Goal: Information Seeking & Learning: Learn about a topic

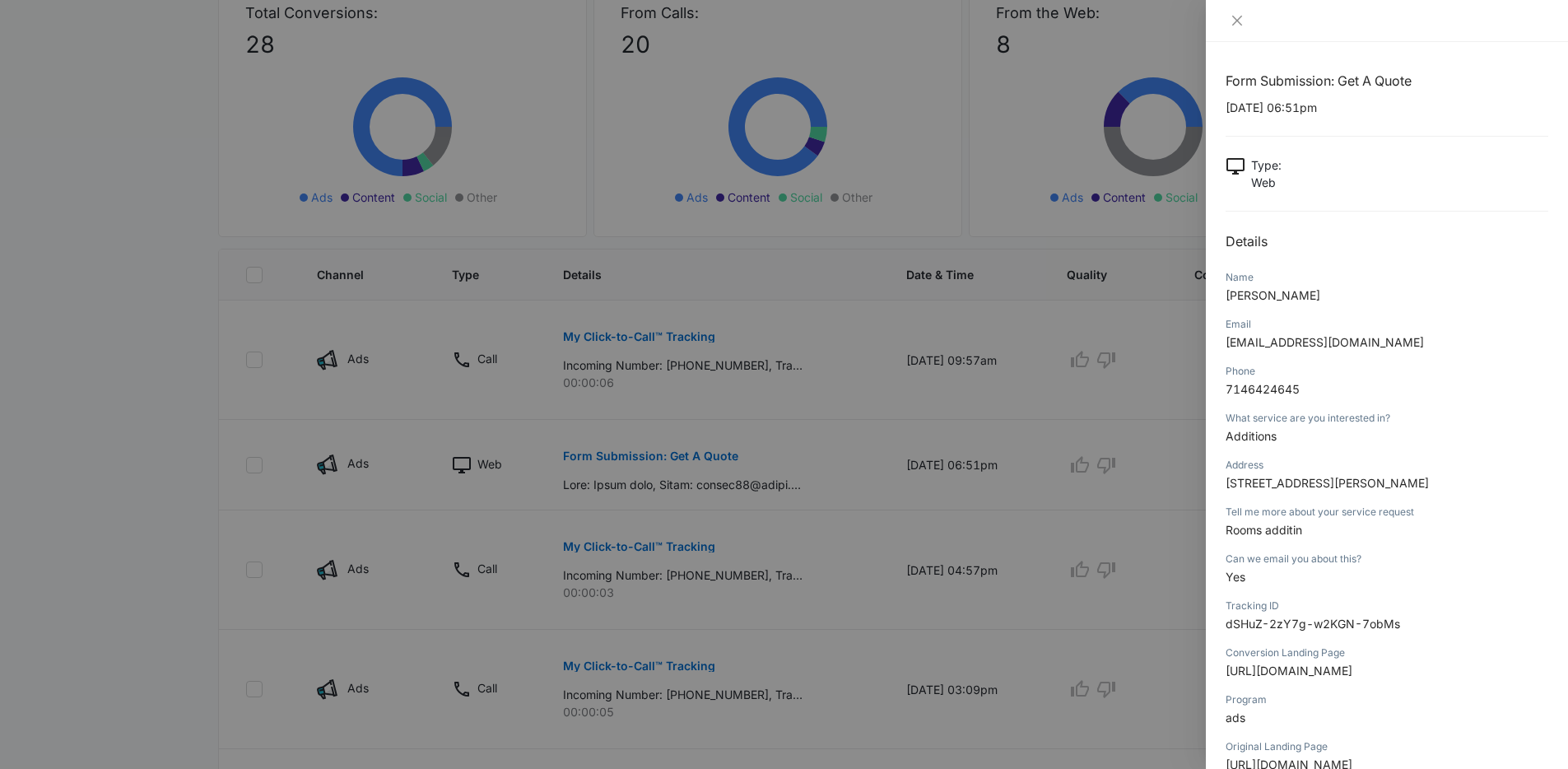
drag, startPoint x: 762, startPoint y: 139, endPoint x: 370, endPoint y: 180, distance: 394.1
click at [762, 139] on div at bounding box center [784, 384] width 1568 height 769
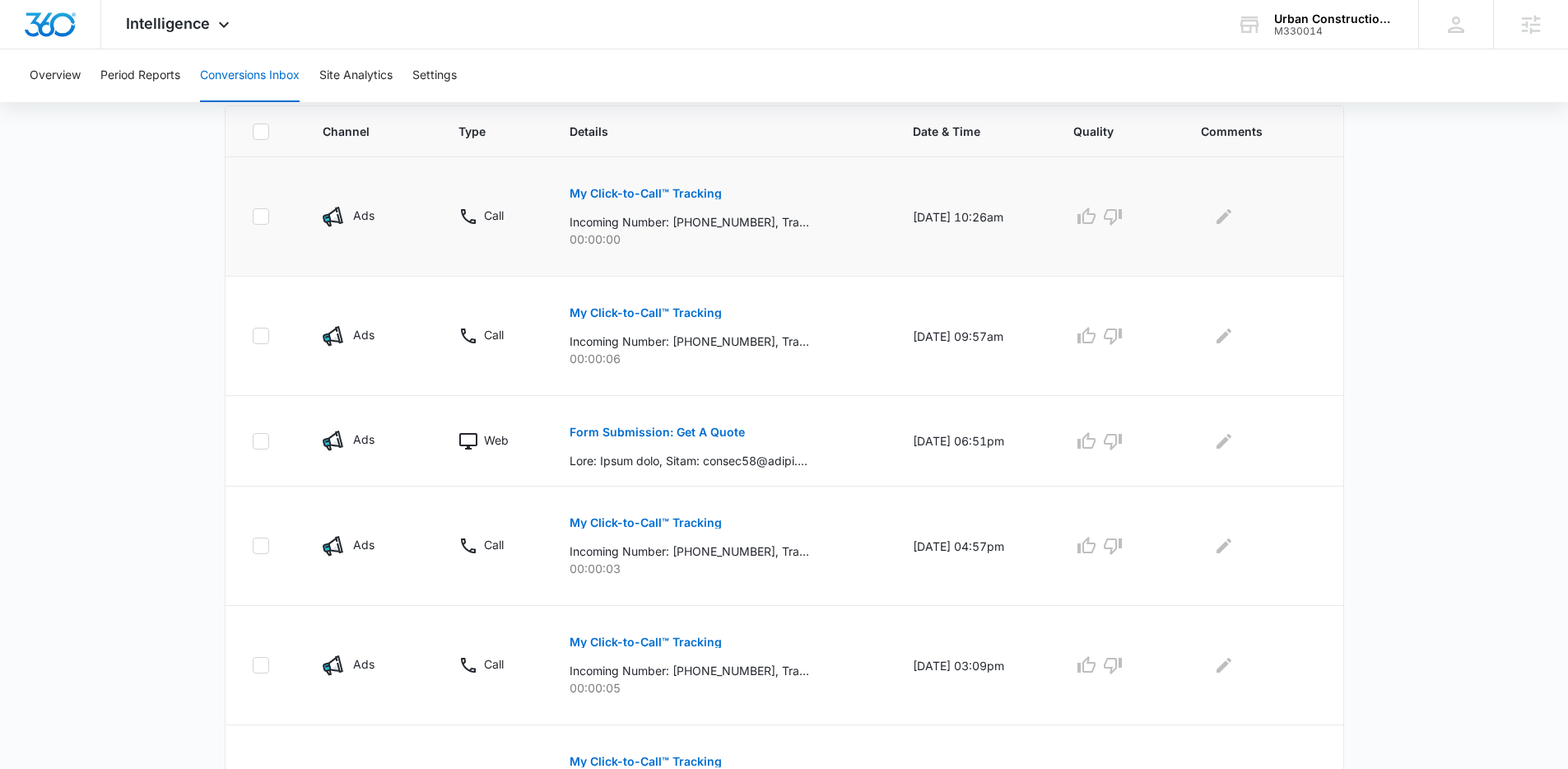
scroll to position [179, 0]
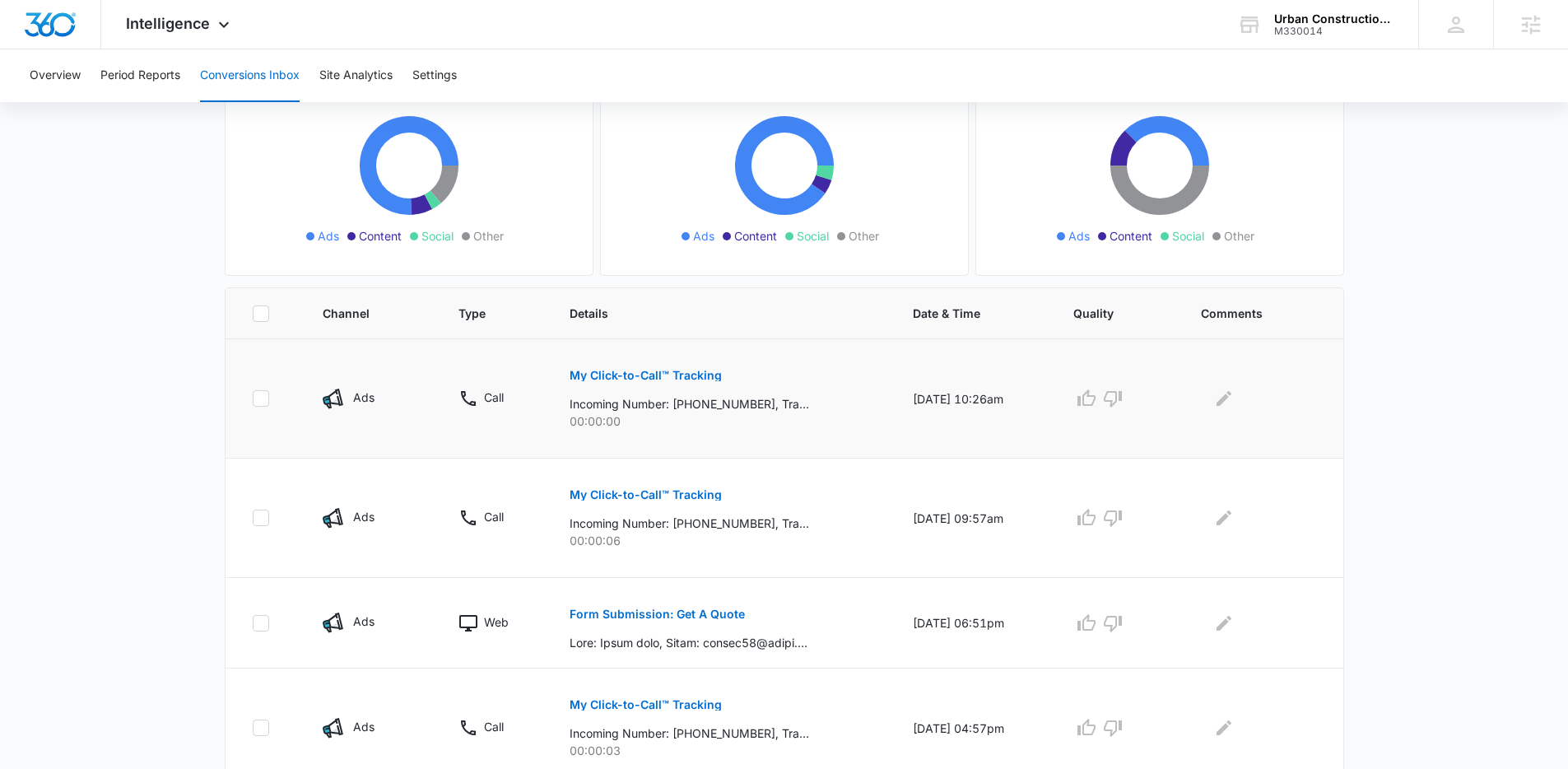
click at [640, 372] on p "My Click-to-Call™ Tracking" at bounding box center [646, 376] width 152 height 11
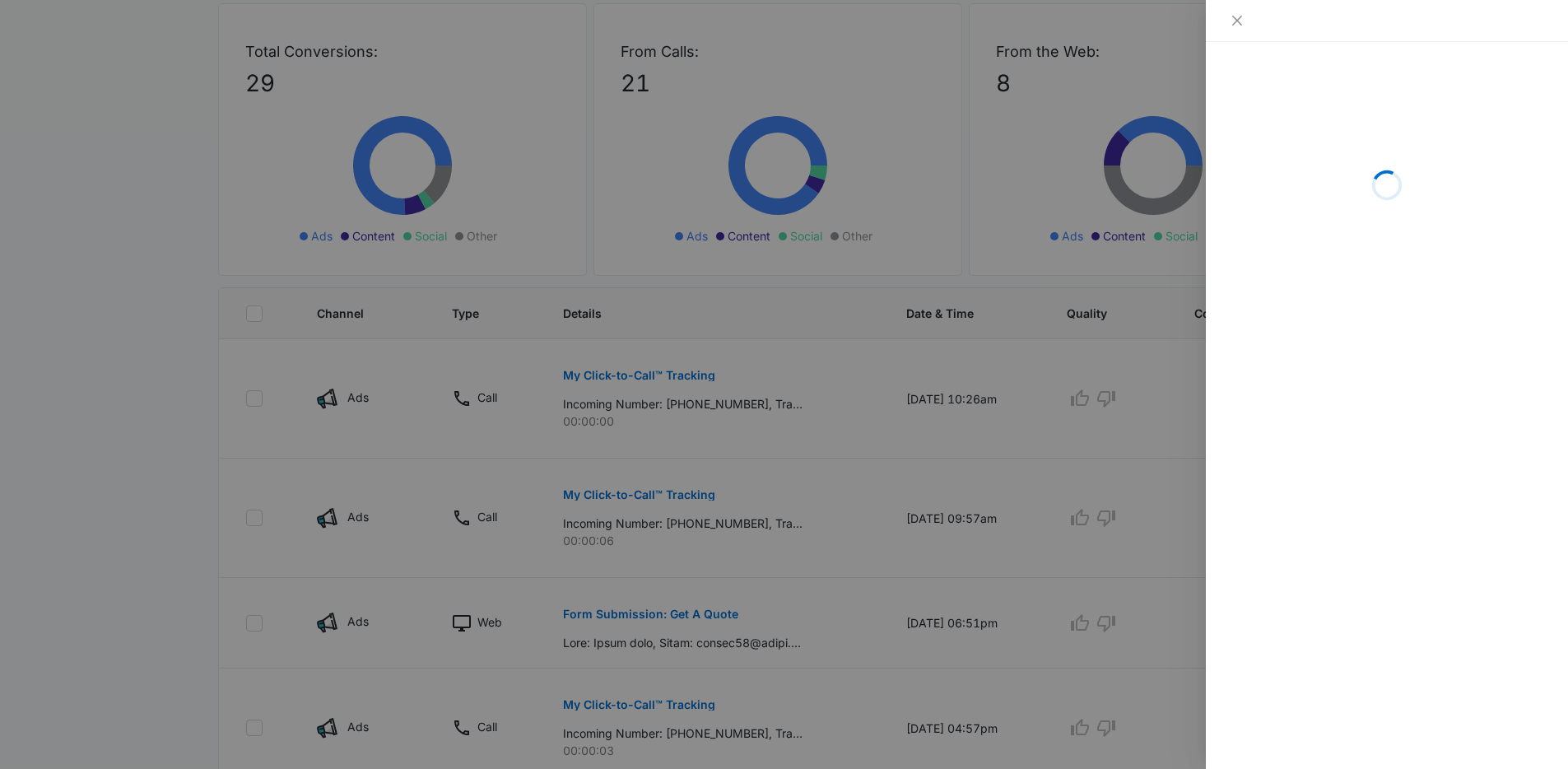
click at [769, 368] on div at bounding box center [784, 384] width 1568 height 769
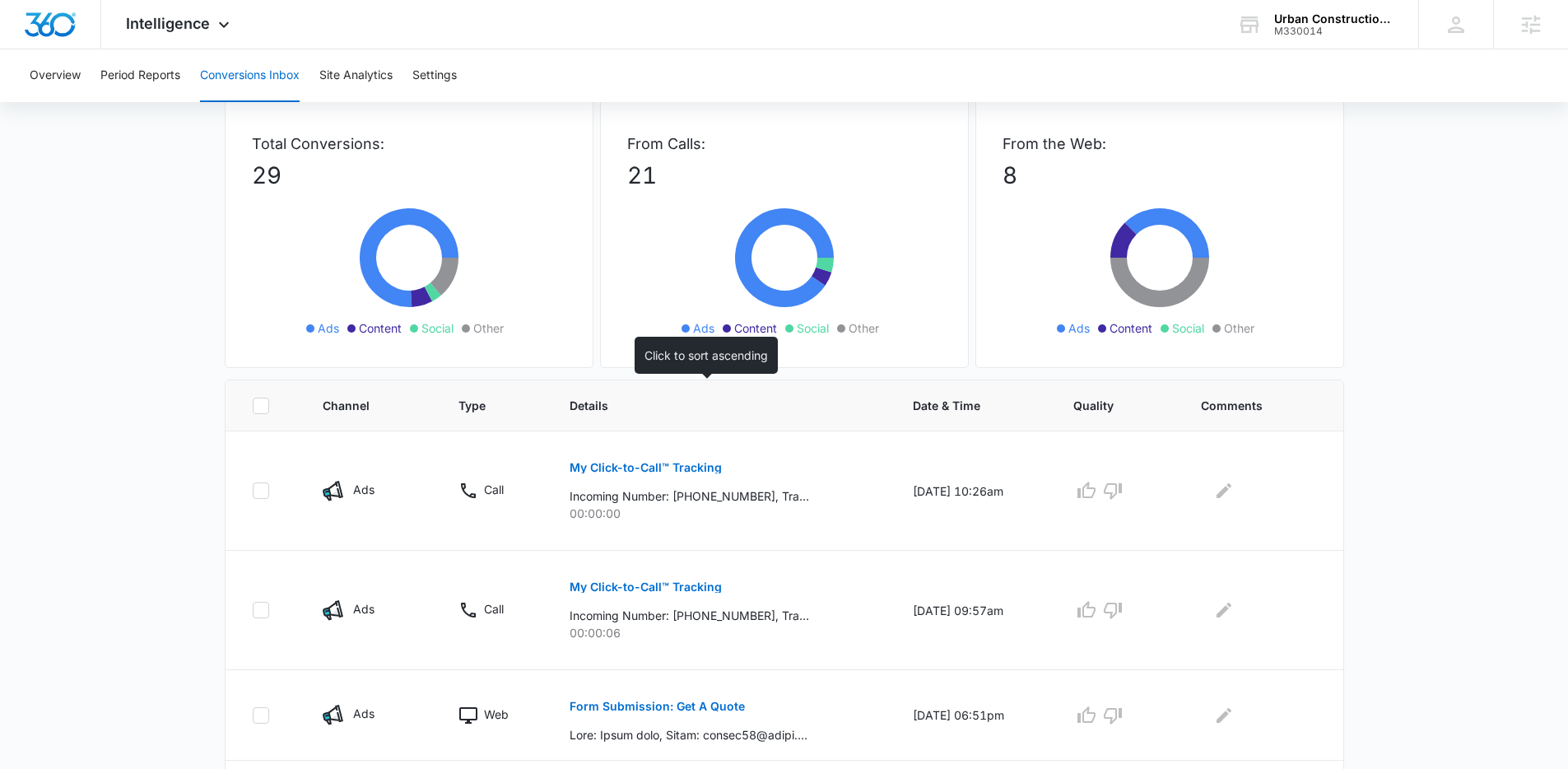
scroll to position [0, 0]
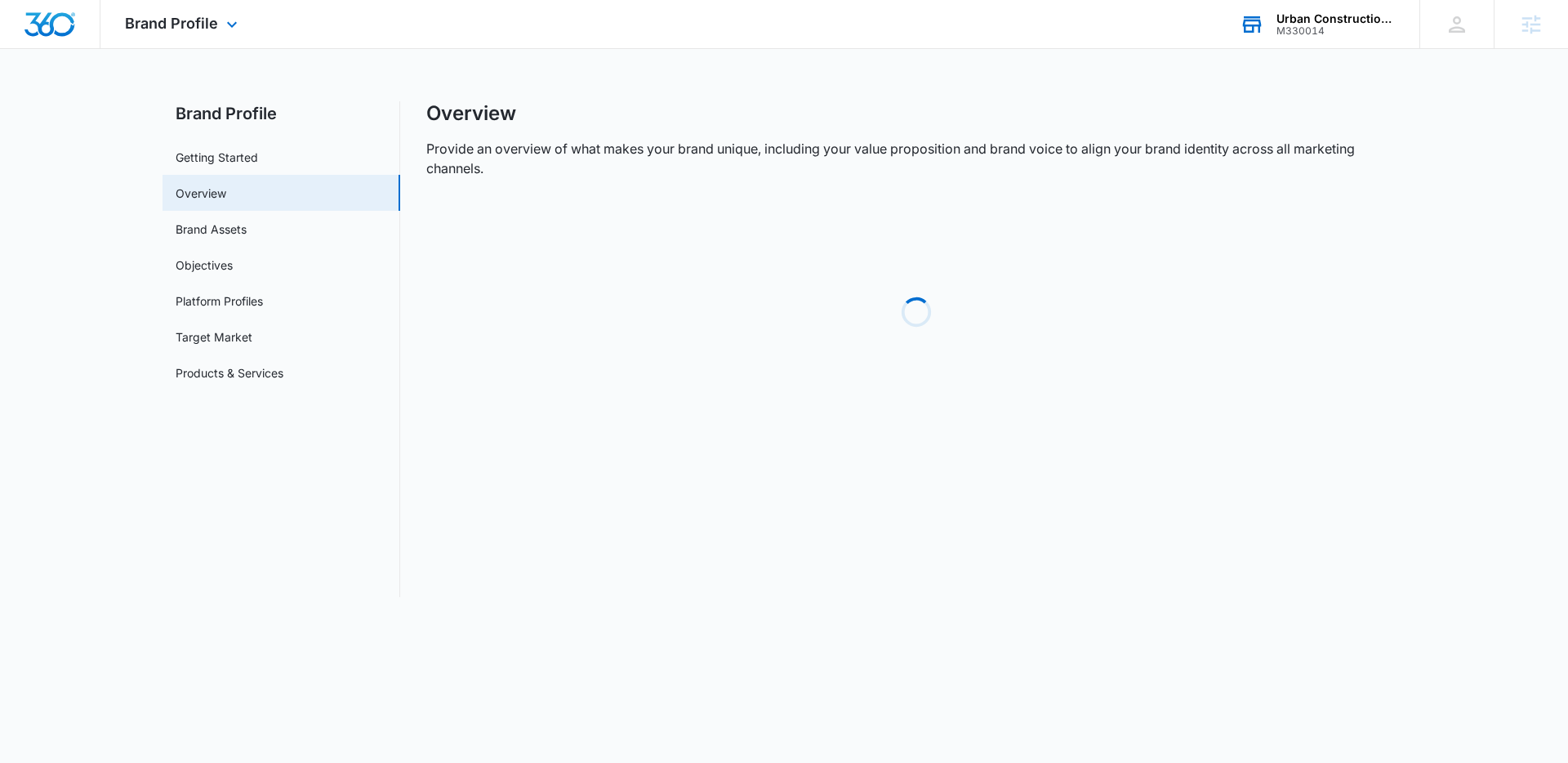
click at [1306, 20] on div "Urban Construction & Design Solutions" at bounding box center [1336, 19] width 119 height 13
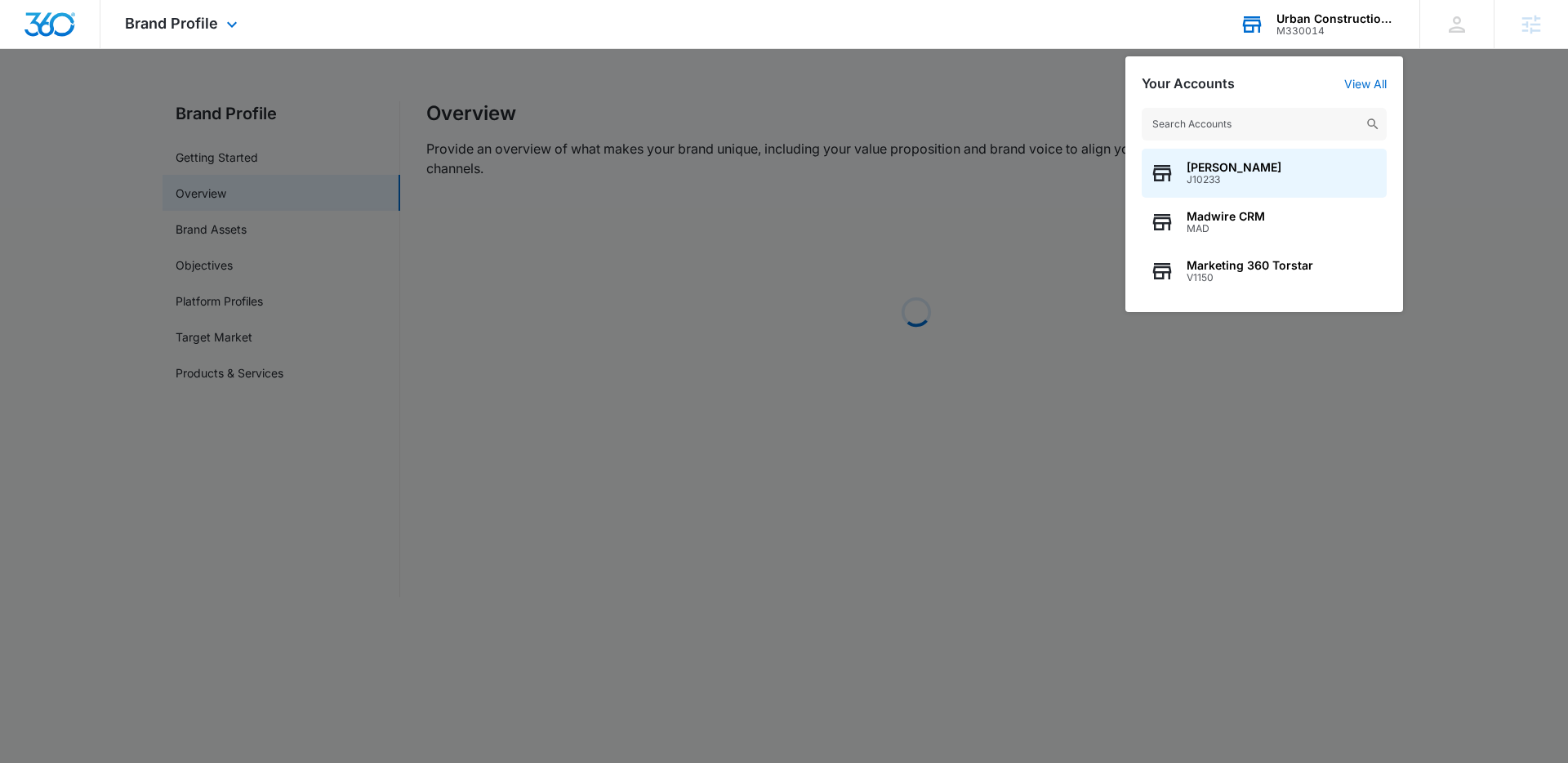
click at [1233, 120] on input "text" at bounding box center [1264, 124] width 245 height 33
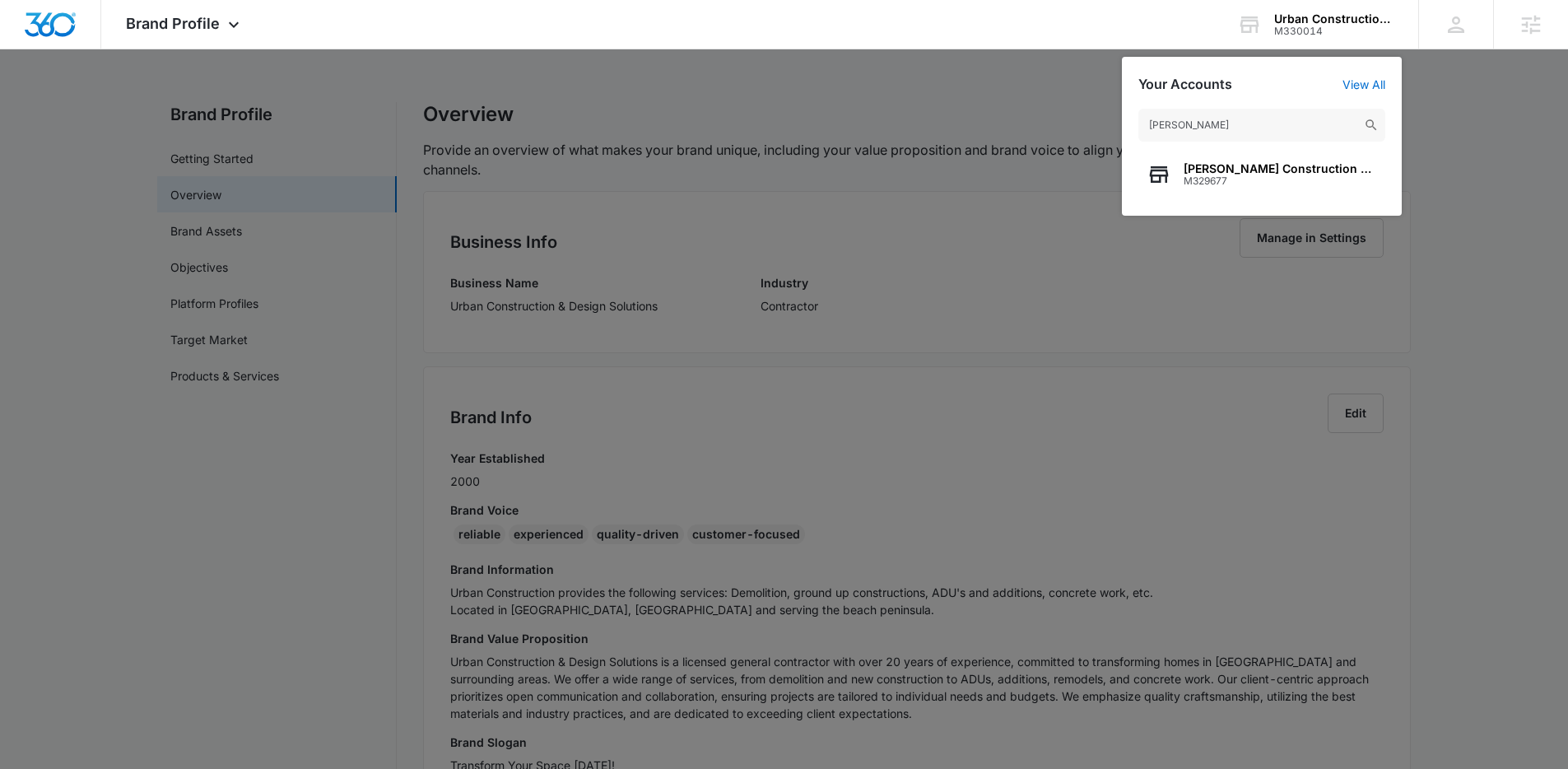
type input "[PERSON_NAME]"
click at [1255, 167] on span "[PERSON_NAME] Construction and Maintenance LLC" at bounding box center [1280, 169] width 193 height 13
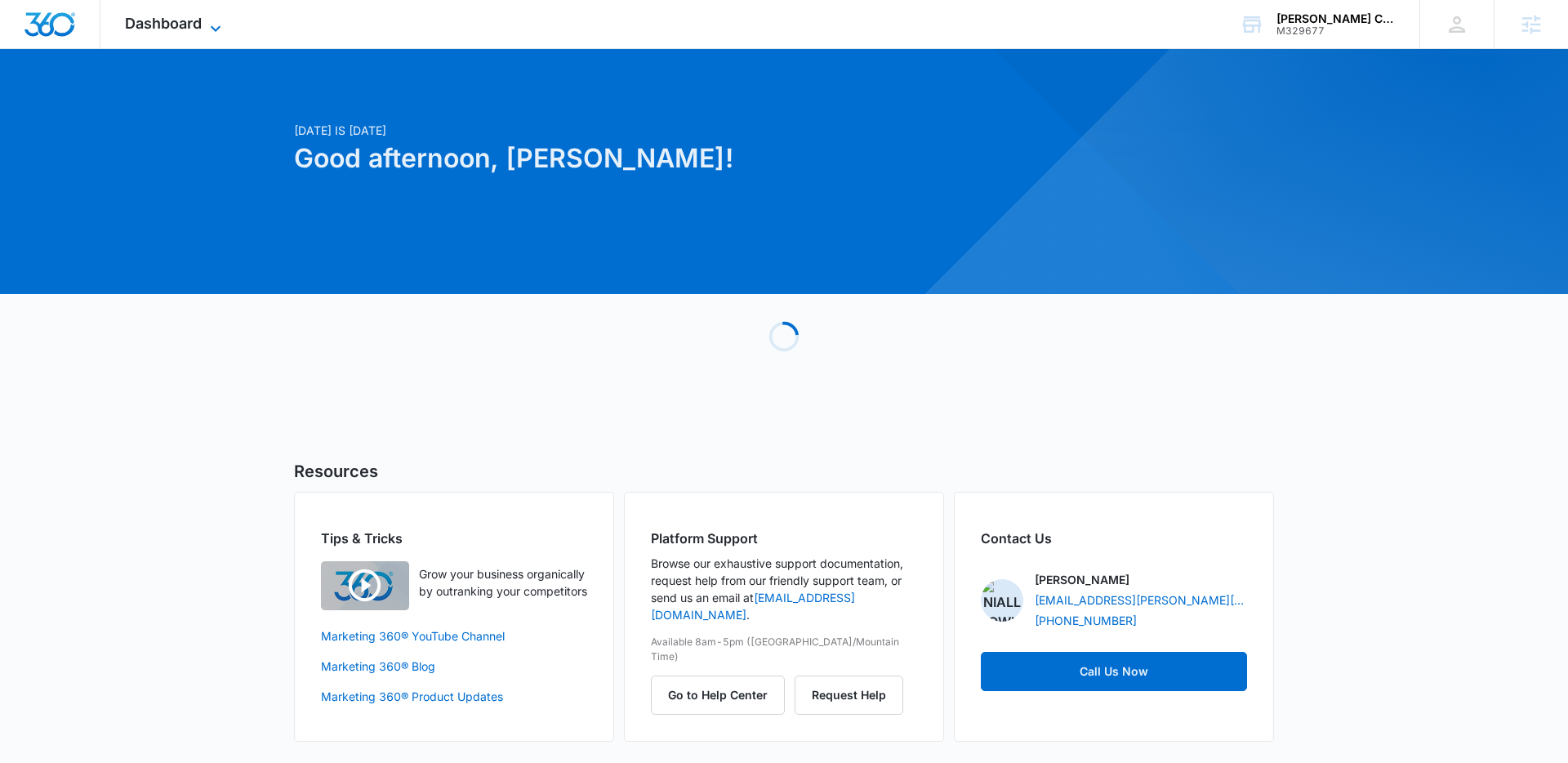
click at [181, 22] on span "Dashboard" at bounding box center [163, 23] width 76 height 17
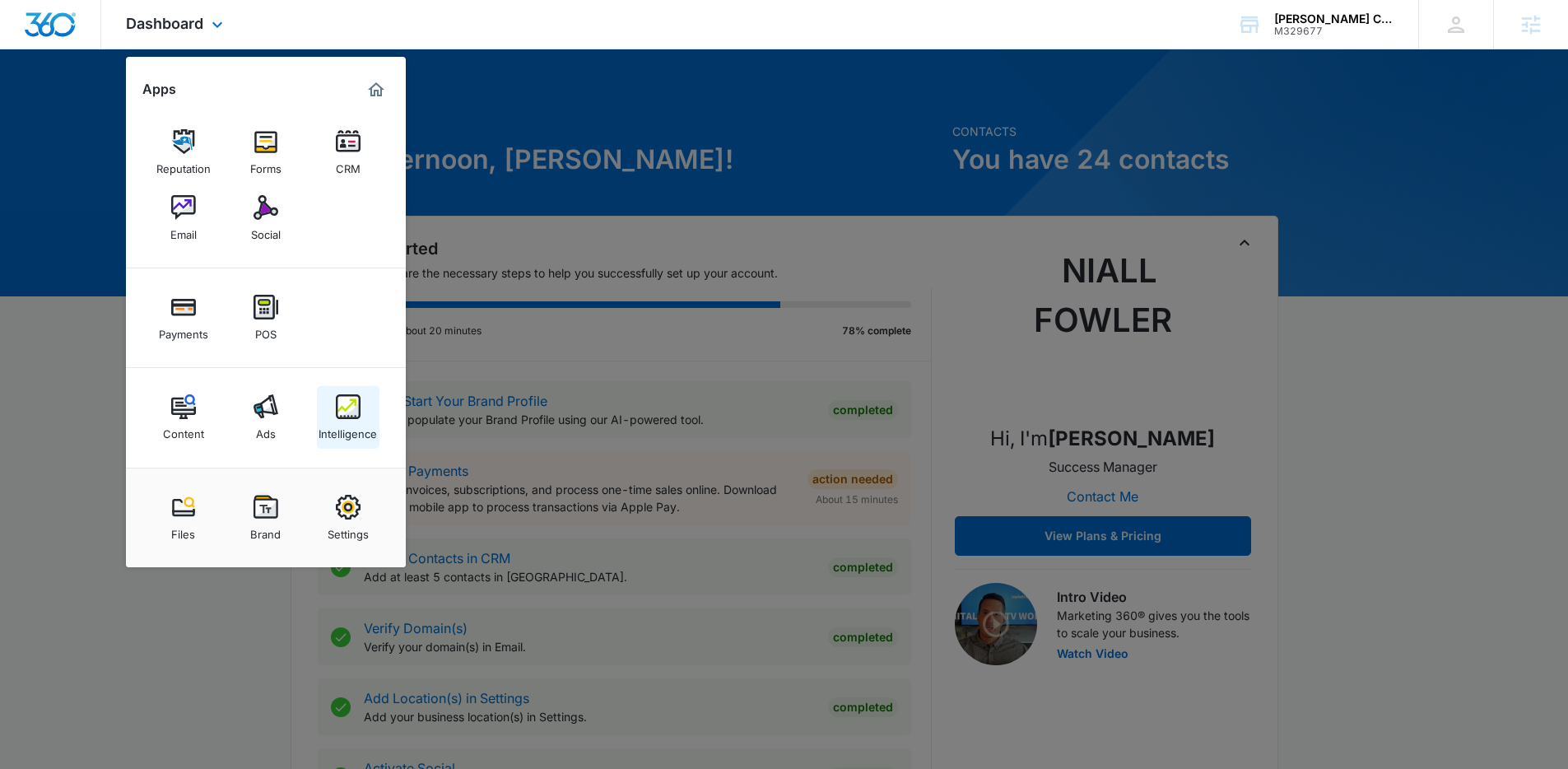
click at [331, 407] on link "Intelligence" at bounding box center [348, 417] width 63 height 63
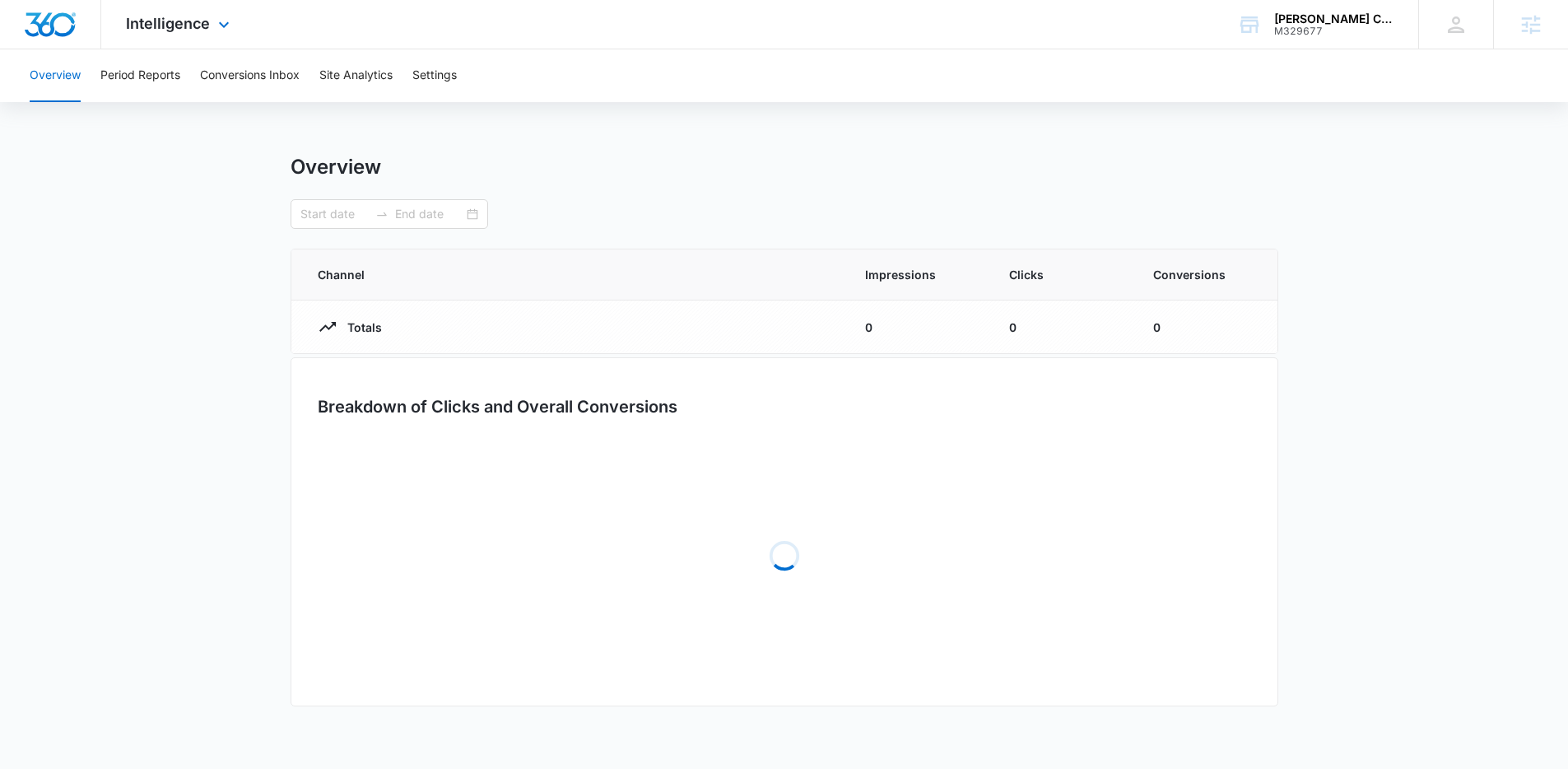
type input "08/11/2025"
type input "09/10/2025"
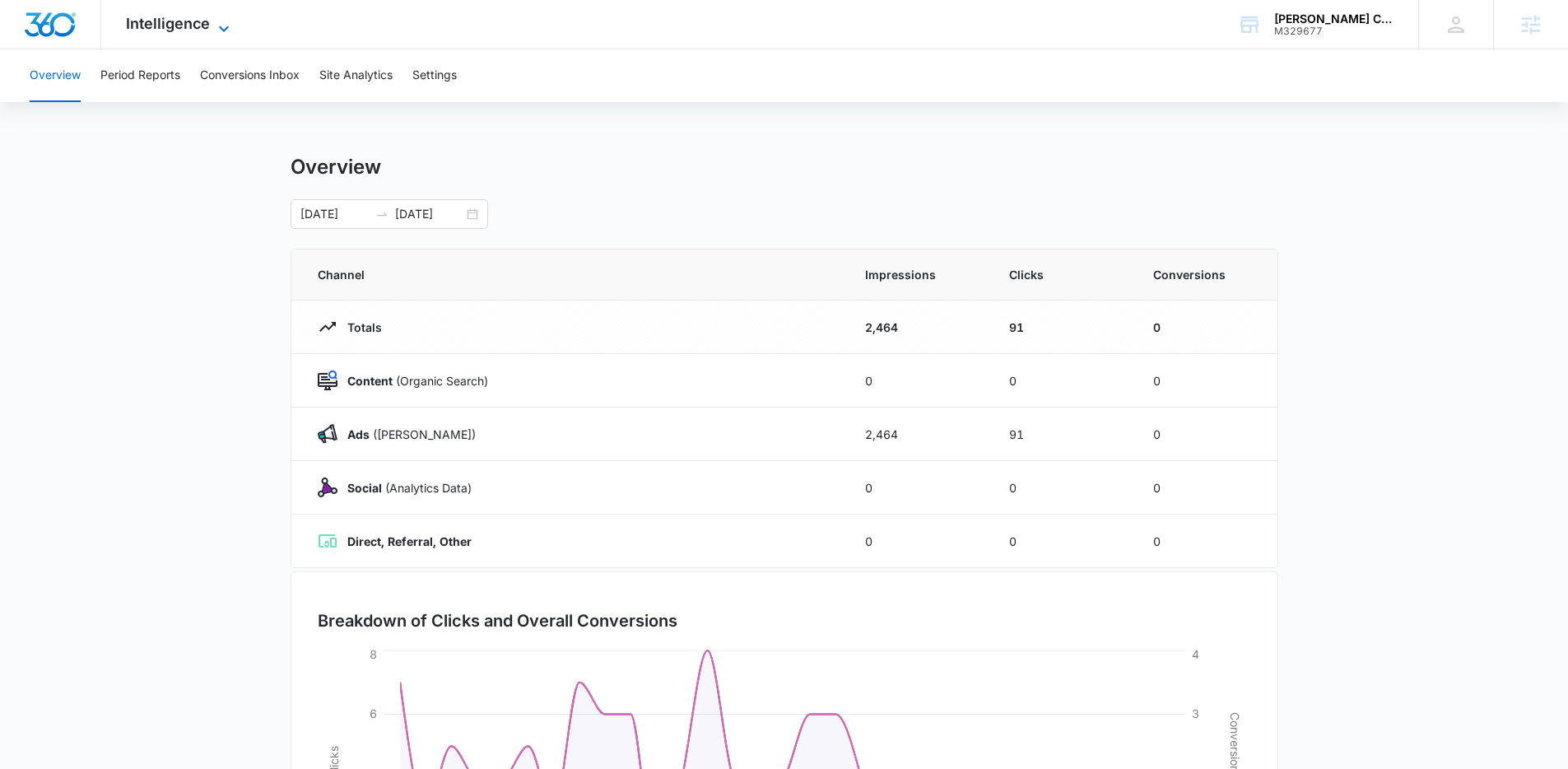
click at [199, 23] on span "Intelligence" at bounding box center [167, 23] width 84 height 17
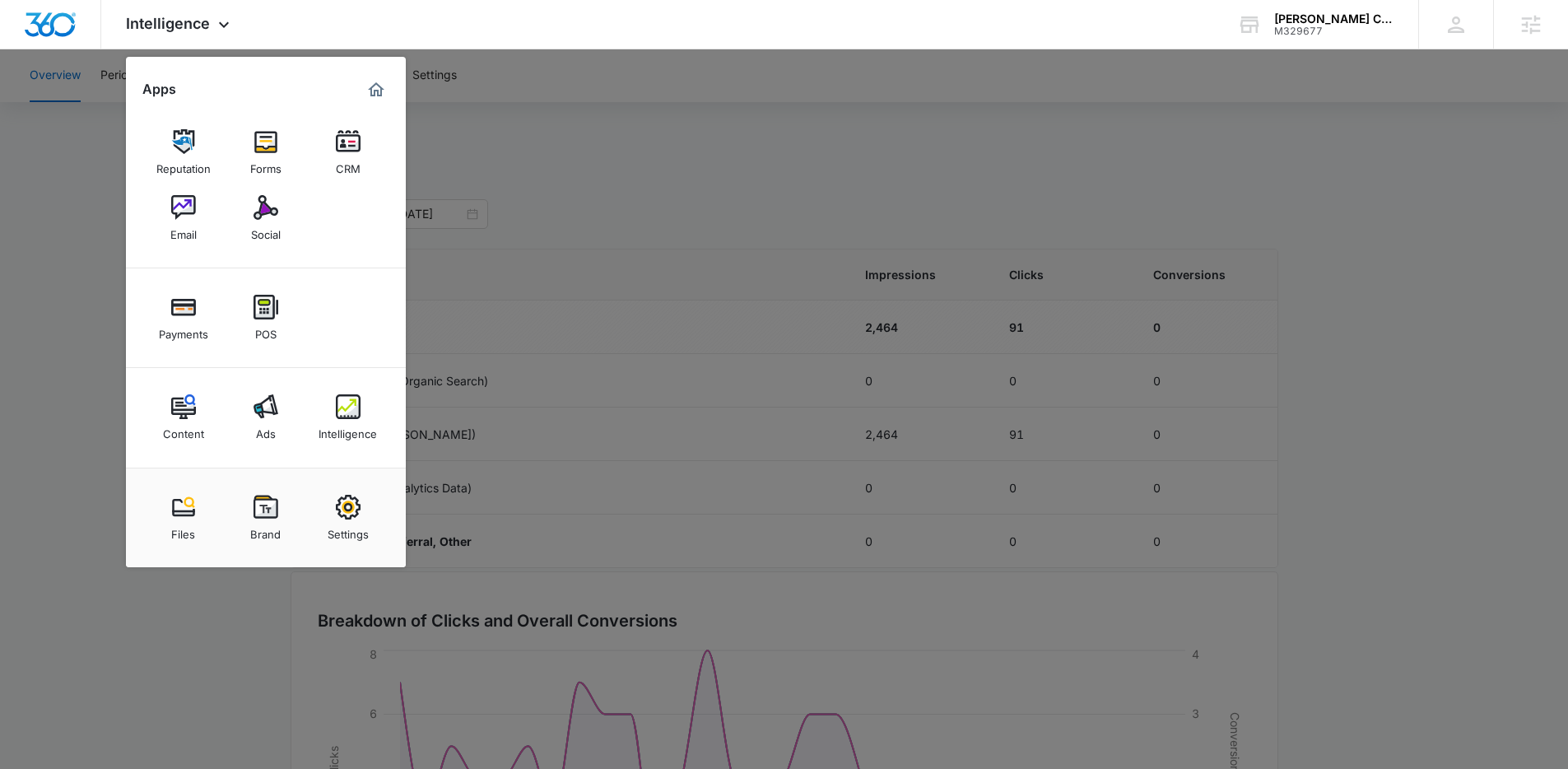
click at [533, 213] on div at bounding box center [784, 384] width 1568 height 769
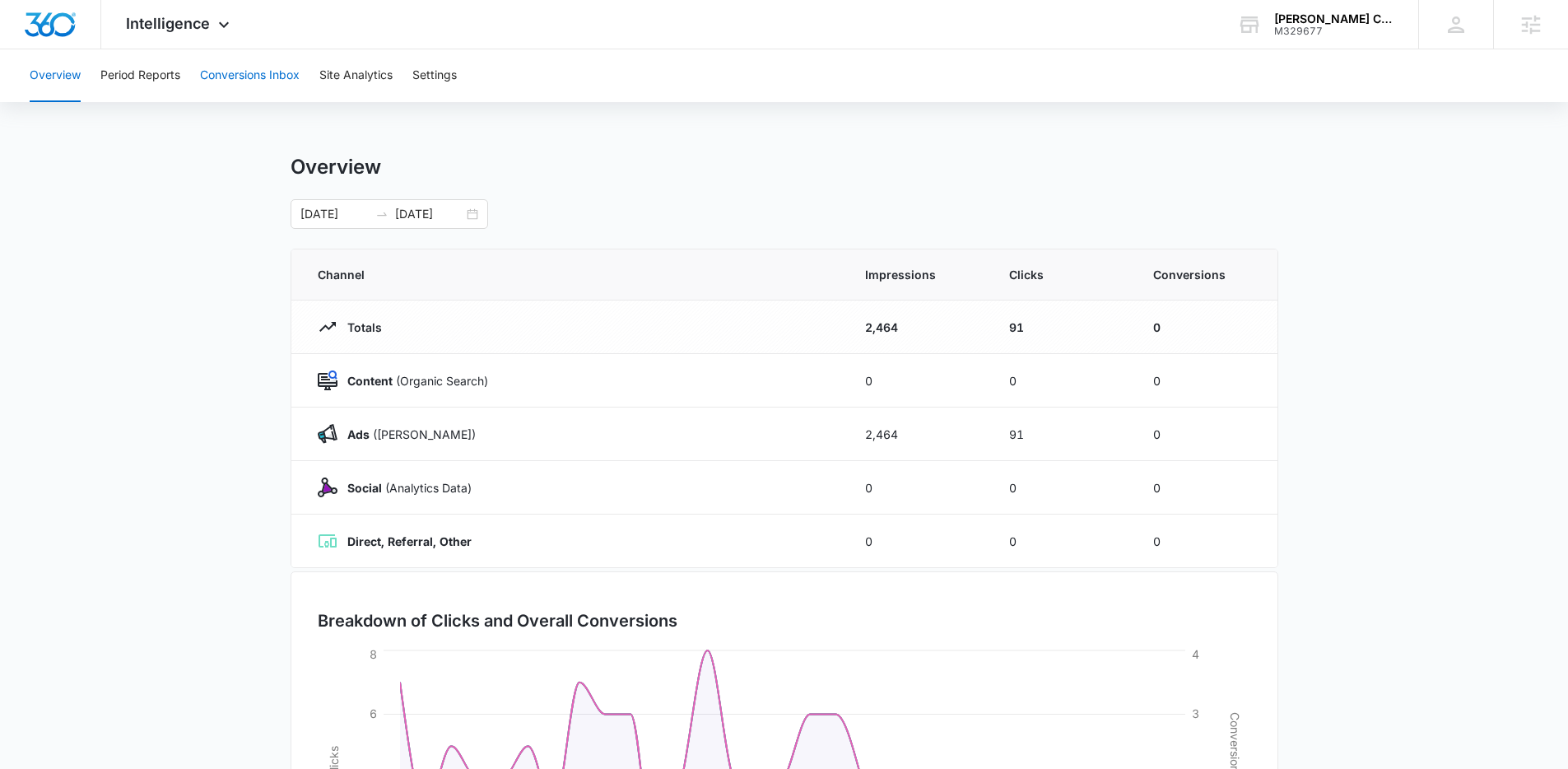
click at [242, 81] on button "Conversions Inbox" at bounding box center [250, 76] width 99 height 53
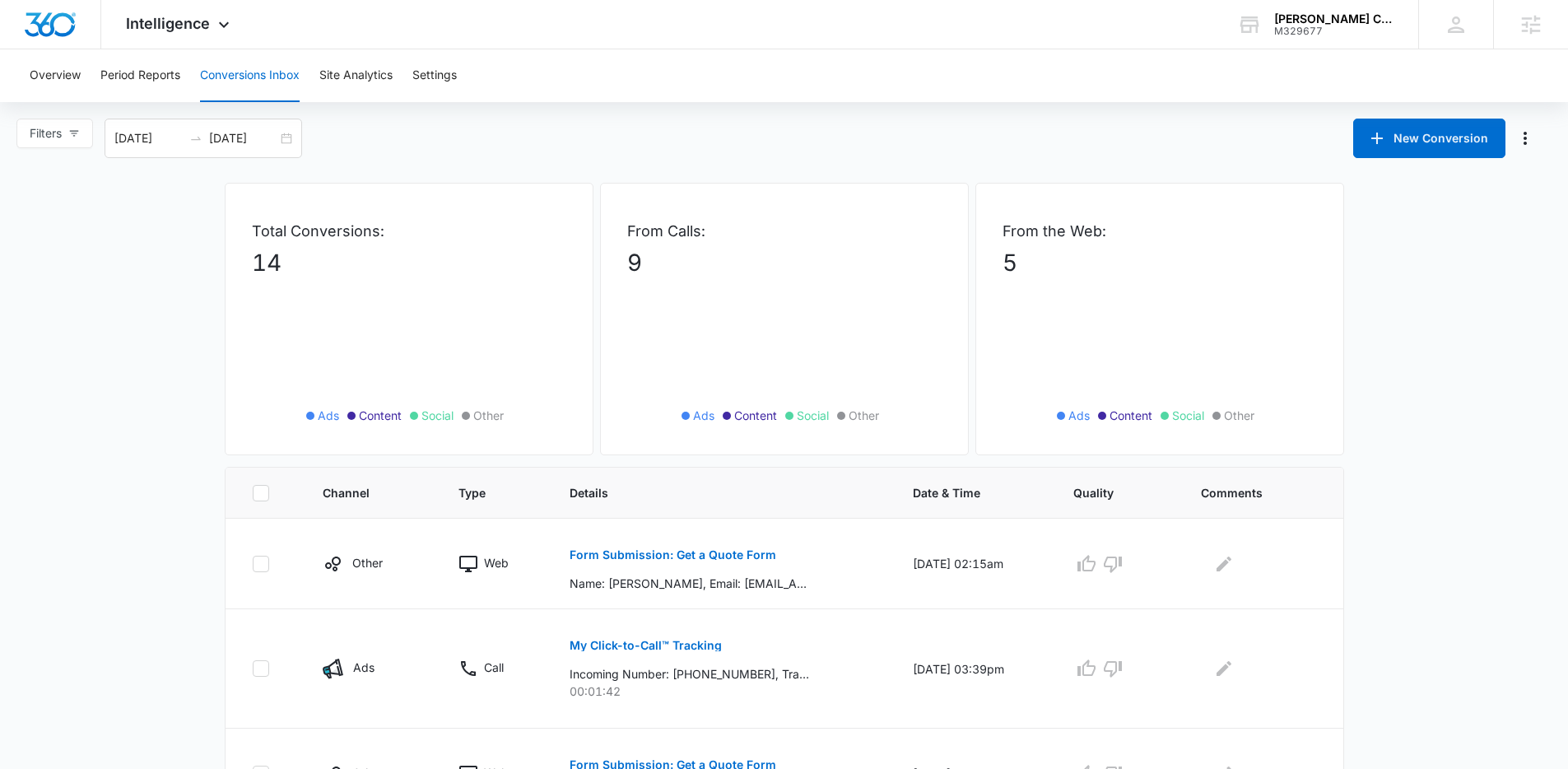
click at [903, 124] on div "Filters [DATE] [DATE] New Conversion" at bounding box center [784, 138] width 1568 height 39
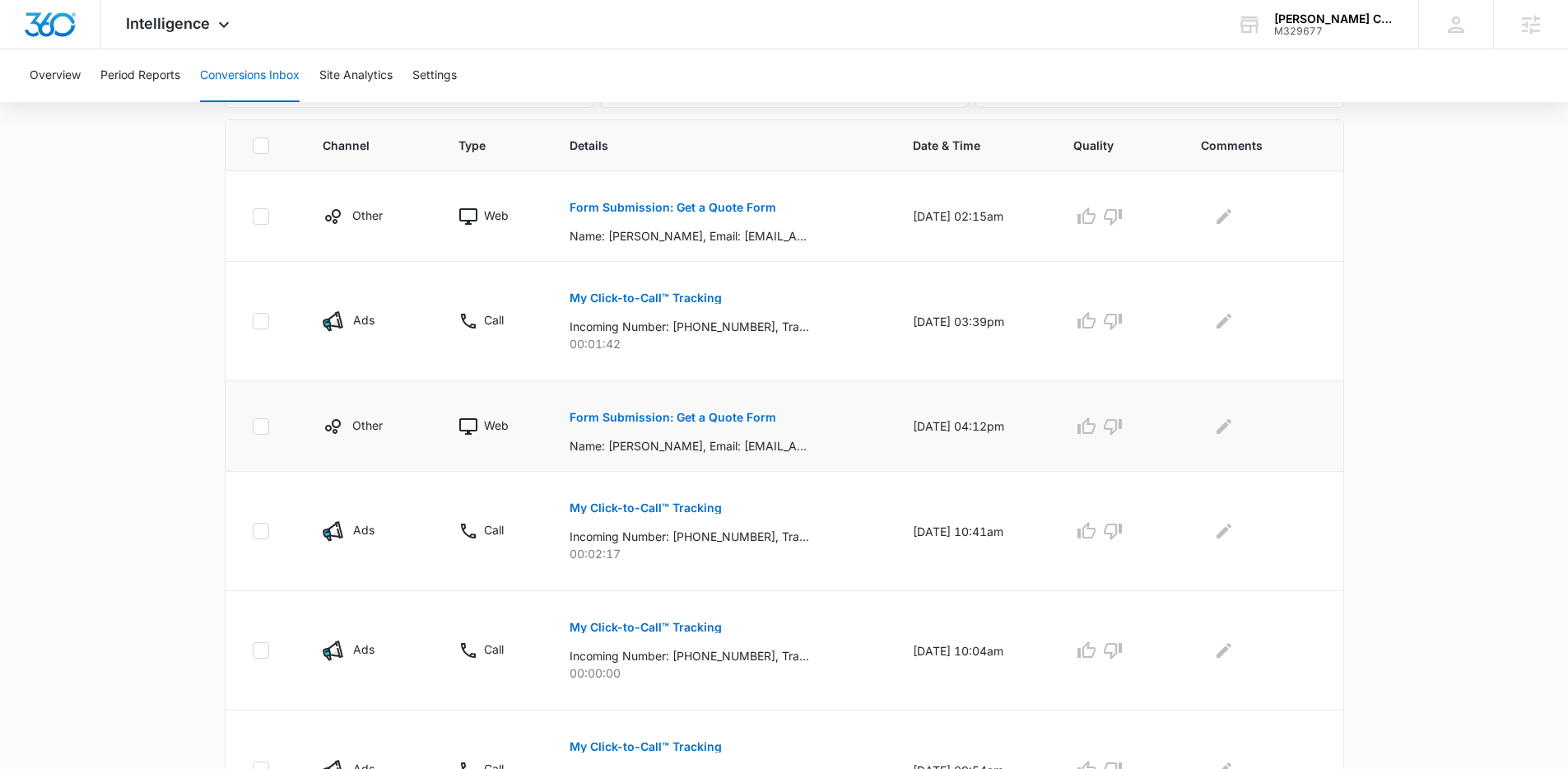
scroll to position [425, 0]
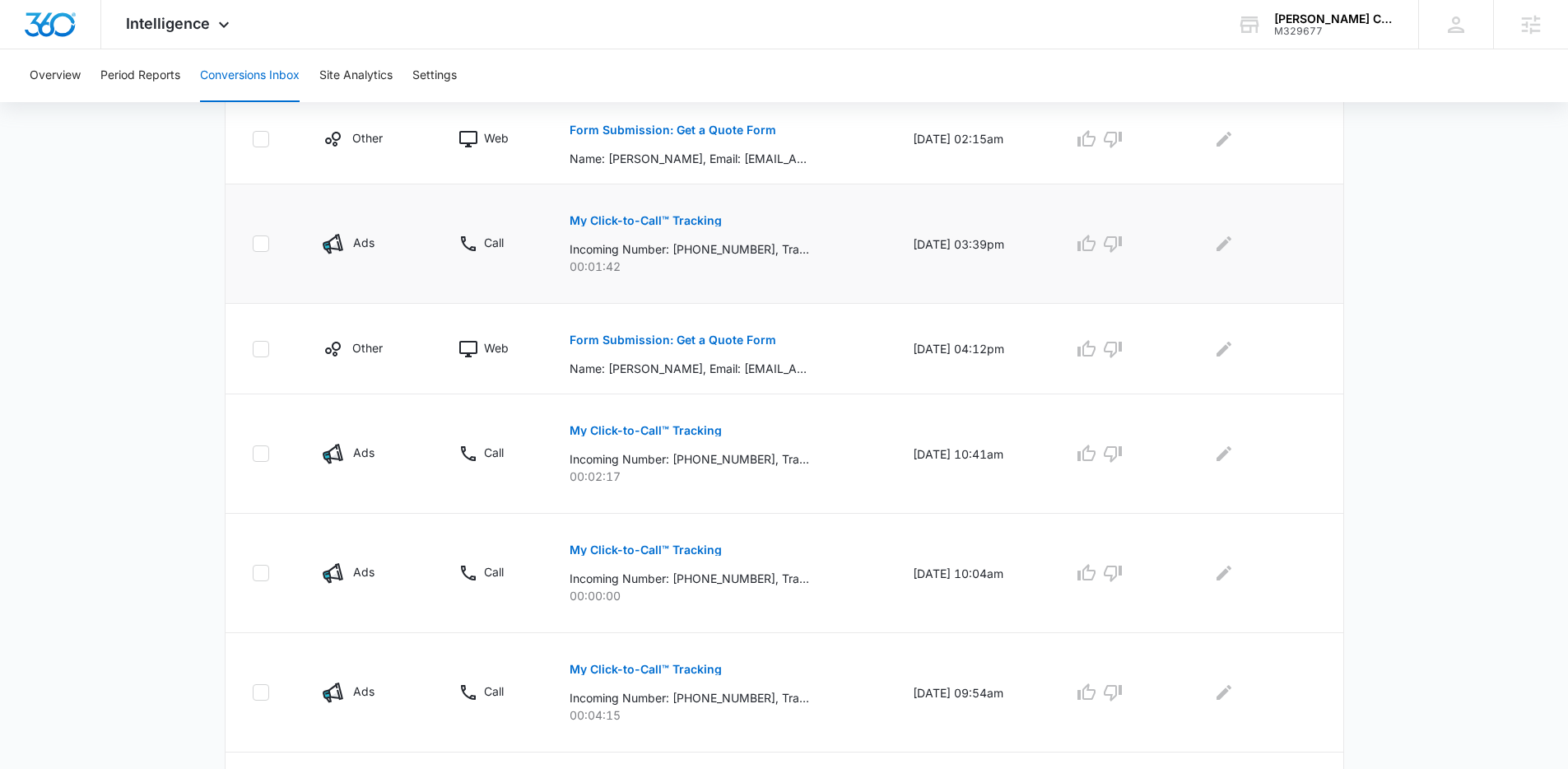
click at [646, 224] on p "My Click-to-Call™ Tracking" at bounding box center [646, 221] width 152 height 11
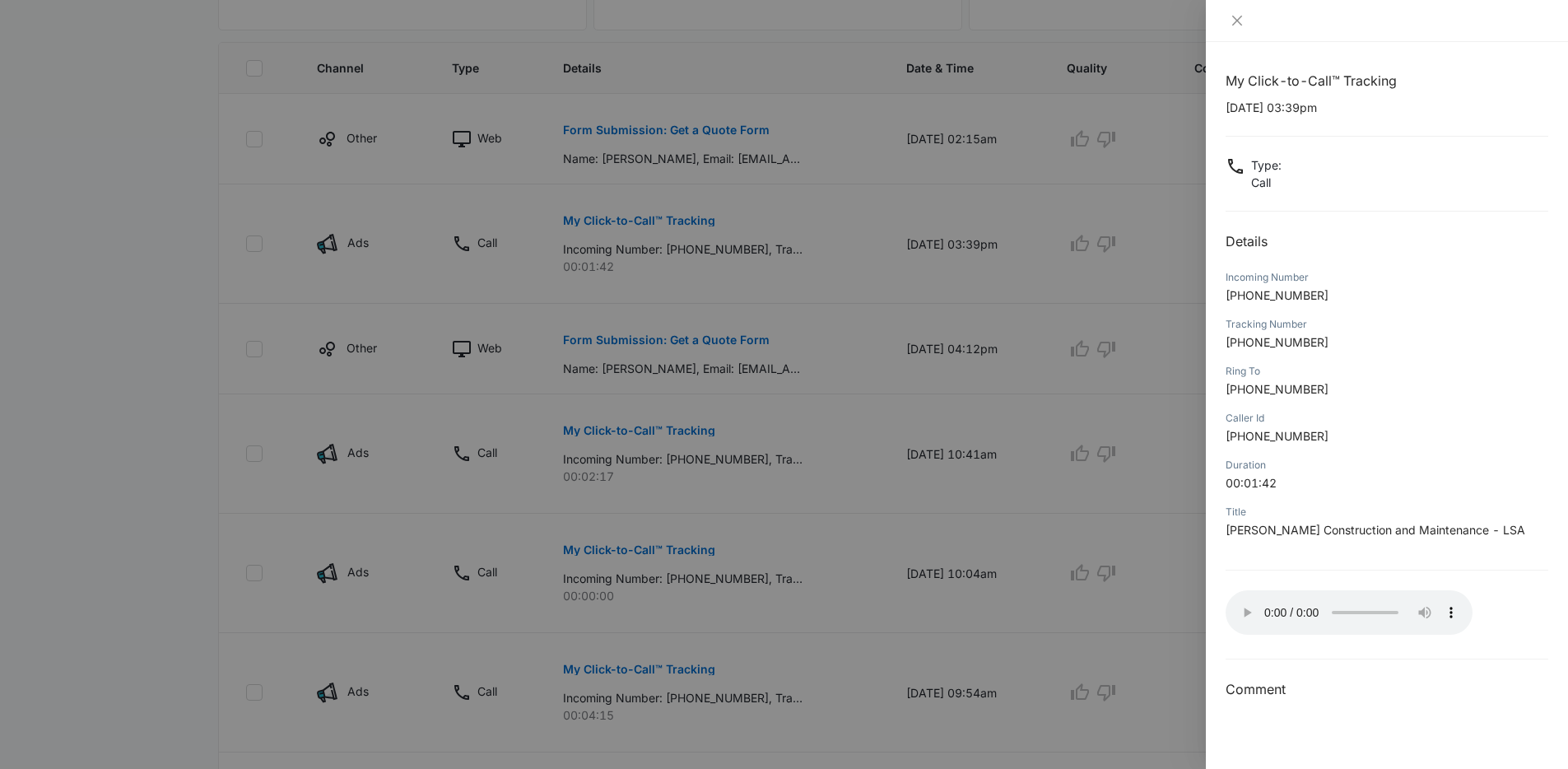
click at [941, 457] on div at bounding box center [784, 384] width 1568 height 769
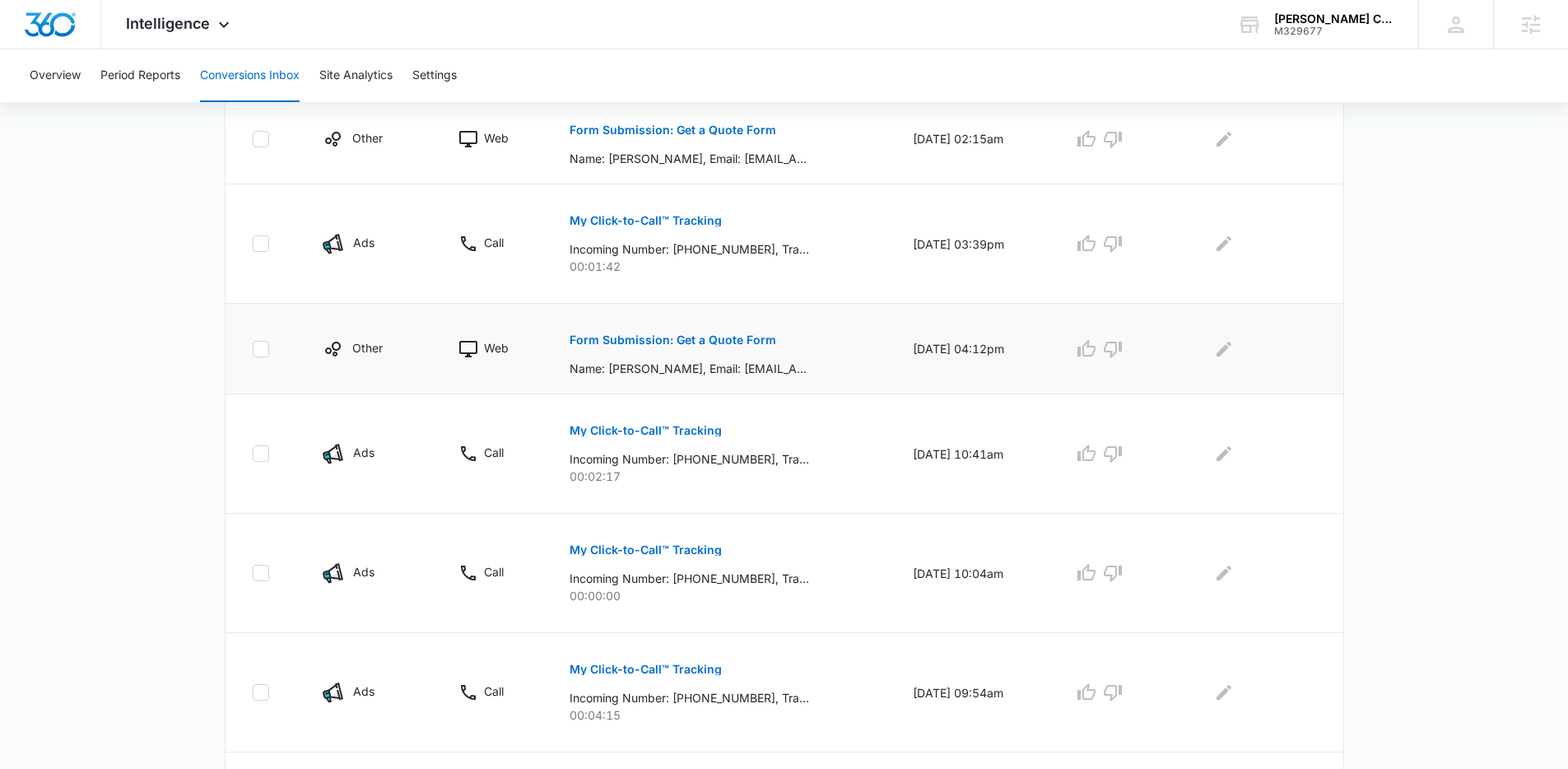
click at [657, 344] on p "Form Submission: Get a Quote Form" at bounding box center [673, 340] width 206 height 11
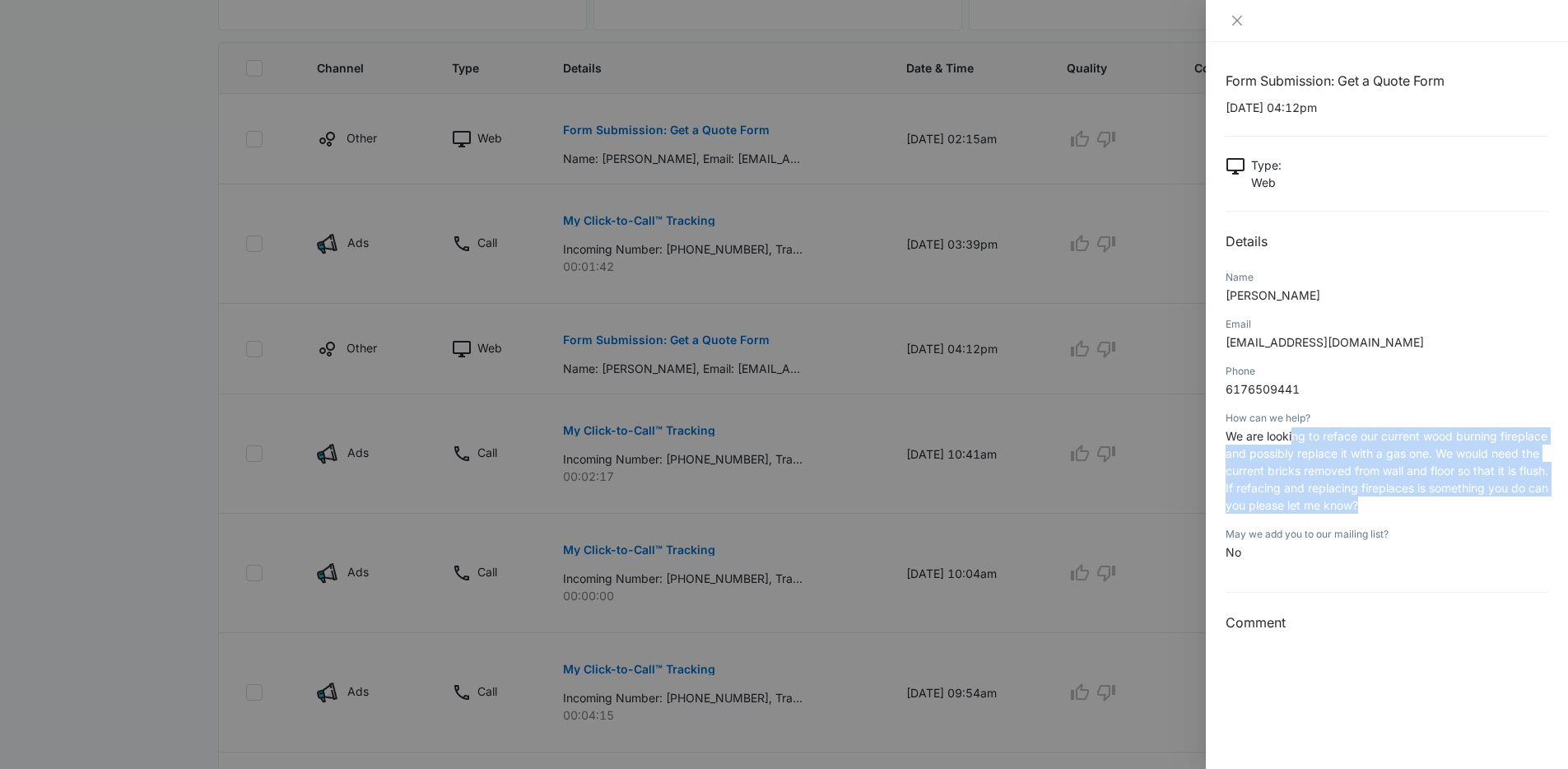
drag, startPoint x: 1291, startPoint y: 440, endPoint x: 1400, endPoint y: 498, distance: 123.5
click at [1317, 498] on p "We are looking to reface our current wood burning fireplace and possibly replac…" at bounding box center [1387, 470] width 323 height 86
click at [1317, 499] on p "We are looking to reface our current wood burning fireplace and possibly replac…" at bounding box center [1387, 470] width 323 height 86
drag, startPoint x: 1343, startPoint y: 485, endPoint x: 1235, endPoint y: 437, distance: 118.2
click at [1235, 437] on p "We are looking to reface our current wood burning fireplace and possibly replac…" at bounding box center [1387, 470] width 323 height 86
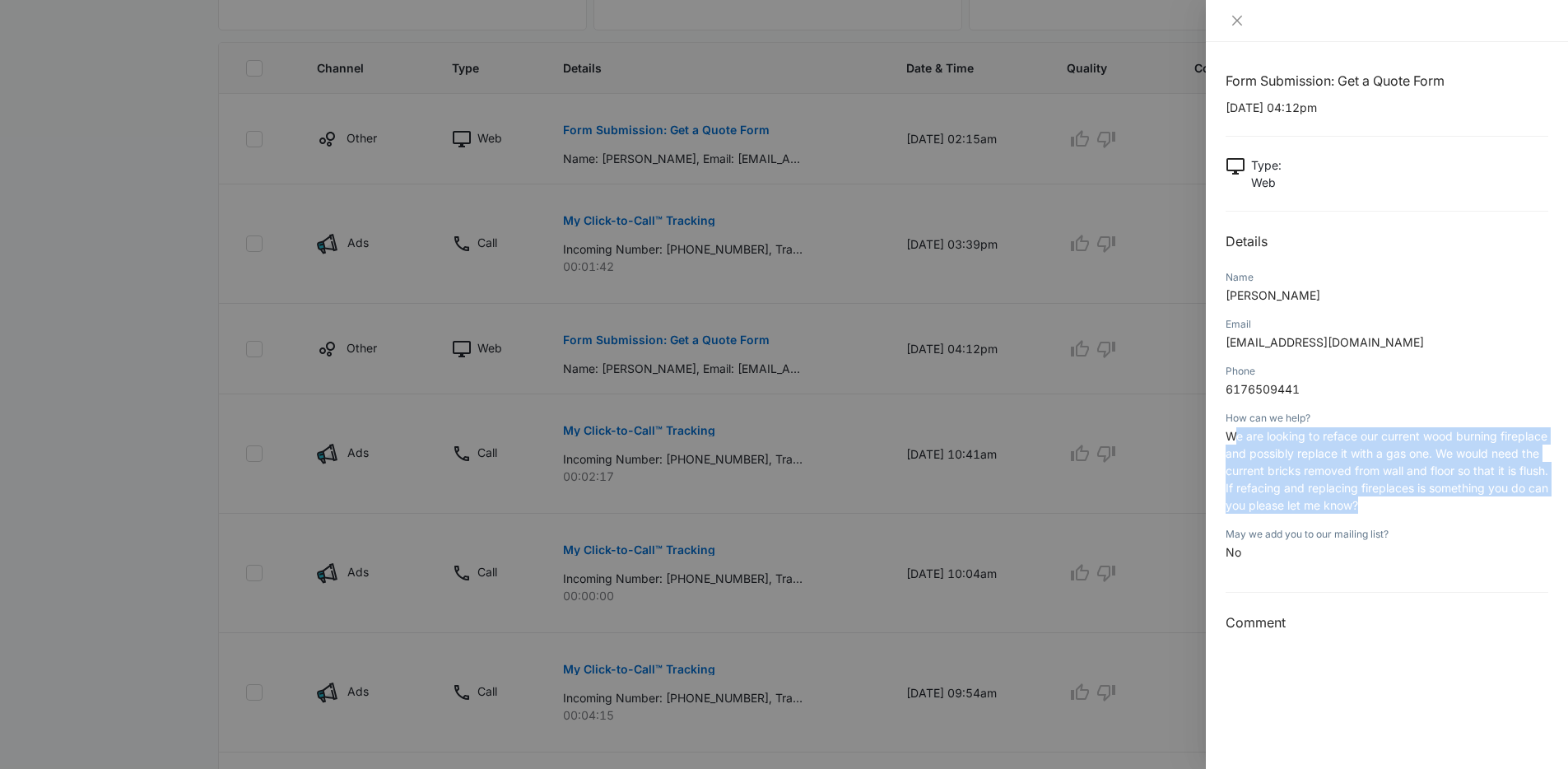
click at [1235, 437] on span "We are looking to reface our current wood burning fireplace and possibly replac…" at bounding box center [1387, 470] width 323 height 84
drag, startPoint x: 1235, startPoint y: 437, endPoint x: 1393, endPoint y: 500, distance: 170.1
click at [1317, 500] on p "We are looking to reface our current wood burning fireplace and possibly replac…" at bounding box center [1387, 470] width 323 height 86
drag, startPoint x: 1393, startPoint y: 500, endPoint x: 1258, endPoint y: 450, distance: 144.0
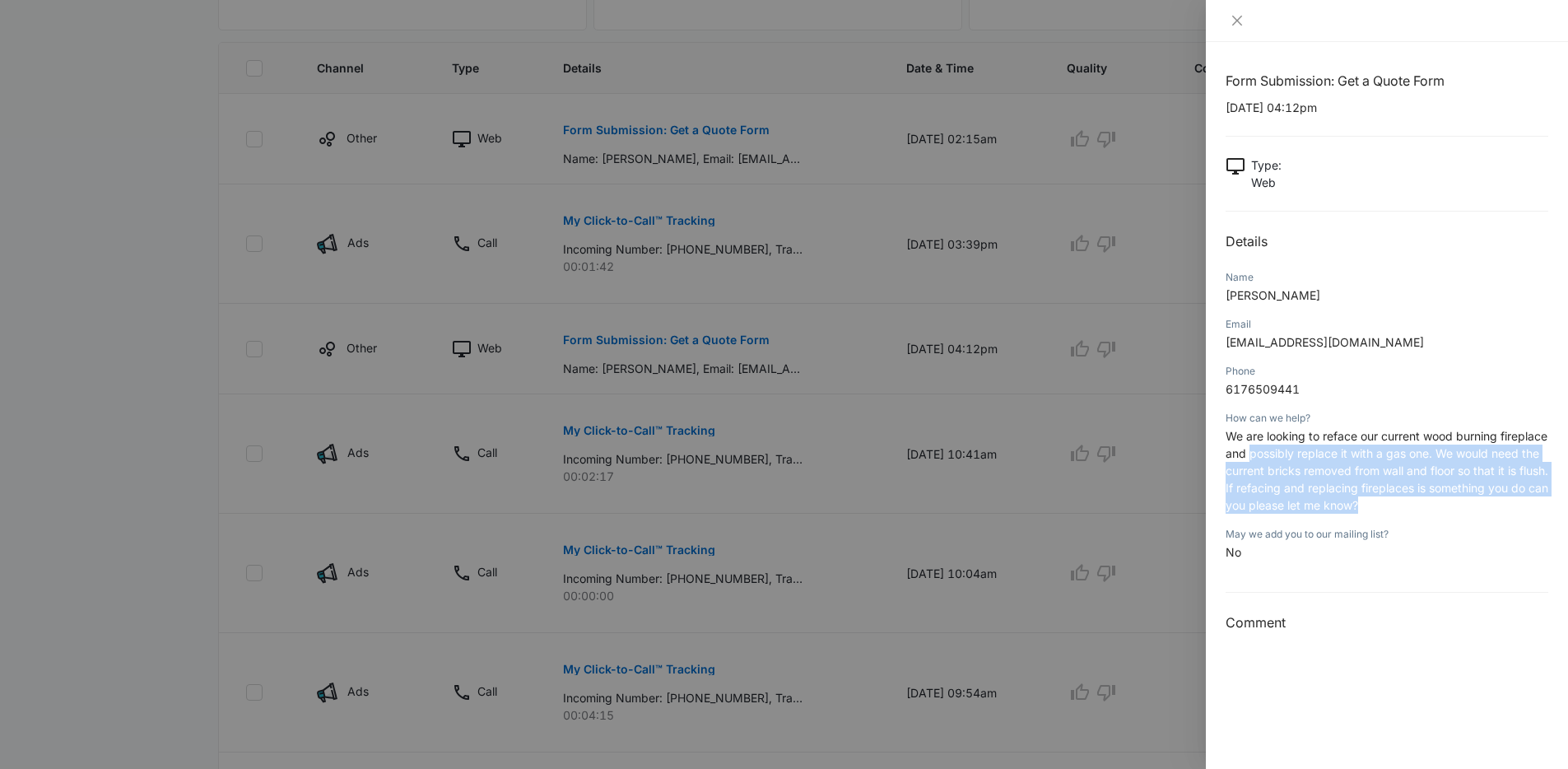
click at [1258, 450] on p "We are looking to reface our current wood burning fireplace and possibly replac…" at bounding box center [1387, 470] width 323 height 86
click at [1258, 450] on span "We are looking to reface our current wood burning fireplace and possibly replac…" at bounding box center [1387, 470] width 323 height 84
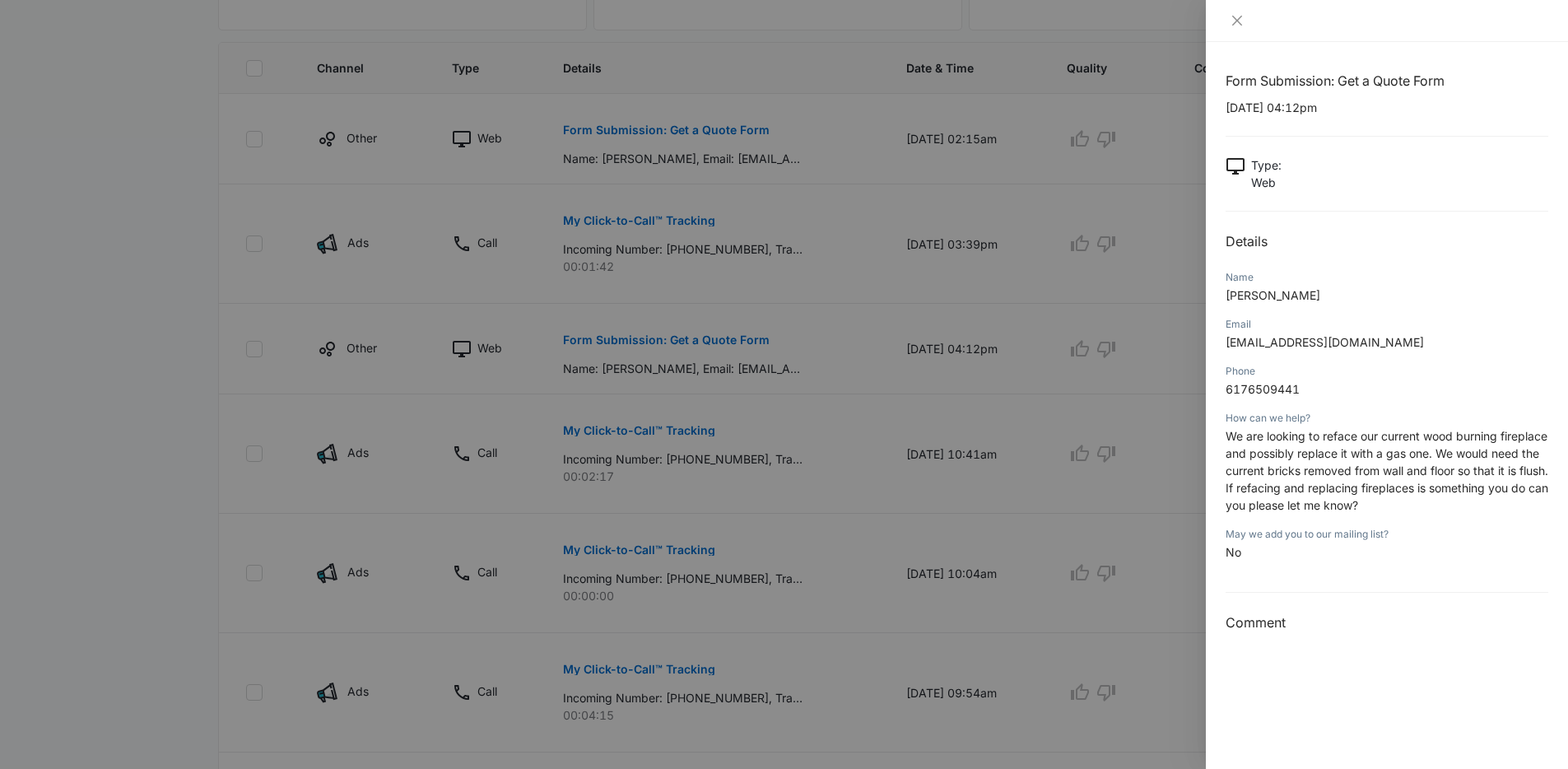
click at [986, 421] on div at bounding box center [784, 384] width 1568 height 769
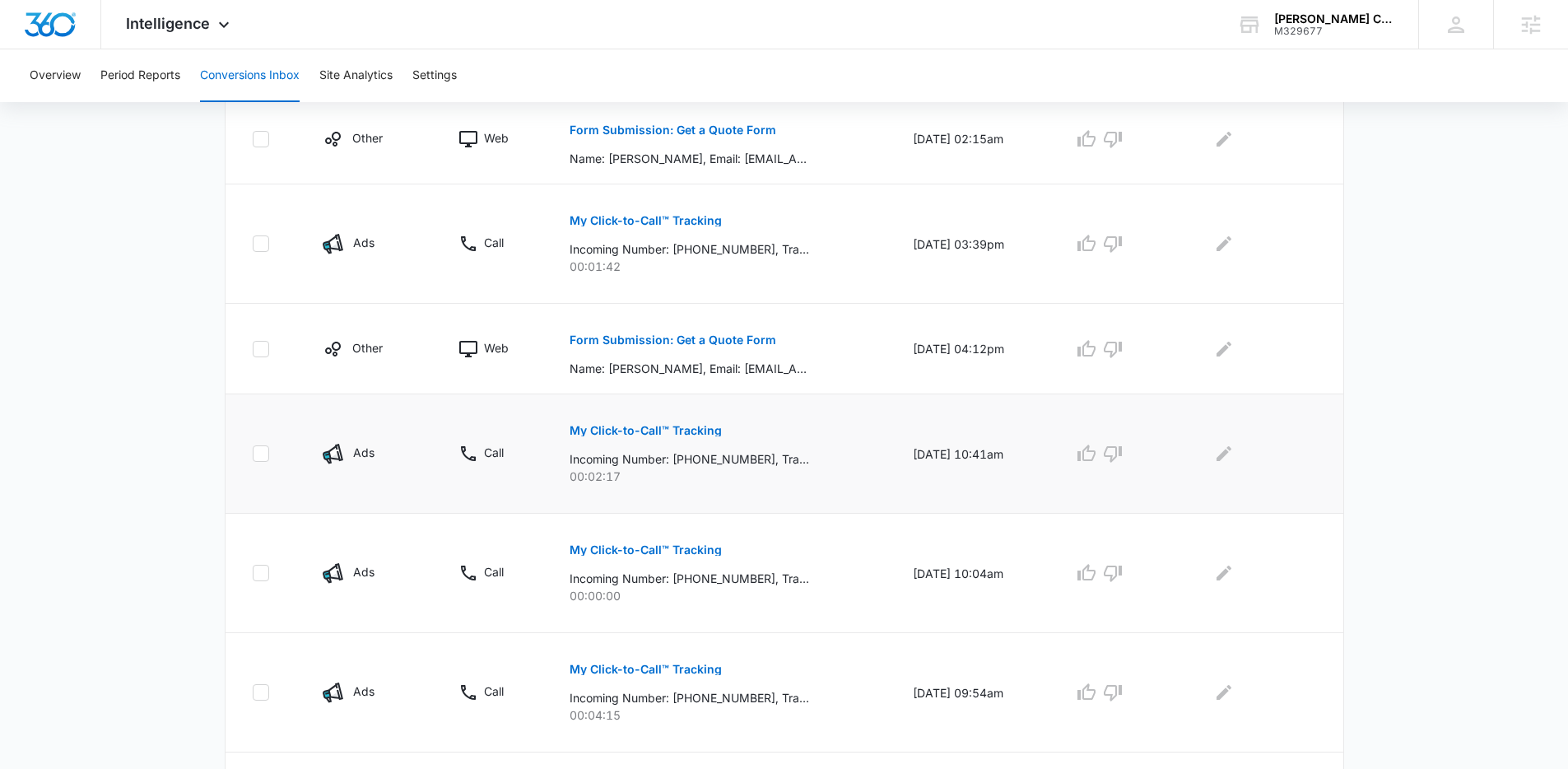
click at [636, 440] on button "My Click-to-Call™ Tracking" at bounding box center [646, 431] width 152 height 39
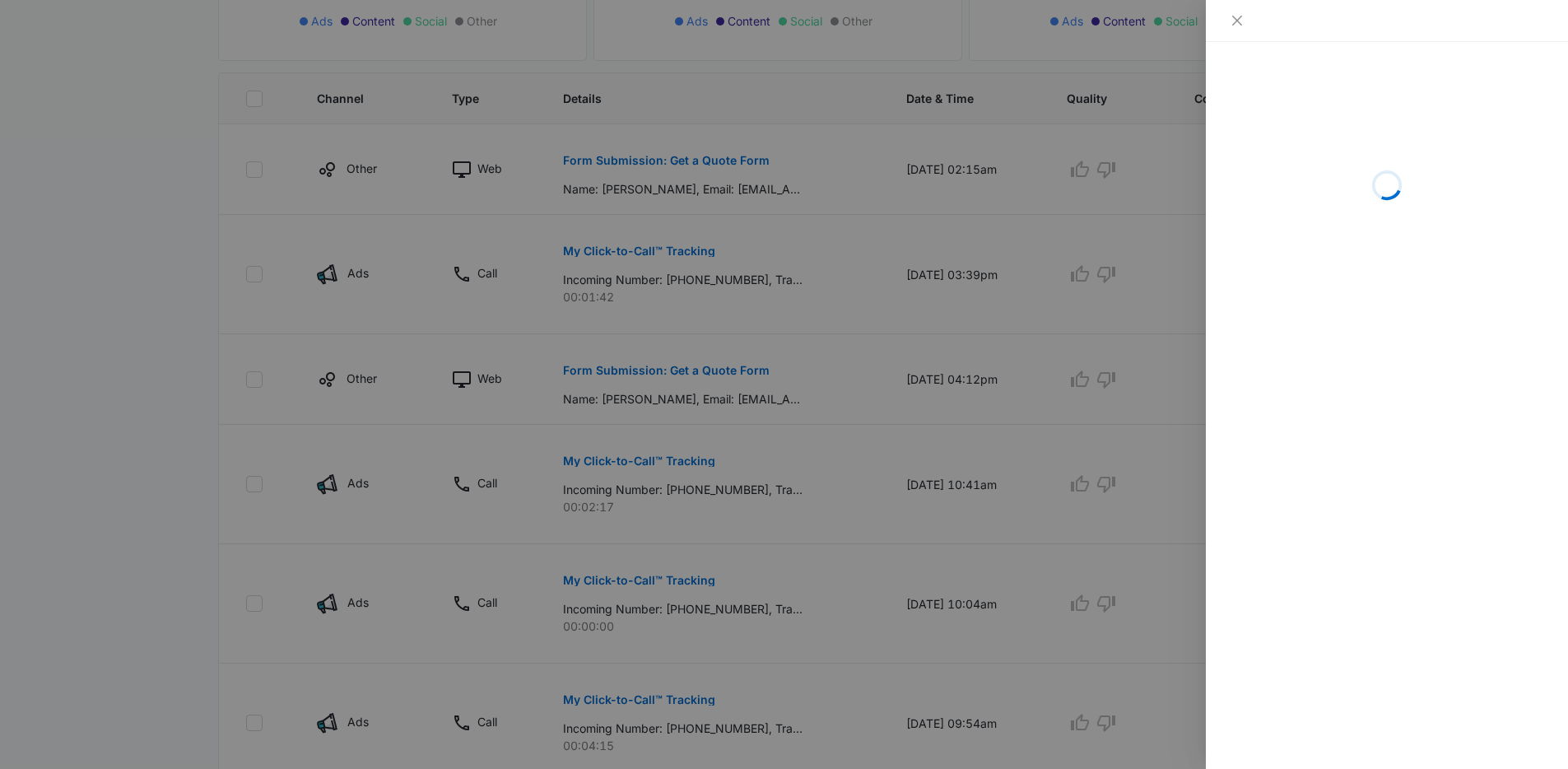
scroll to position [556, 0]
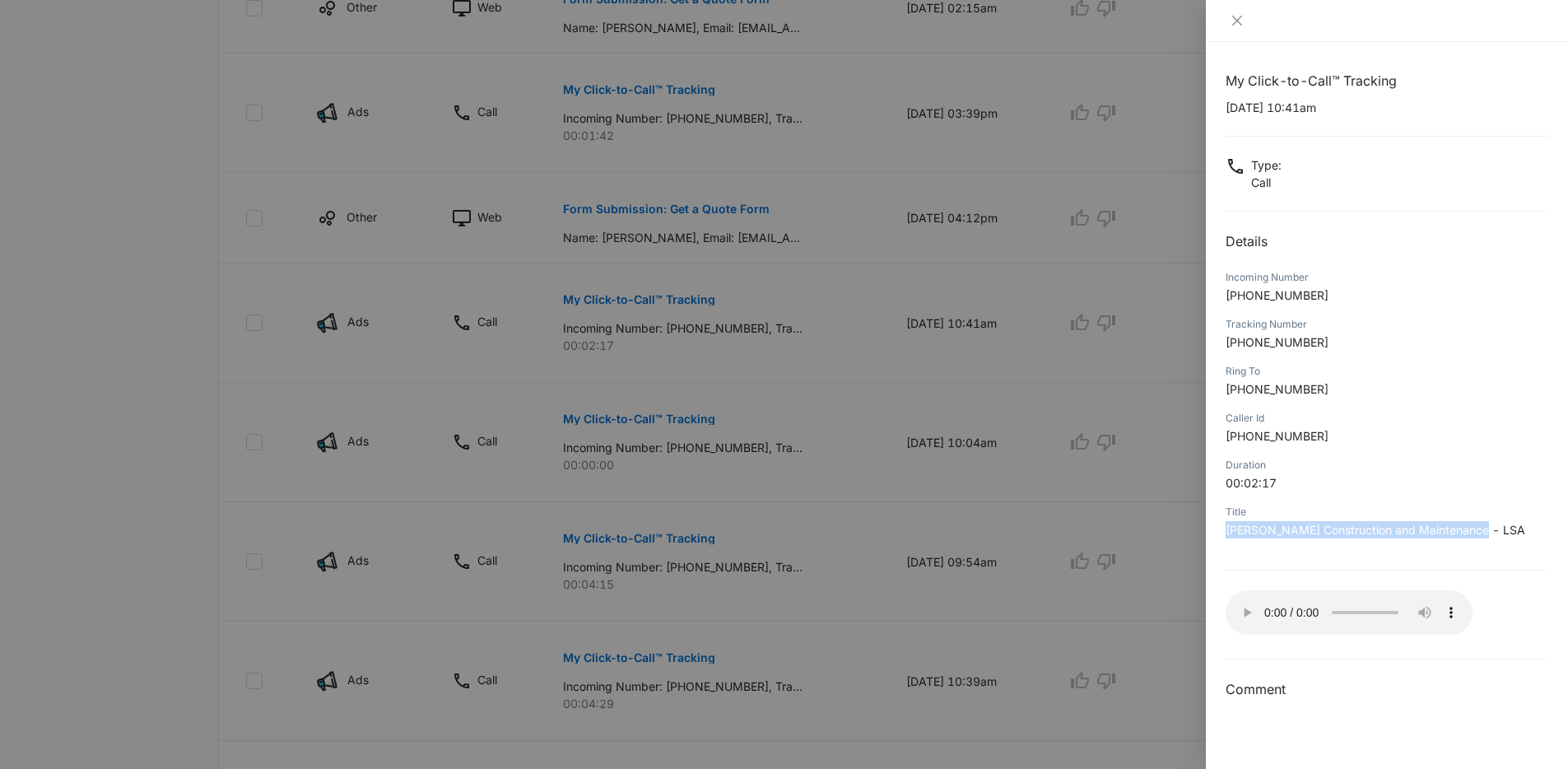
drag, startPoint x: 1225, startPoint y: 531, endPoint x: 1499, endPoint y: 536, distance: 274.0
click at [1317, 536] on p "[PERSON_NAME] Construction and Maintenance - LSA" at bounding box center [1387, 530] width 323 height 17
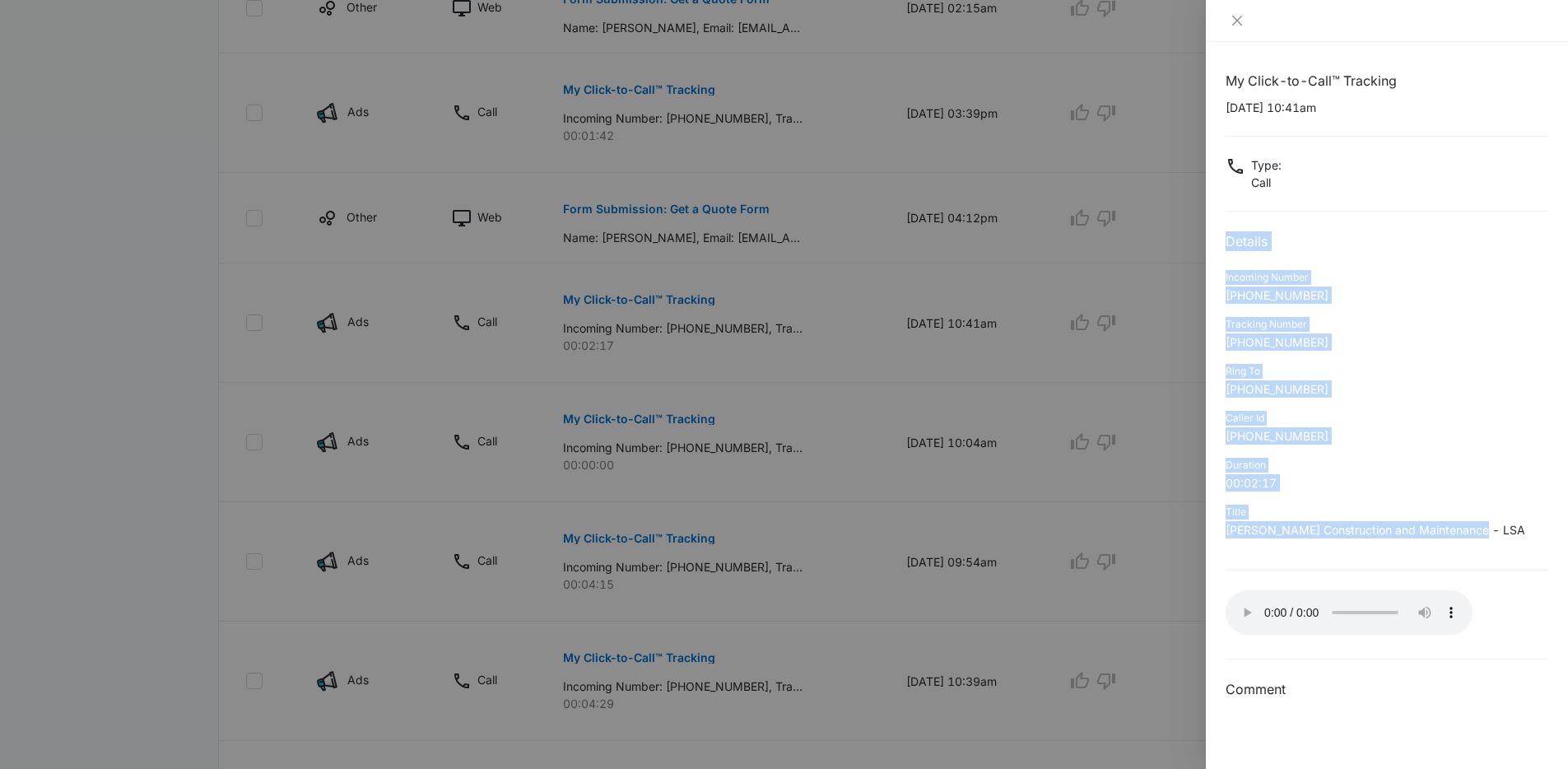
drag, startPoint x: 1360, startPoint y: 543, endPoint x: 1220, endPoint y: 241, distance: 332.9
click at [1220, 241] on div "My Click-to-Call™ Tracking [DATE] 10:41am Type : Call Details Incoming Number […" at bounding box center [1387, 406] width 362 height 728
drag, startPoint x: 1220, startPoint y: 241, endPoint x: 1493, endPoint y: 529, distance: 396.8
click at [1317, 529] on div "My Click-to-Call™ Tracking [DATE] 10:41am Type : Call Details Incoming Number […" at bounding box center [1387, 406] width 362 height 728
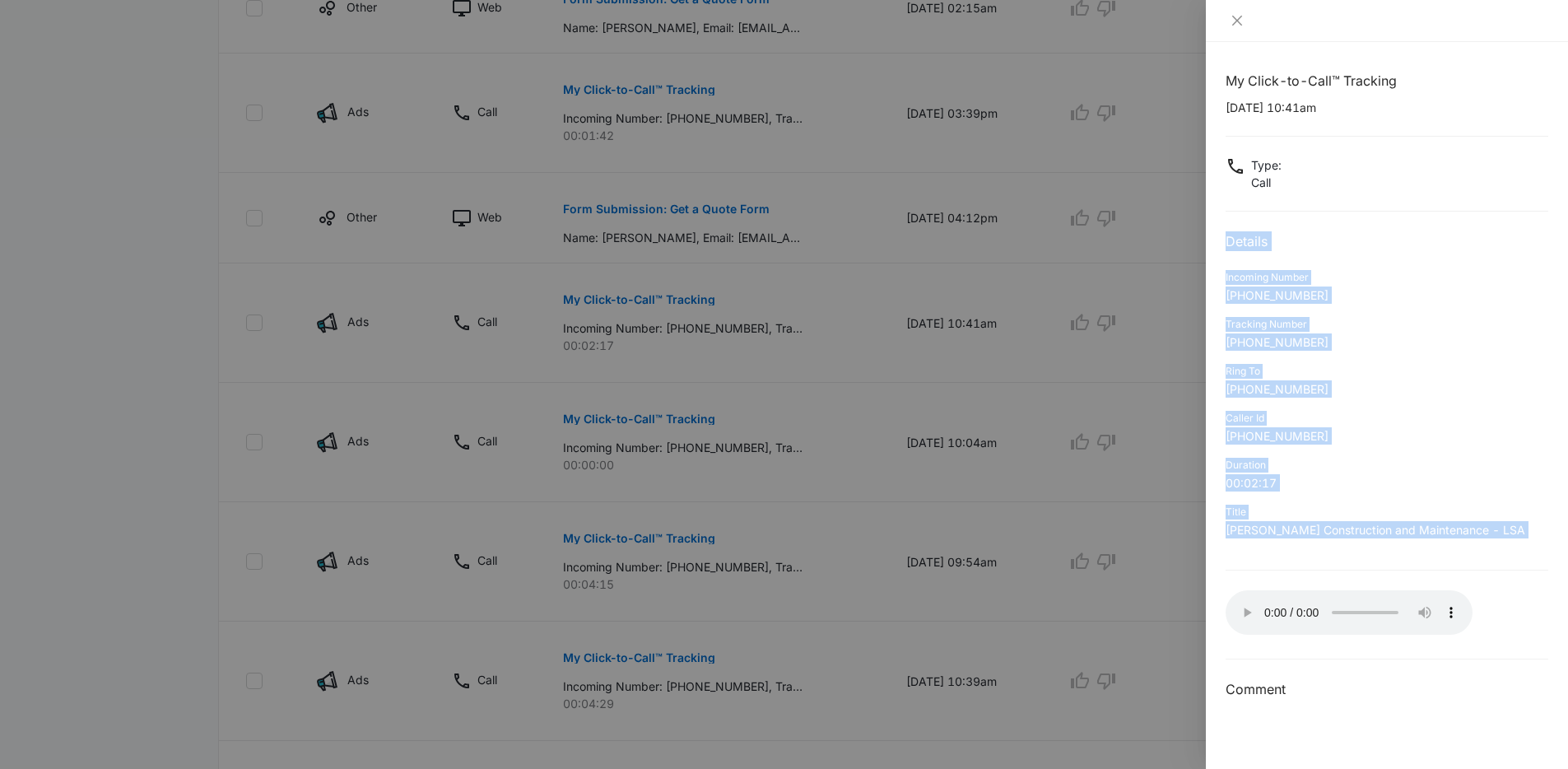
click at [1317, 529] on p "[PERSON_NAME] Construction and Maintenance - LSA" at bounding box center [1387, 530] width 323 height 17
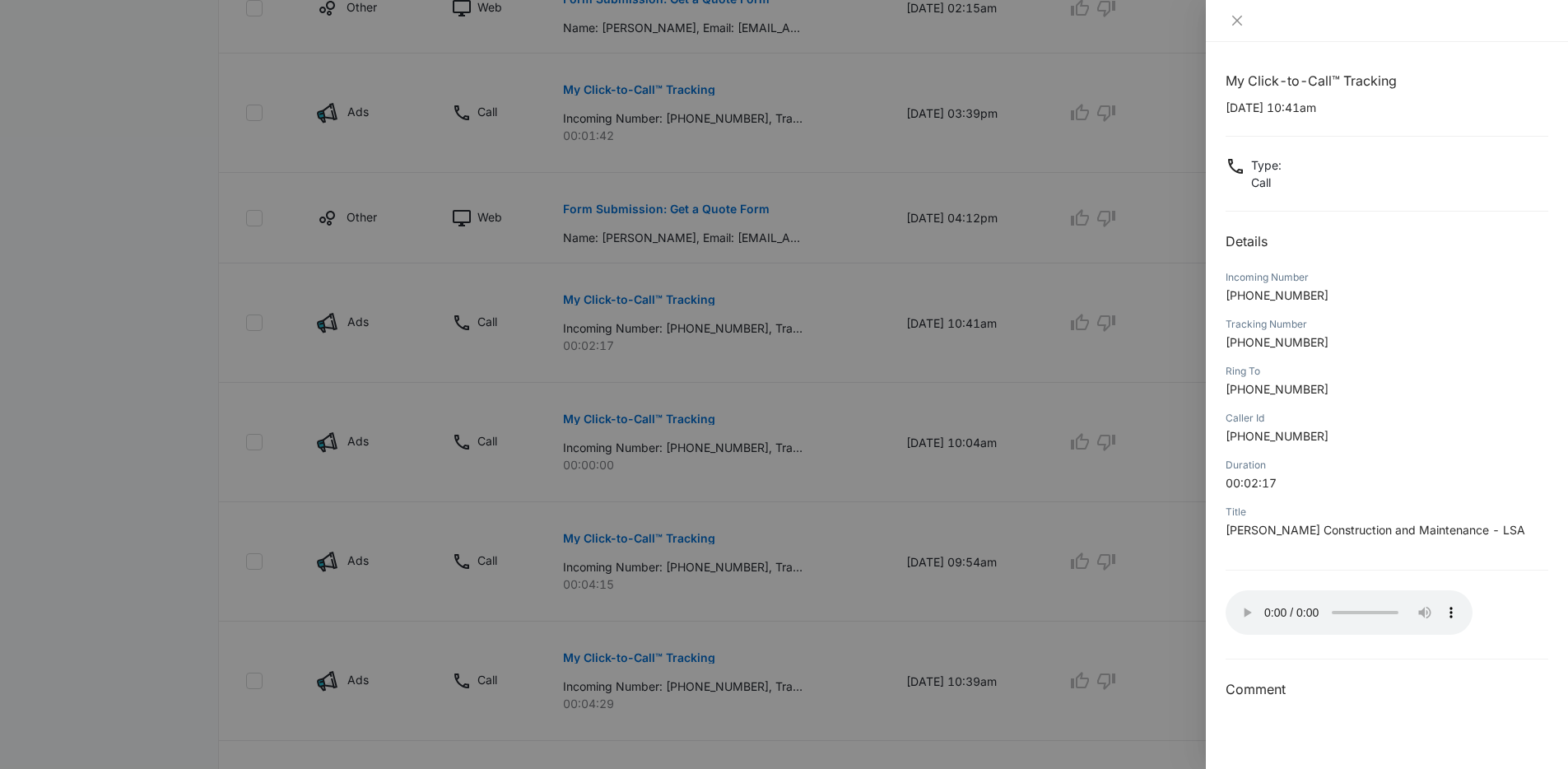
click at [788, 387] on div at bounding box center [784, 384] width 1568 height 769
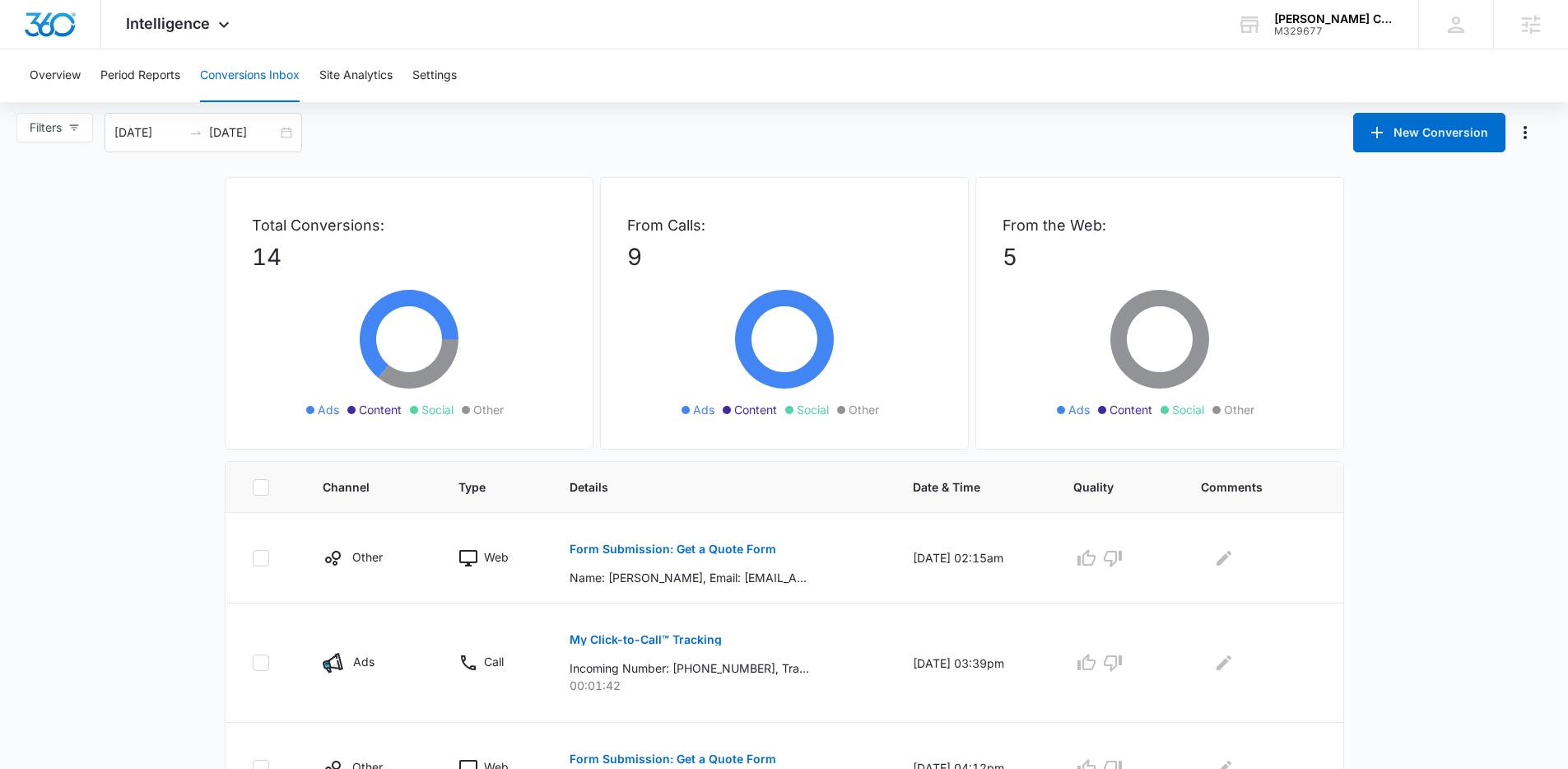
scroll to position [0, 0]
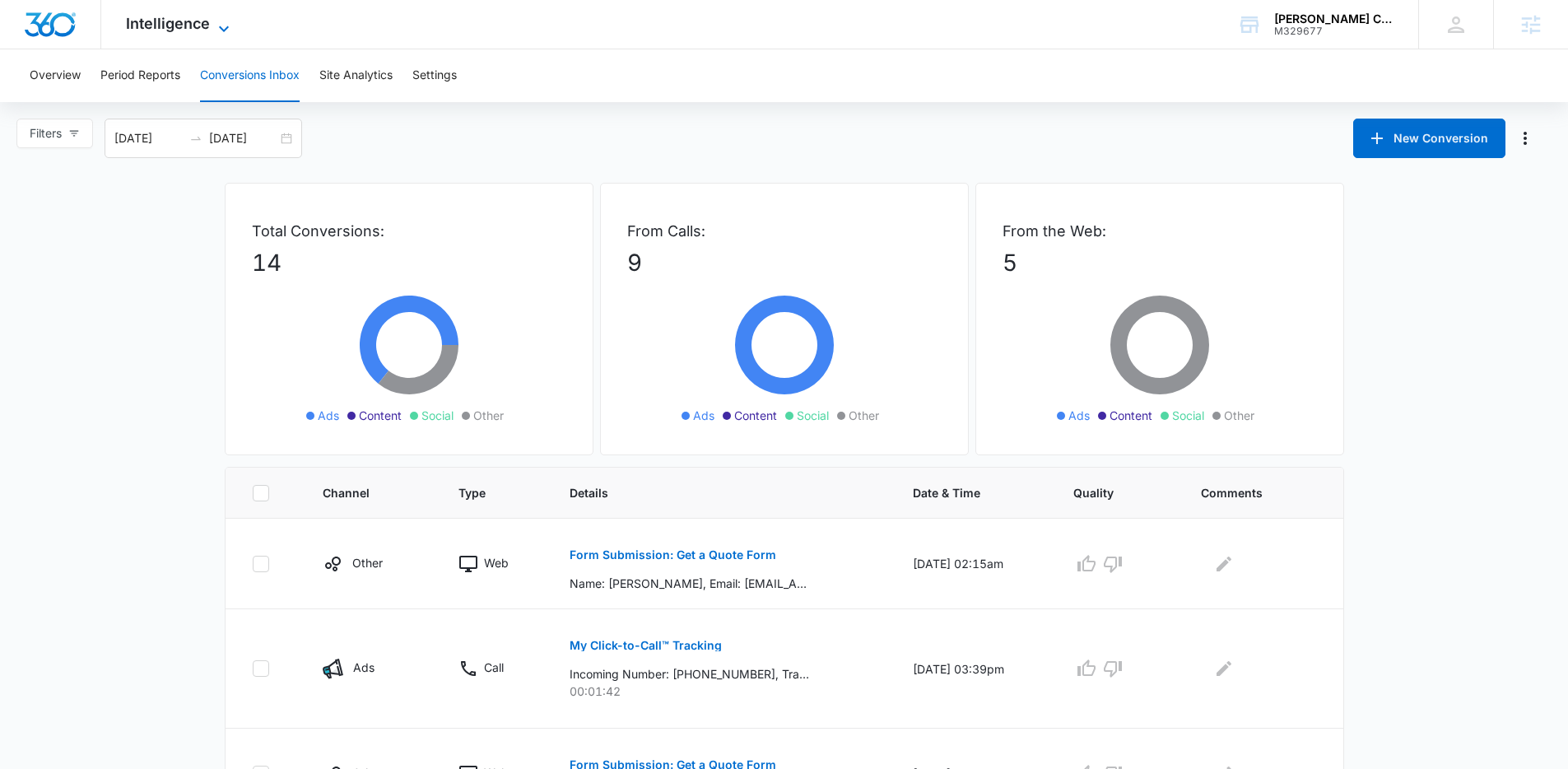
click at [190, 23] on span "Intelligence" at bounding box center [167, 23] width 84 height 17
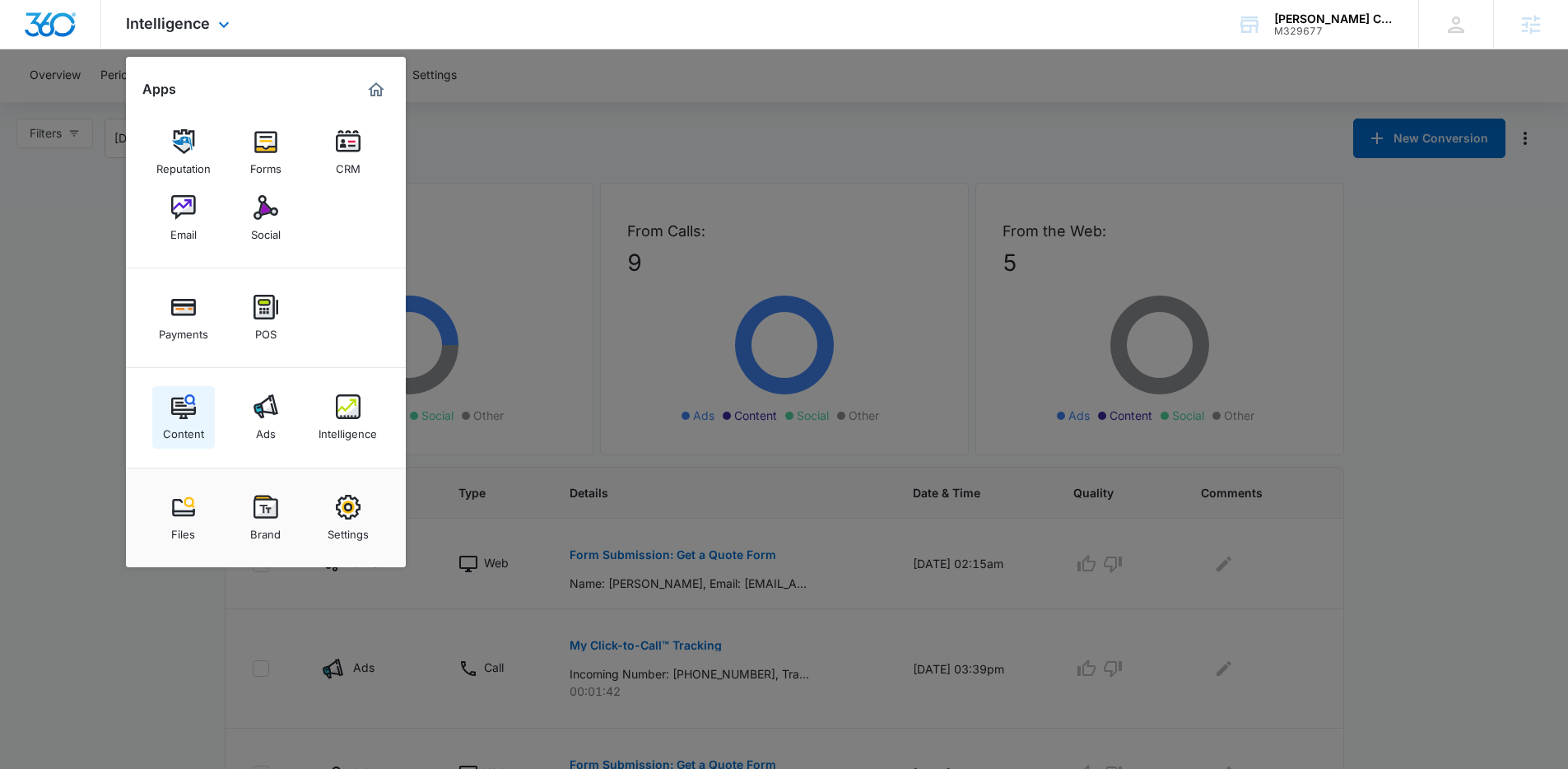
drag, startPoint x: 172, startPoint y: 409, endPoint x: 252, endPoint y: 412, distance: 80.1
click at [561, 208] on div at bounding box center [784, 384] width 1568 height 769
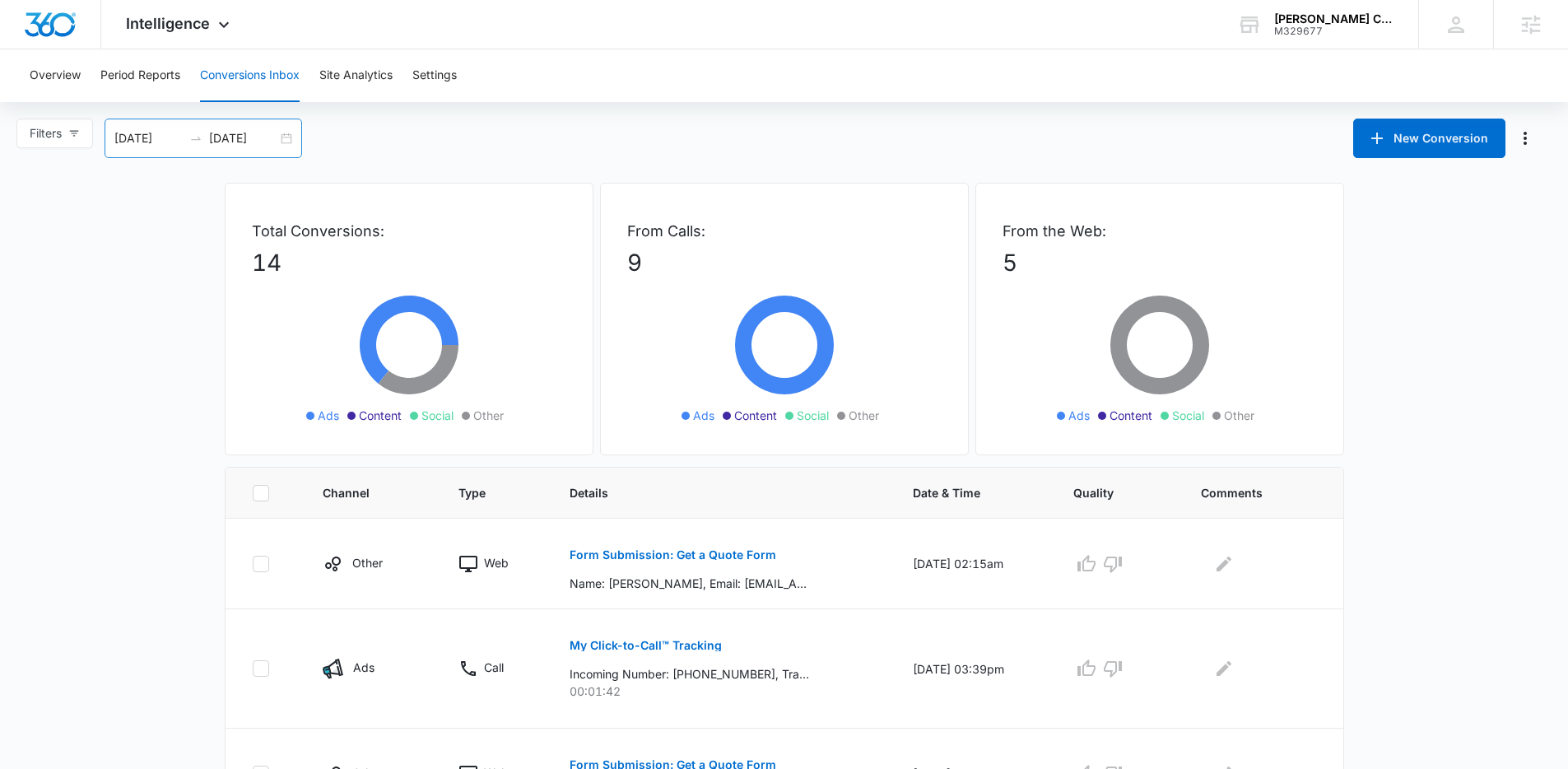
click at [282, 137] on div "08/12/2025 09/11/2025" at bounding box center [203, 138] width 198 height 39
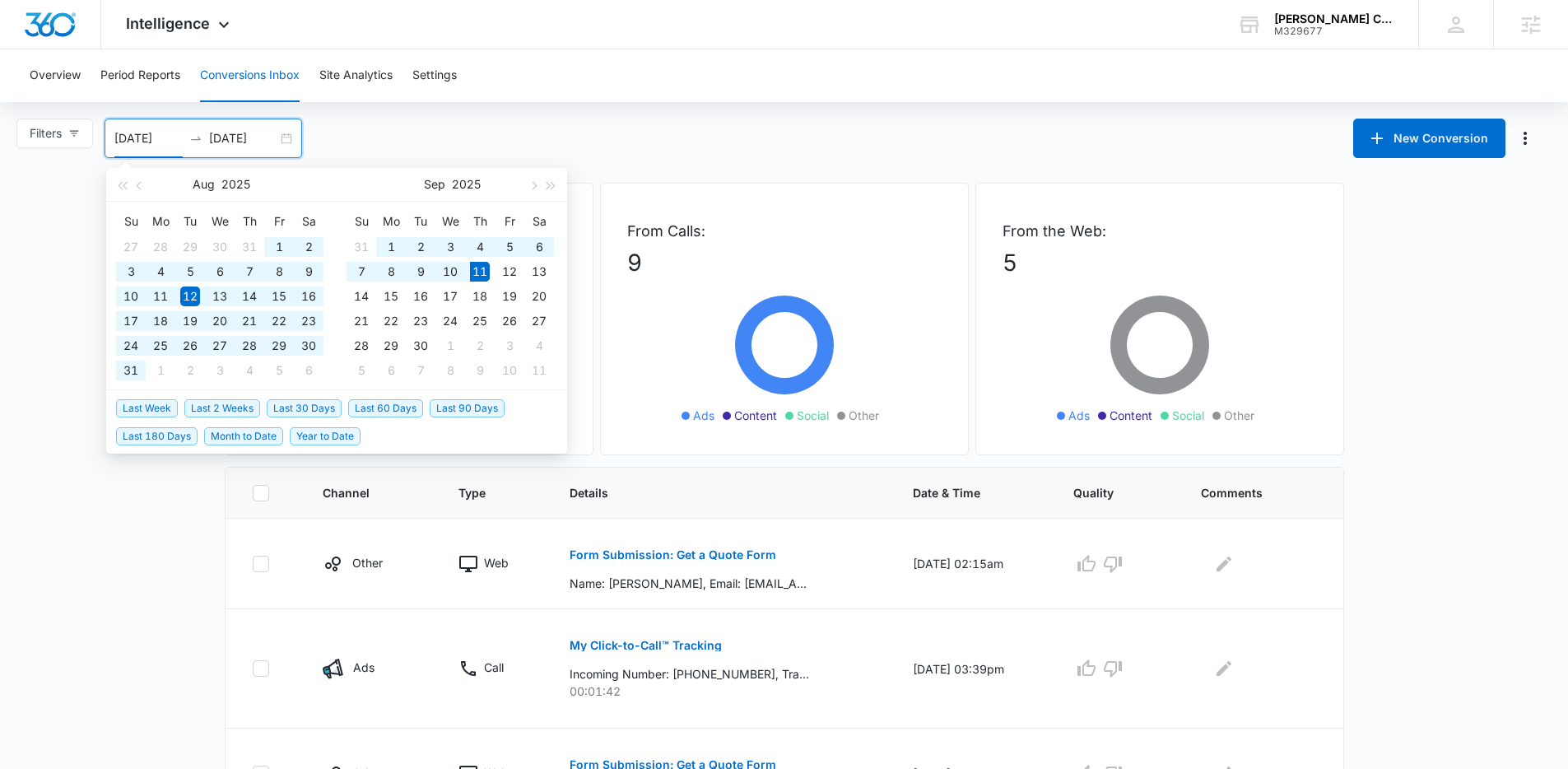
click at [447, 412] on span "Last 90 Days" at bounding box center [467, 408] width 75 height 18
type input "06/13/2025"
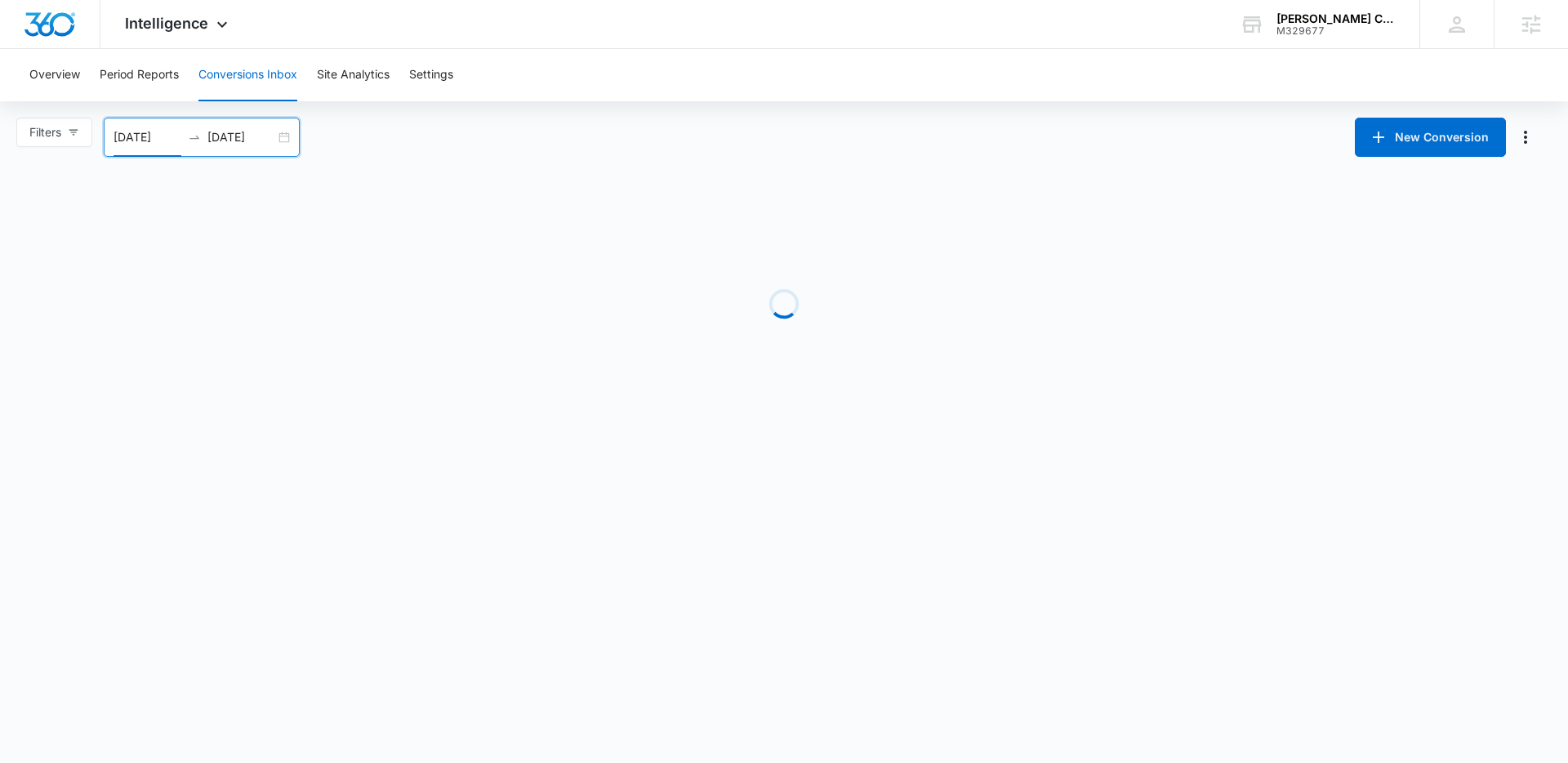
click at [669, 147] on div "Filters 06/13/2025 09/11/2025 New Conversion Jun 2025 Su Mo Tu We Th Fr Sa 1 2 …" at bounding box center [784, 137] width 1568 height 39
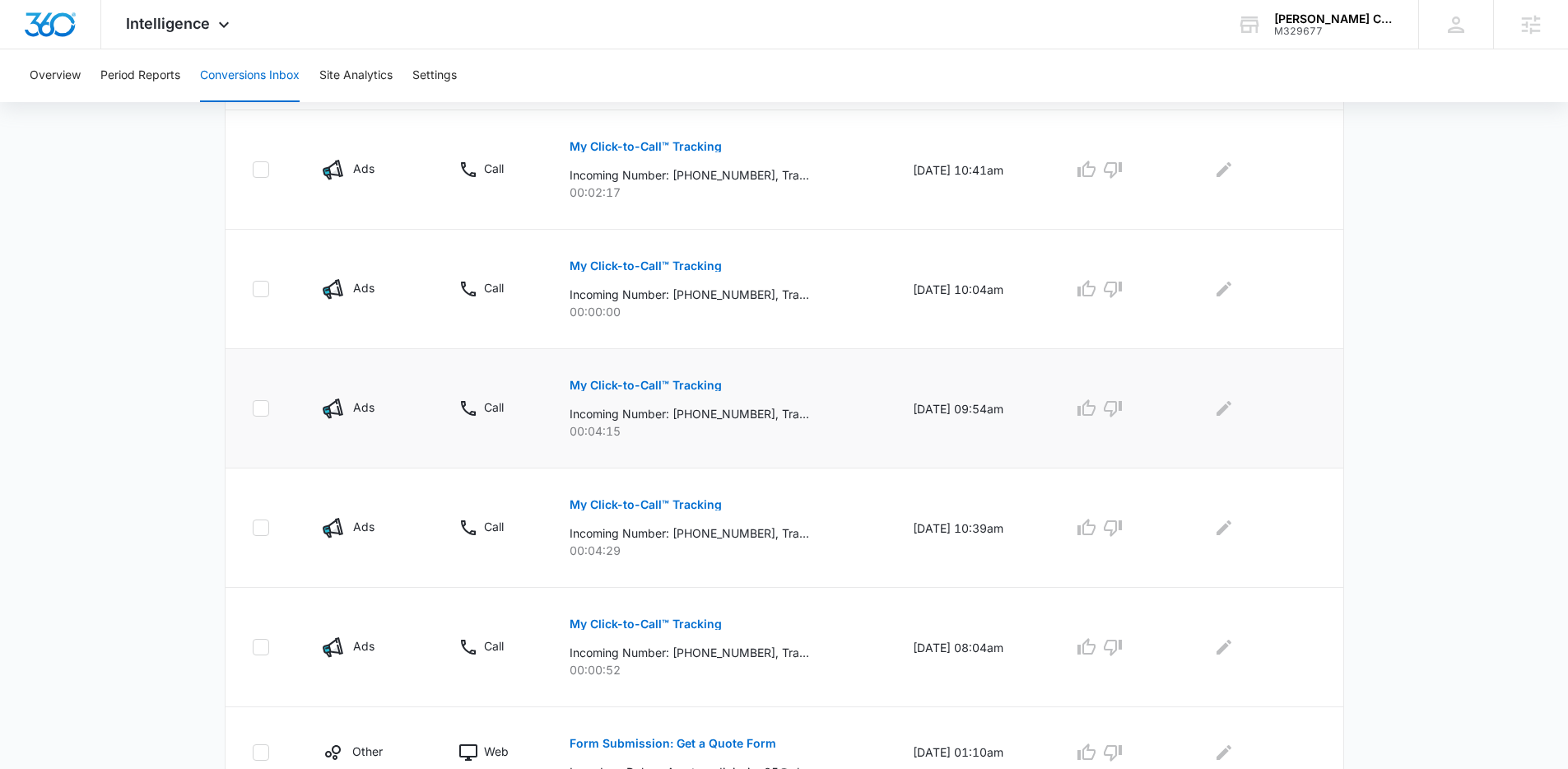
scroll to position [880, 0]
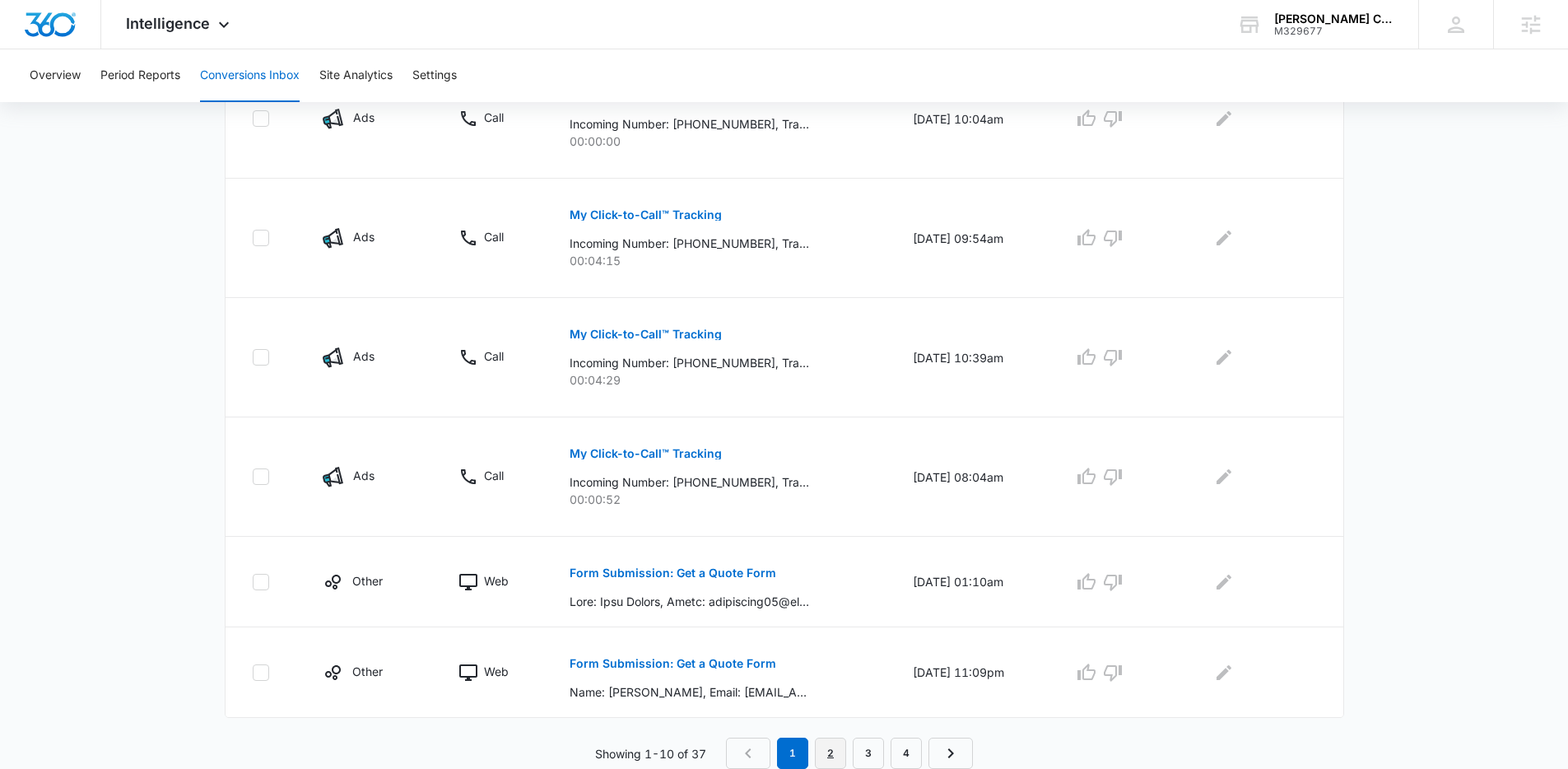
click at [840, 620] on link "2" at bounding box center [830, 753] width 31 height 31
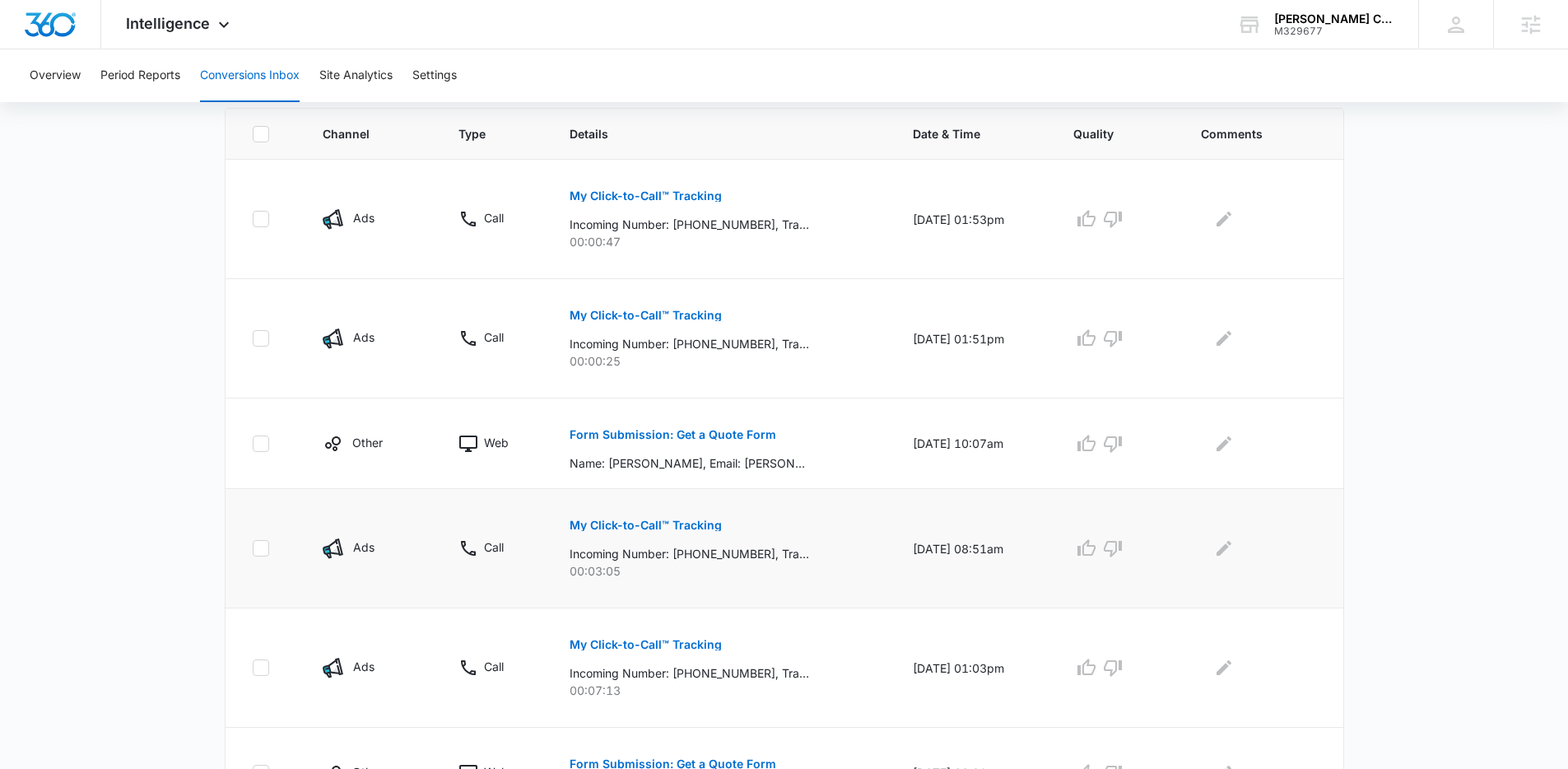
scroll to position [442, 0]
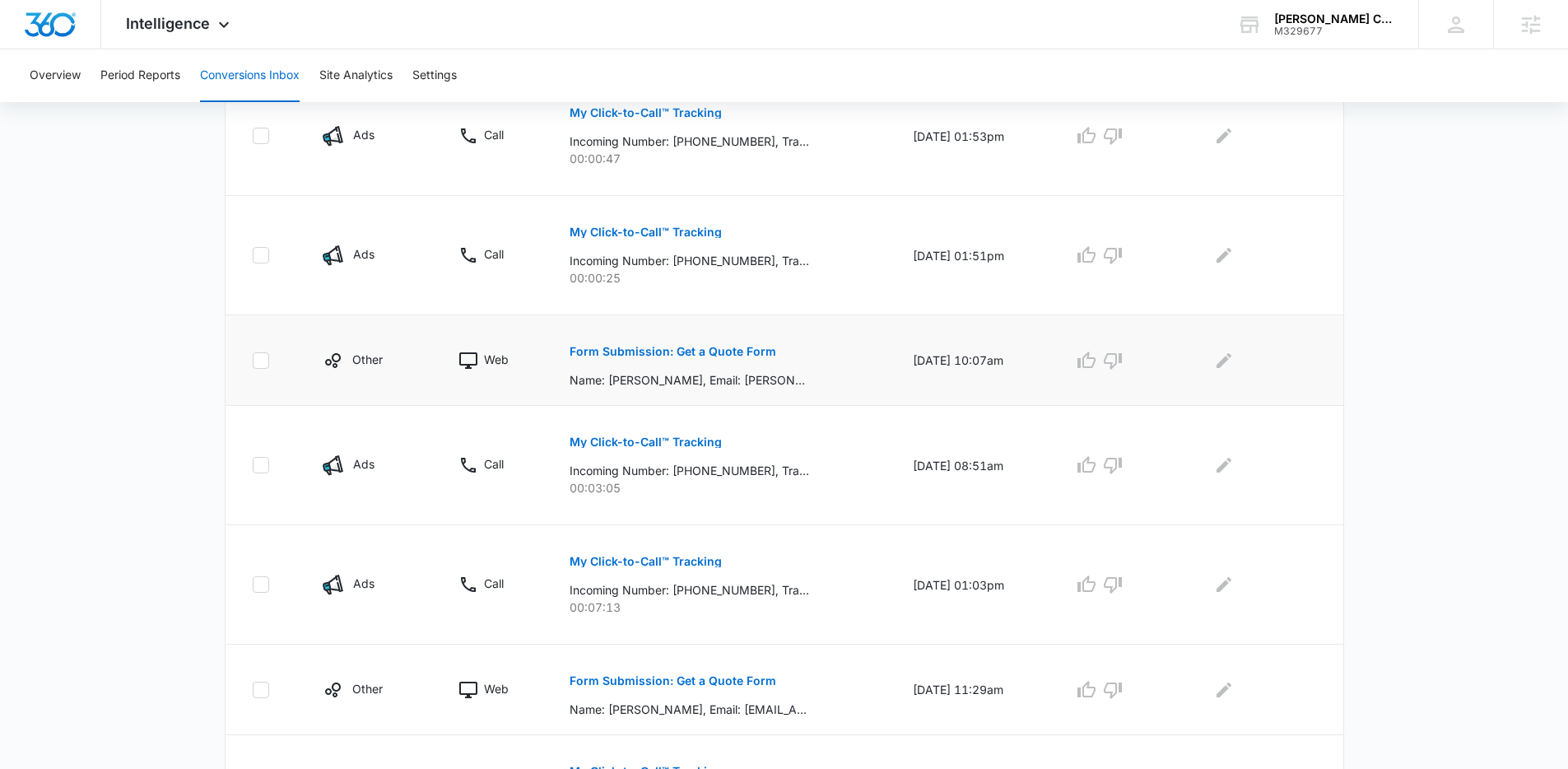
click at [703, 359] on button "Form Submission: Get a Quote Form" at bounding box center [673, 351] width 206 height 39
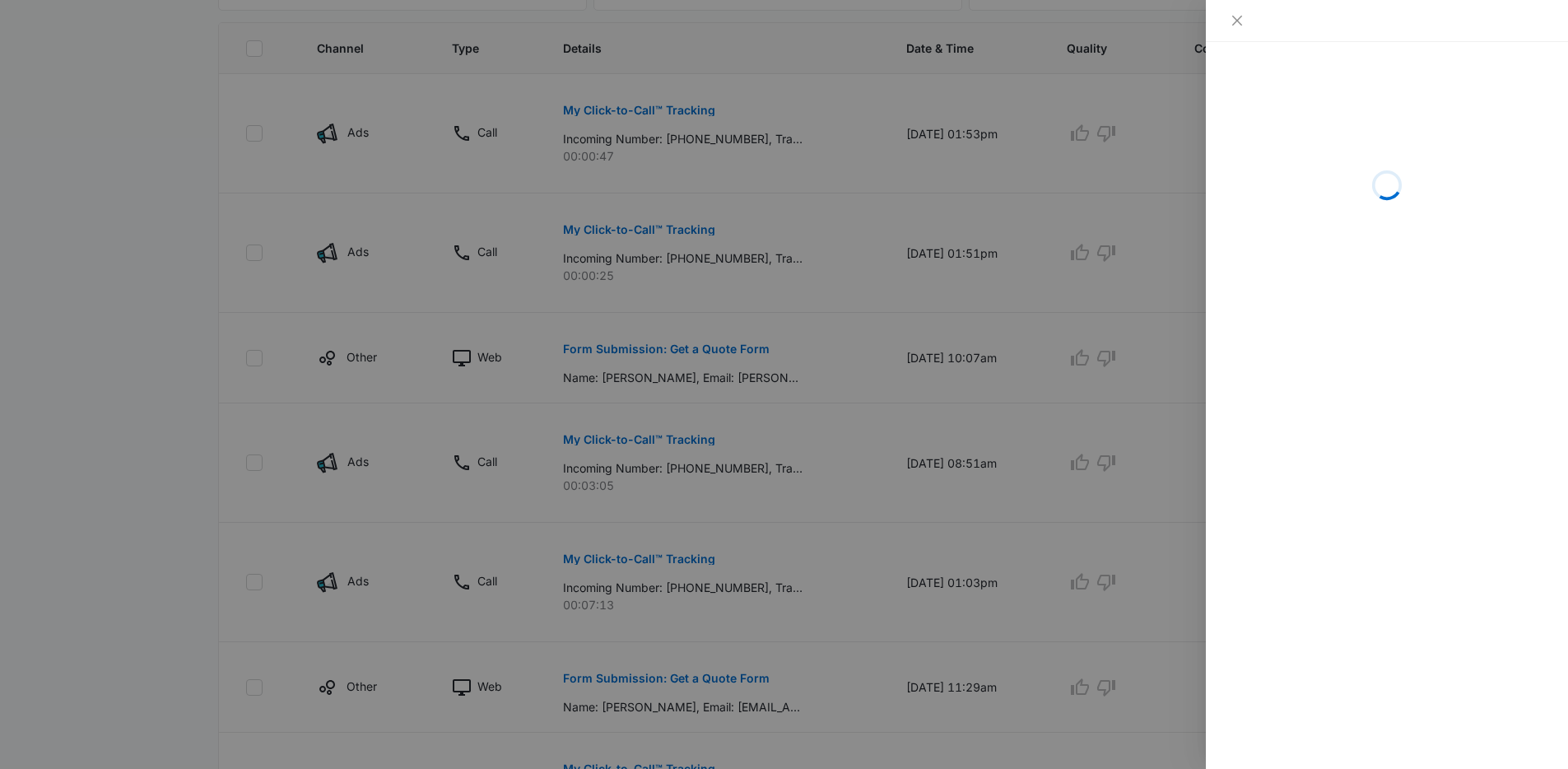
scroll to position [446, 0]
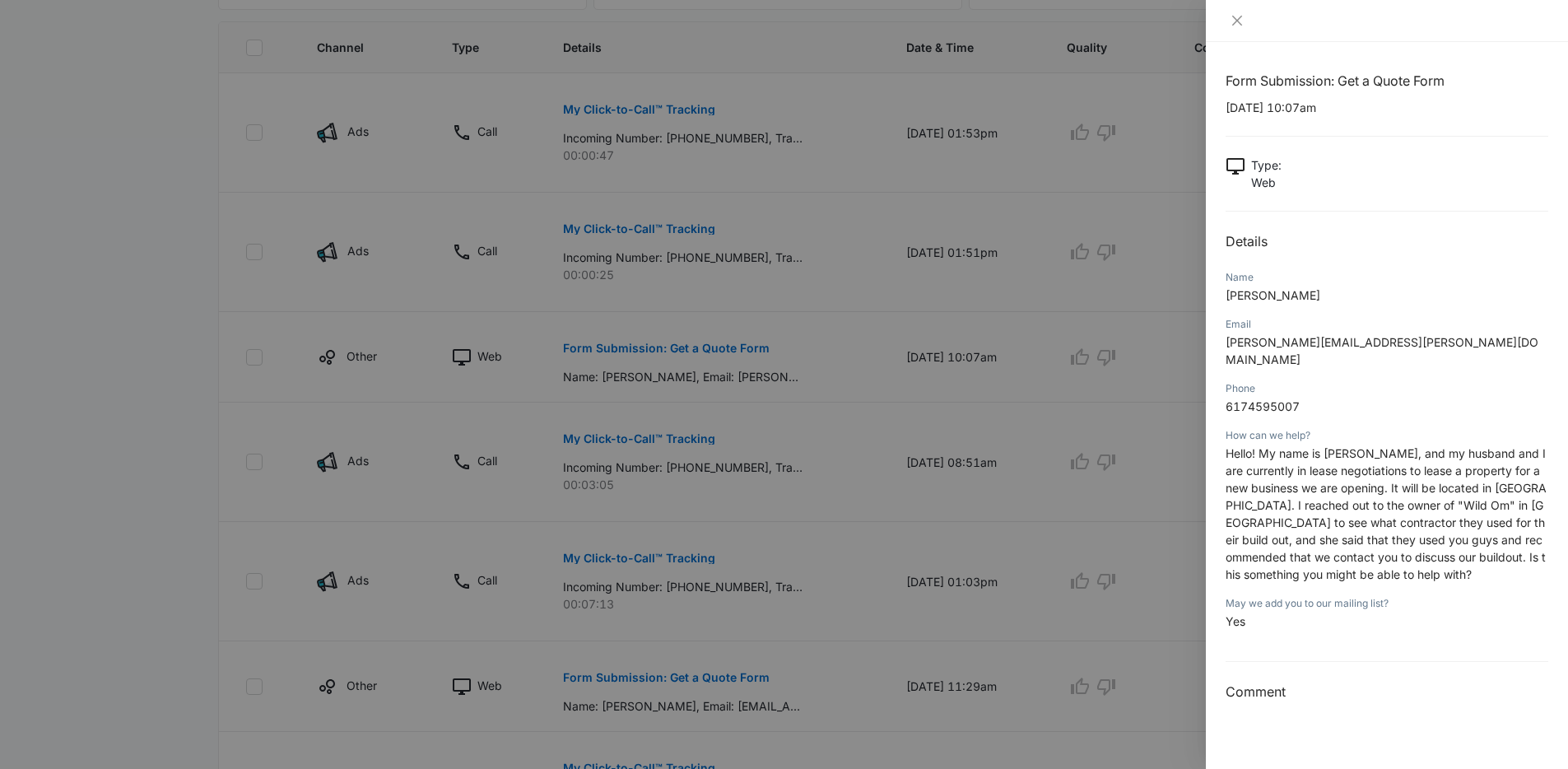
click at [822, 353] on div at bounding box center [784, 384] width 1568 height 769
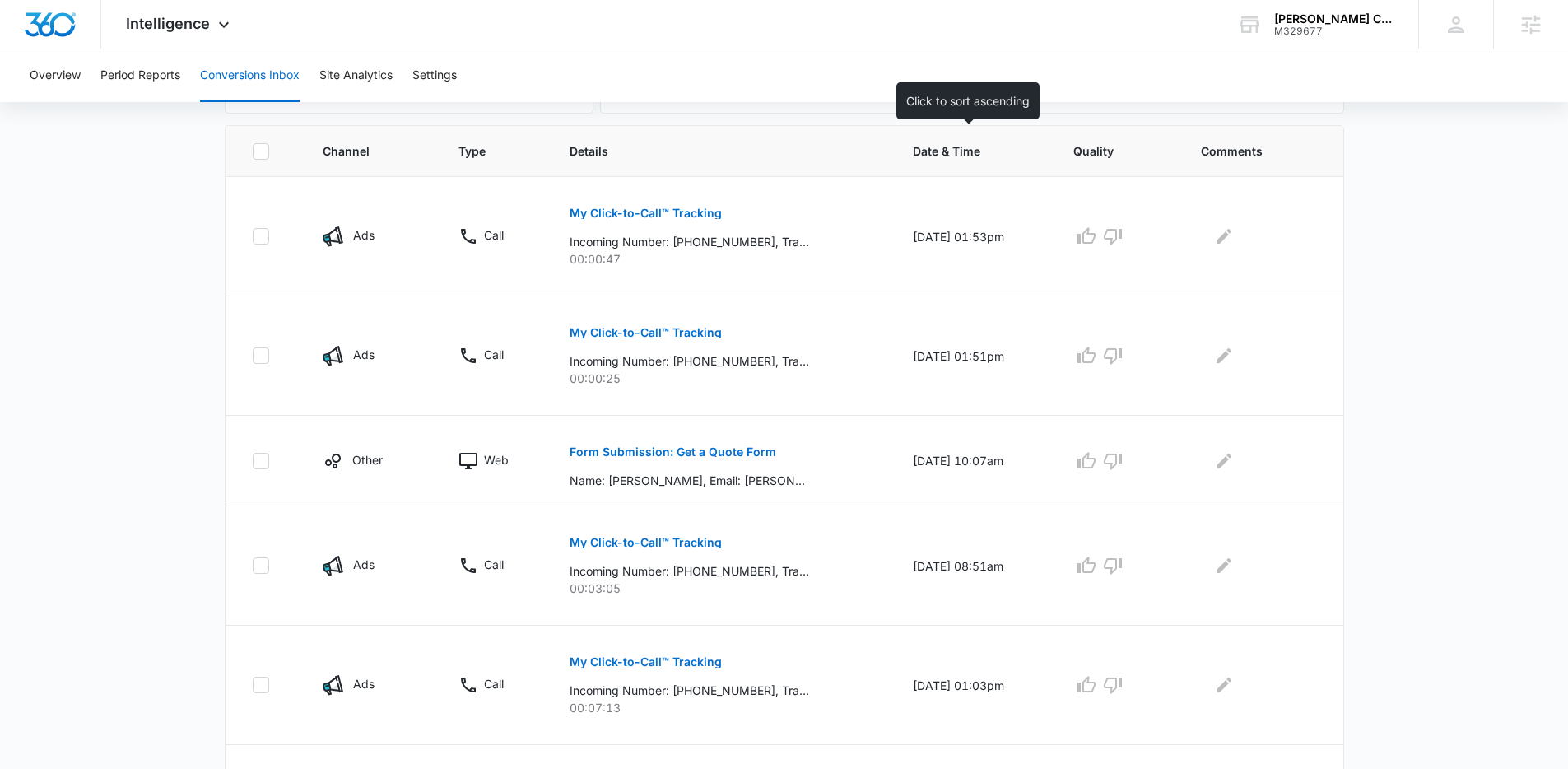
scroll to position [0, 0]
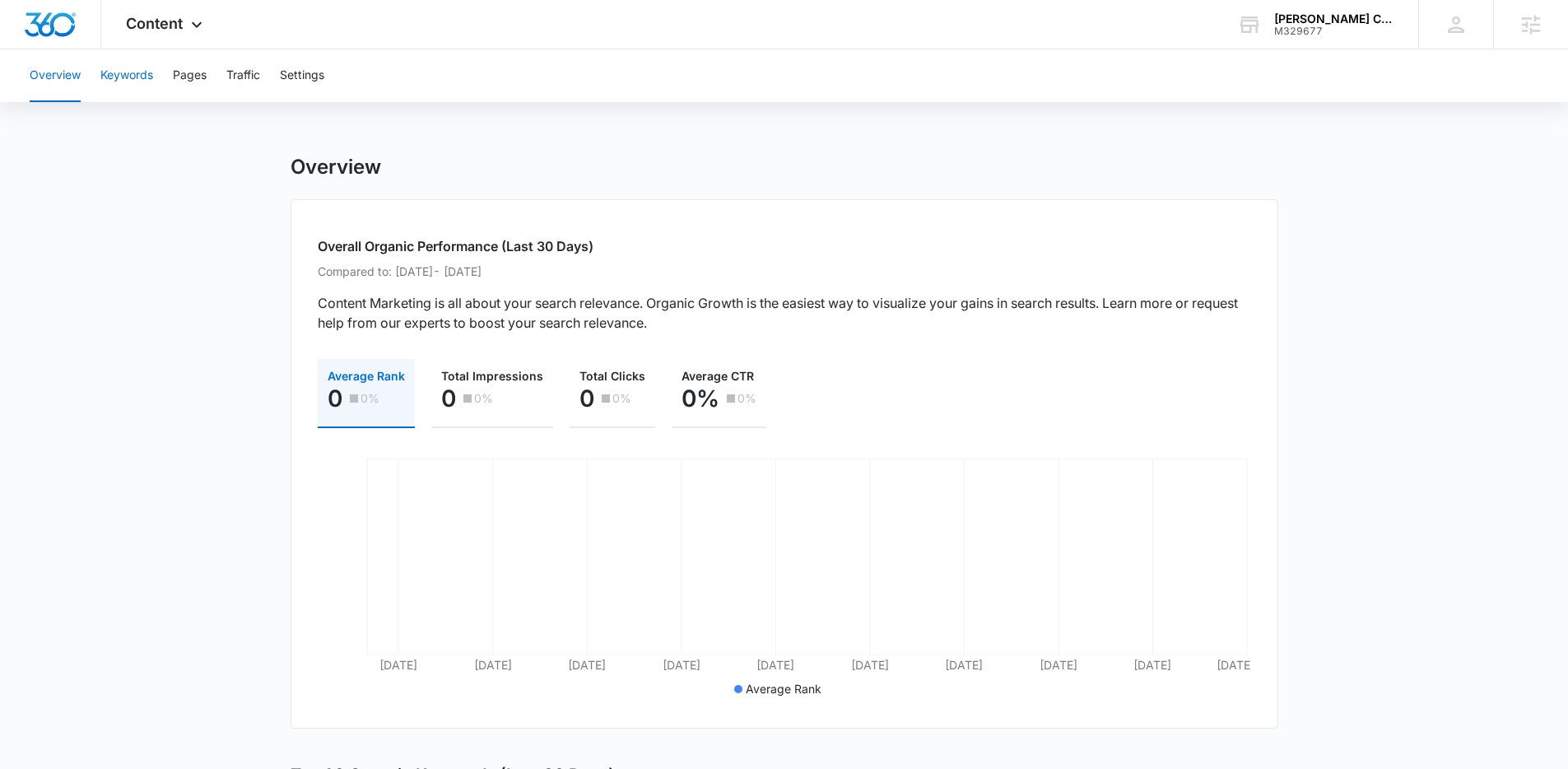
click at [132, 82] on button "Keywords" at bounding box center [127, 76] width 53 height 53
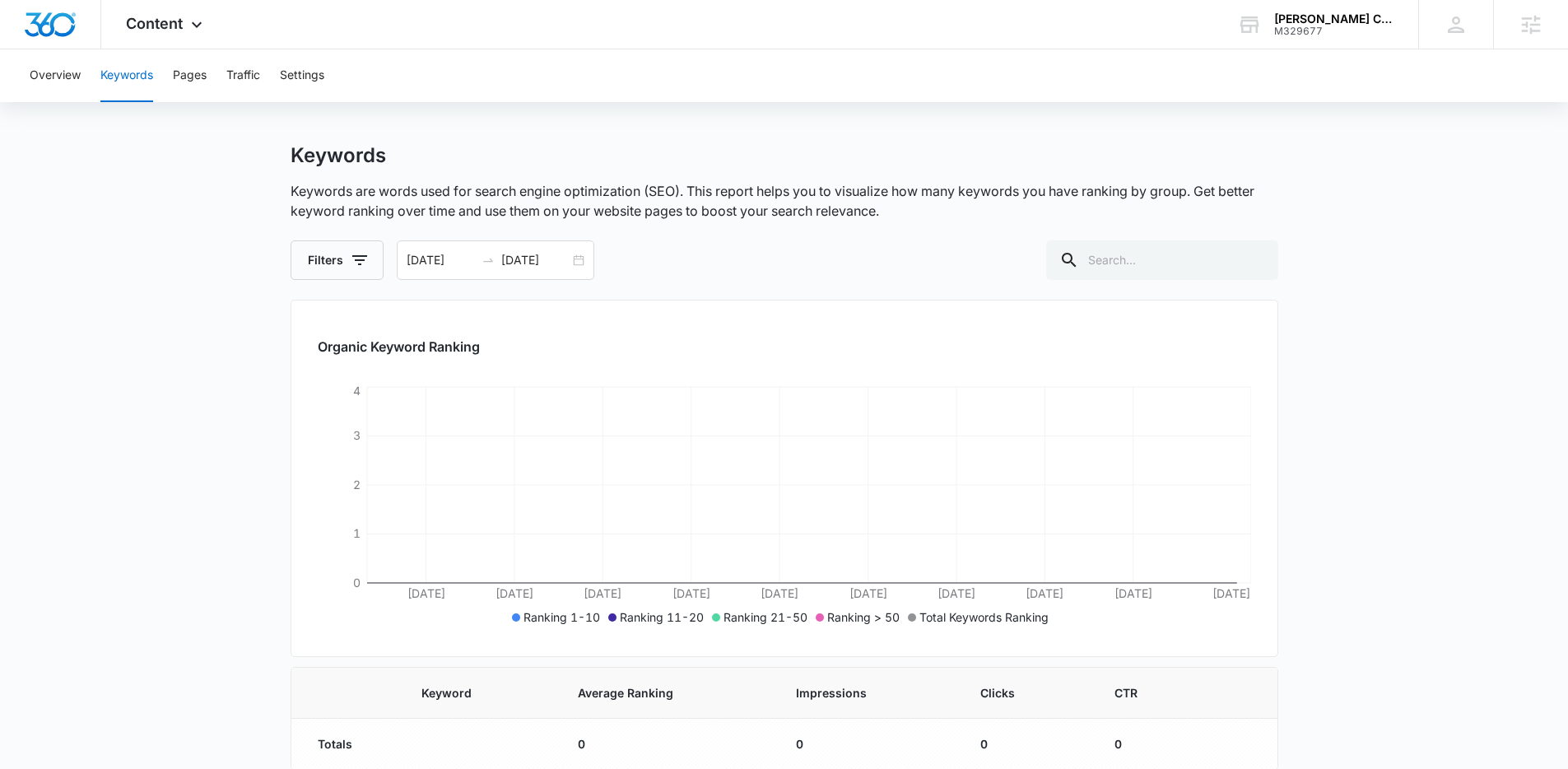
scroll to position [32, 0]
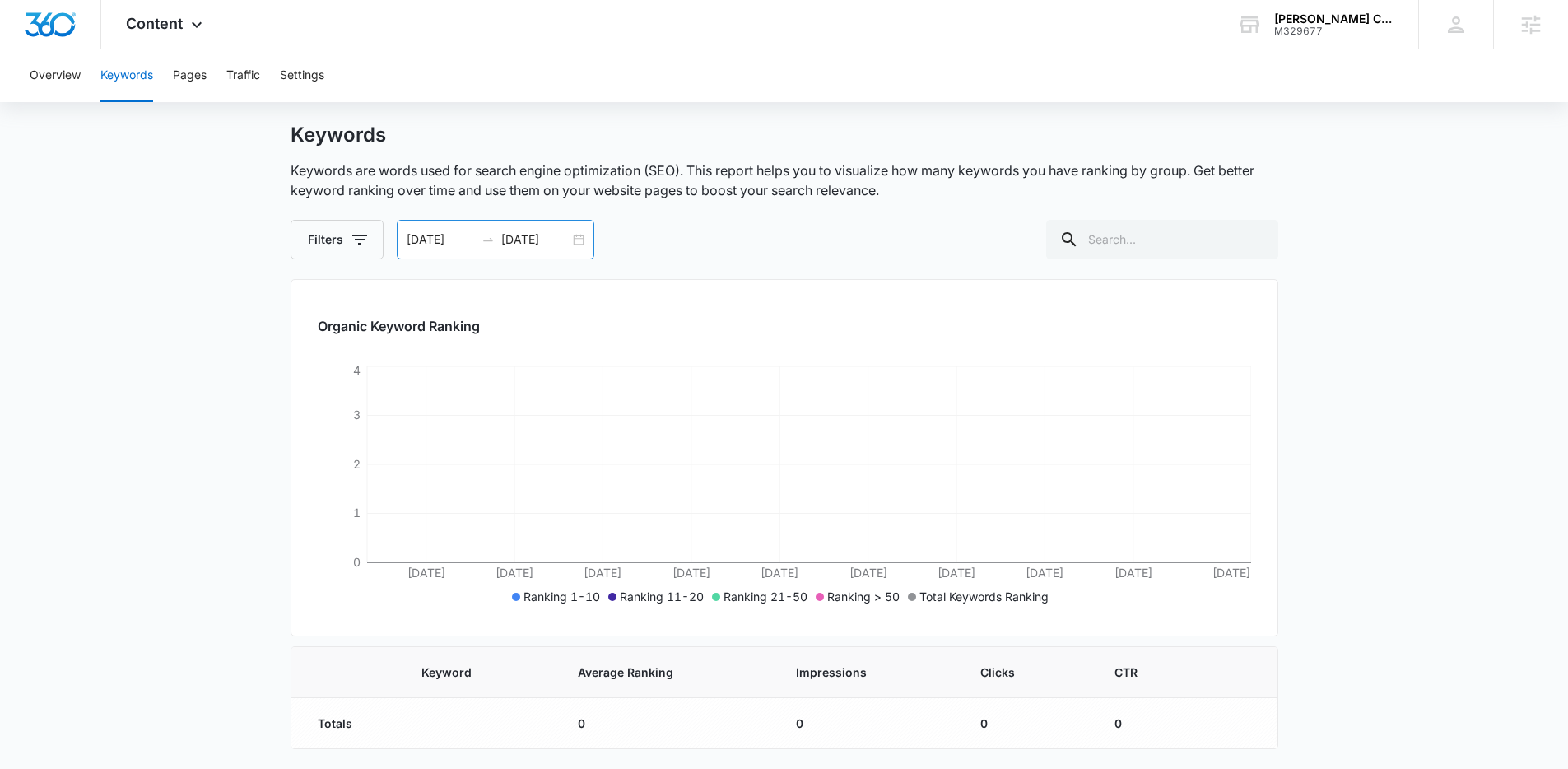
click at [577, 238] on div "08/11/2025 09/10/2025" at bounding box center [495, 239] width 198 height 39
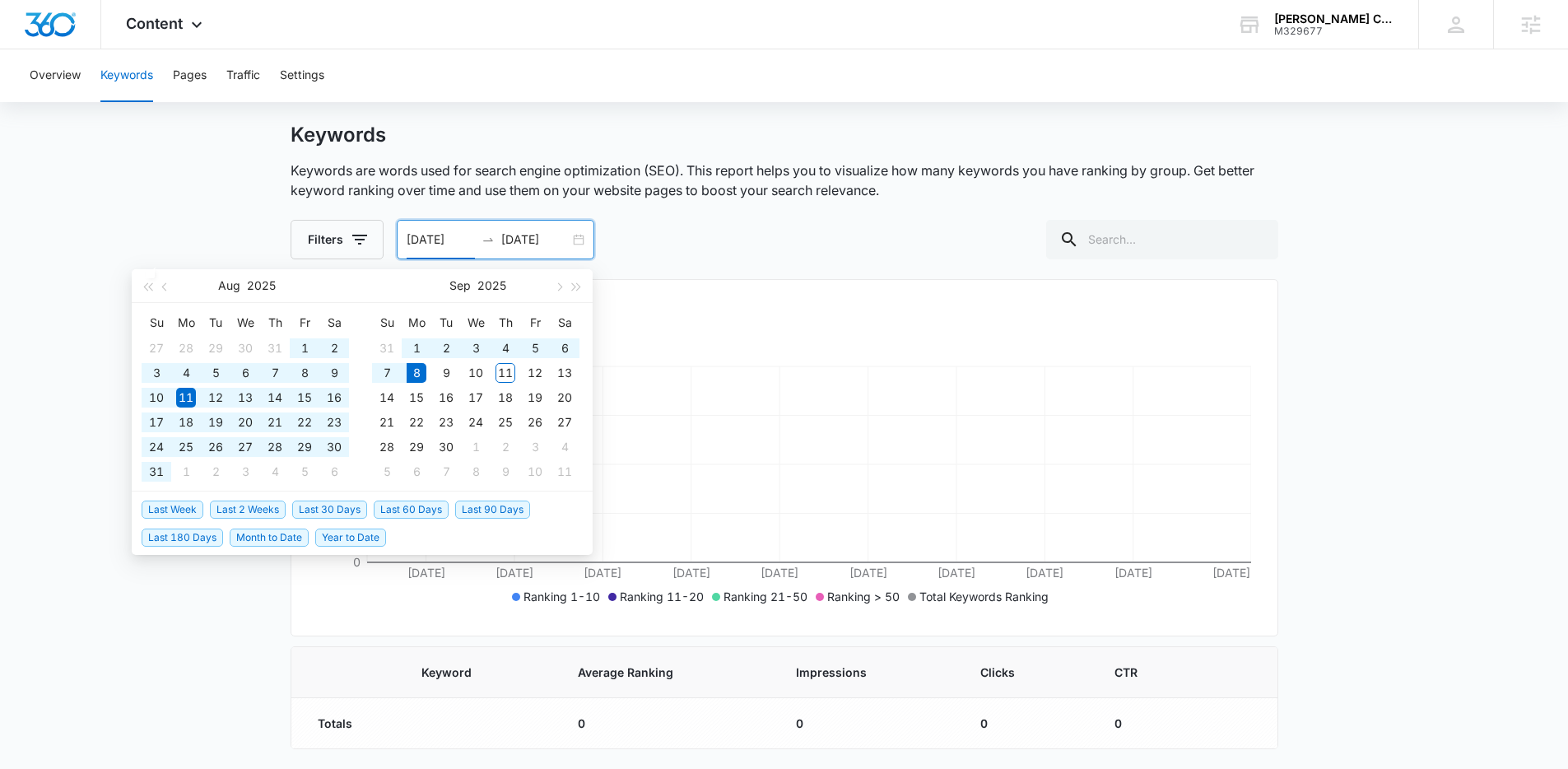
click at [426, 508] on span "Last 60 Days" at bounding box center [411, 509] width 75 height 18
type input "07/10/2025"
type input "09/08/2025"
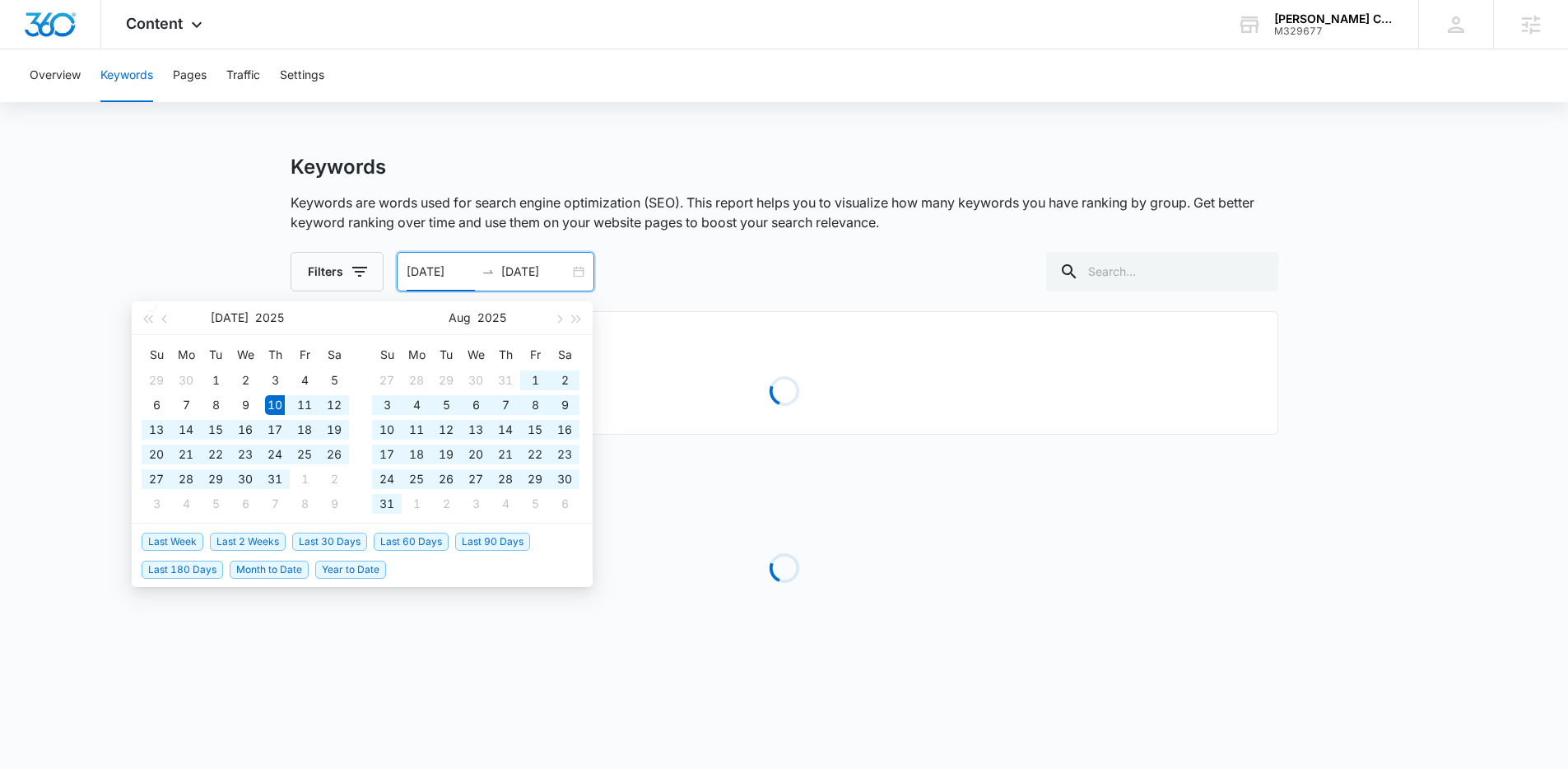
scroll to position [0, 0]
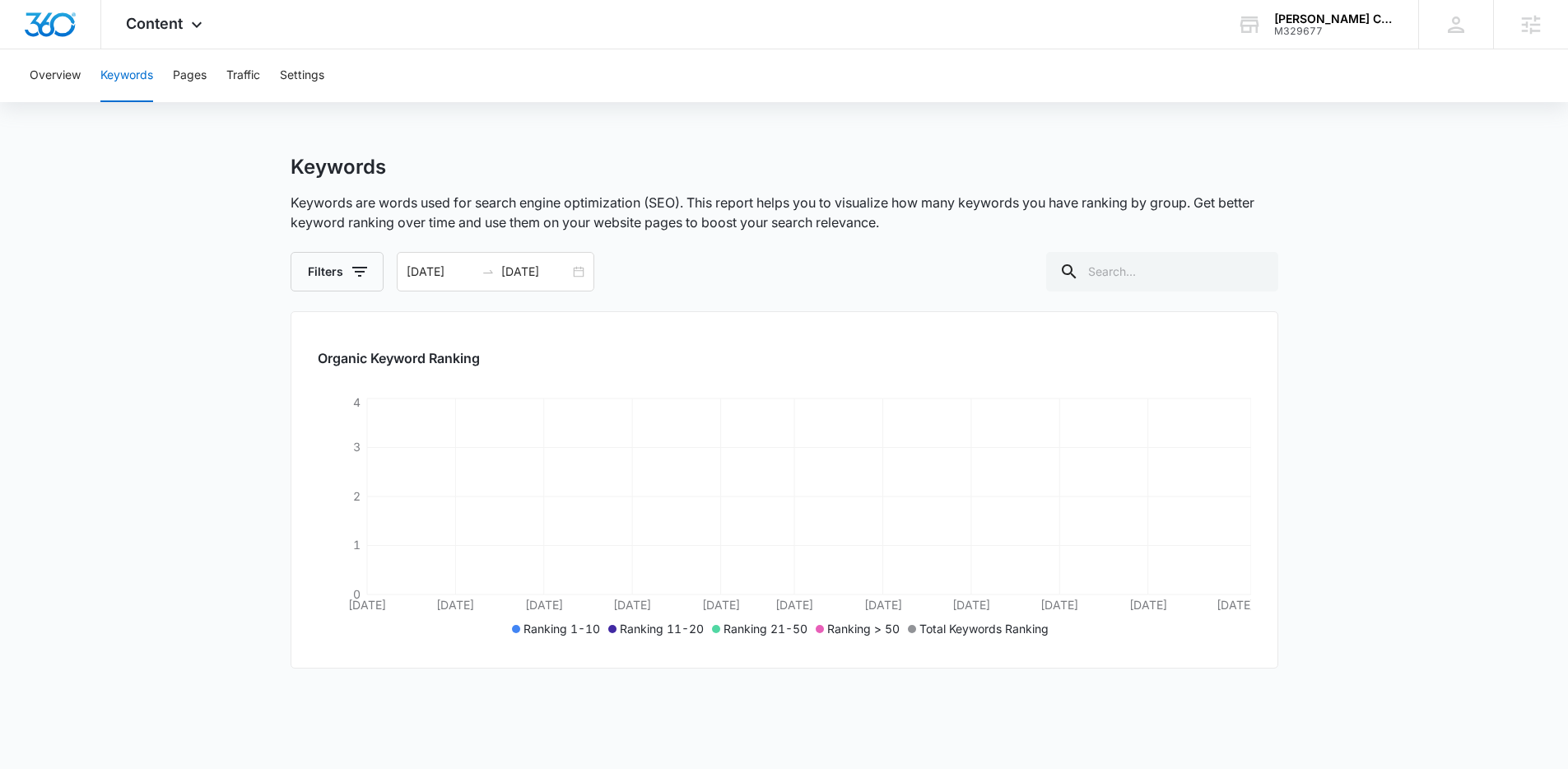
click at [745, 193] on p "Keywords are words used for search engine optimization (SEO). This report helps…" at bounding box center [784, 212] width 988 height 39
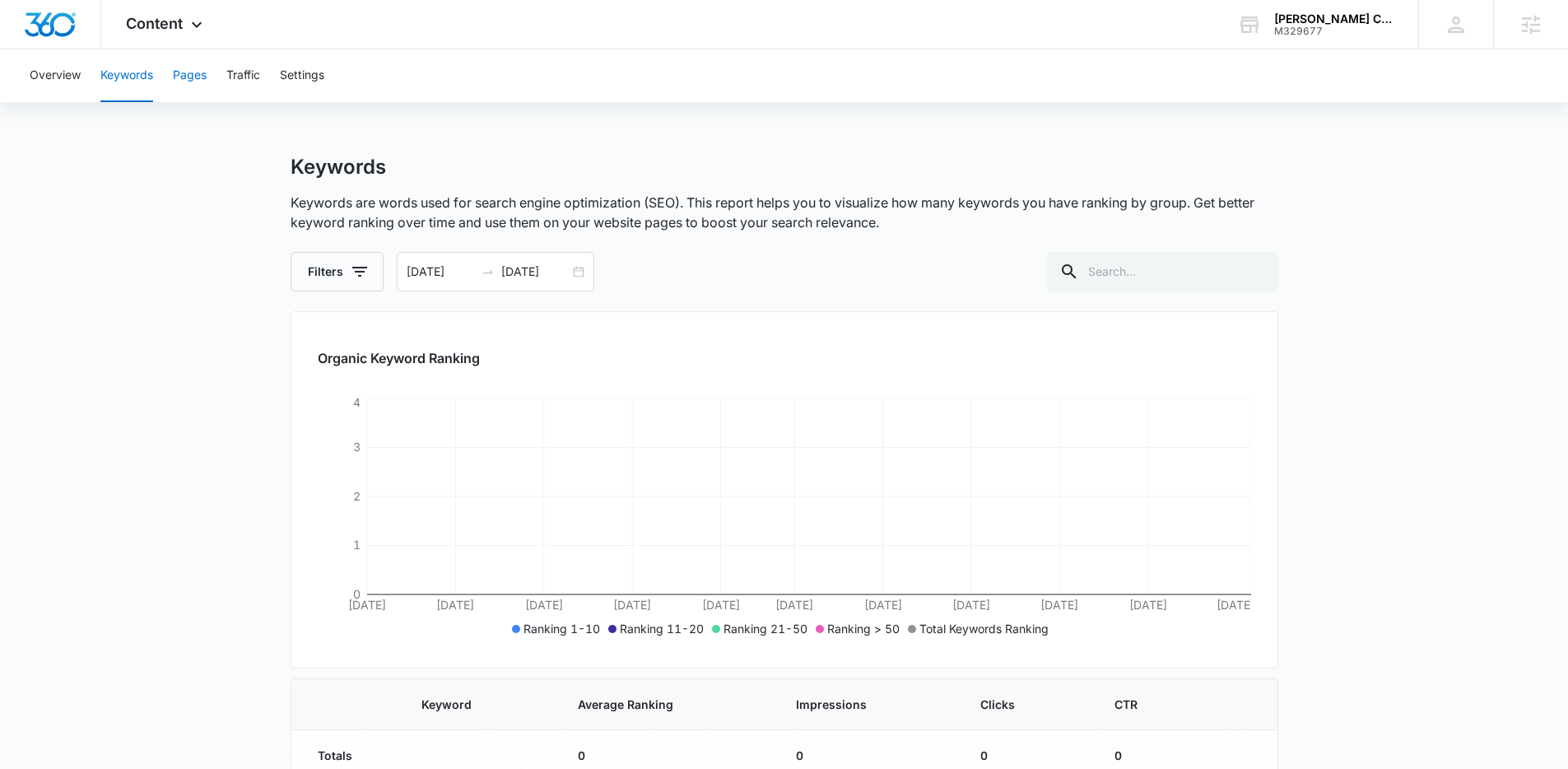
click at [177, 78] on button "Pages" at bounding box center [190, 76] width 34 height 53
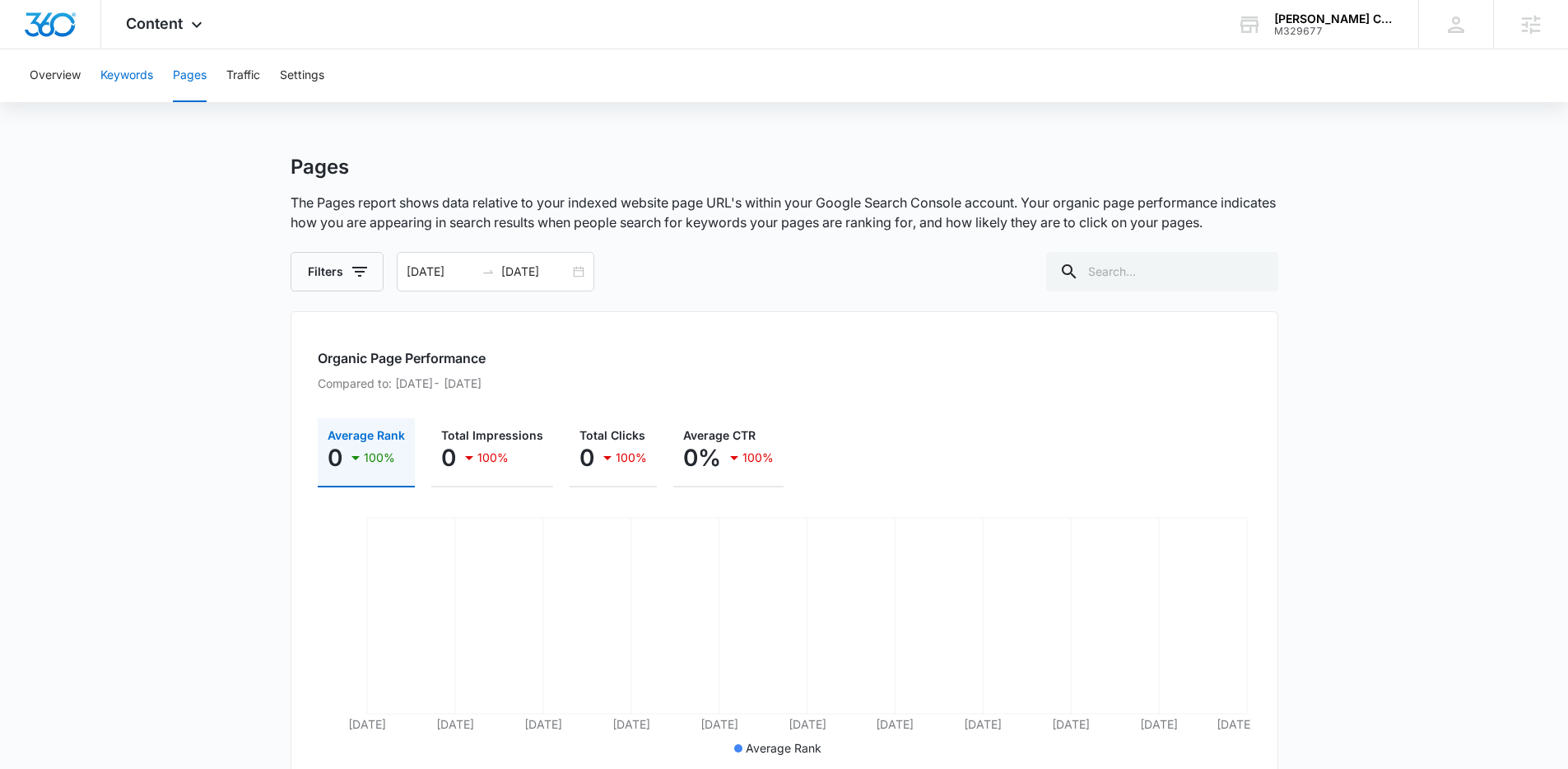
click at [136, 72] on button "Keywords" at bounding box center [127, 76] width 53 height 53
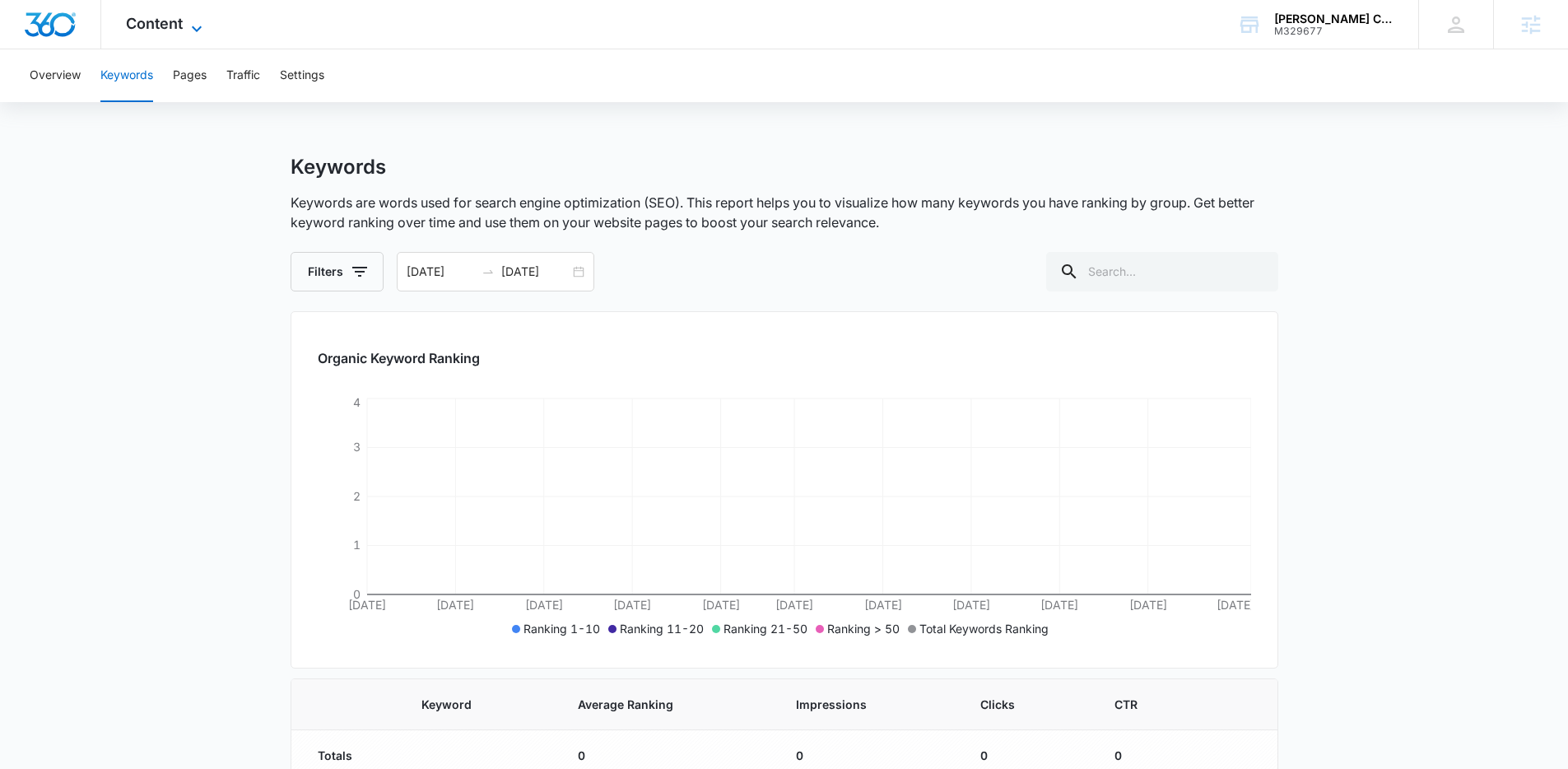
click at [187, 24] on icon at bounding box center [196, 28] width 20 height 20
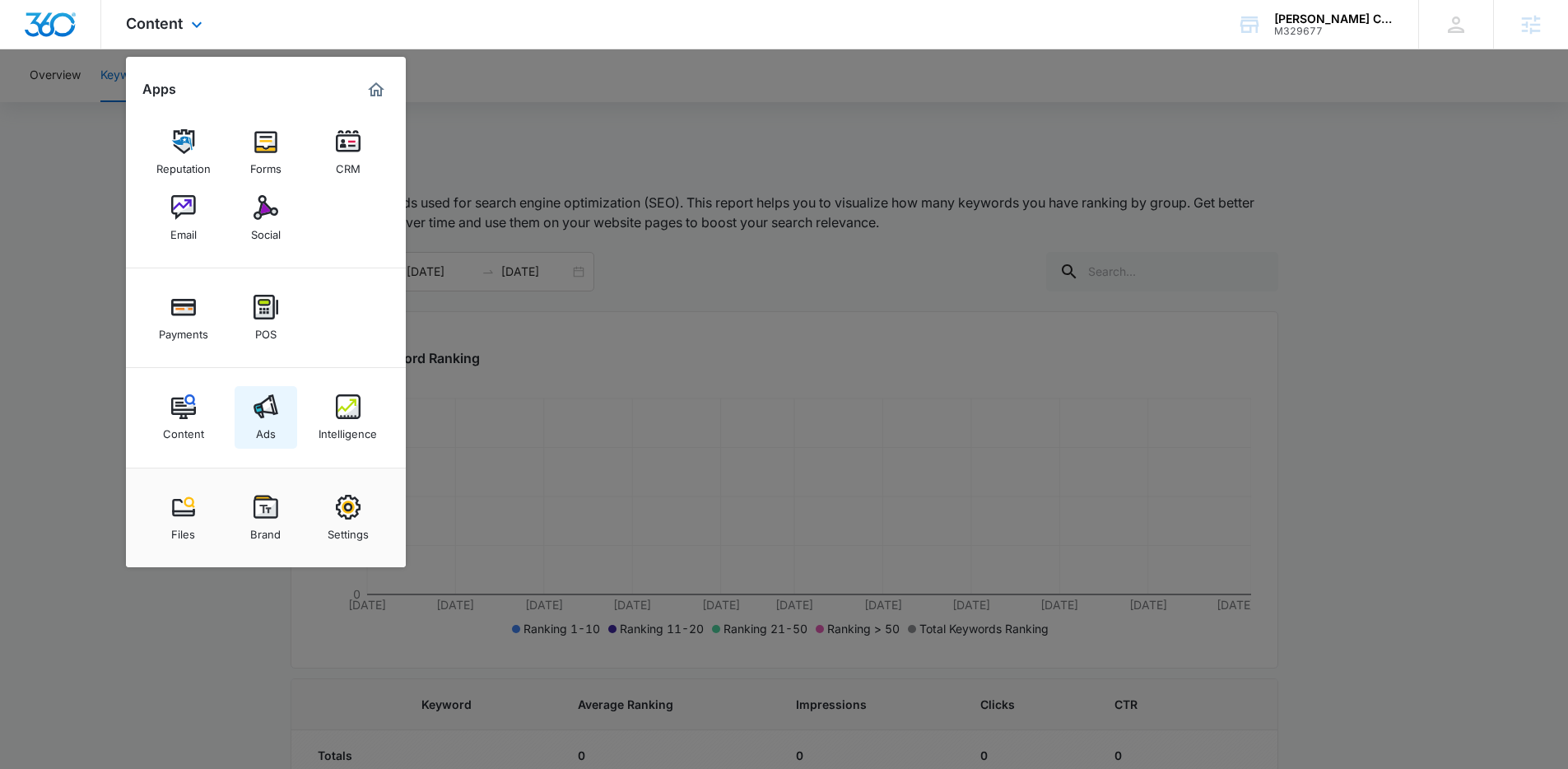
click at [254, 428] on link "Ads" at bounding box center [266, 417] width 63 height 63
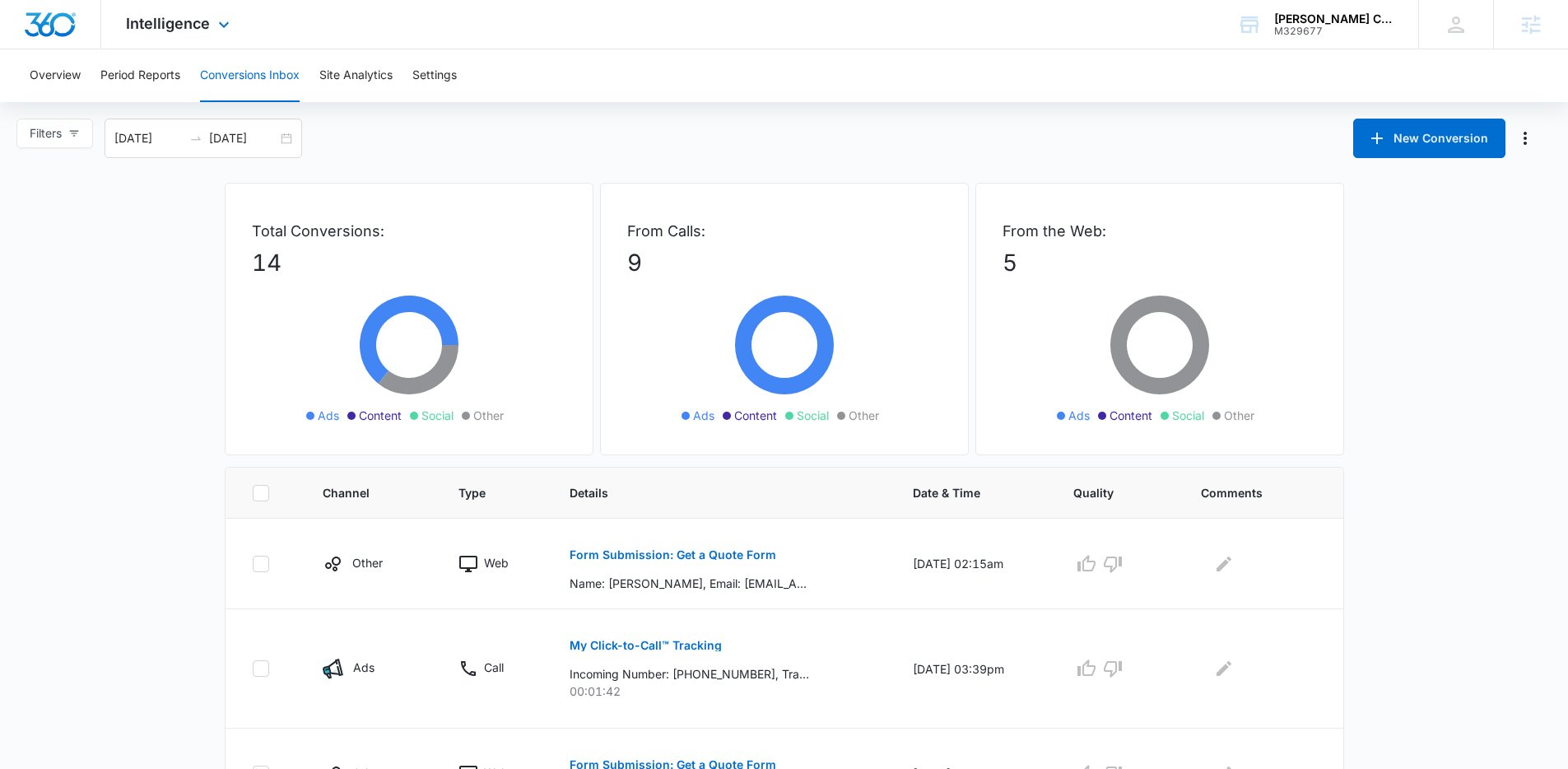
click at [453, 40] on div "Intelligence Apps Reputation Forms CRM Email Social Payments POS Content Ads In…" at bounding box center [784, 24] width 1568 height 50
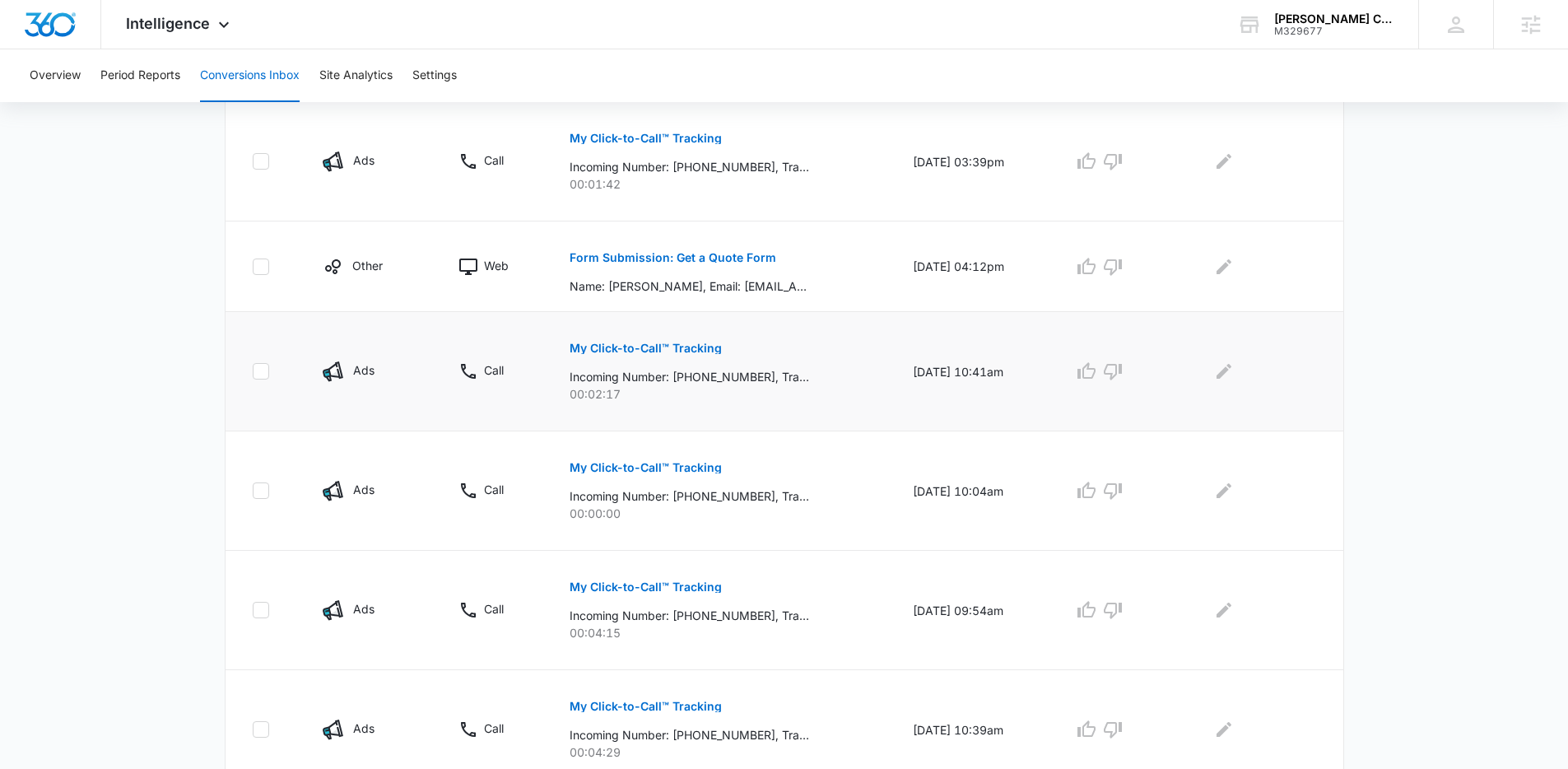
scroll to position [498, 0]
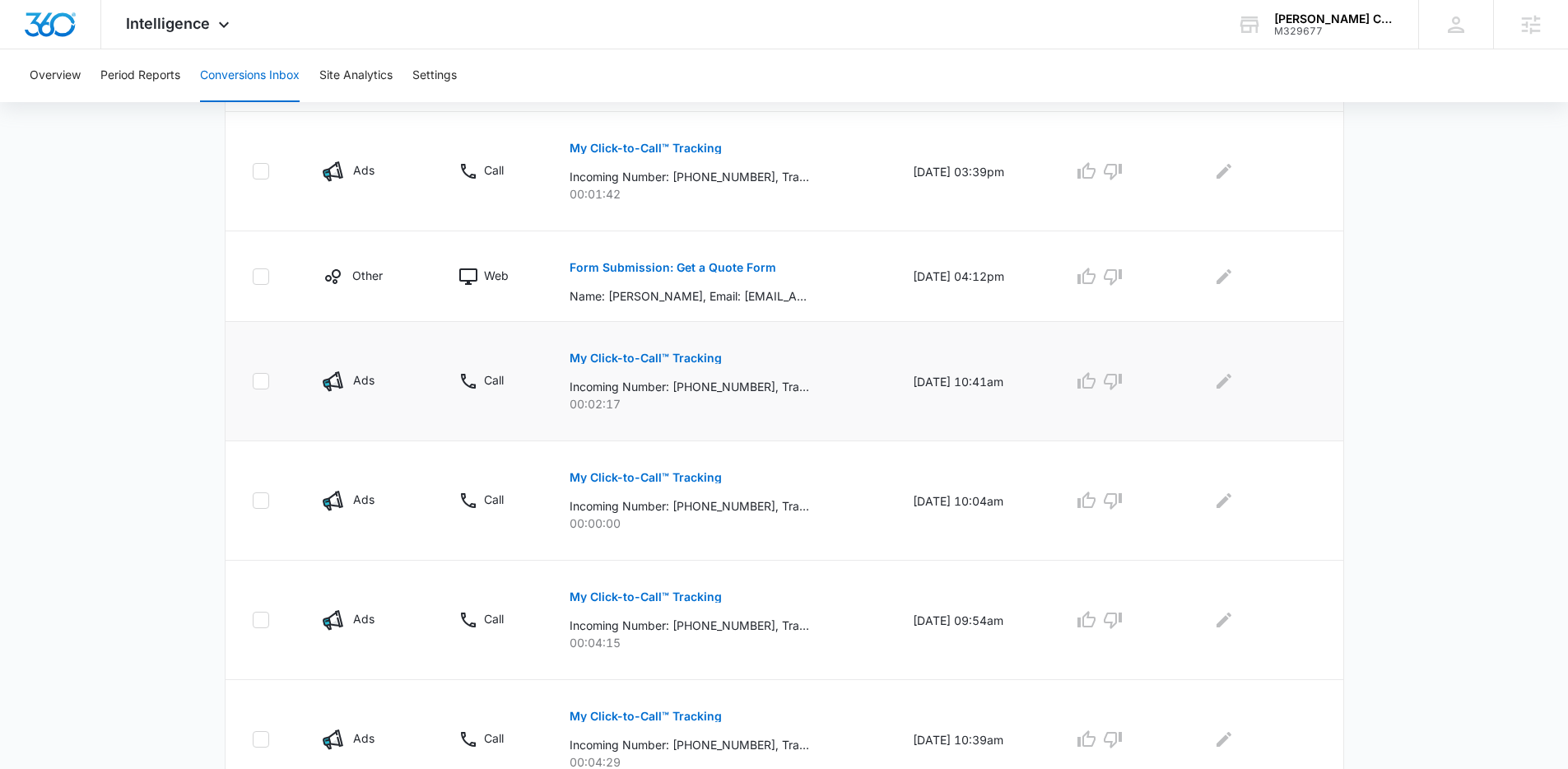
click at [652, 351] on button "My Click-to-Call™ Tracking" at bounding box center [646, 359] width 152 height 39
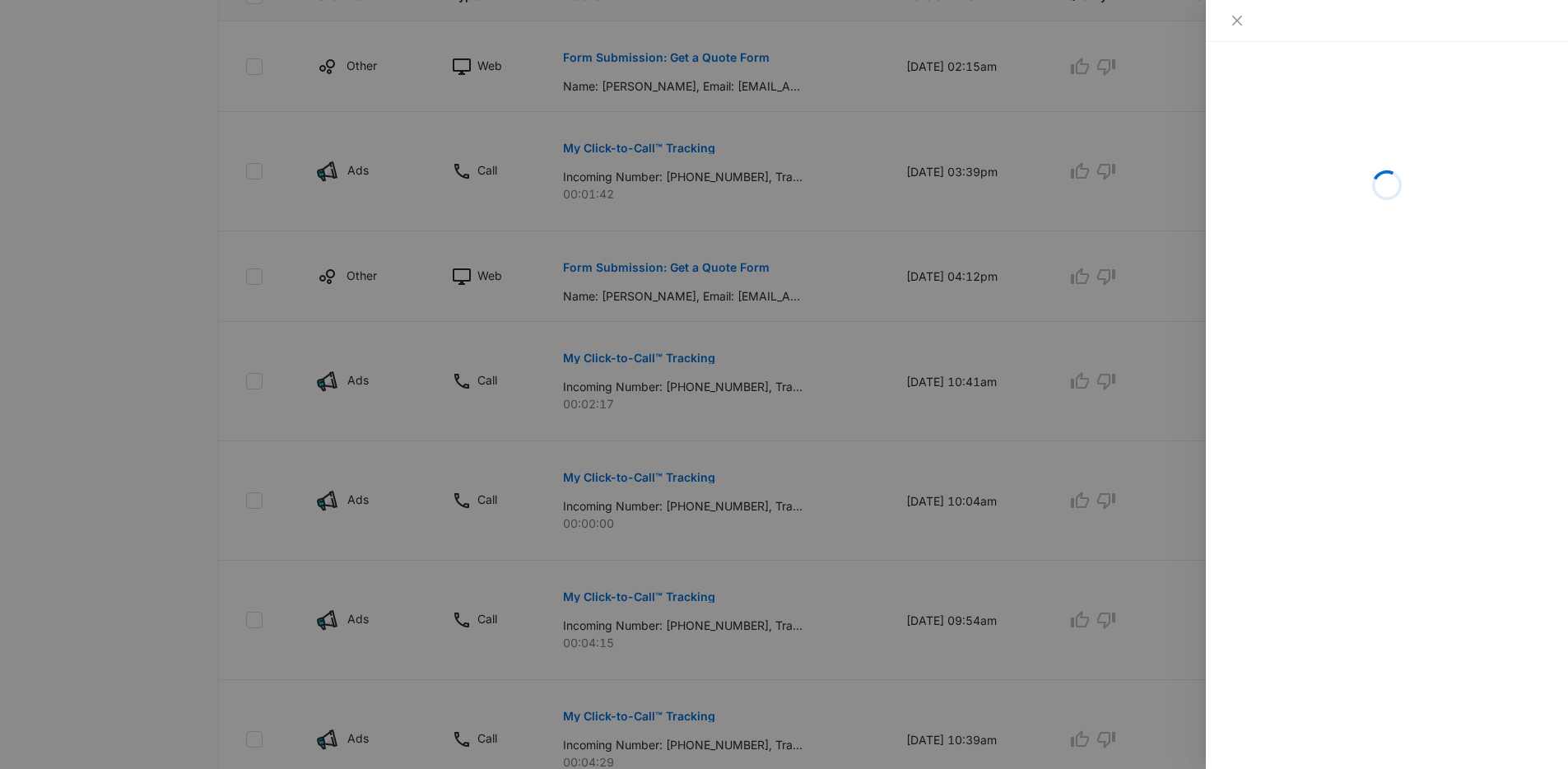
click at [1059, 376] on div at bounding box center [784, 384] width 1568 height 769
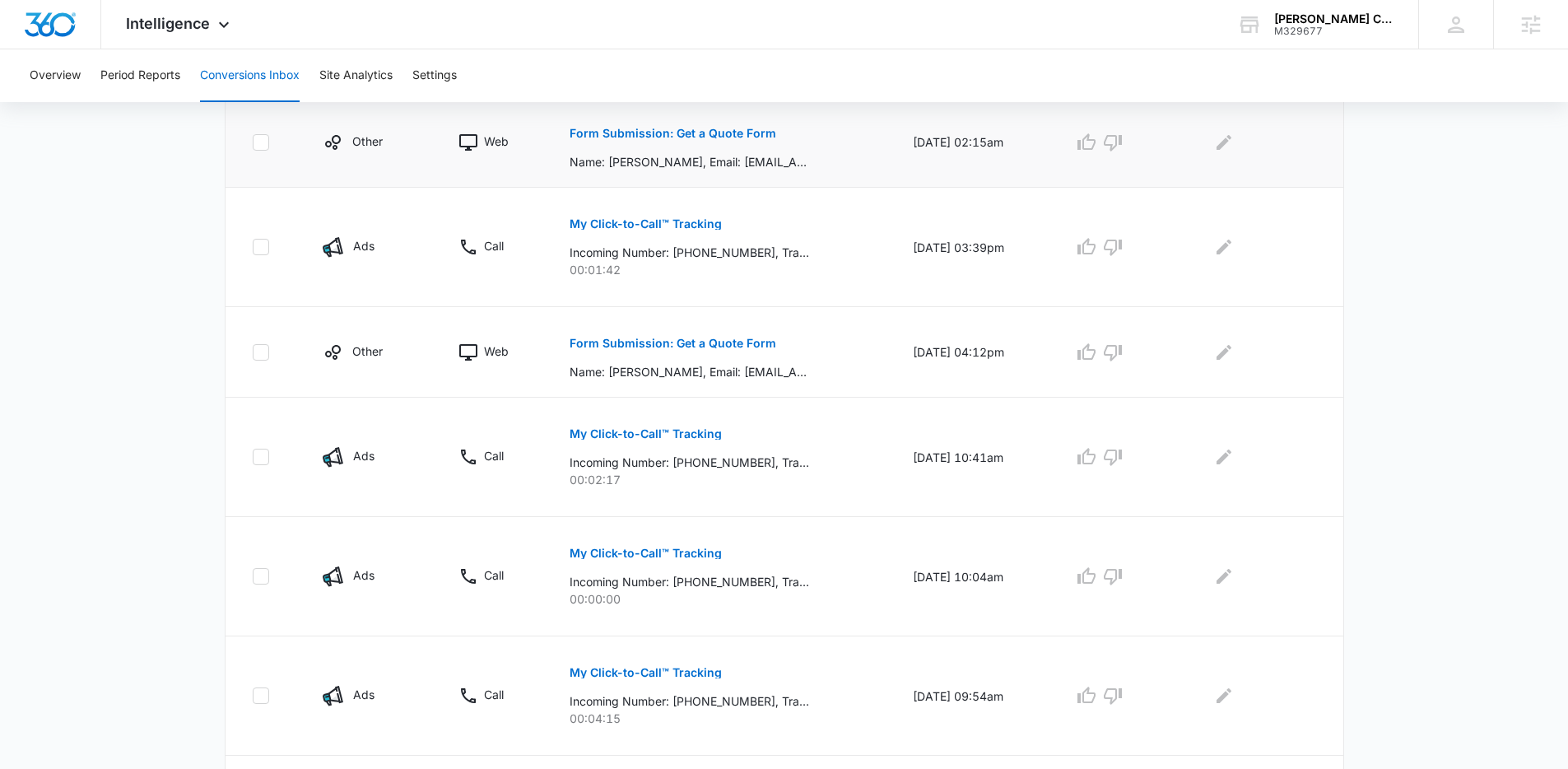
scroll to position [339, 0]
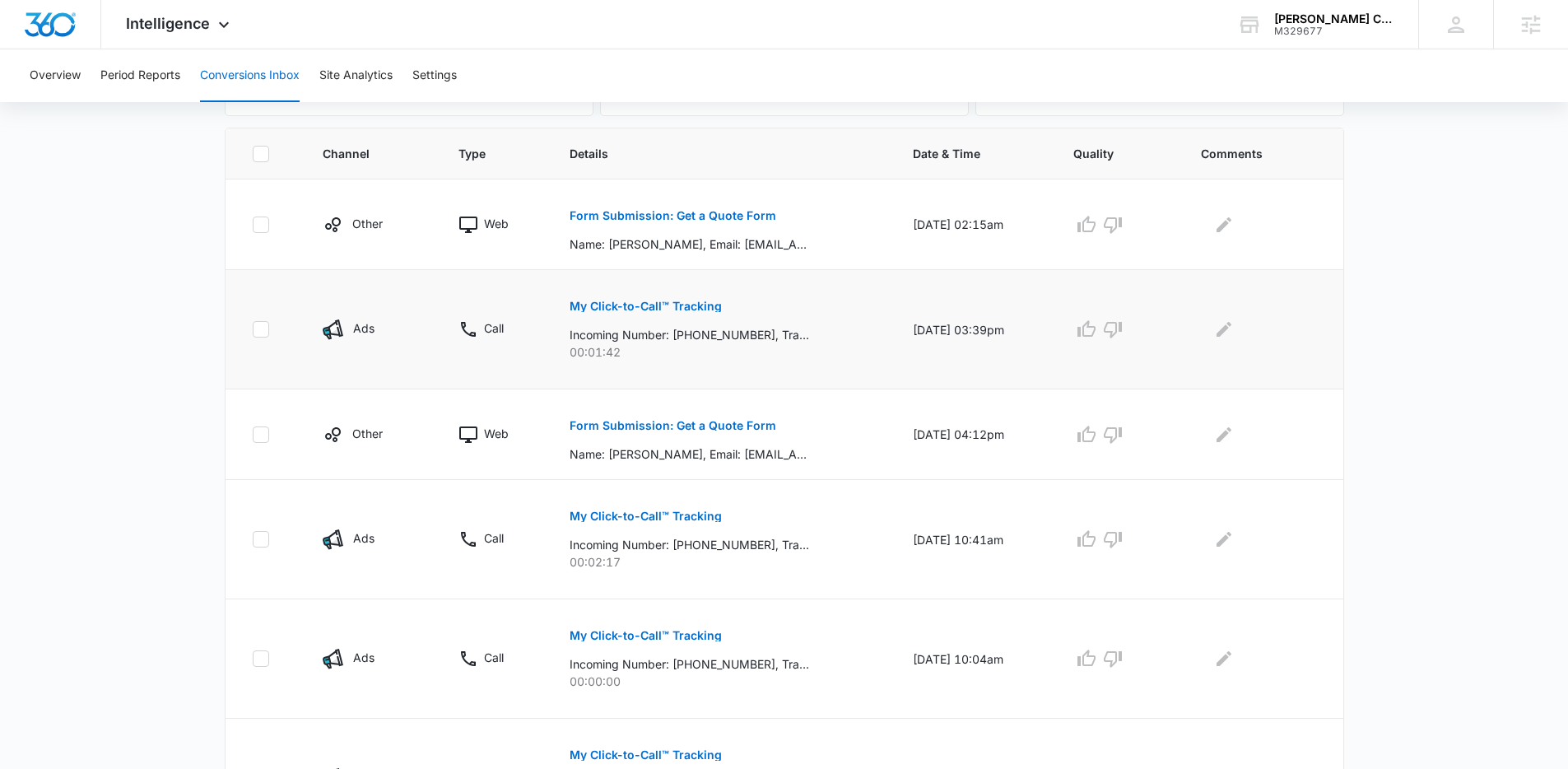
click at [664, 301] on p "My Click-to-Call™ Tracking" at bounding box center [646, 306] width 152 height 11
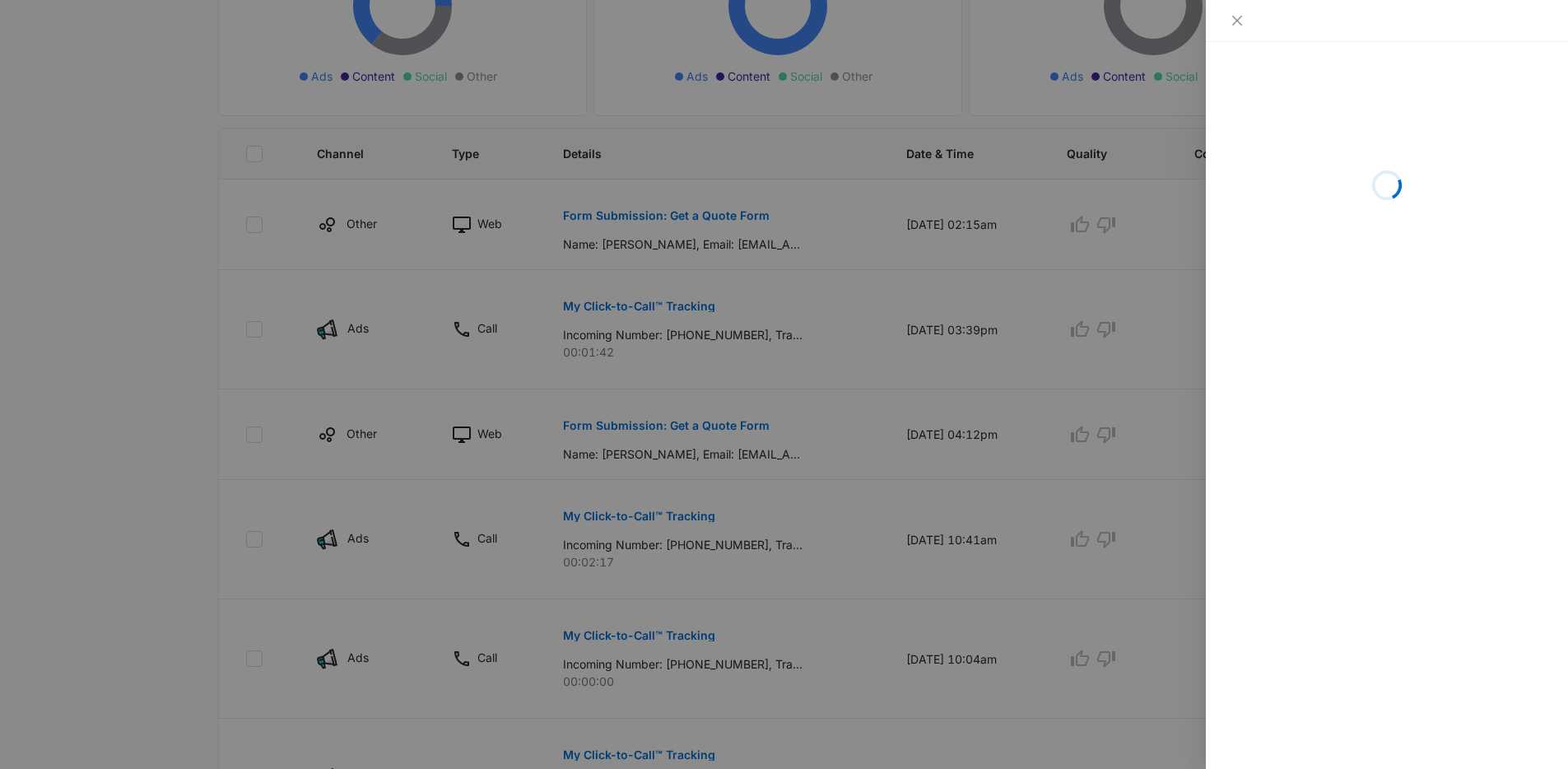
drag, startPoint x: 868, startPoint y: 315, endPoint x: 749, endPoint y: 263, distance: 129.9
click at [868, 315] on div at bounding box center [784, 384] width 1568 height 769
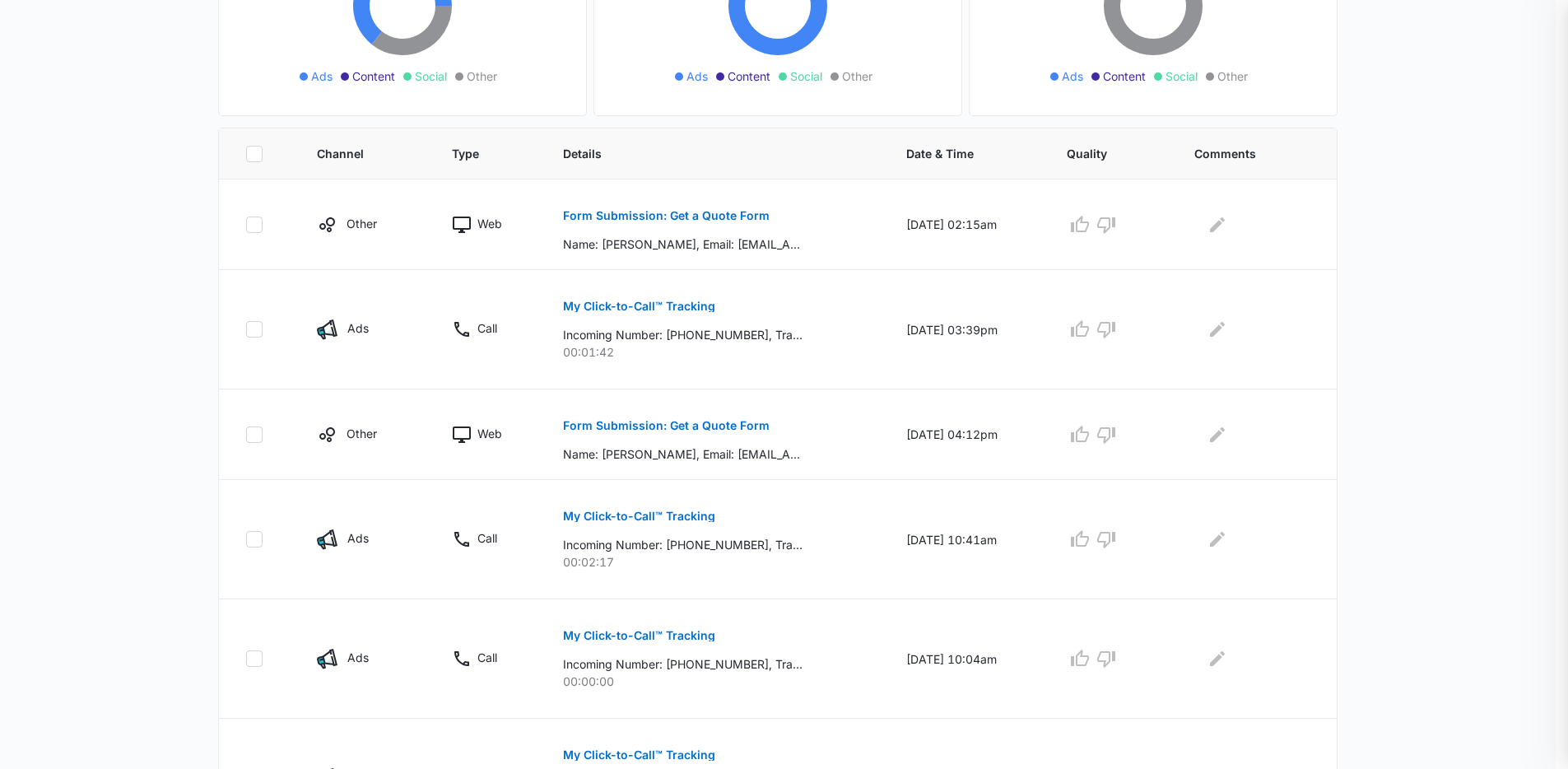
click at [685, 221] on p "Form Submission: Get a Quote Form" at bounding box center [666, 216] width 206 height 11
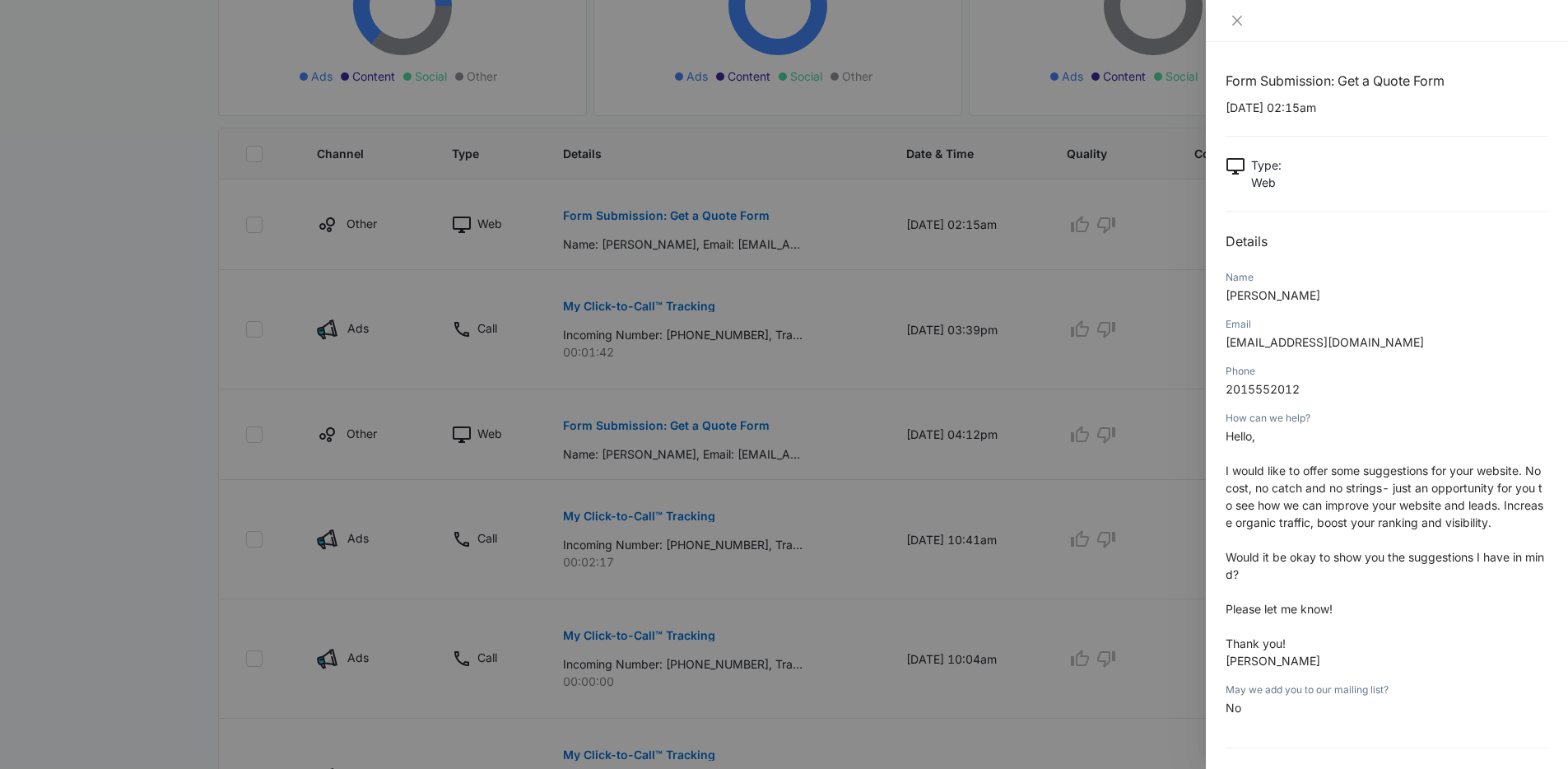
scroll to position [19, 0]
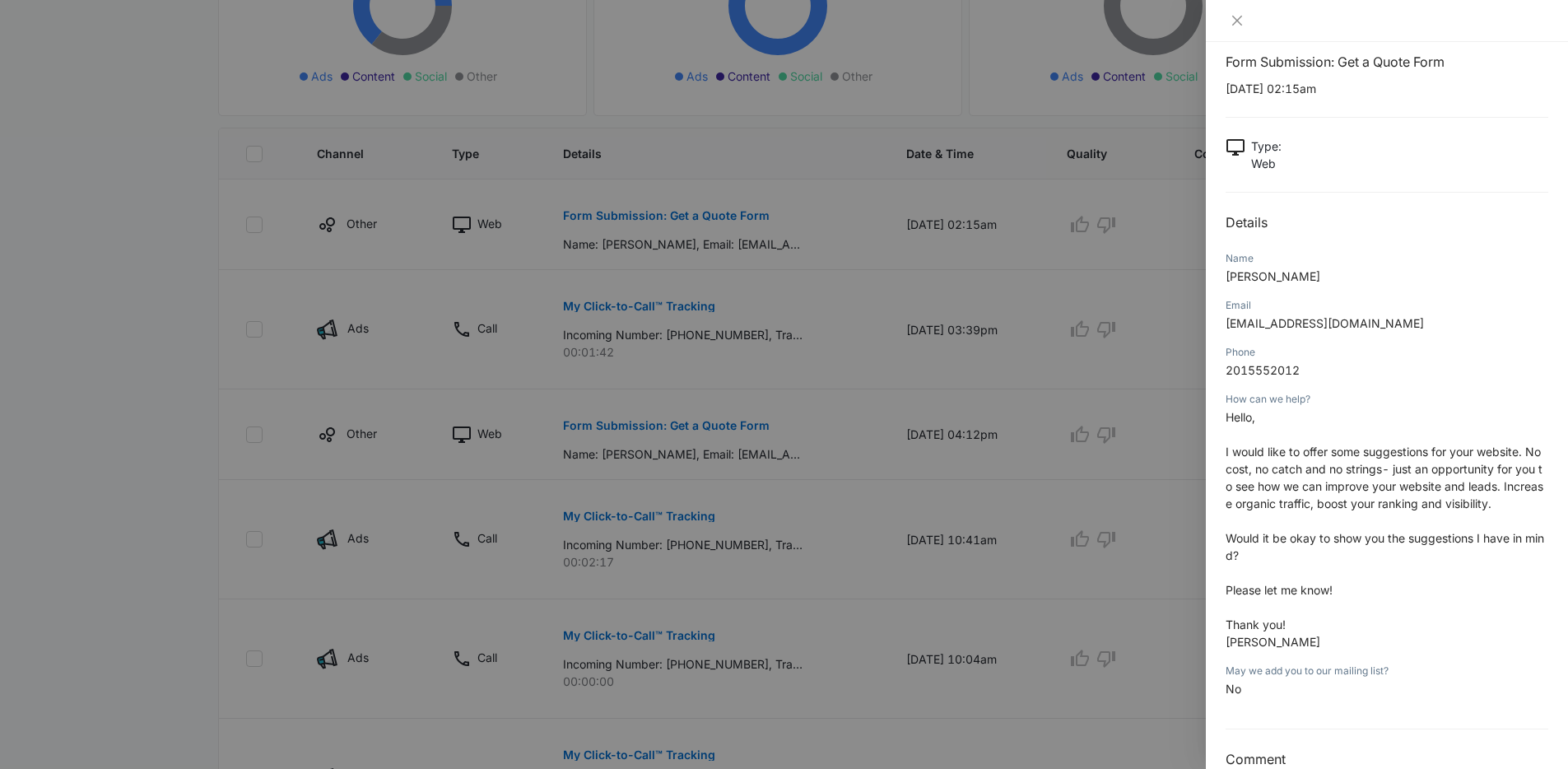
click at [1062, 344] on div at bounding box center [784, 384] width 1568 height 769
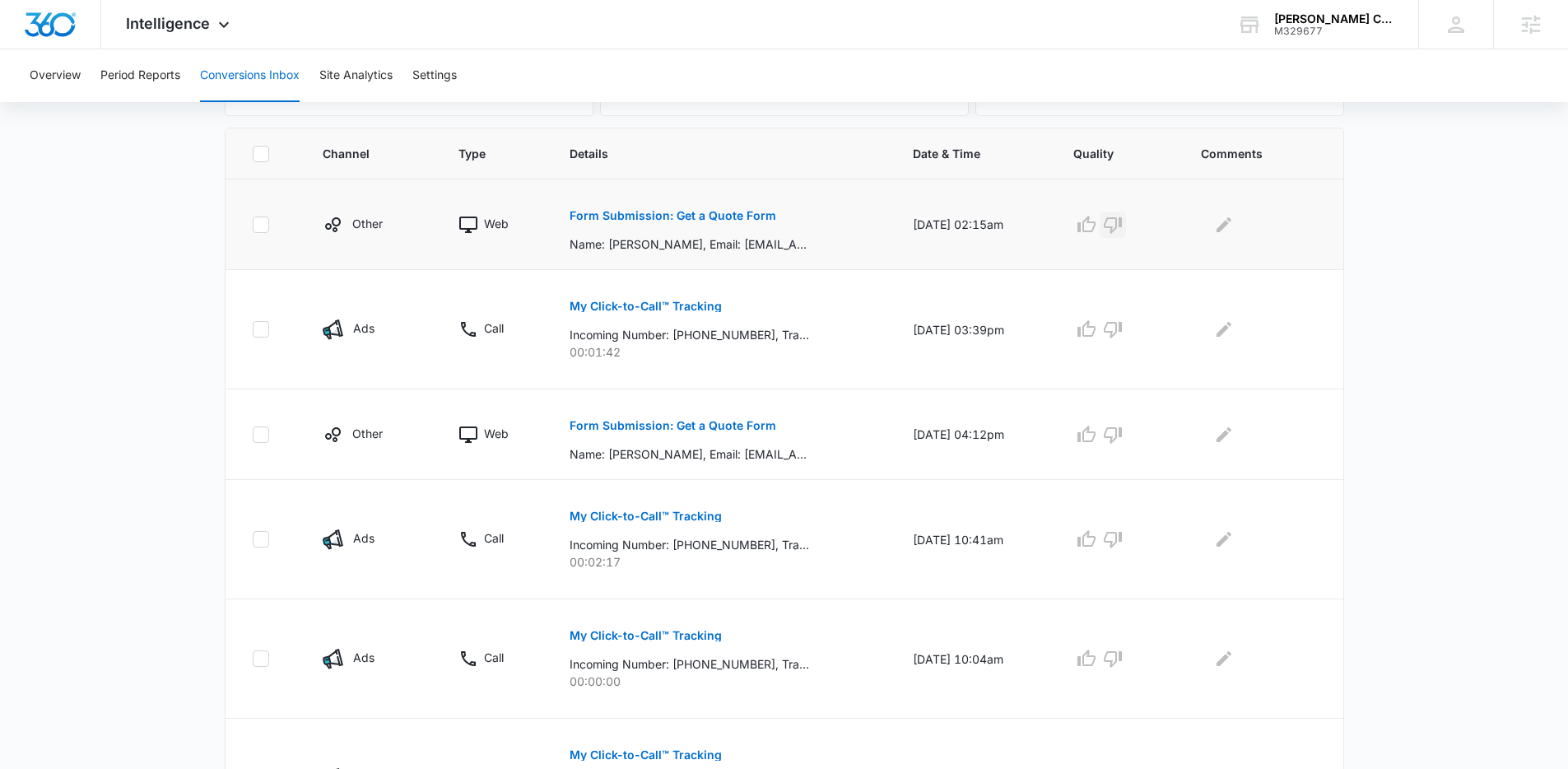
click at [1122, 222] on icon "button" at bounding box center [1112, 226] width 18 height 17
click at [680, 422] on p "Form Submission: Get a Quote Form" at bounding box center [673, 425] width 206 height 11
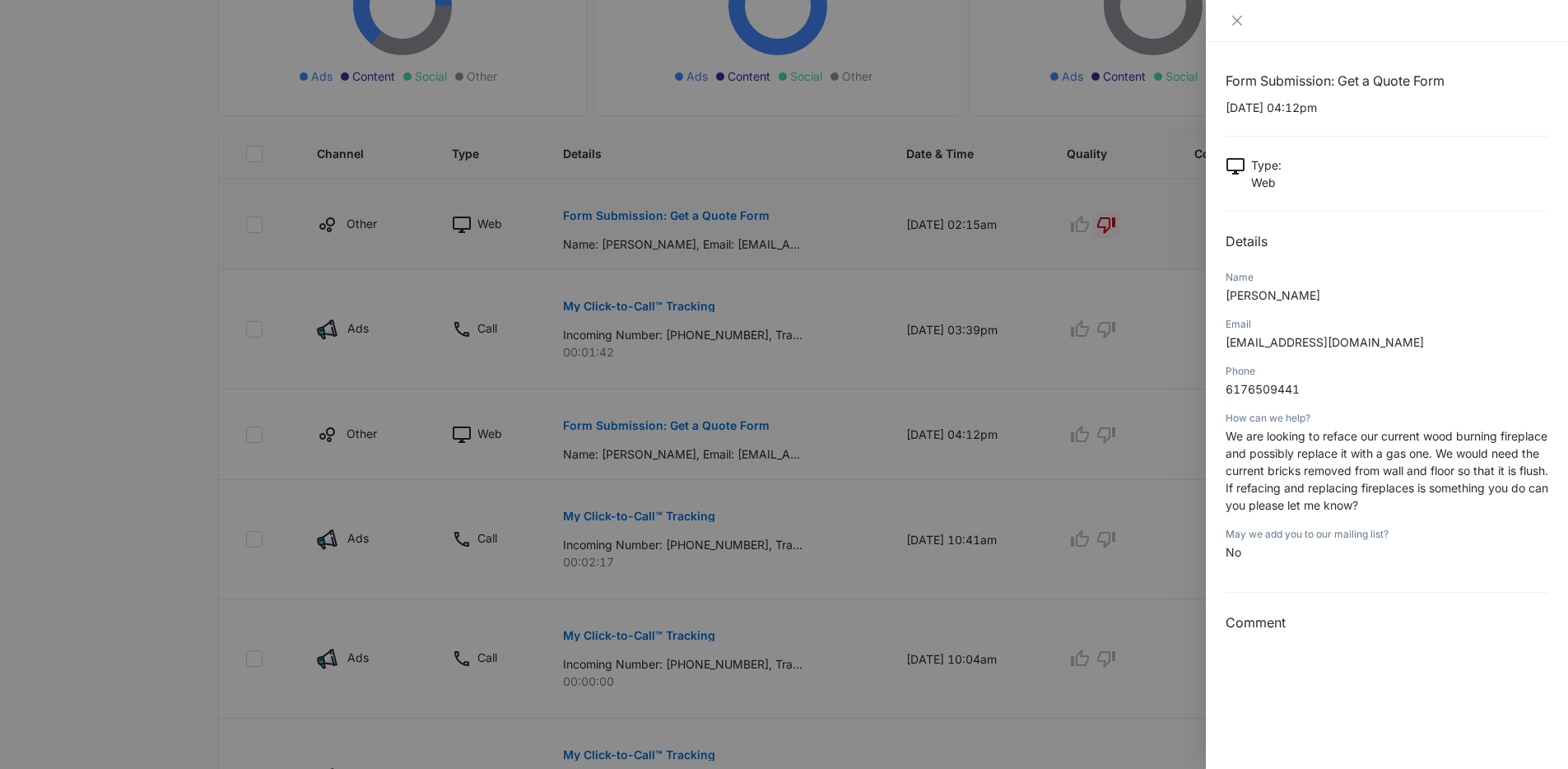
click at [811, 397] on div at bounding box center [784, 384] width 1568 height 769
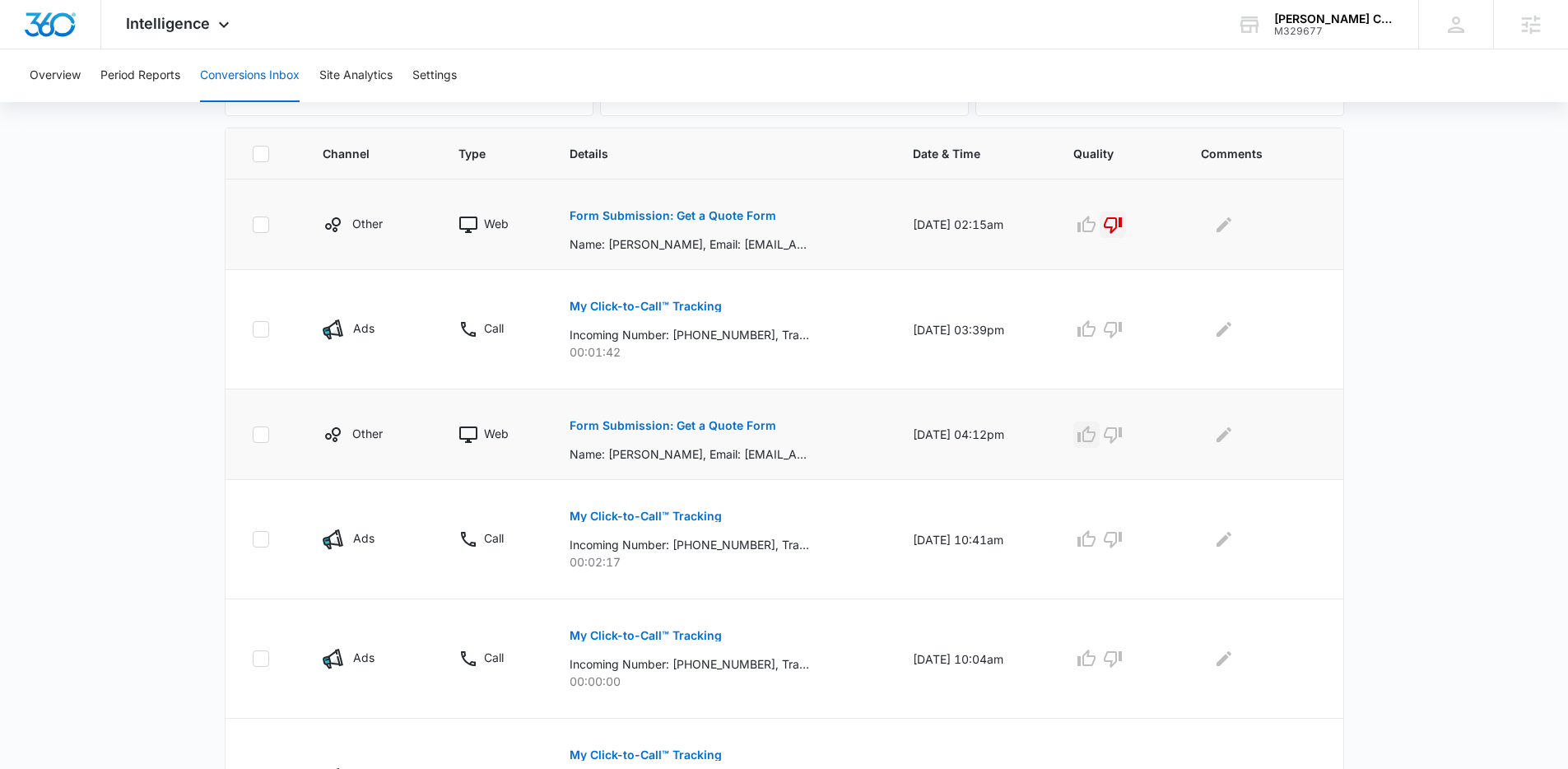
click at [1095, 436] on icon "button" at bounding box center [1086, 435] width 20 height 20
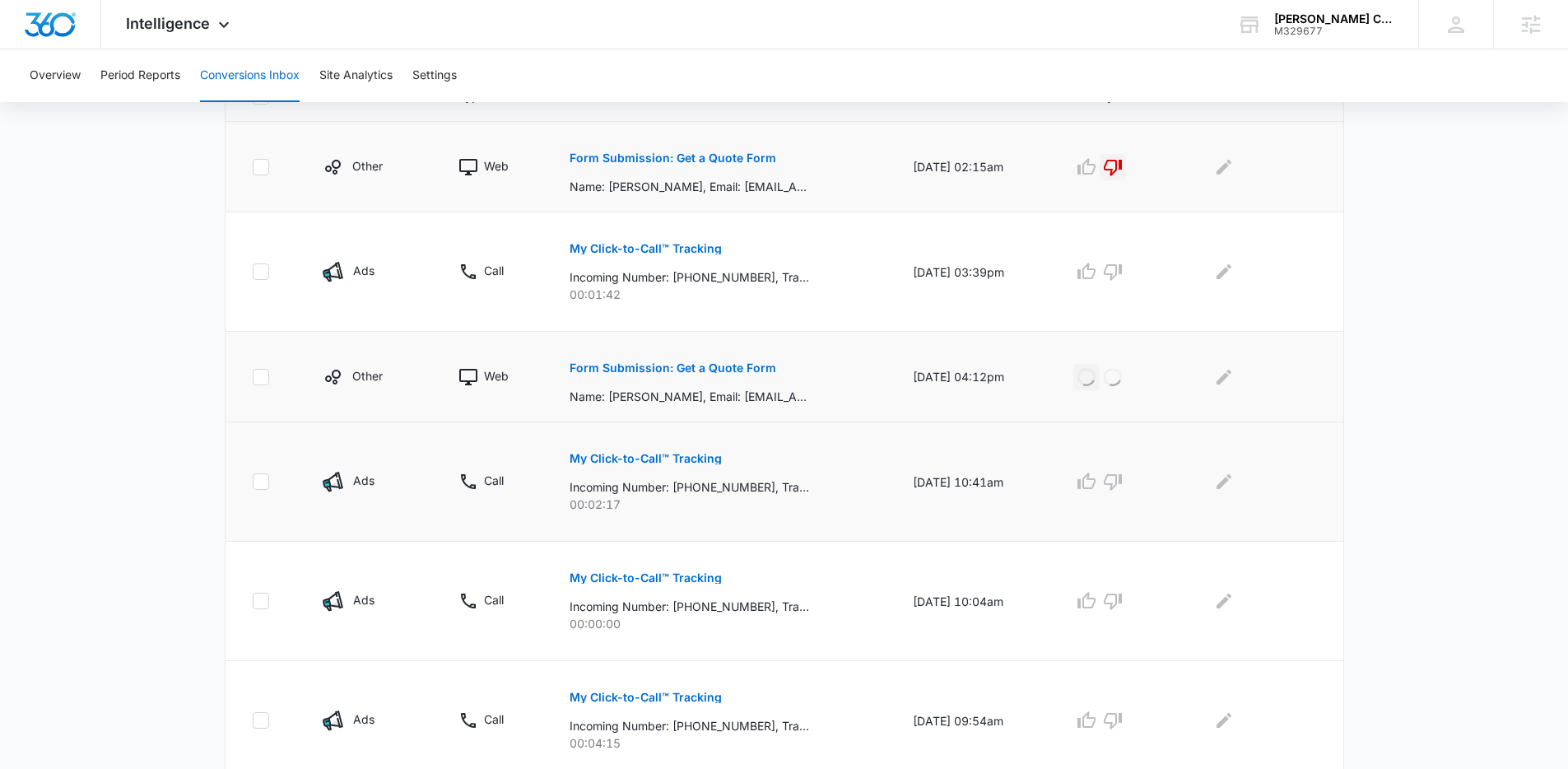
scroll to position [469, 0]
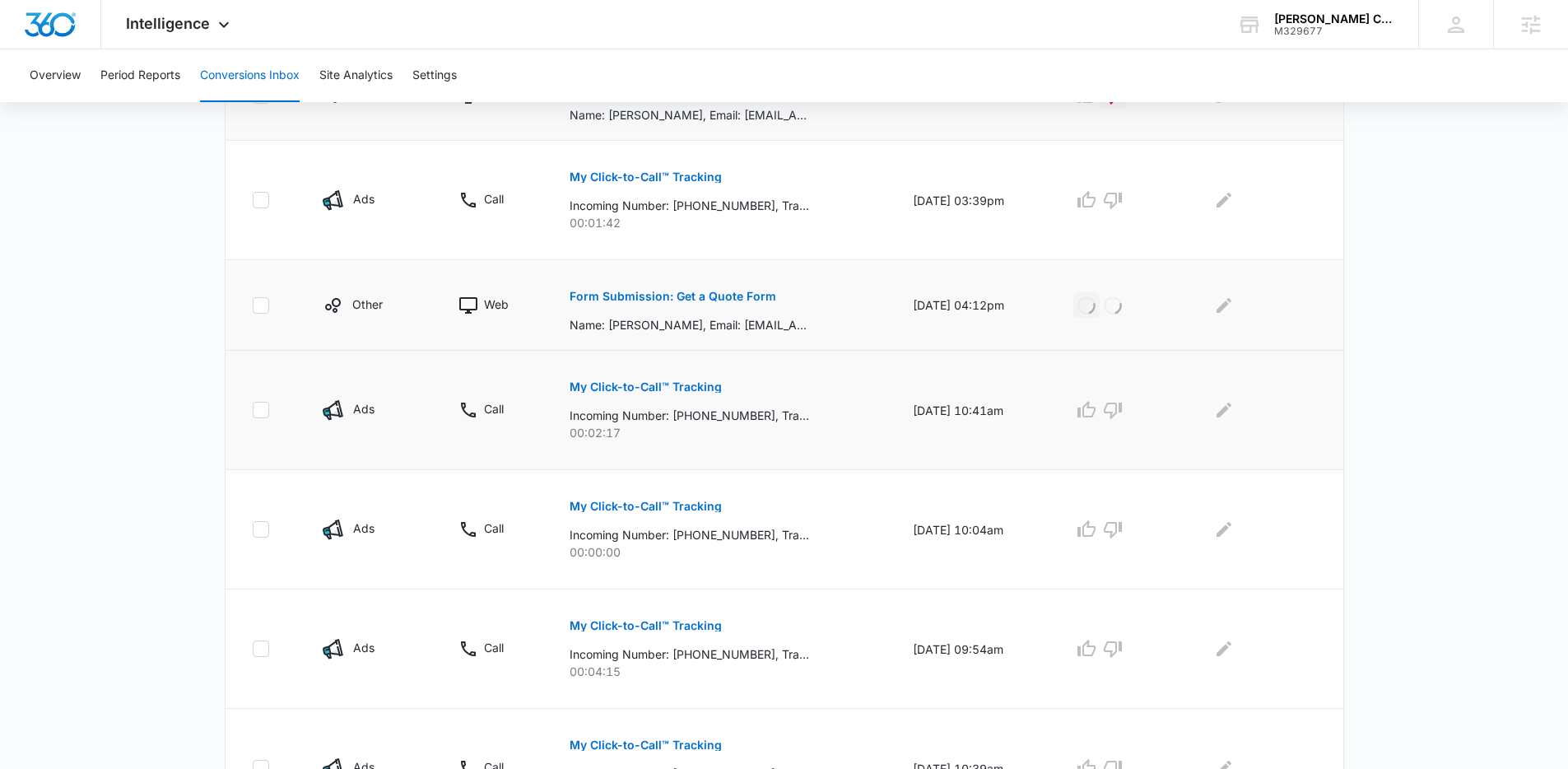
click at [677, 381] on p "My Click-to-Call™ Tracking" at bounding box center [646, 387] width 152 height 11
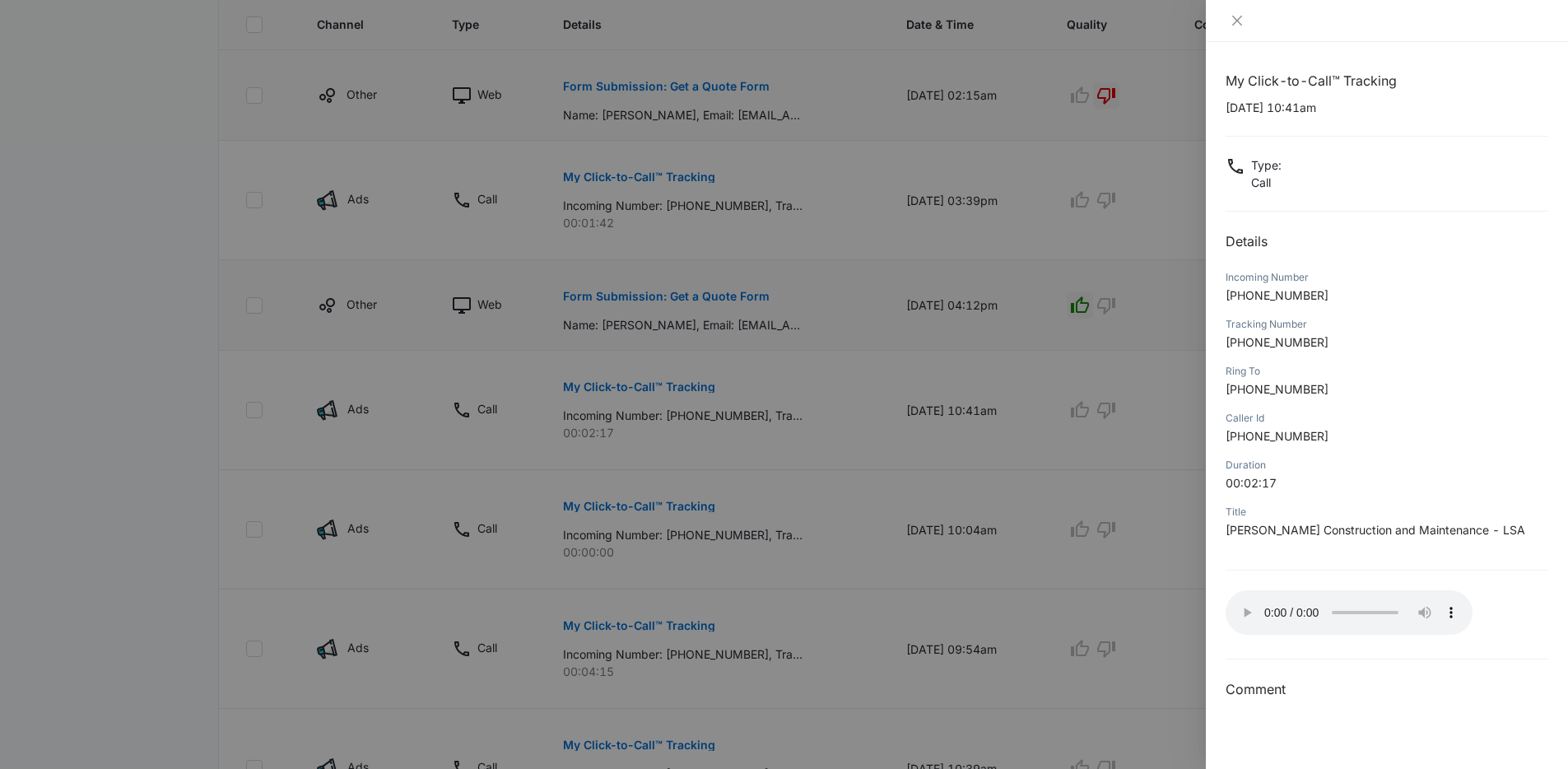
click at [1345, 533] on span "[PERSON_NAME] Construction and Maintenance - LSA" at bounding box center [1375, 530] width 299 height 14
drag, startPoint x: 1228, startPoint y: 530, endPoint x: 1474, endPoint y: 528, distance: 246.0
click at [1474, 528] on p "[PERSON_NAME] Construction and Maintenance - LSA" at bounding box center [1387, 530] width 323 height 17
click at [1029, 483] on div at bounding box center [784, 384] width 1568 height 769
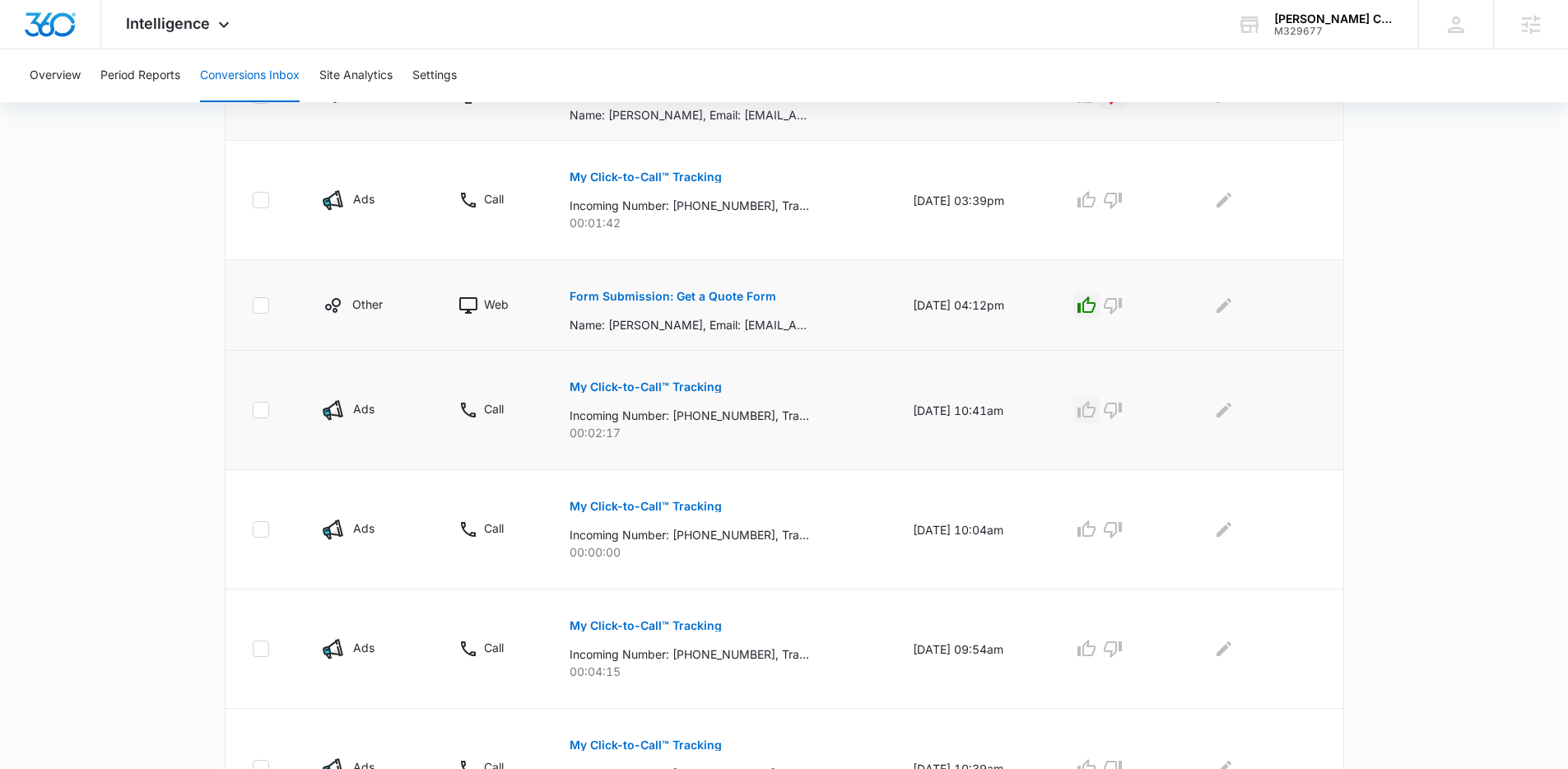
click at [1088, 415] on icon "button" at bounding box center [1086, 409] width 18 height 17
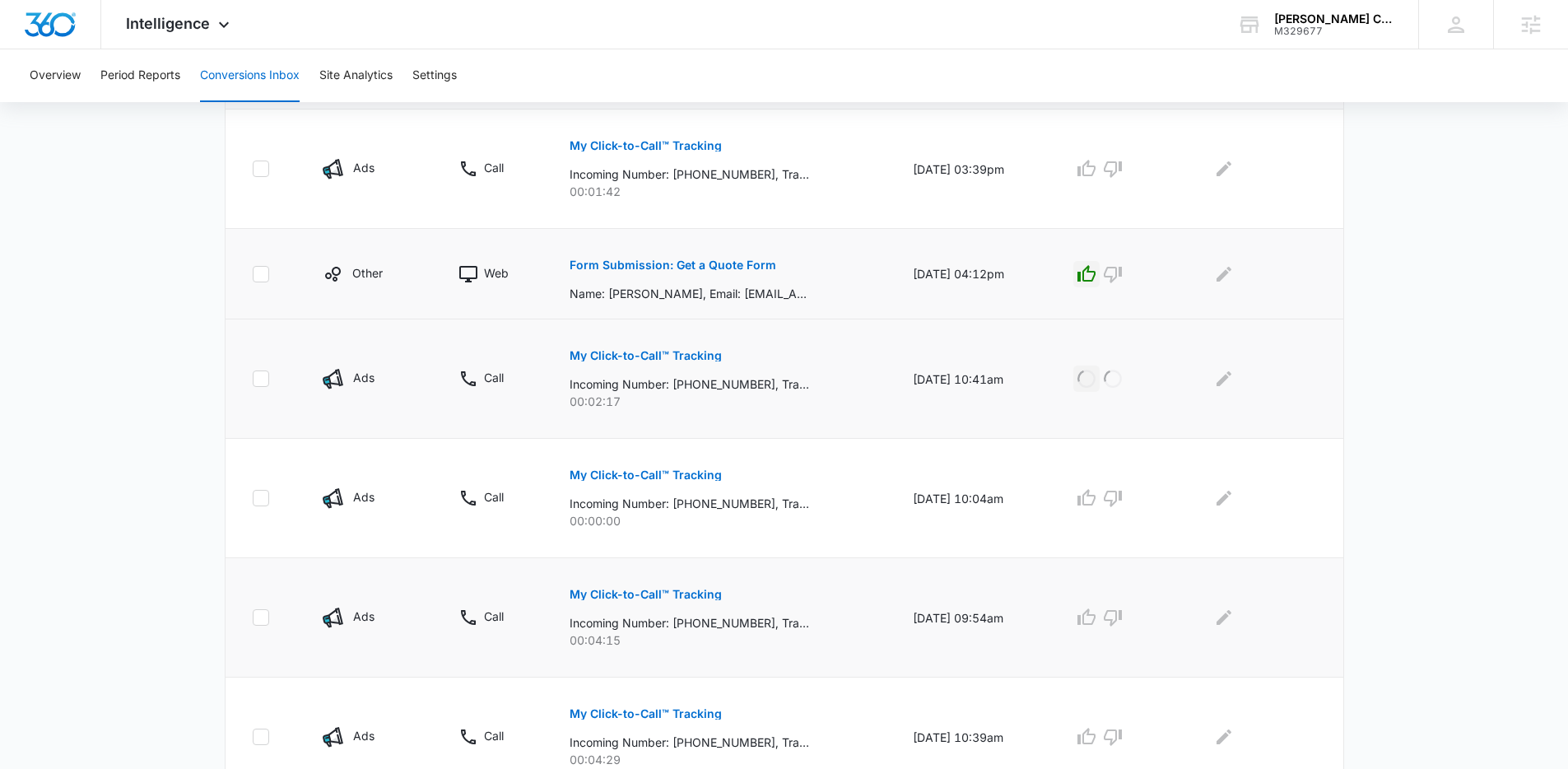
click at [671, 597] on p "My Click-to-Call™ Tracking" at bounding box center [646, 594] width 152 height 11
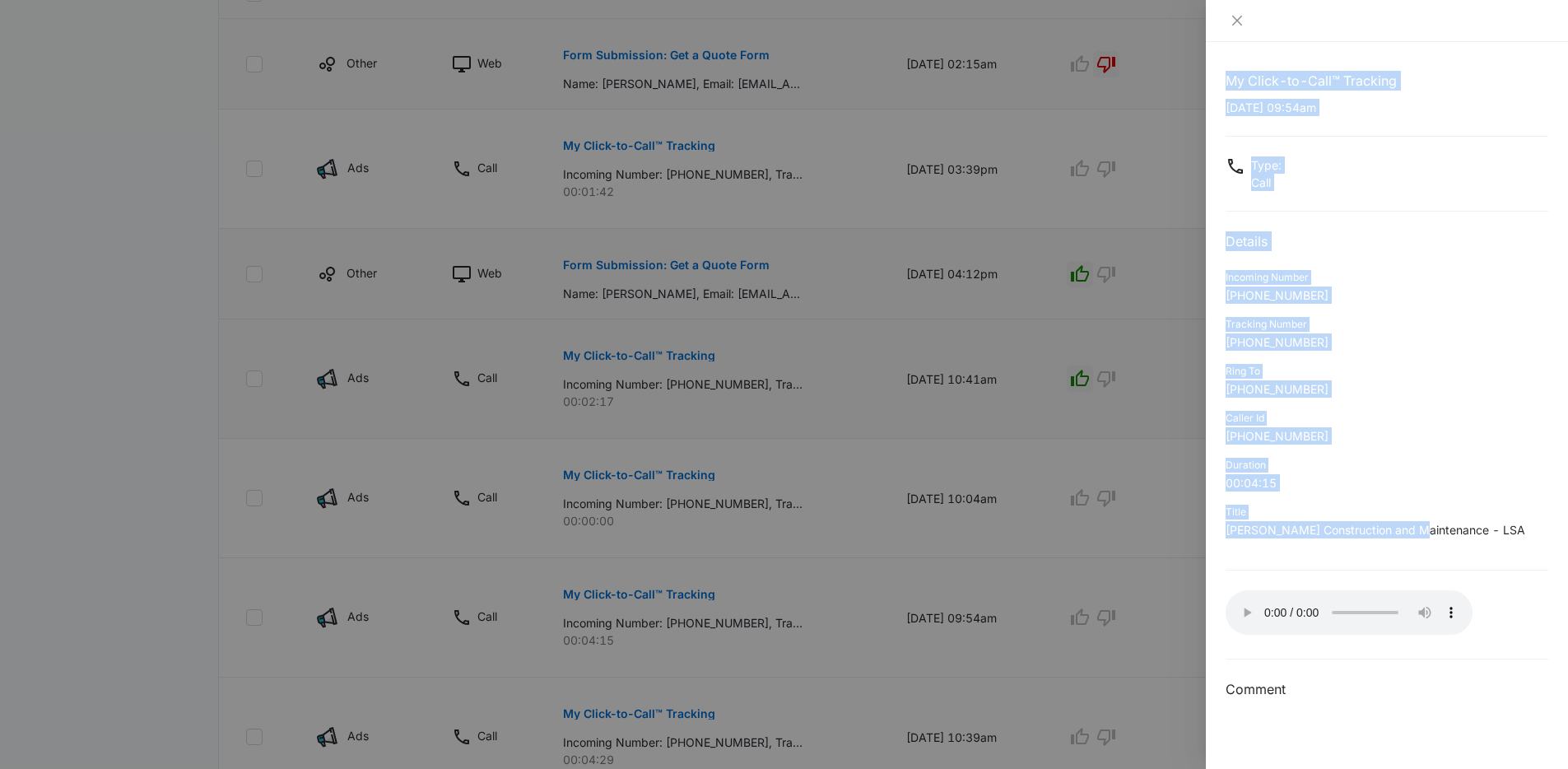
drag, startPoint x: 1013, startPoint y: 623, endPoint x: 1409, endPoint y: 536, distance: 405.4
click at [1409, 536] on div "My Click-to-Call™ Tracking [DATE] 09:54am Type : Call Details Incoming Number […" at bounding box center [784, 384] width 1568 height 769
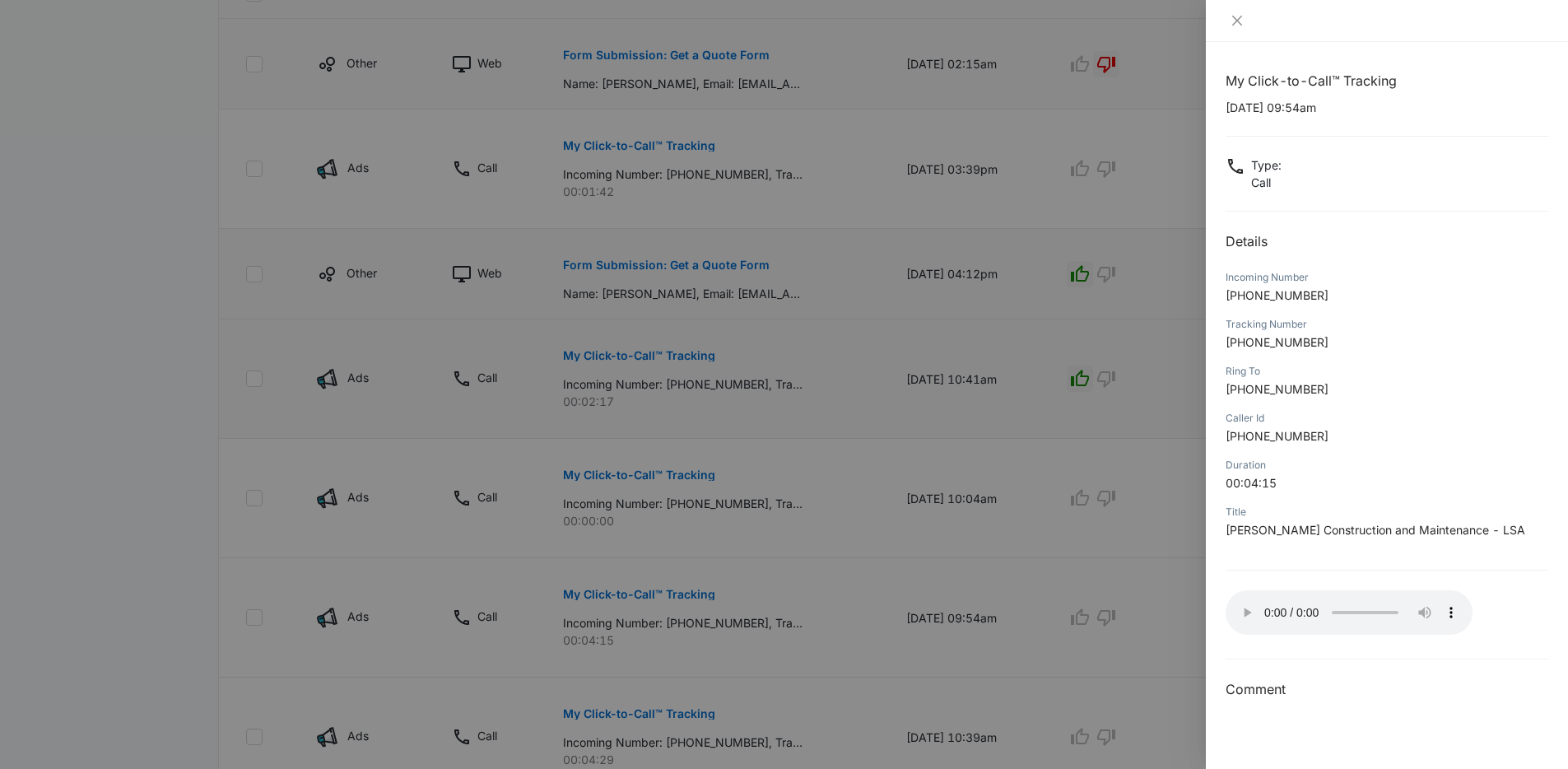
click at [1430, 537] on p "[PERSON_NAME] Construction and Maintenance - LSA" at bounding box center [1387, 530] width 323 height 17
drag, startPoint x: 1077, startPoint y: 541, endPoint x: 1069, endPoint y: 534, distance: 10.6
click at [1077, 541] on div at bounding box center [784, 384] width 1568 height 769
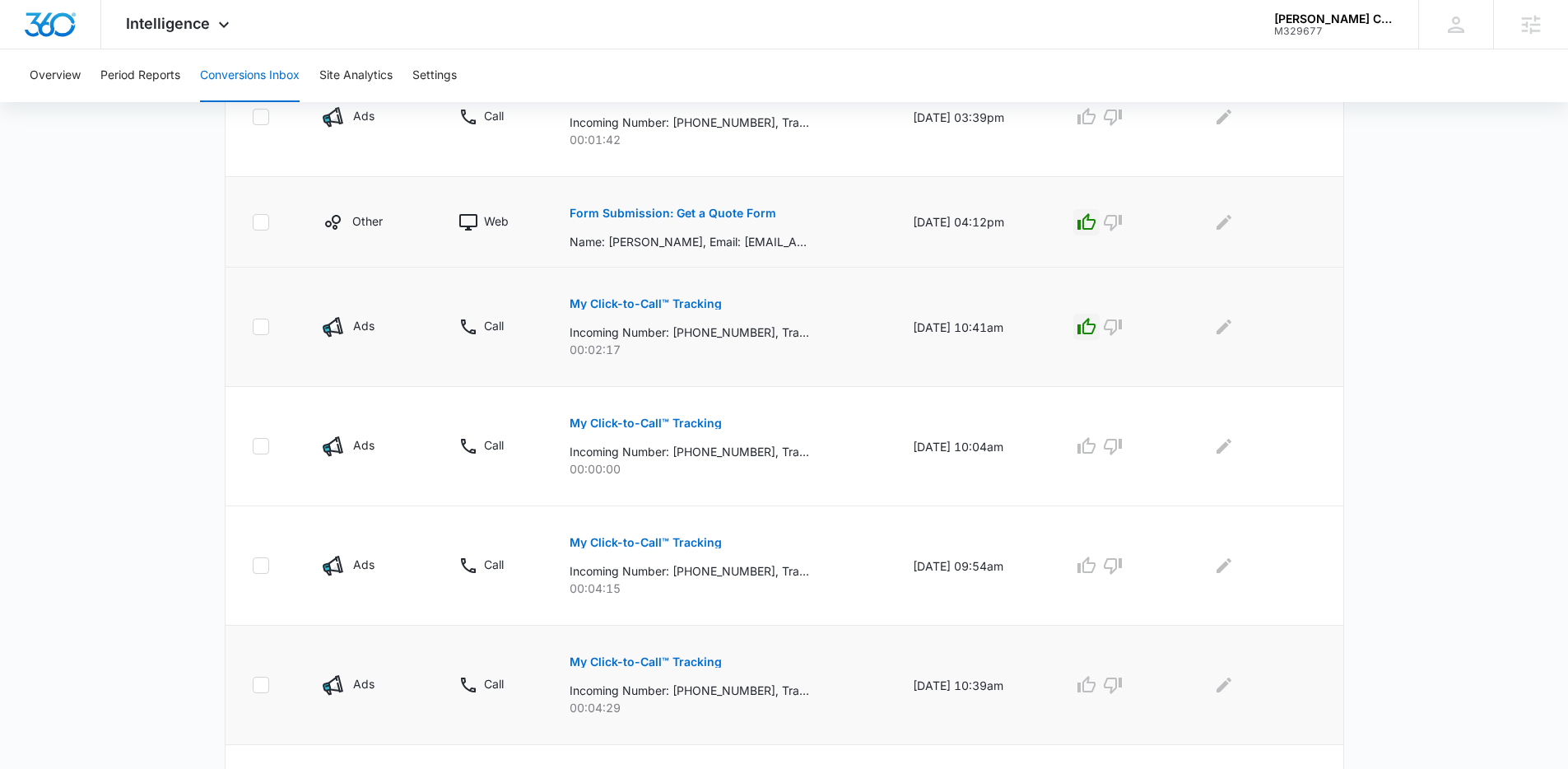
scroll to position [654, 0]
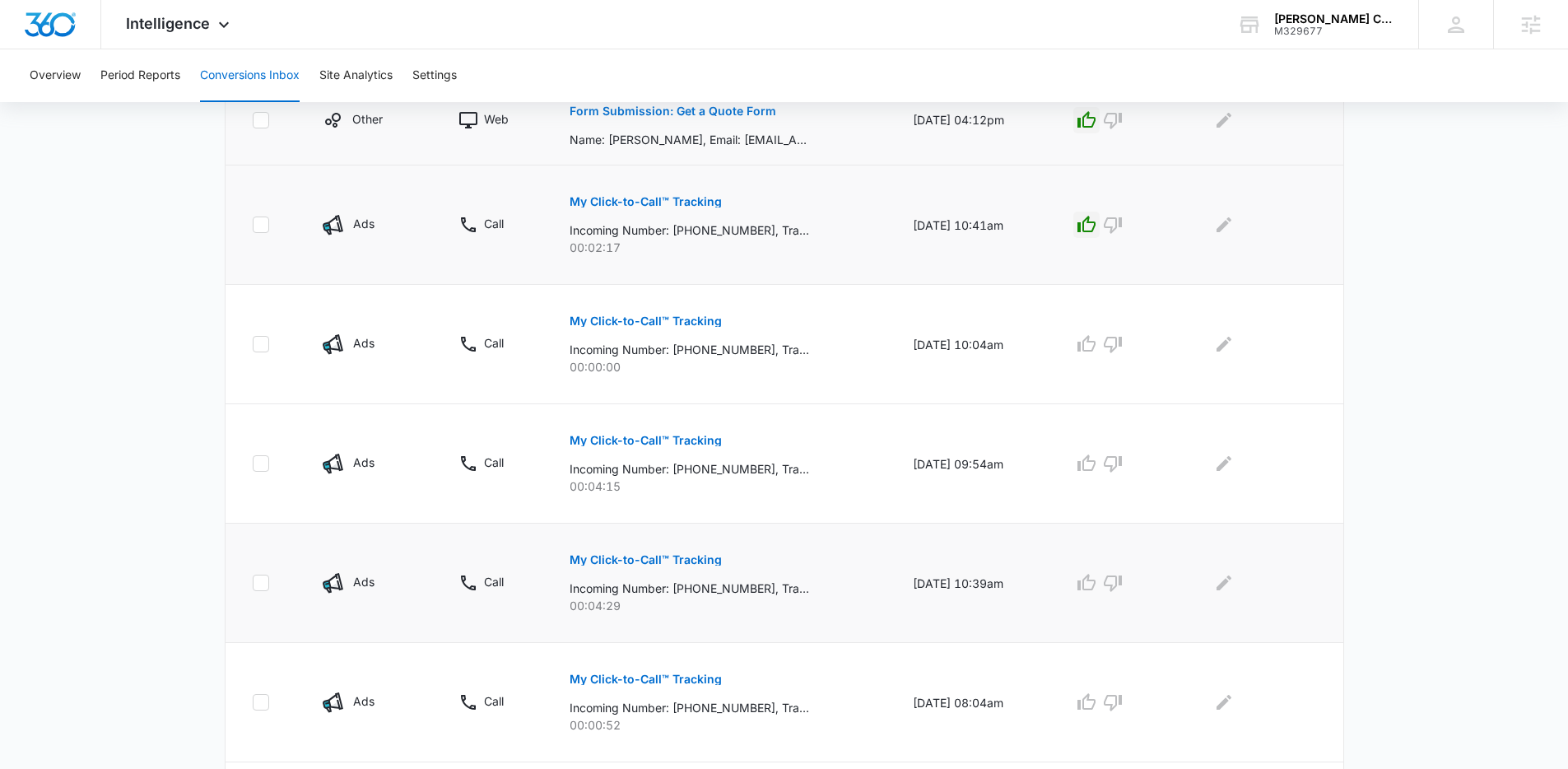
click at [665, 577] on button "My Click-to-Call™ Tracking" at bounding box center [646, 560] width 152 height 39
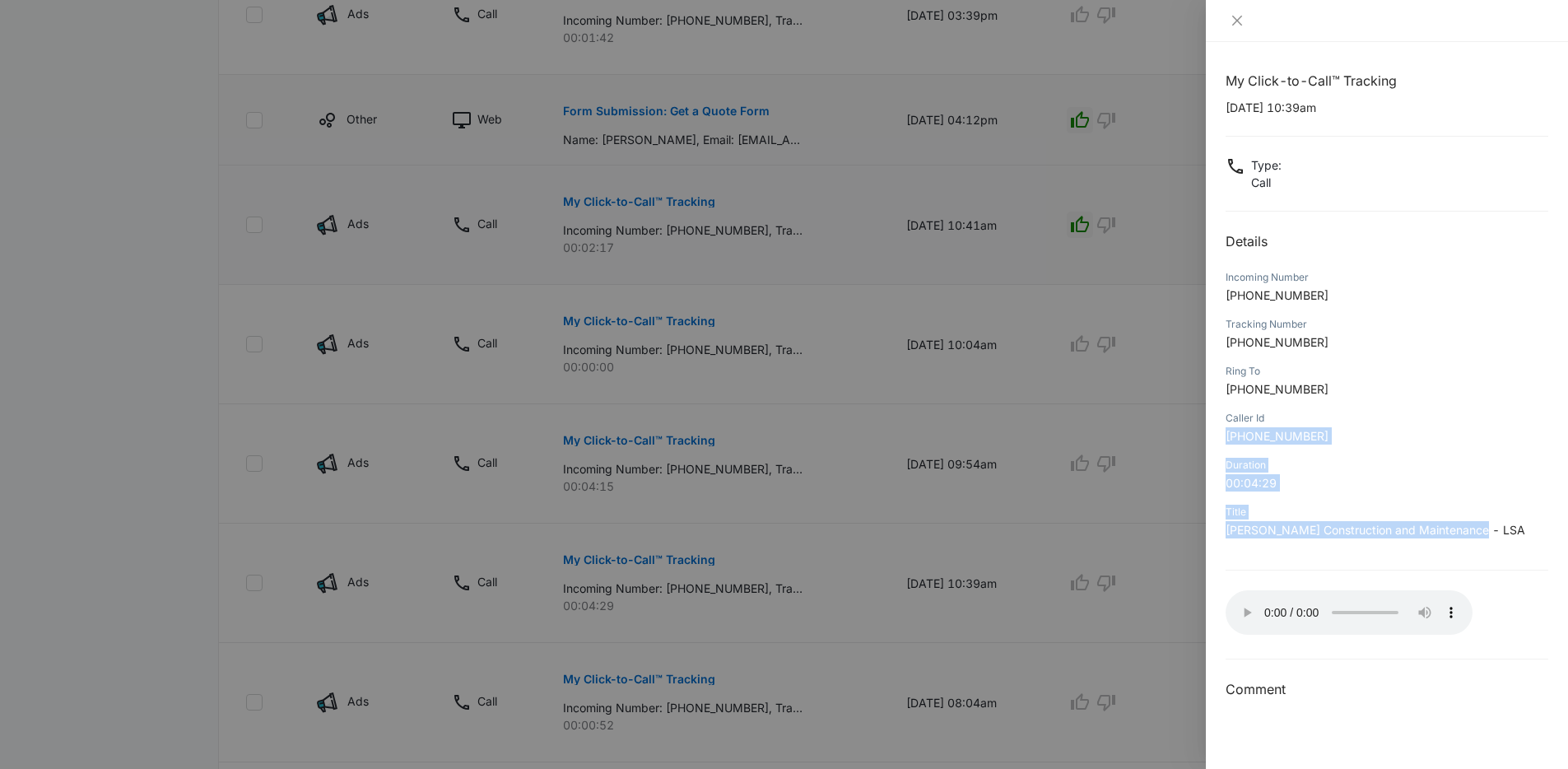
drag, startPoint x: 1480, startPoint y: 527, endPoint x: 1222, endPoint y: 451, distance: 269.0
click at [1222, 451] on div "My Click-to-Call™ Tracking [DATE] 10:39am Type : Call Details Incoming Number […" at bounding box center [1387, 406] width 362 height 728
drag, startPoint x: 1248, startPoint y: 528, endPoint x: 1506, endPoint y: 531, distance: 258.0
click at [1506, 531] on div "My Click-to-Call™ Tracking [DATE] 10:39am Type : Call Details Incoming Number […" at bounding box center [1387, 406] width 362 height 728
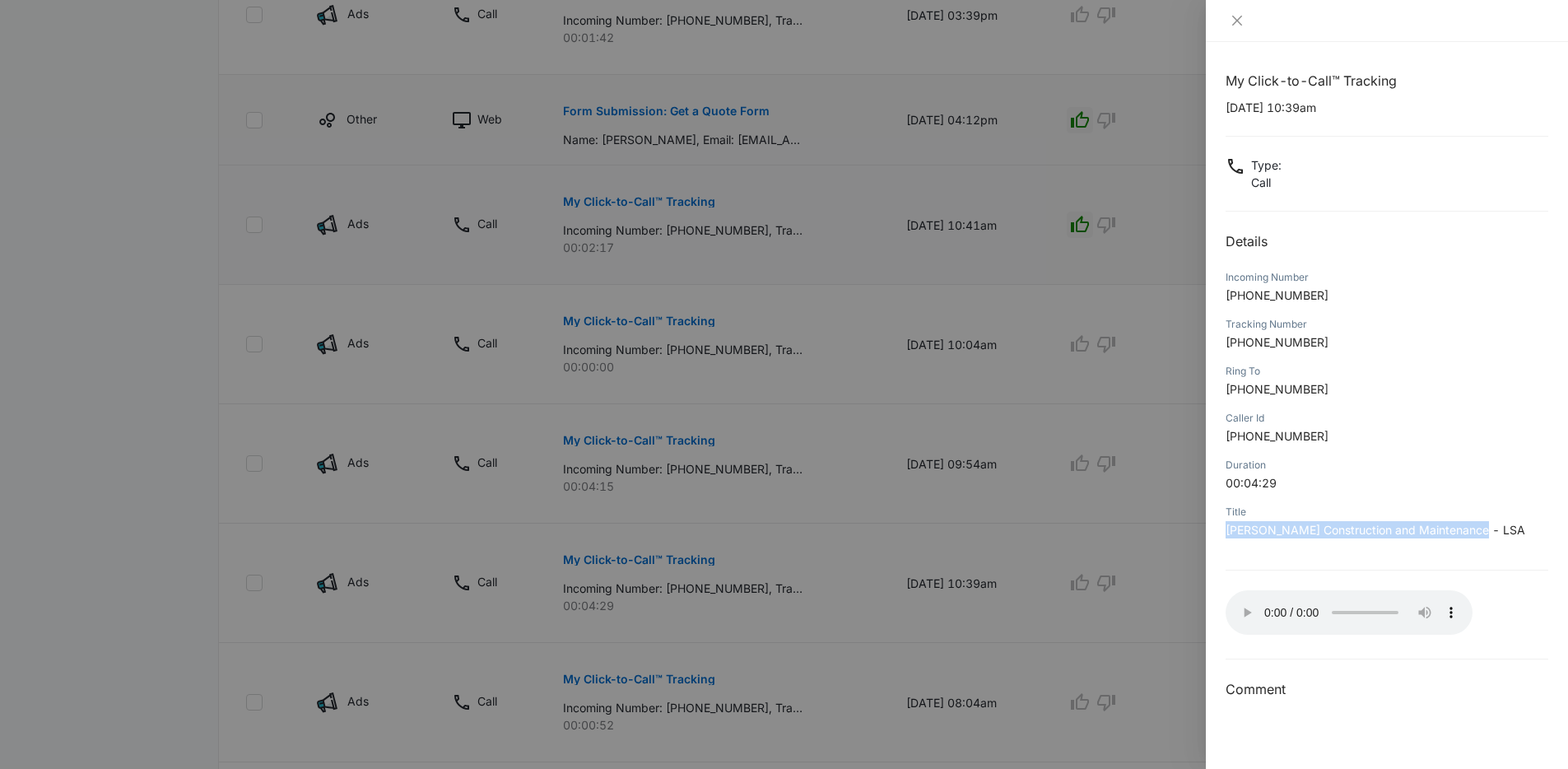
click at [1505, 531] on p "[PERSON_NAME] Construction and Maintenance - LSA" at bounding box center [1387, 530] width 323 height 17
drag, startPoint x: 1225, startPoint y: 532, endPoint x: 1503, endPoint y: 546, distance: 278.4
click at [1503, 546] on div "Title [PERSON_NAME] Construction and Maintenance - LSA" at bounding box center [1387, 527] width 323 height 47
click at [1503, 546] on div "Title Spinosa Construction and Maintenance - LSA" at bounding box center [1387, 527] width 323 height 47
drag, startPoint x: 1495, startPoint y: 545, endPoint x: 1221, endPoint y: 415, distance: 303.3
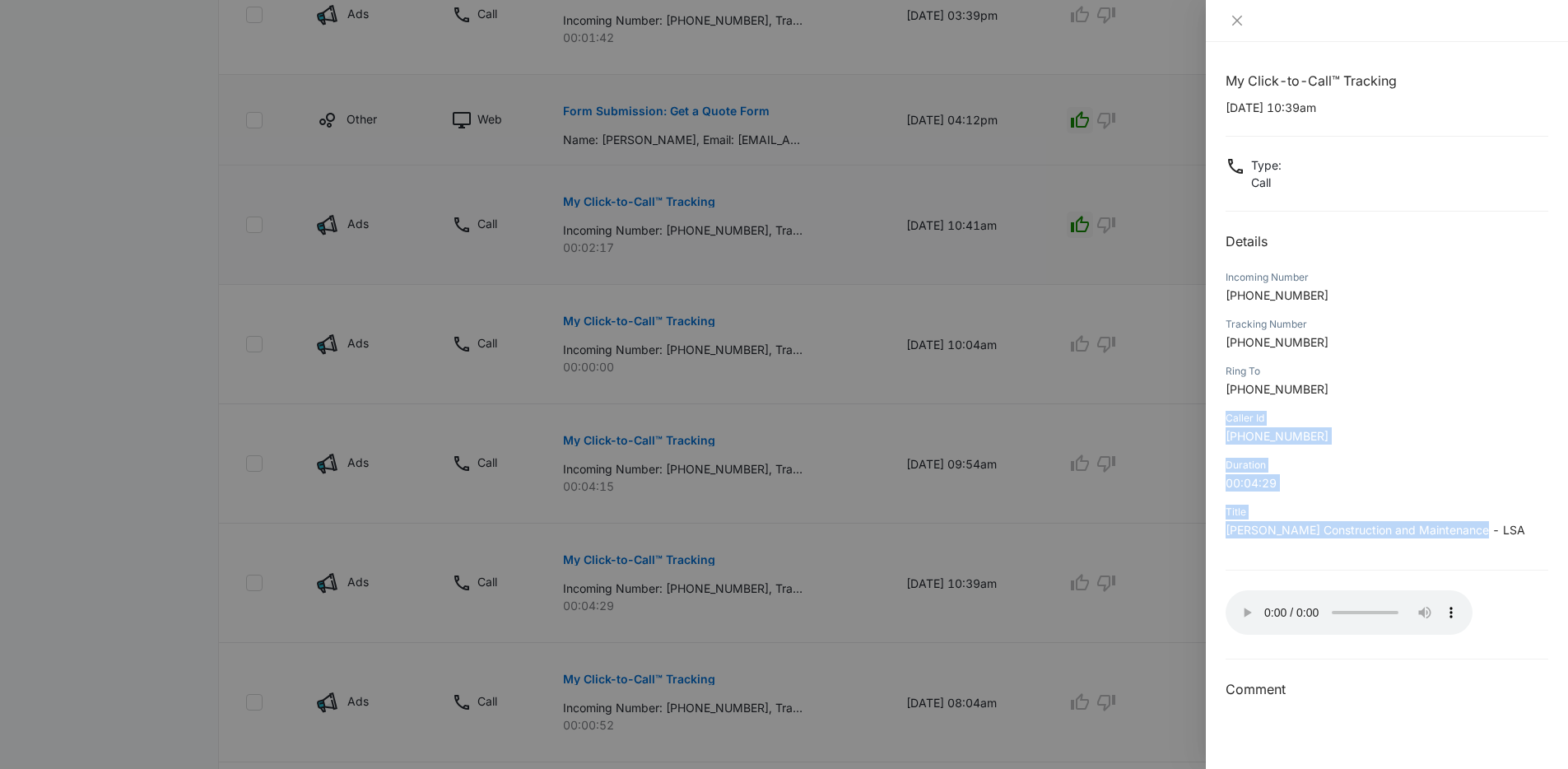
click at [1221, 415] on div "My Click-to-Call™ Tracking 08/25/2025 at 10:39am Type : Call Details Incoming N…" at bounding box center [1387, 406] width 362 height 728
drag, startPoint x: 1223, startPoint y: 510, endPoint x: 1491, endPoint y: 538, distance: 269.5
click at [1491, 538] on div "My Click-to-Call™ Tracking 08/25/2025 at 10:39am Type : Call Details Incoming N…" at bounding box center [1387, 406] width 362 height 728
click at [1491, 538] on p "Spinosa Construction and Maintenance - LSA" at bounding box center [1387, 530] width 323 height 17
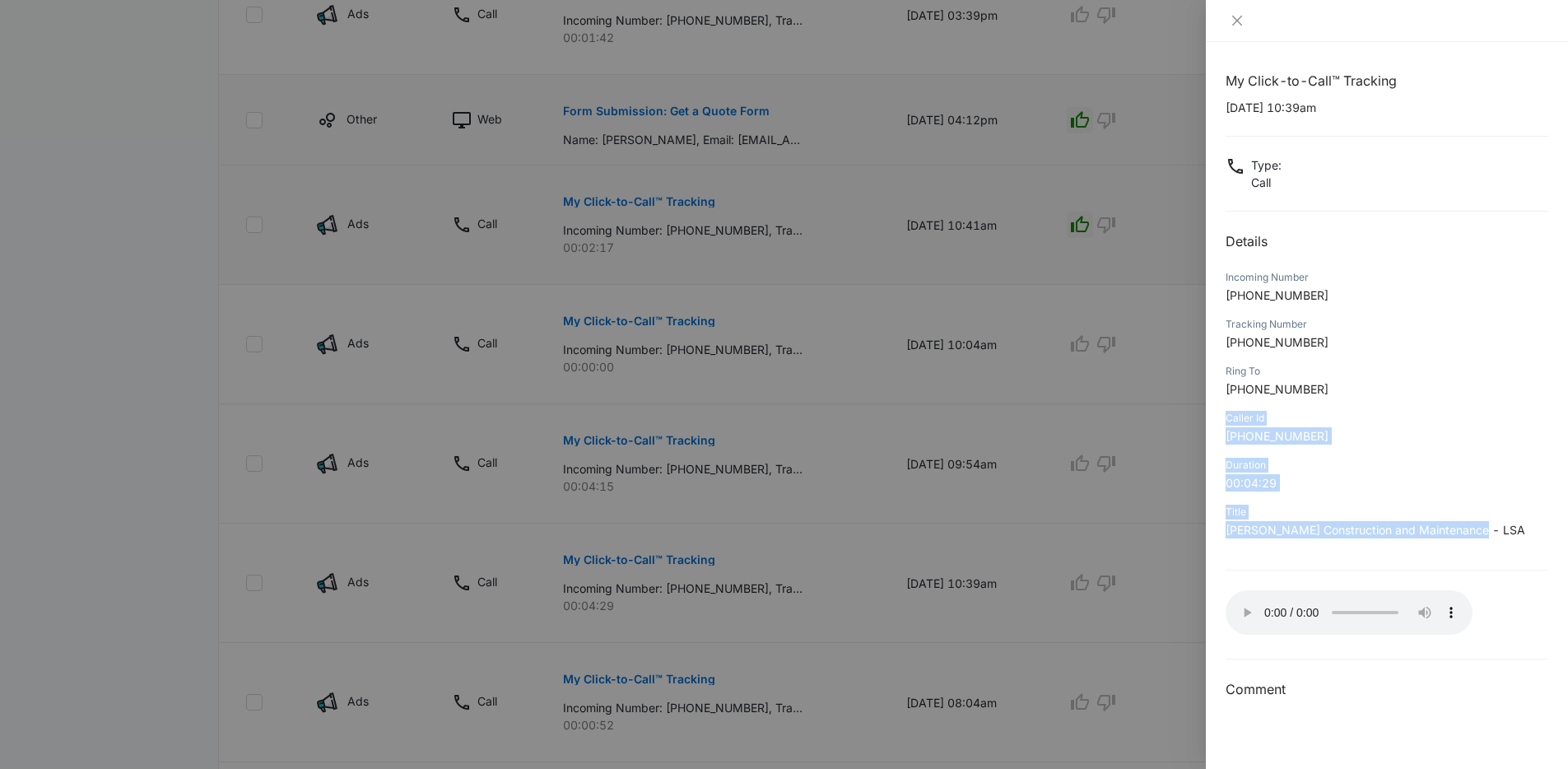
drag, startPoint x: 1489, startPoint y: 538, endPoint x: 1219, endPoint y: 412, distance: 298.0
click at [1219, 412] on div "My Click-to-Call™ Tracking 08/25/2025 at 10:39am Type : Call Details Incoming N…" at bounding box center [1387, 406] width 362 height 728
click at [1006, 590] on div at bounding box center [784, 384] width 1568 height 769
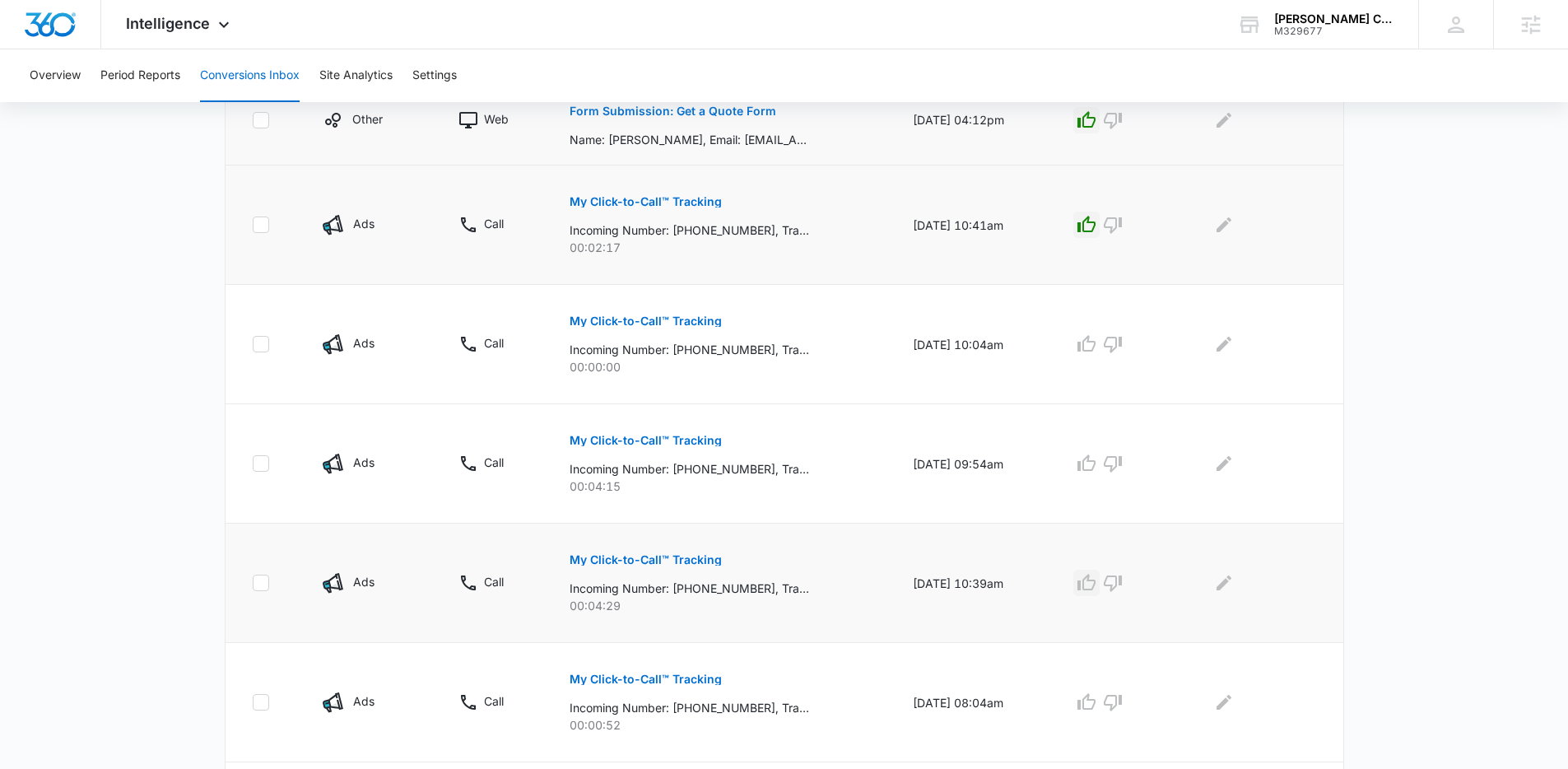
click at [1089, 584] on icon "button" at bounding box center [1086, 582] width 18 height 17
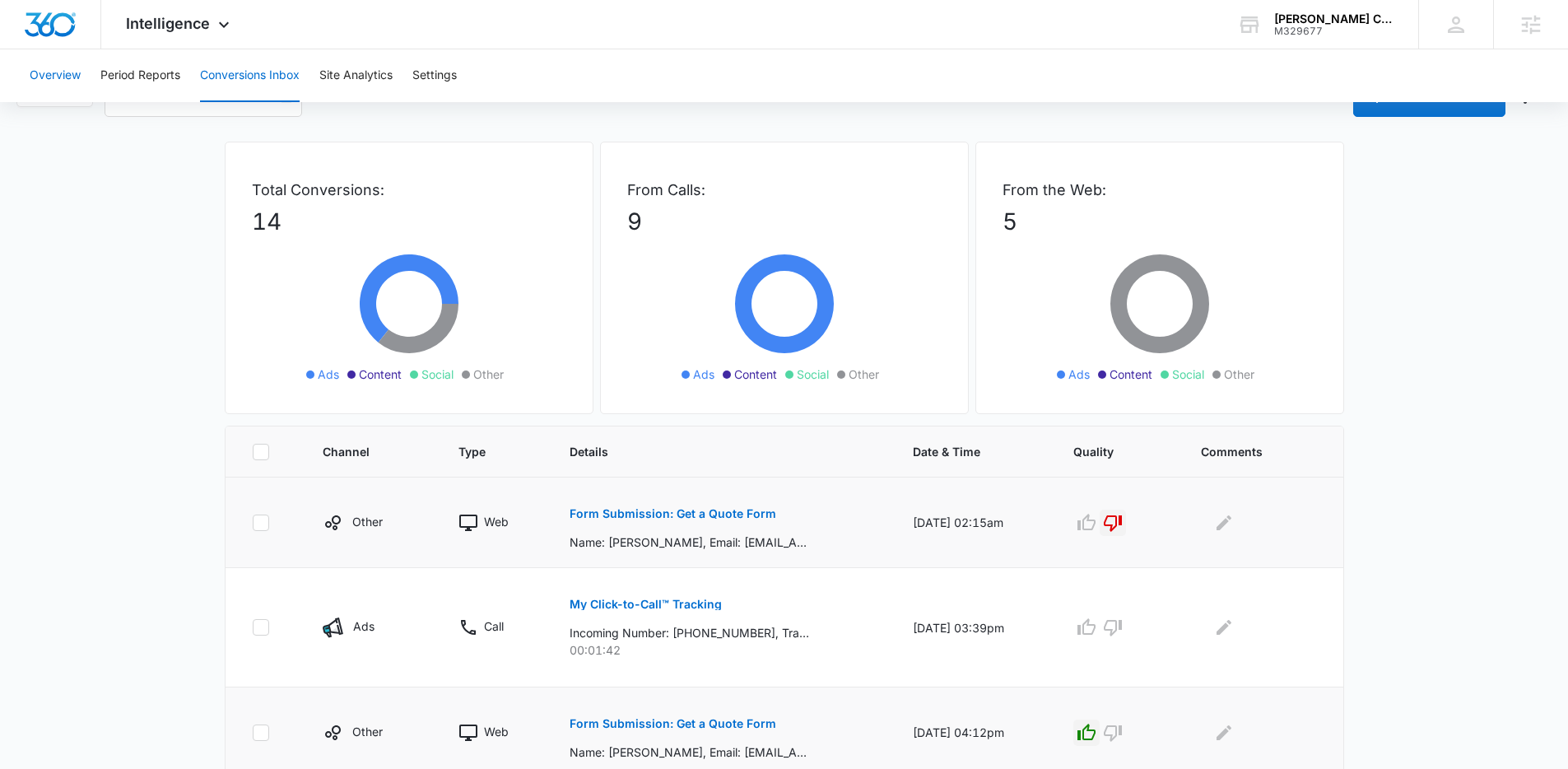
scroll to position [0, 0]
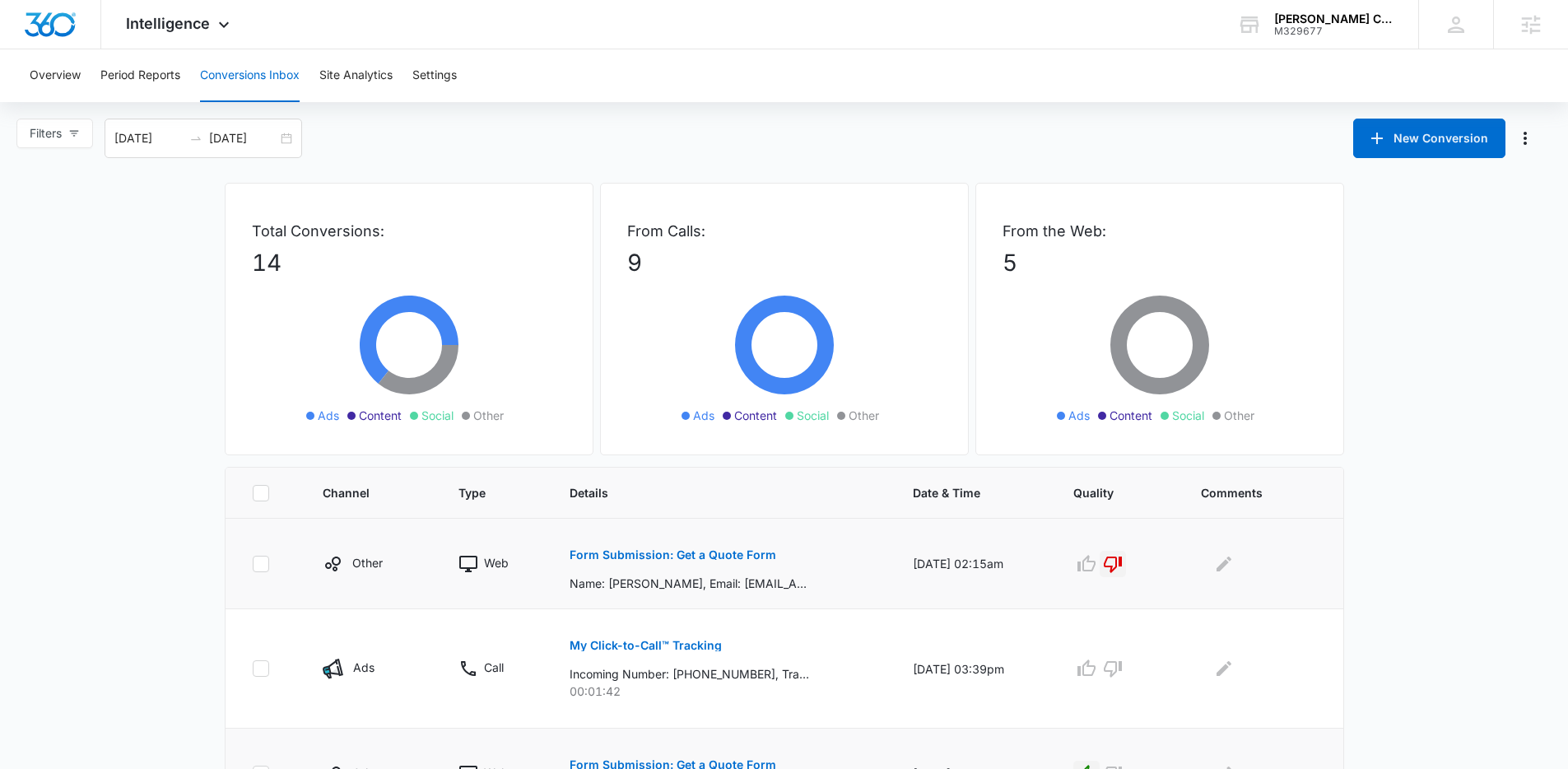
click at [449, 129] on div "Filters [DATE] [DATE] New Conversion" at bounding box center [784, 138] width 1568 height 39
click at [599, 151] on div "Filters [DATE] [DATE] New Conversion" at bounding box center [784, 138] width 1568 height 39
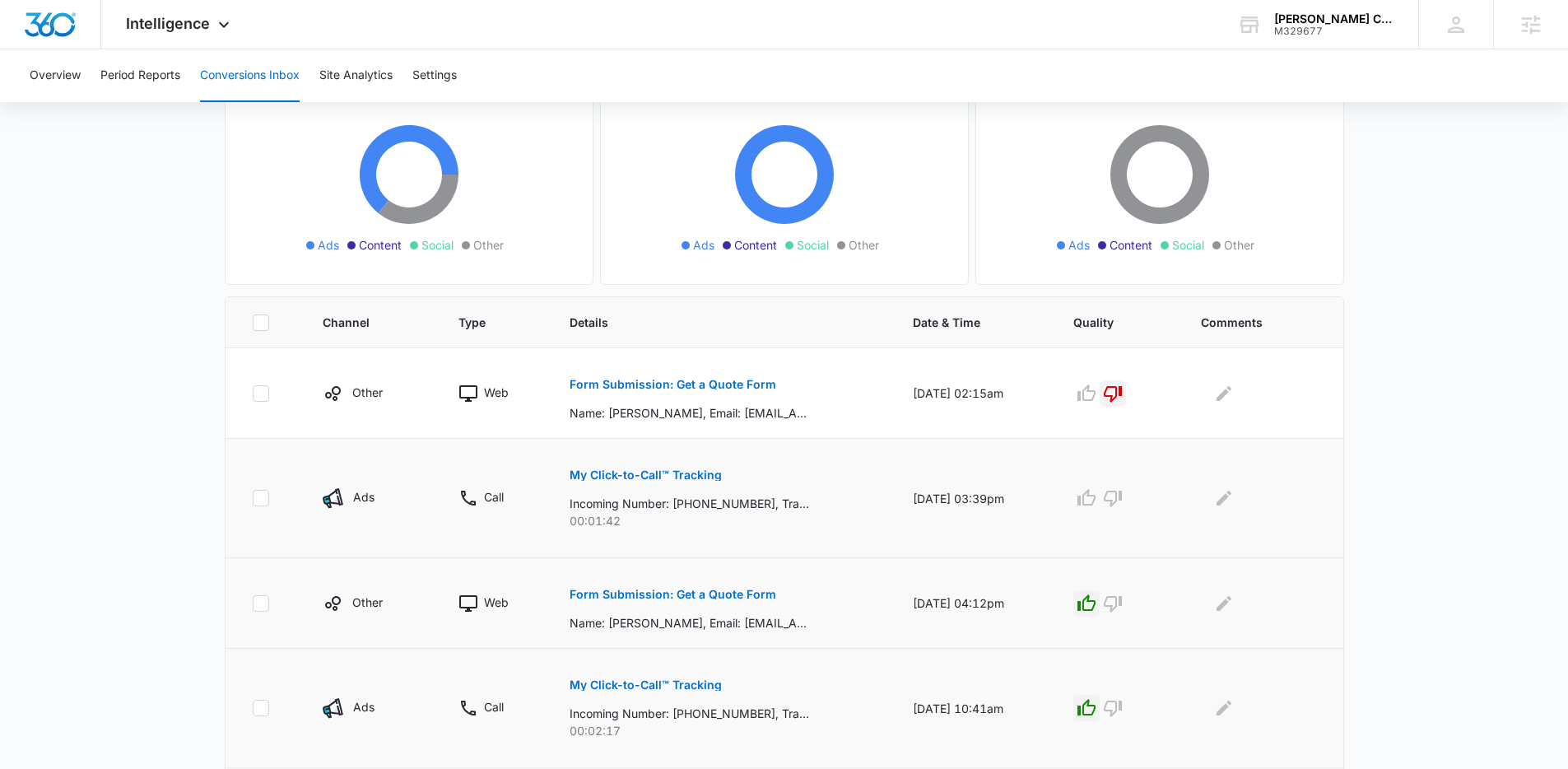
scroll to position [304, 0]
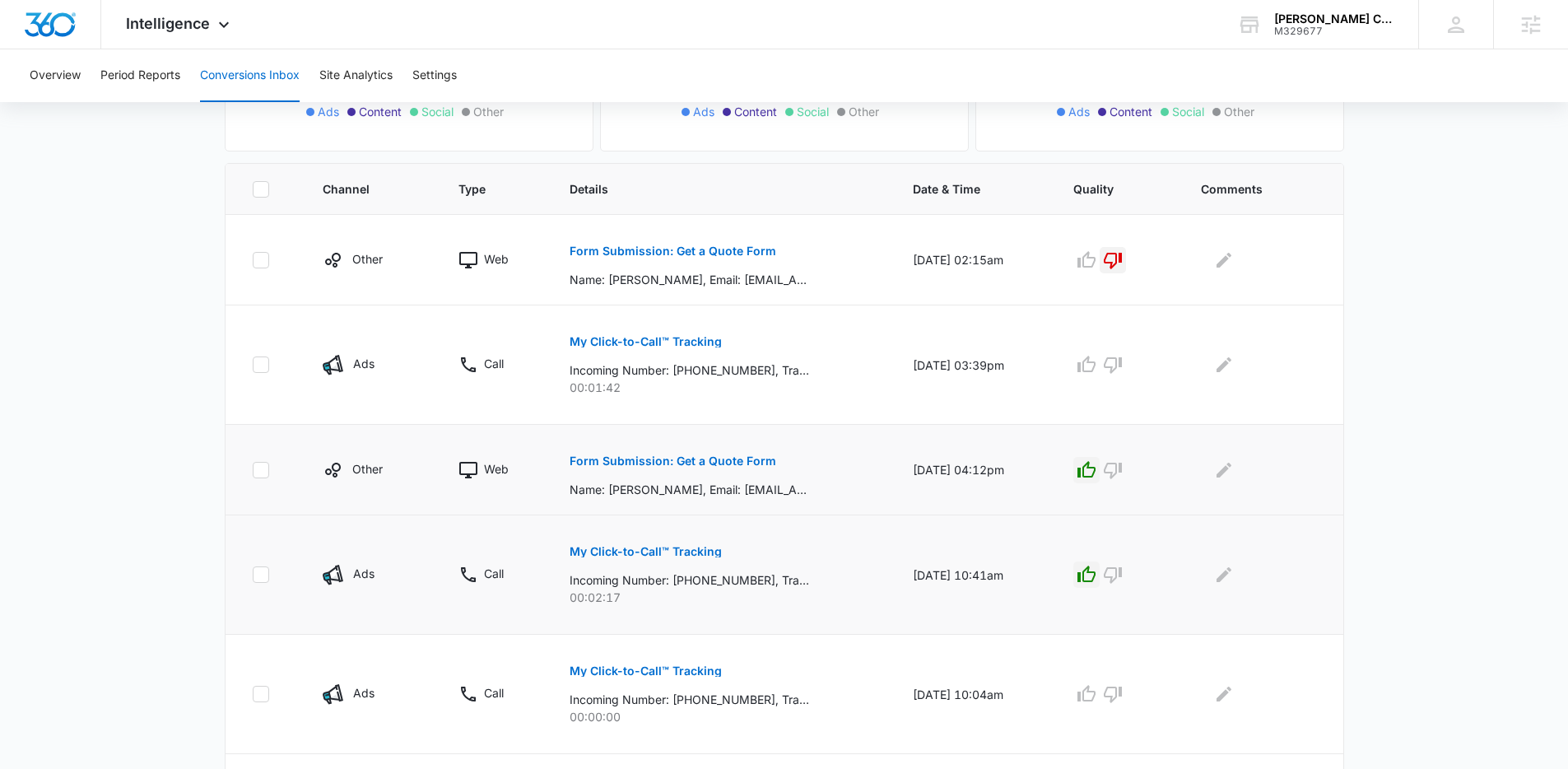
click at [820, 459] on div "Form Submission: Get a Quote Form Name: Jeff Lightburn, Email: jlight1101@gmail…" at bounding box center [722, 469] width 304 height 57
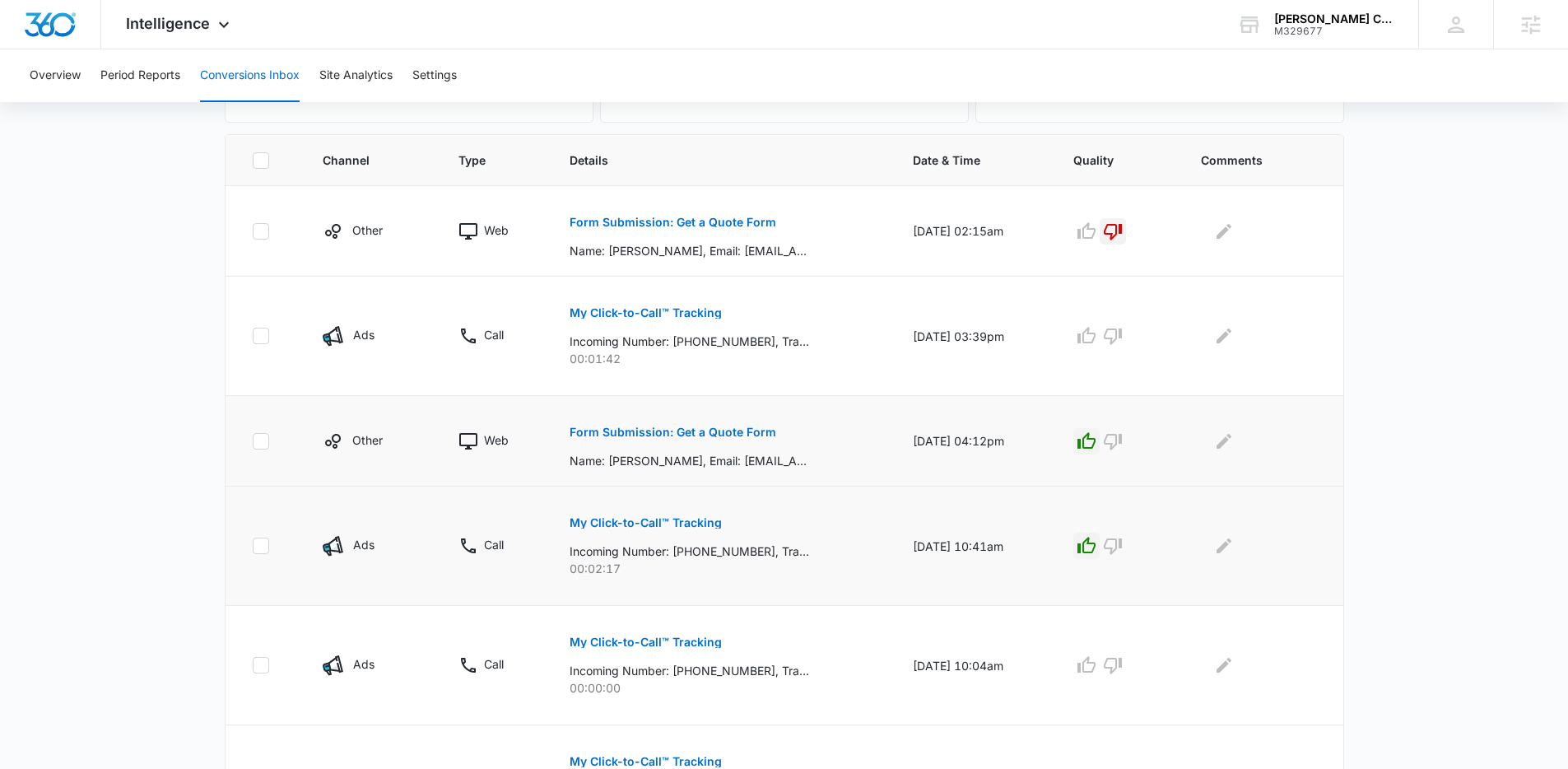
scroll to position [333, 0]
drag, startPoint x: 805, startPoint y: 459, endPoint x: 548, endPoint y: 431, distance: 258.5
click at [550, 431] on td "Form Submission: Get a Quote Form Name: Jeff Lightburn, Email: jlight1101@gmail…" at bounding box center [722, 440] width 343 height 90
drag, startPoint x: 548, startPoint y: 431, endPoint x: 808, endPoint y: 472, distance: 263.2
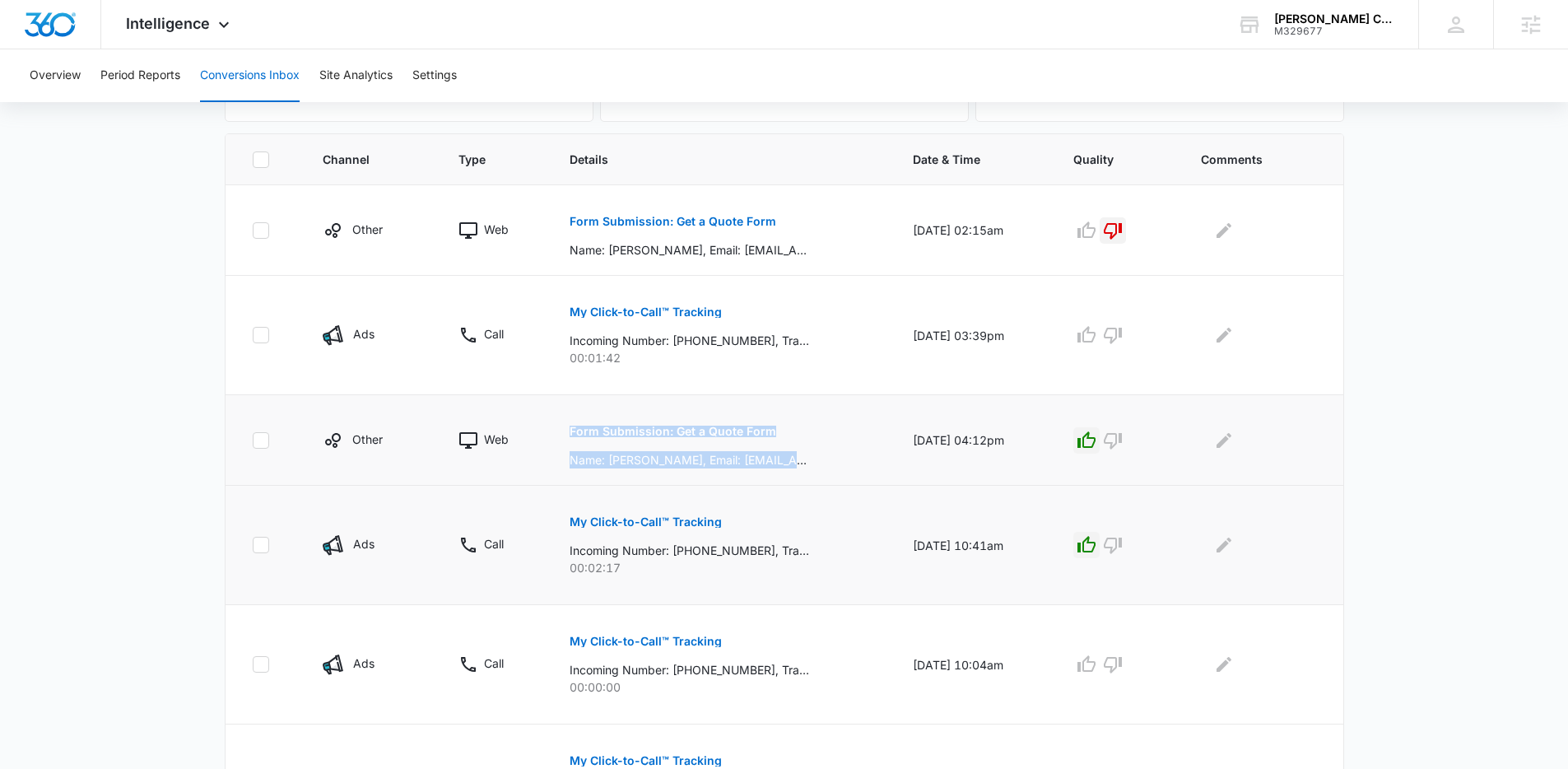
click at [808, 472] on td "Form Submission: Get a Quote Form Name: Jeff Lightburn, Email: jlight1101@gmail…" at bounding box center [722, 440] width 343 height 90
drag, startPoint x: 808, startPoint y: 472, endPoint x: 333, endPoint y: 414, distance: 478.5
click at [333, 414] on tr "Other Web Form Submission: Get a Quote Form Name: Jeff Lightburn, Email: jlight…" at bounding box center [784, 440] width 1118 height 90
click at [333, 414] on td "Other" at bounding box center [371, 440] width 136 height 90
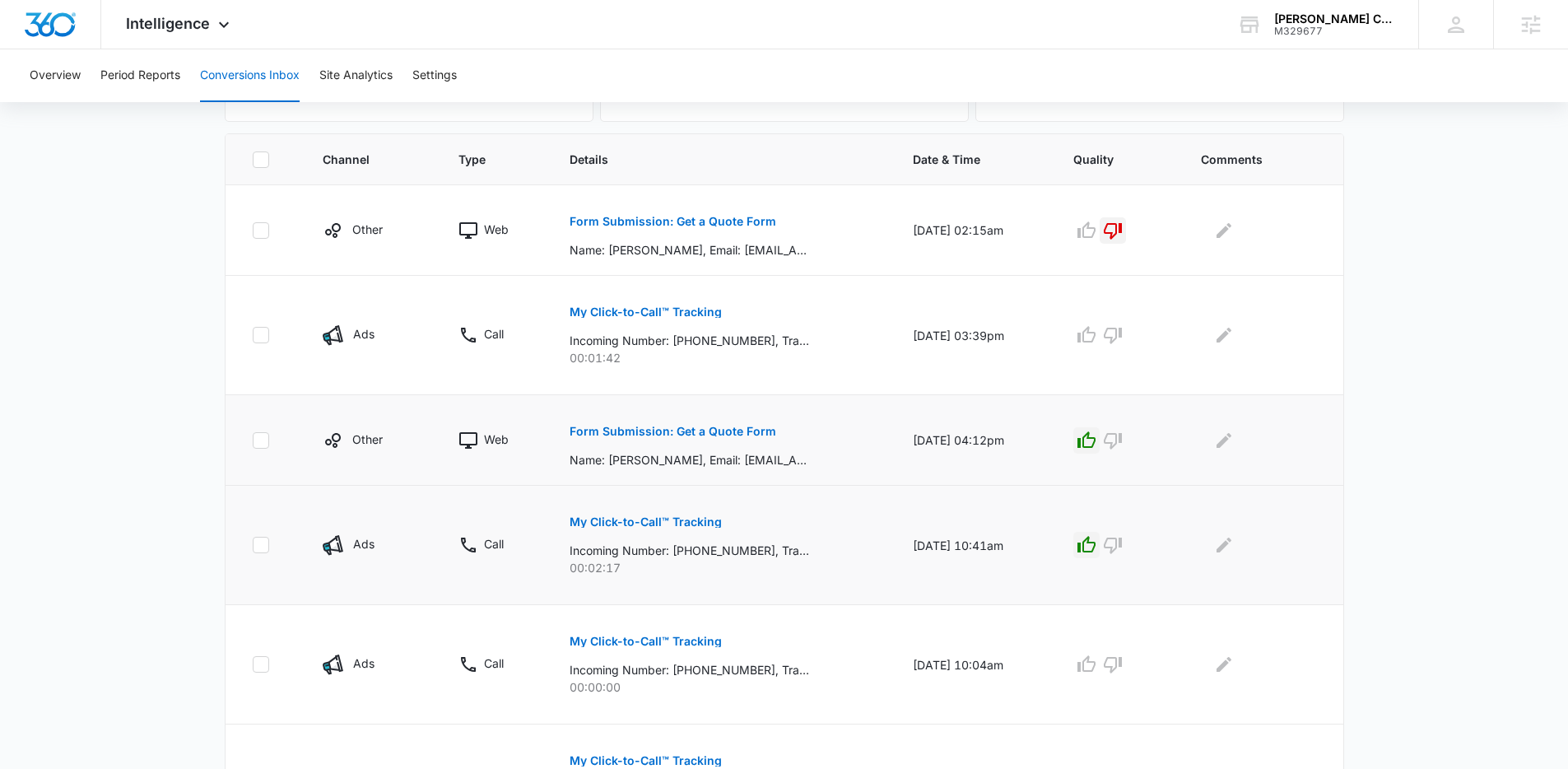
drag, startPoint x: 333, startPoint y: 414, endPoint x: 1028, endPoint y: 469, distance: 697.2
click at [1030, 469] on tr "Other Web Form Submission: Get a Quote Form Name: Jeff Lightburn, Email: jlight…" at bounding box center [784, 440] width 1118 height 90
click at [1028, 469] on td "08/26/25 at 04:12pm" at bounding box center [973, 440] width 160 height 90
drag, startPoint x: 1024, startPoint y: 466, endPoint x: 393, endPoint y: 408, distance: 633.7
click at [393, 408] on tr "Other Web Form Submission: Get a Quote Form Name: Jeff Lightburn, Email: jlight…" at bounding box center [784, 440] width 1118 height 90
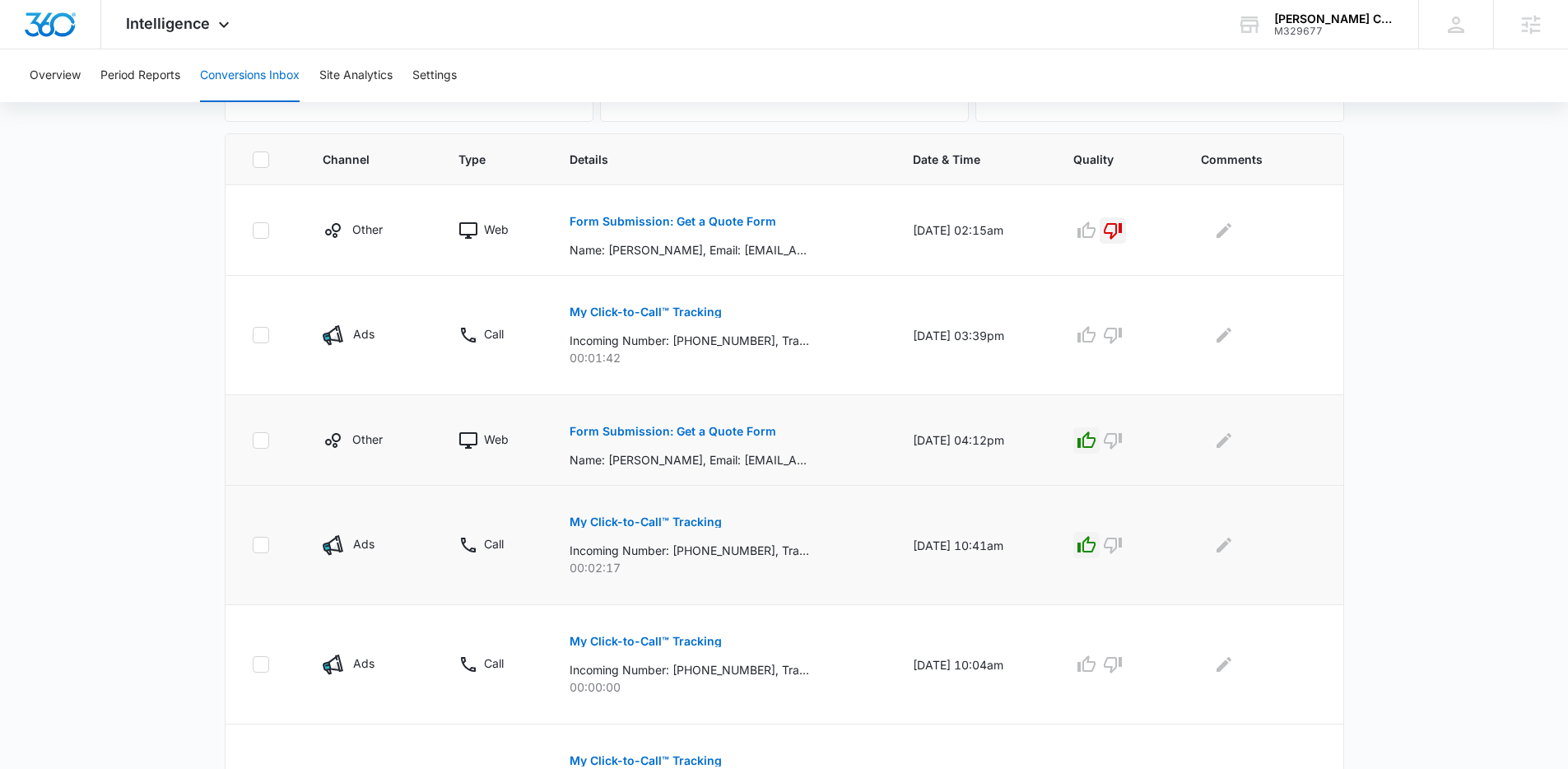
click at [393, 408] on td "Other" at bounding box center [371, 440] width 136 height 90
drag, startPoint x: 647, startPoint y: 466, endPoint x: 1028, endPoint y: 478, distance: 381.2
click at [1028, 478] on tr "Other Web Form Submission: Get a Quote Form Name: Jeff Lightburn, Email: jlight…" at bounding box center [784, 440] width 1118 height 90
click at [1028, 478] on td "08/26/25 at 04:12pm" at bounding box center [973, 440] width 160 height 90
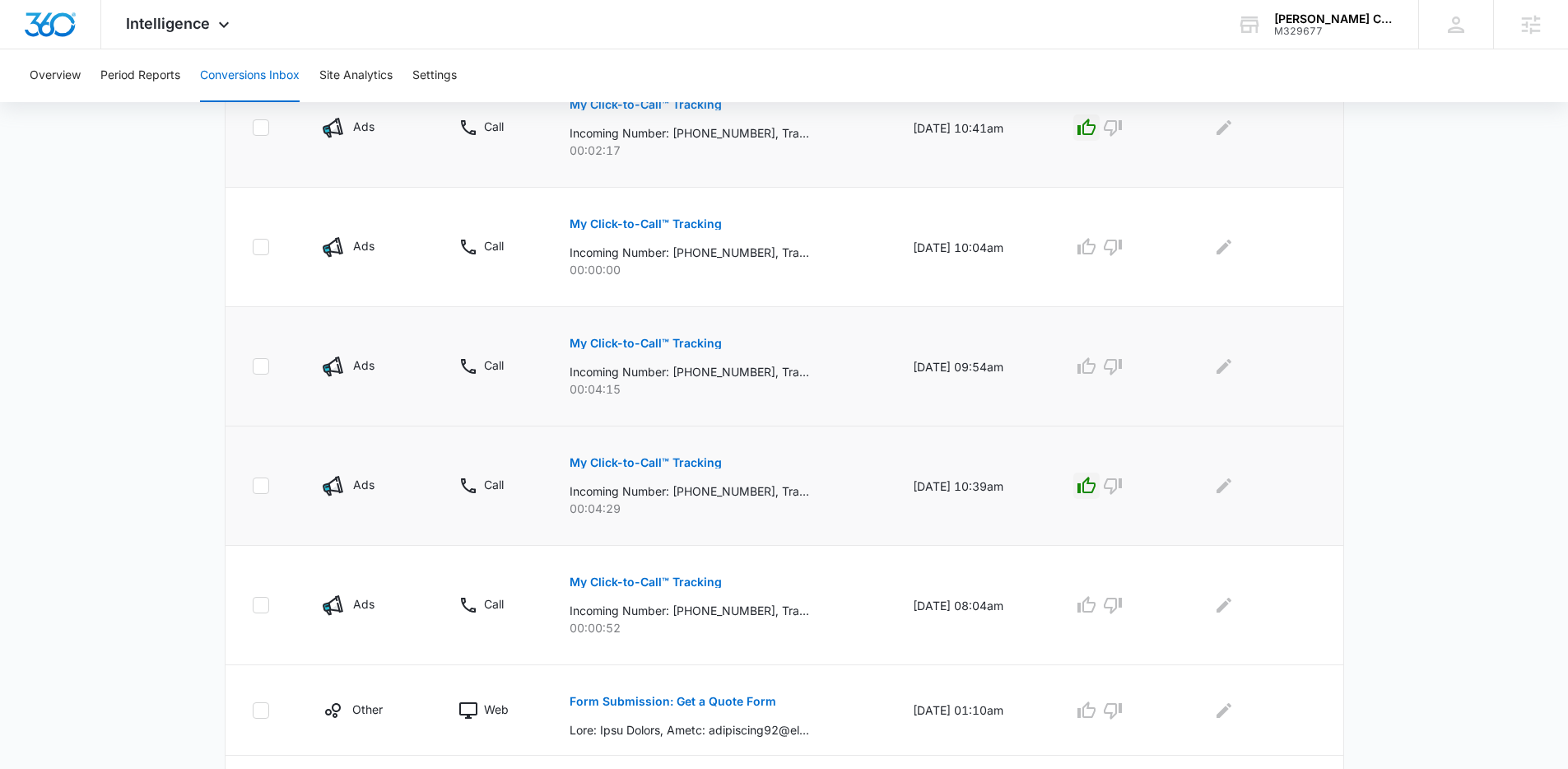
scroll to position [880, 0]
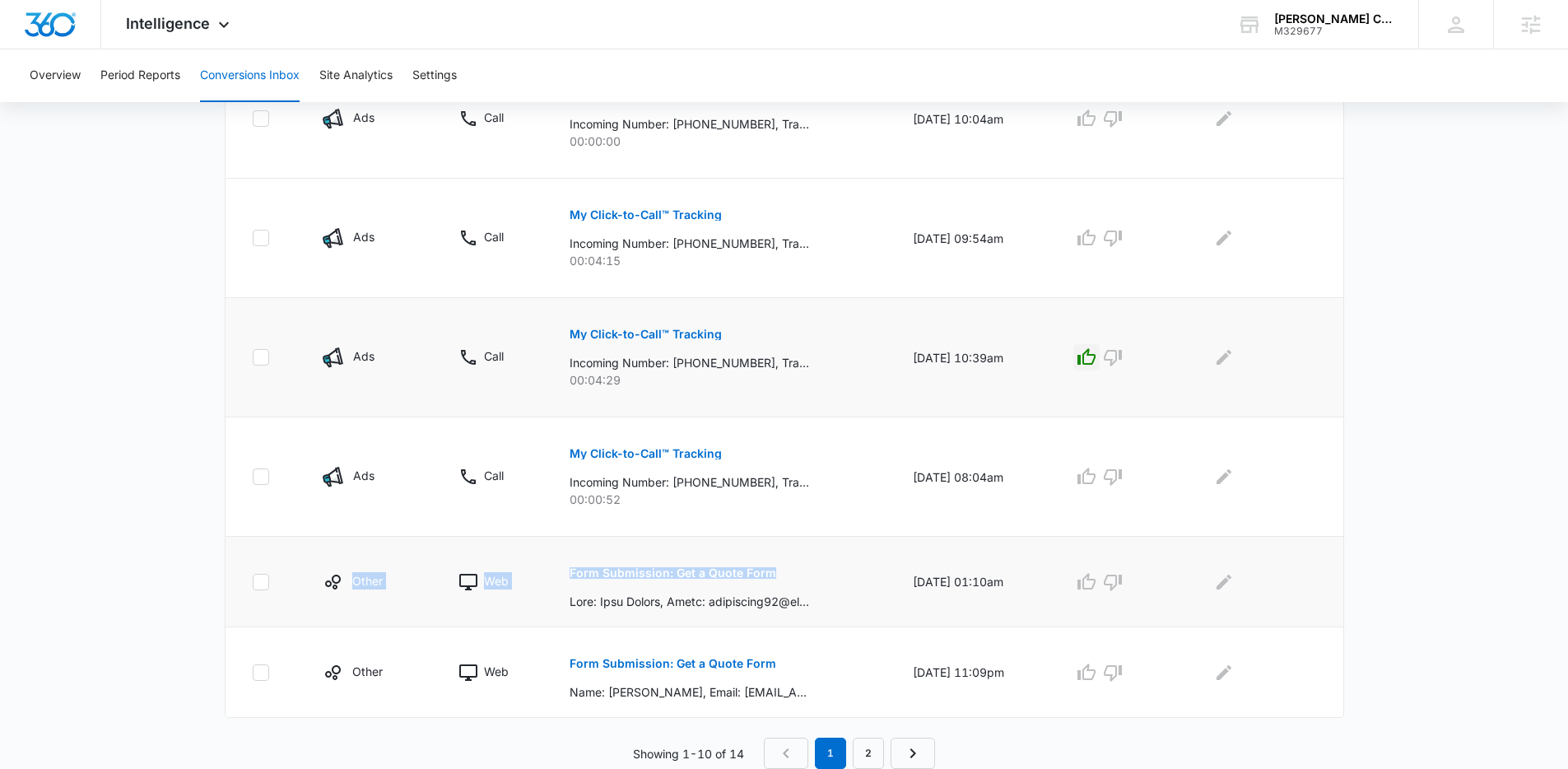
drag, startPoint x: 841, startPoint y: 584, endPoint x: 385, endPoint y: 556, distance: 456.9
click at [385, 556] on tr "Other Web Form Submission: Get a Quote Form 08/21/25 at 01:10am" at bounding box center [784, 582] width 1118 height 90
click at [382, 554] on td "Other" at bounding box center [371, 582] width 136 height 90
drag, startPoint x: 346, startPoint y: 549, endPoint x: 898, endPoint y: 604, distance: 554.7
click at [898, 604] on tr "Other Web Form Submission: Get a Quote Form 08/21/25 at 01:10am" at bounding box center [784, 582] width 1118 height 90
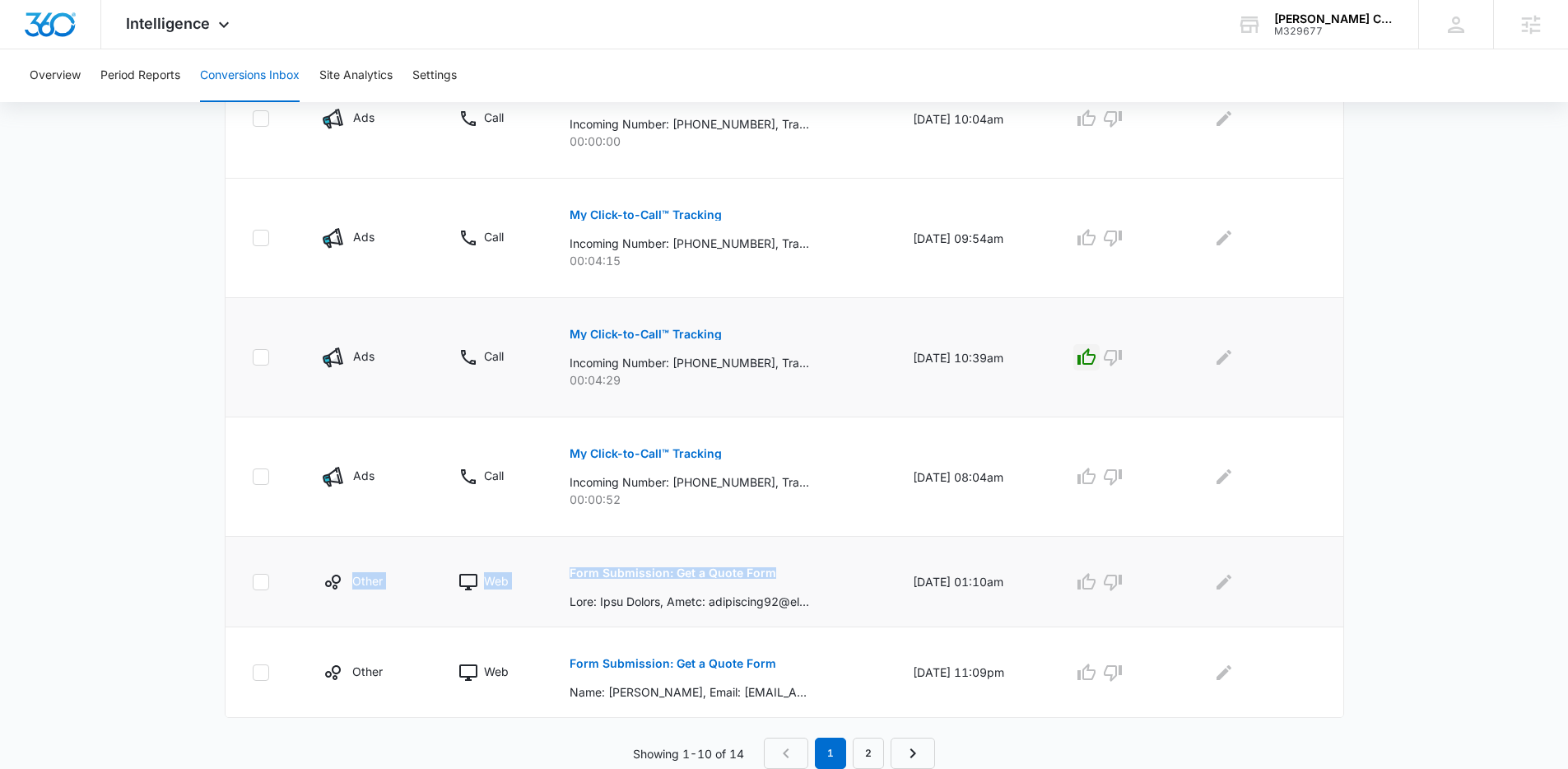
click at [898, 604] on td "08/21/25 at 01:10am" at bounding box center [973, 582] width 160 height 90
click at [723, 579] on button "Form Submission: Get a Quote Form" at bounding box center [673, 573] width 206 height 39
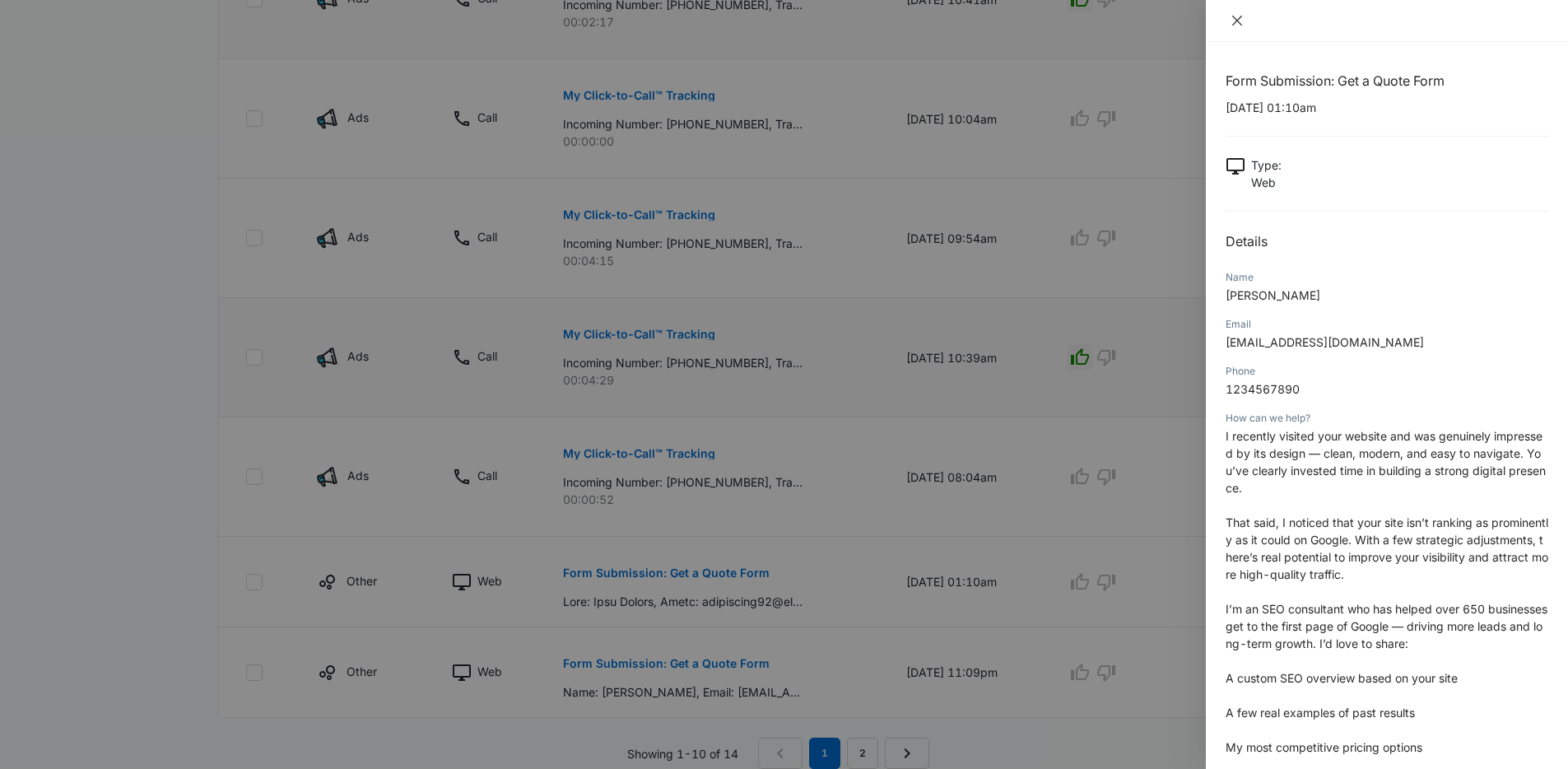
drag, startPoint x: 1246, startPoint y: 30, endPoint x: 1241, endPoint y: 23, distance: 8.6
click at [1245, 30] on div at bounding box center [1387, 21] width 362 height 42
click at [1241, 23] on icon "close" at bounding box center [1237, 21] width 13 height 13
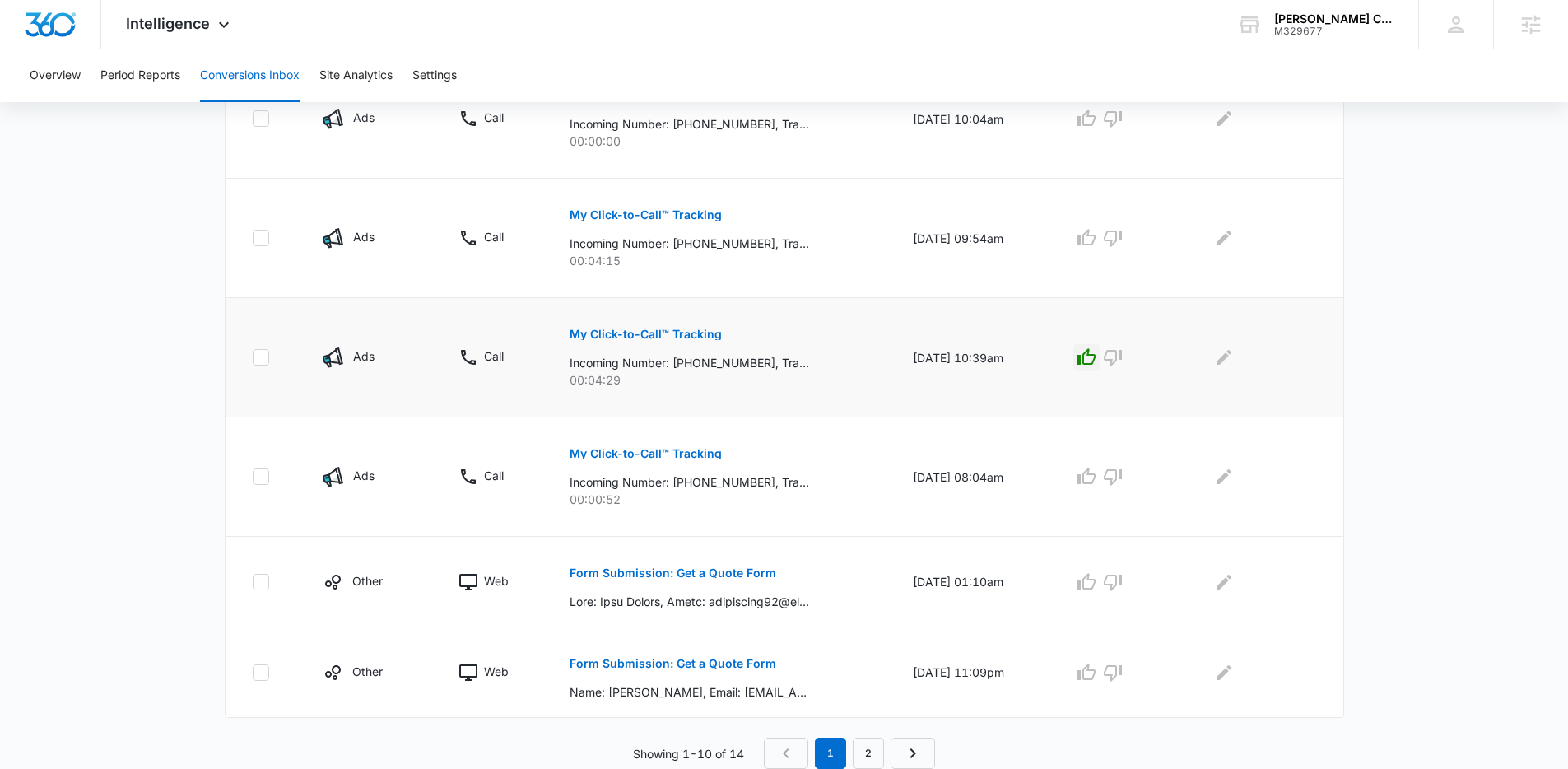
click at [1159, 346] on div at bounding box center [1118, 358] width 88 height 26
click at [1159, 345] on div at bounding box center [1118, 358] width 88 height 26
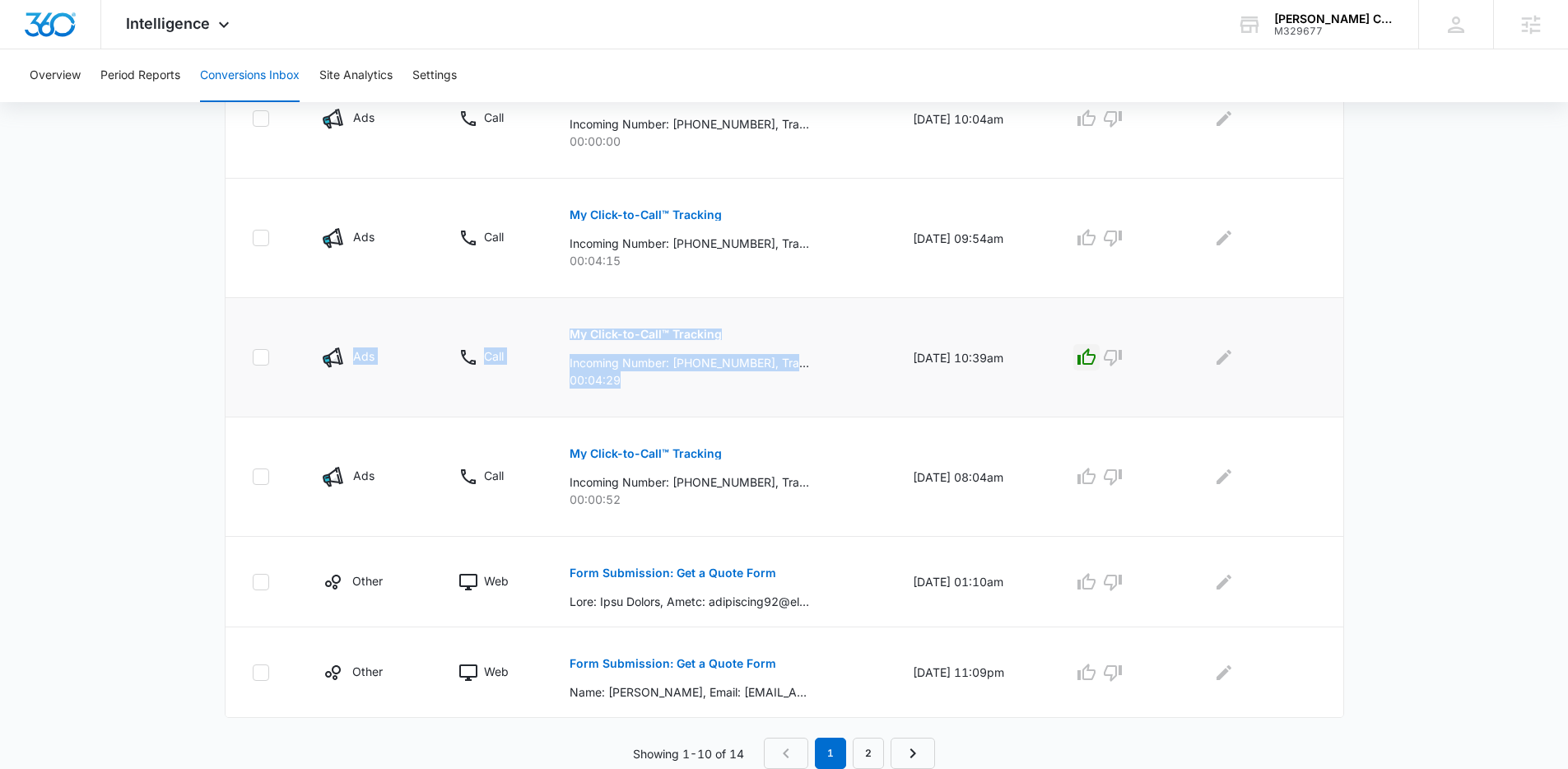
drag, startPoint x: 687, startPoint y: 374, endPoint x: 346, endPoint y: 308, distance: 347.3
click at [346, 308] on tr "Ads Call My Click-to-Call™ Tracking Incoming Number: +19783751745, Tracking Num…" at bounding box center [784, 358] width 1118 height 119
click at [346, 308] on td "Ads" at bounding box center [371, 358] width 136 height 119
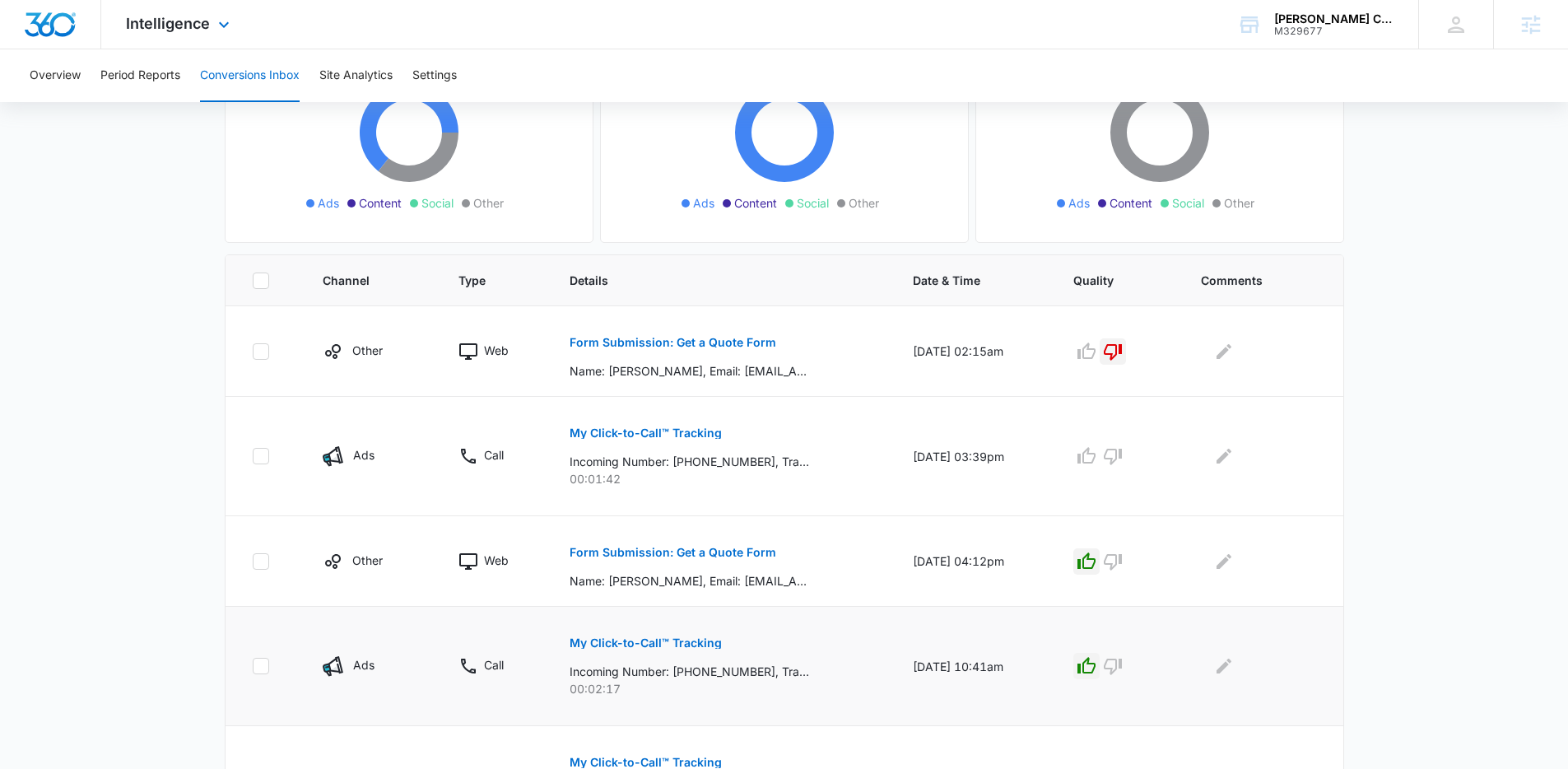
scroll to position [0, 0]
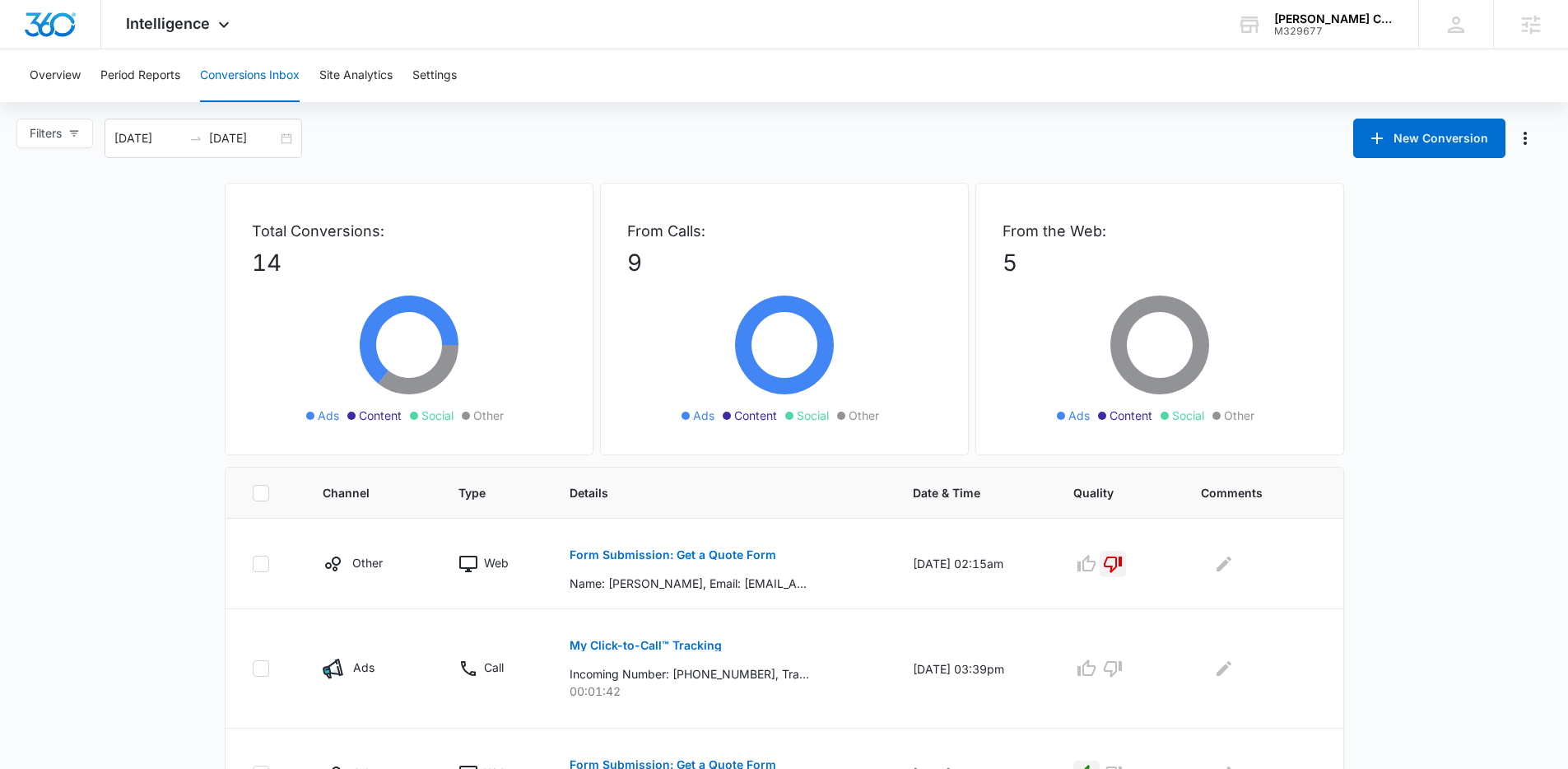
click at [410, 69] on div "Overview Period Reports Conversions Inbox Site Analytics Settings" at bounding box center [784, 76] width 1529 height 53
click at [439, 77] on button "Settings" at bounding box center [434, 76] width 44 height 53
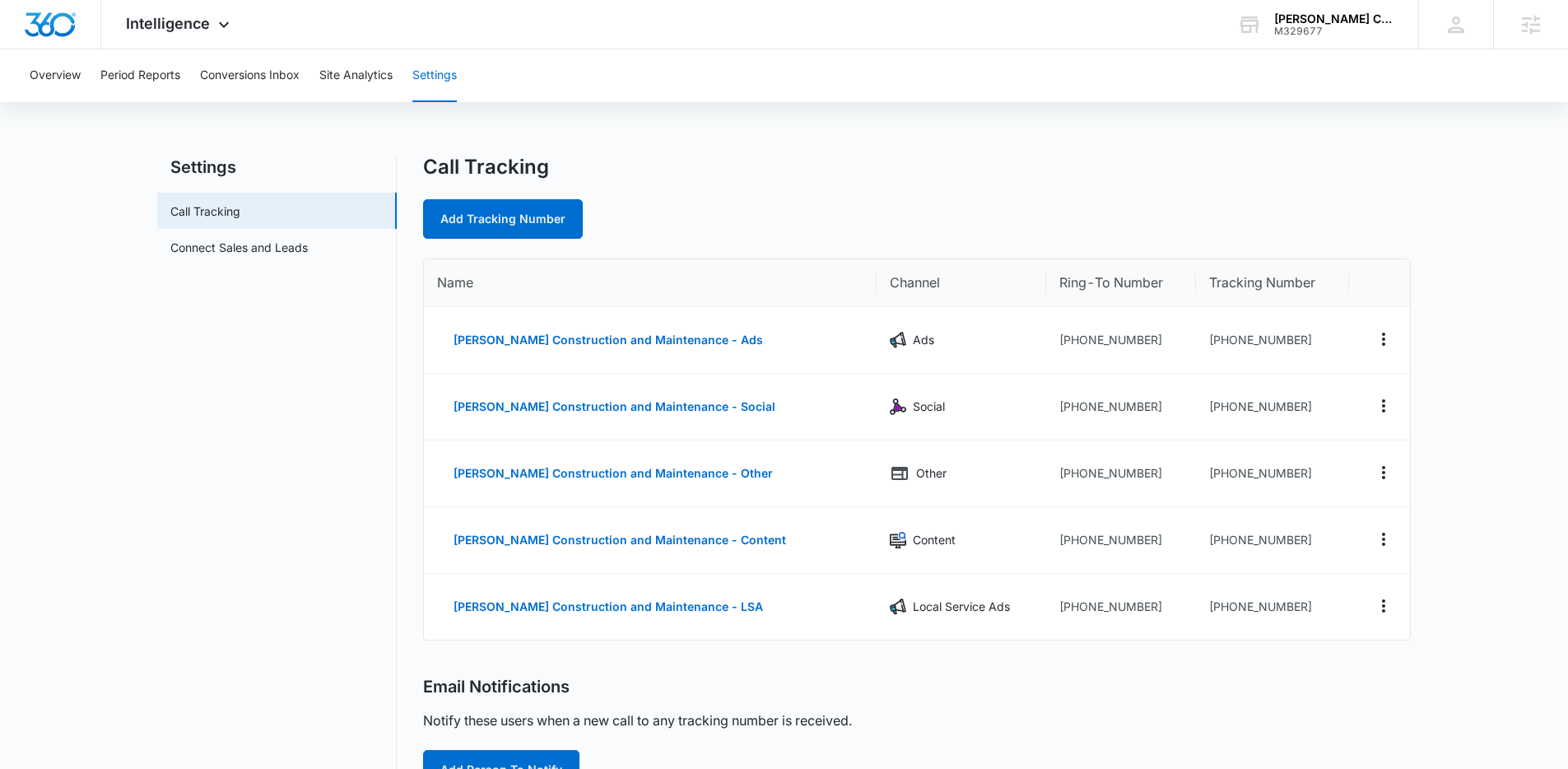
click at [539, 156] on h1 "Call Tracking" at bounding box center [486, 167] width 126 height 24
click at [255, 78] on button "Conversions Inbox" at bounding box center [250, 76] width 99 height 53
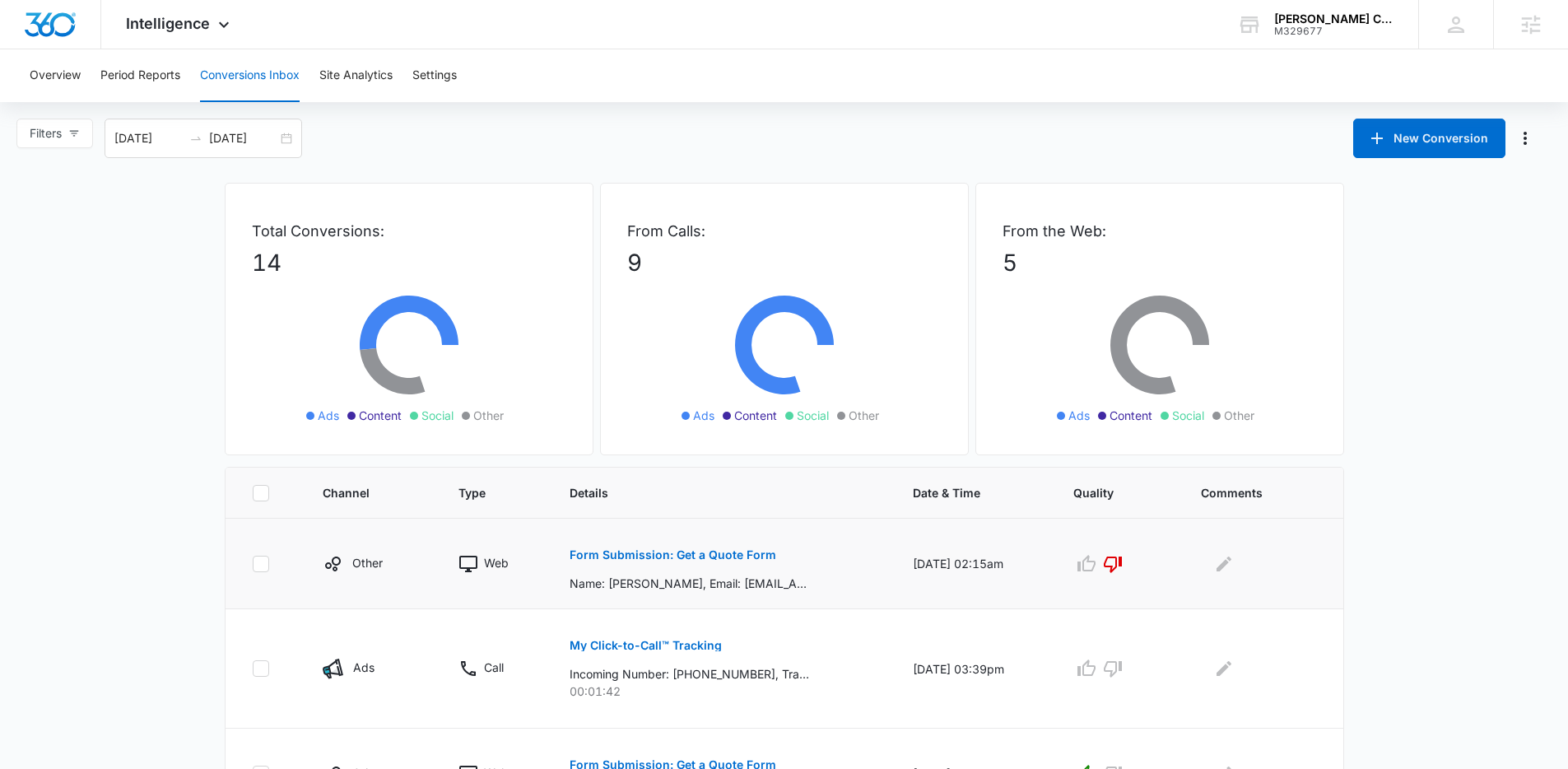
click at [633, 546] on button "Form Submission: Get a Quote Form" at bounding box center [673, 555] width 206 height 39
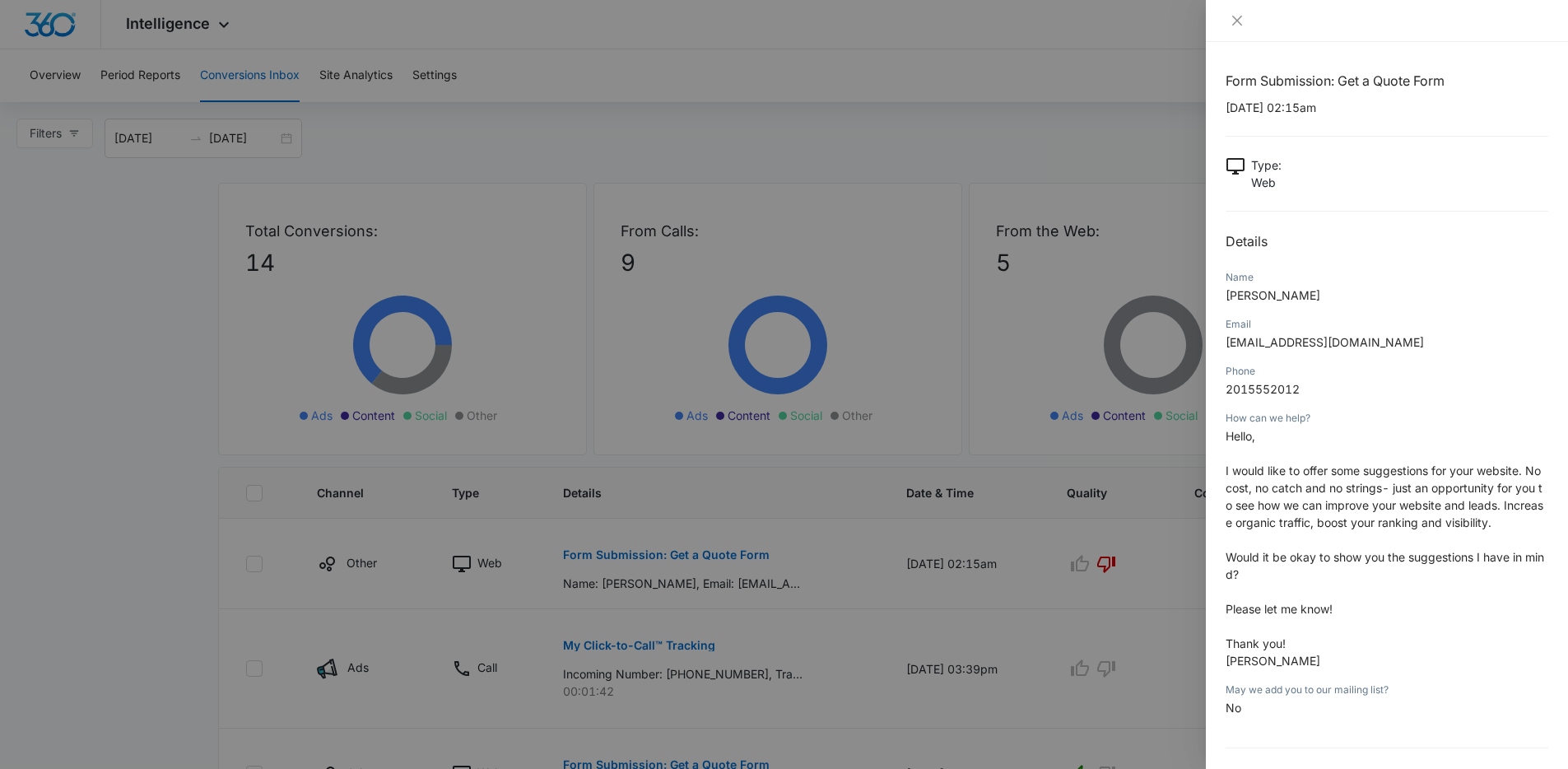
click at [1102, 595] on div at bounding box center [784, 384] width 1568 height 769
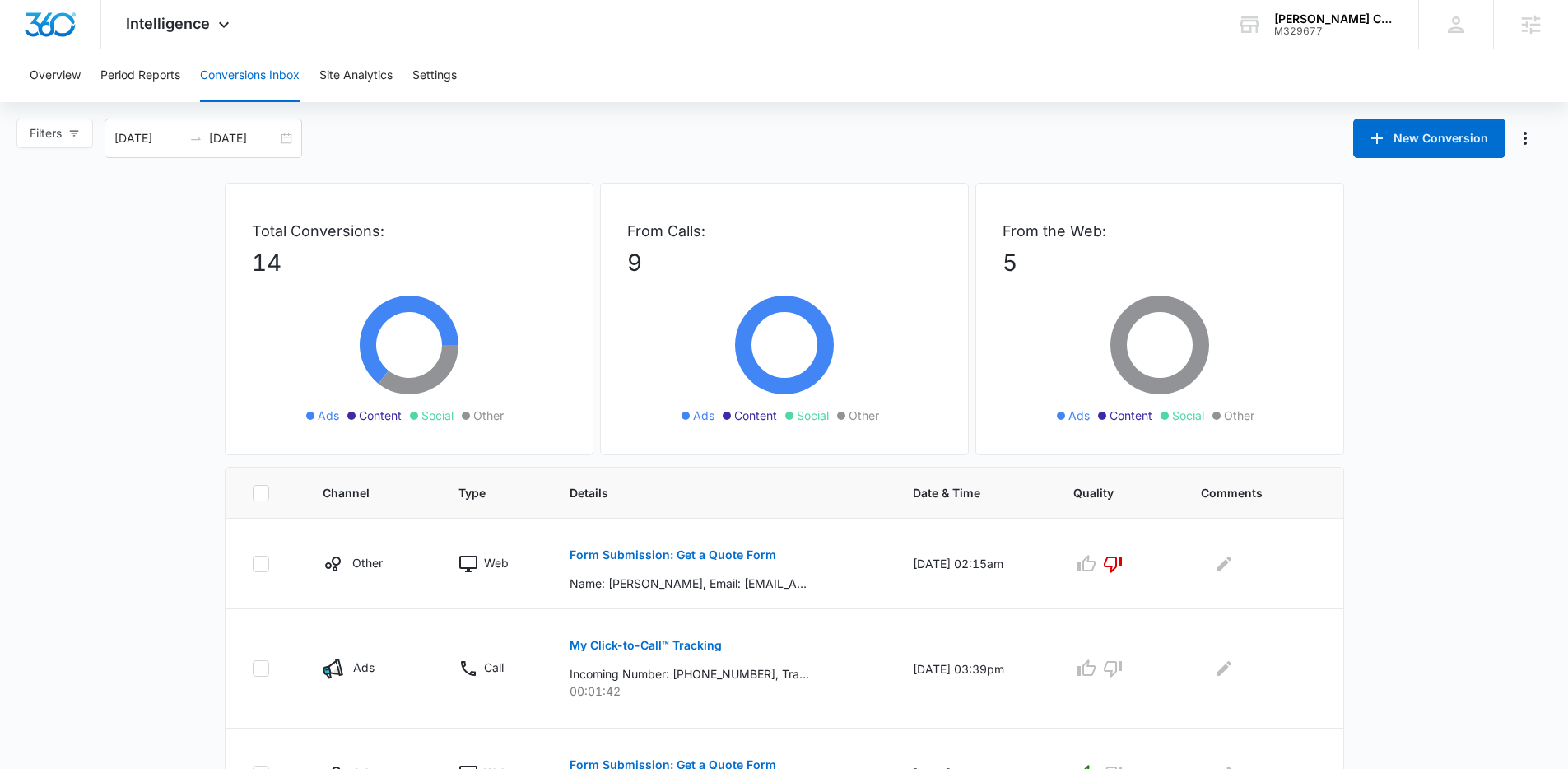
click at [656, 136] on div "Filters 08/12/2025 09/11/2025 New Conversion" at bounding box center [784, 138] width 1568 height 39
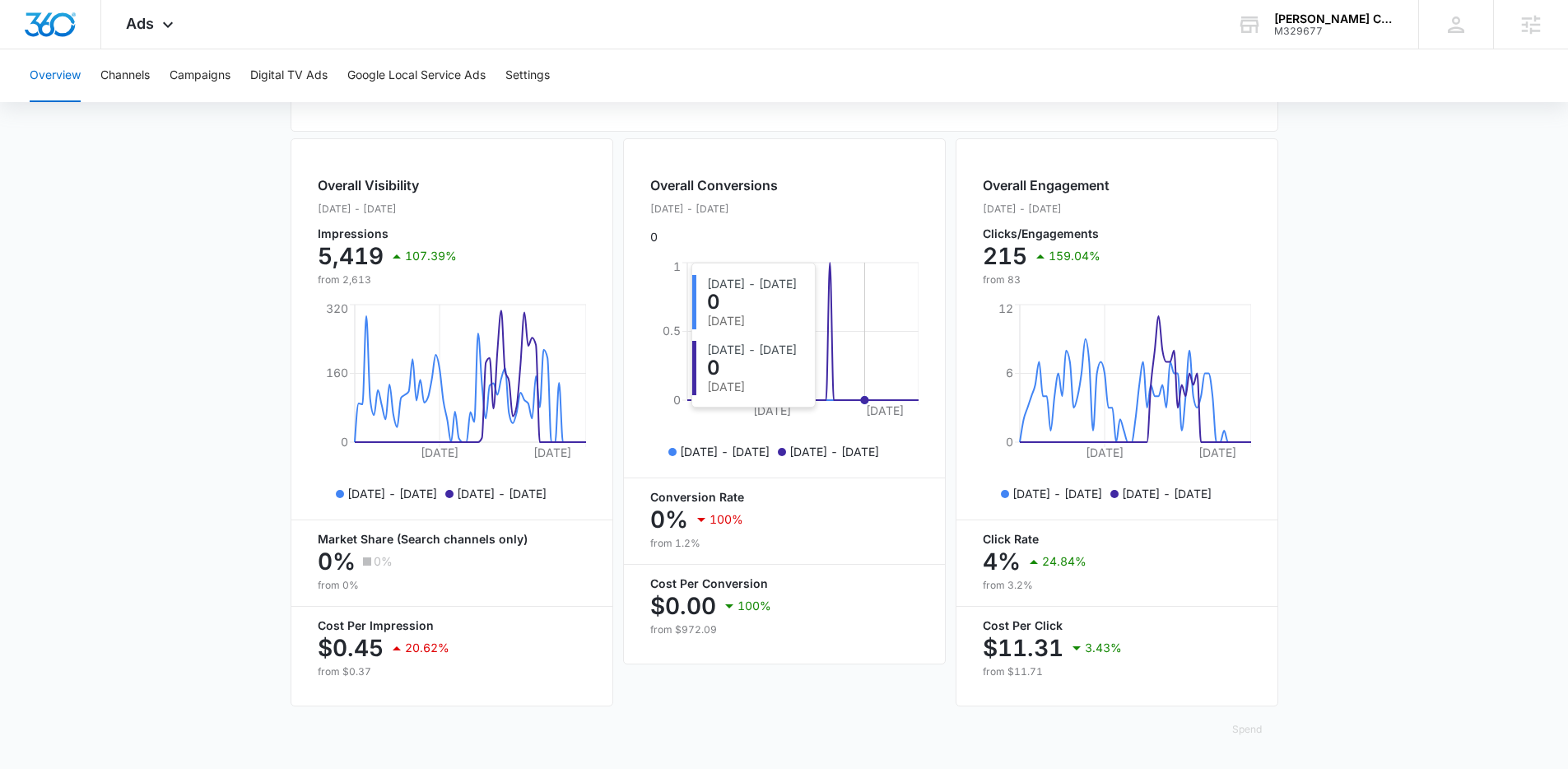
scroll to position [580, 0]
click at [1273, 365] on div "Overall Engagement [DATE] - [DATE] Clicks/Engagements 215 159.04% from 83 [DATE…" at bounding box center [1117, 422] width 323 height 568
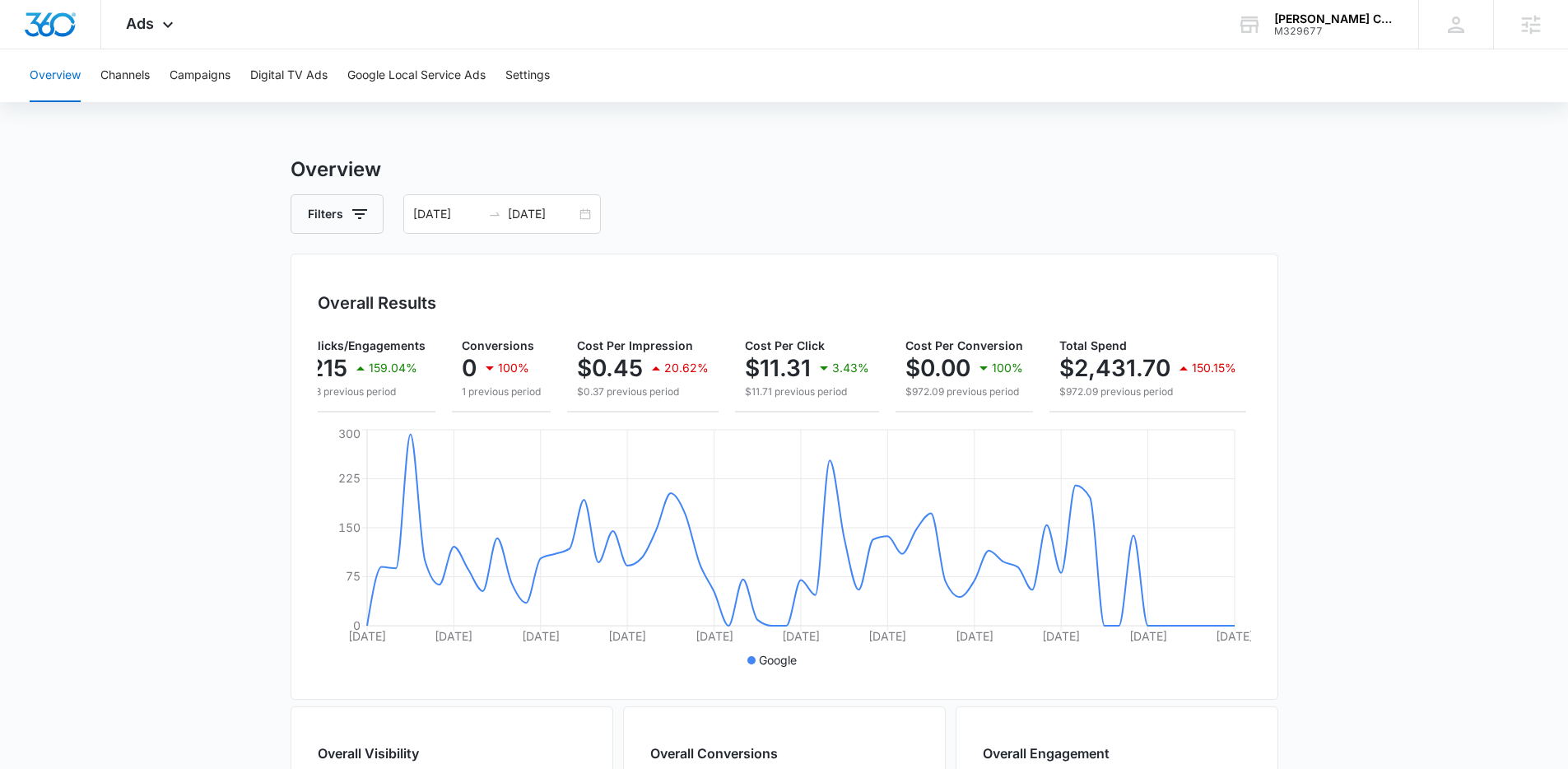
scroll to position [0, 0]
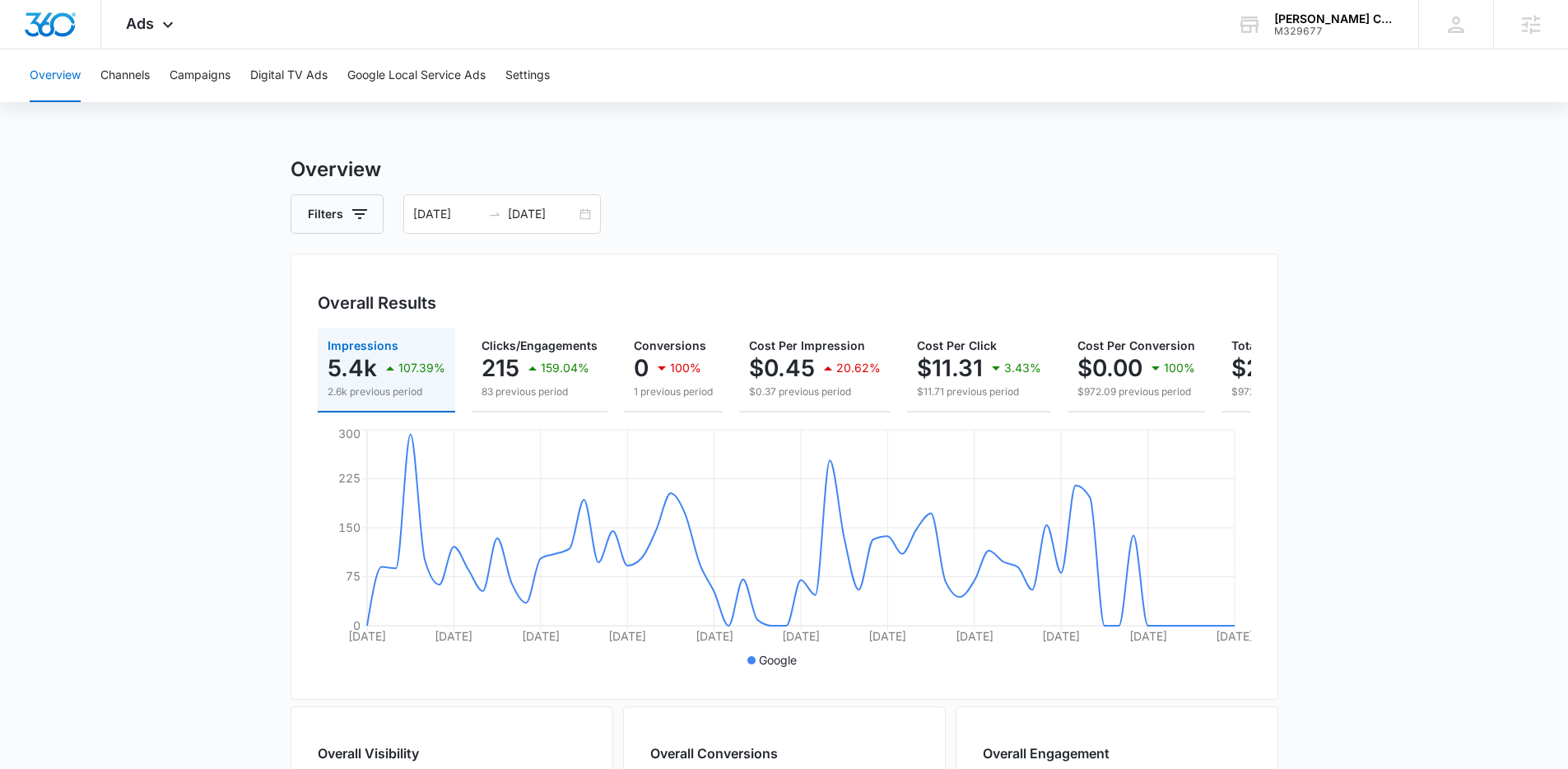
click at [214, 419] on main "Overview Filters [DATE] [DATE] Overall Results Impressions 5.4k 107.39% 2.6k pr…" at bounding box center [784, 746] width 1568 height 1183
click at [203, 341] on main "Overview Filters [DATE] [DATE] Overall Results Impressions 5.4k 107.39% 2.6k pr…" at bounding box center [784, 746] width 1568 height 1183
click at [234, 328] on main "Overview Filters [DATE] [DATE] Overall Results Impressions 5.4k 107.39% 2.6k pr…" at bounding box center [784, 746] width 1568 height 1183
click at [228, 302] on main "Overview Filters 07/10/2025 09/08/2025 Overall Results Impressions 5.4k 107.39%…" at bounding box center [784, 746] width 1568 height 1183
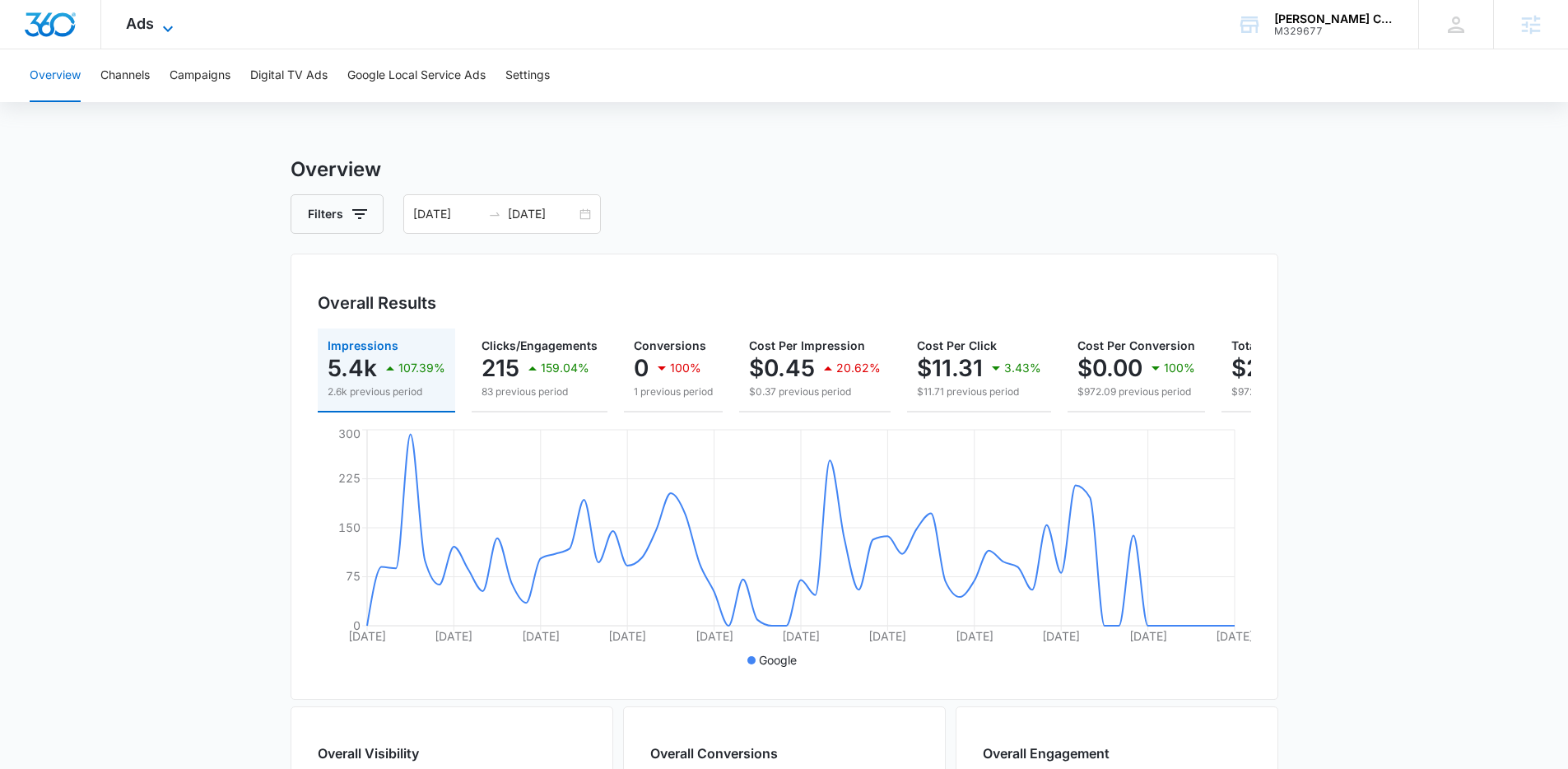
click at [135, 25] on span "Ads" at bounding box center [140, 23] width 28 height 17
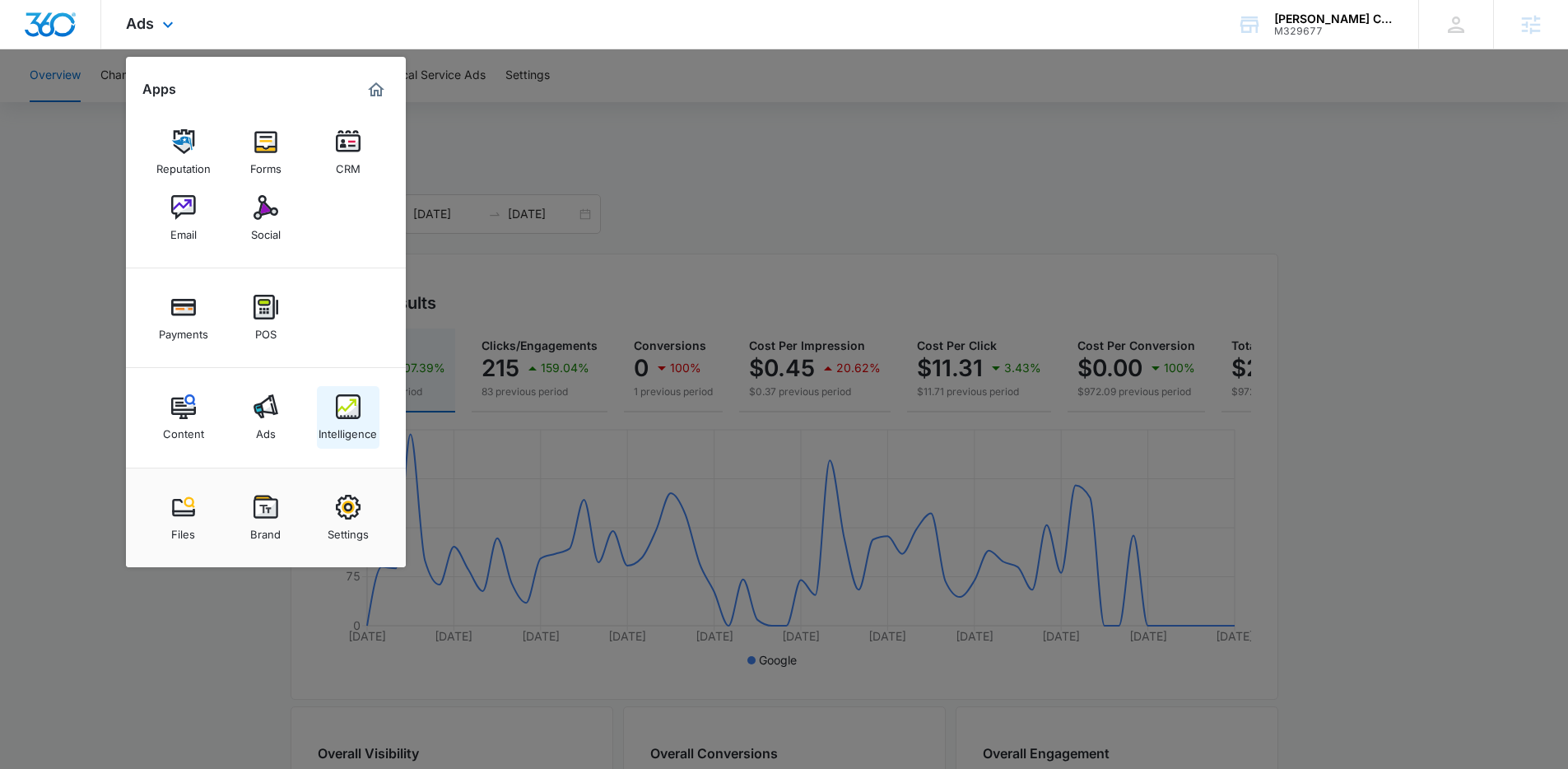
click at [371, 405] on link "Intelligence" at bounding box center [348, 417] width 63 height 63
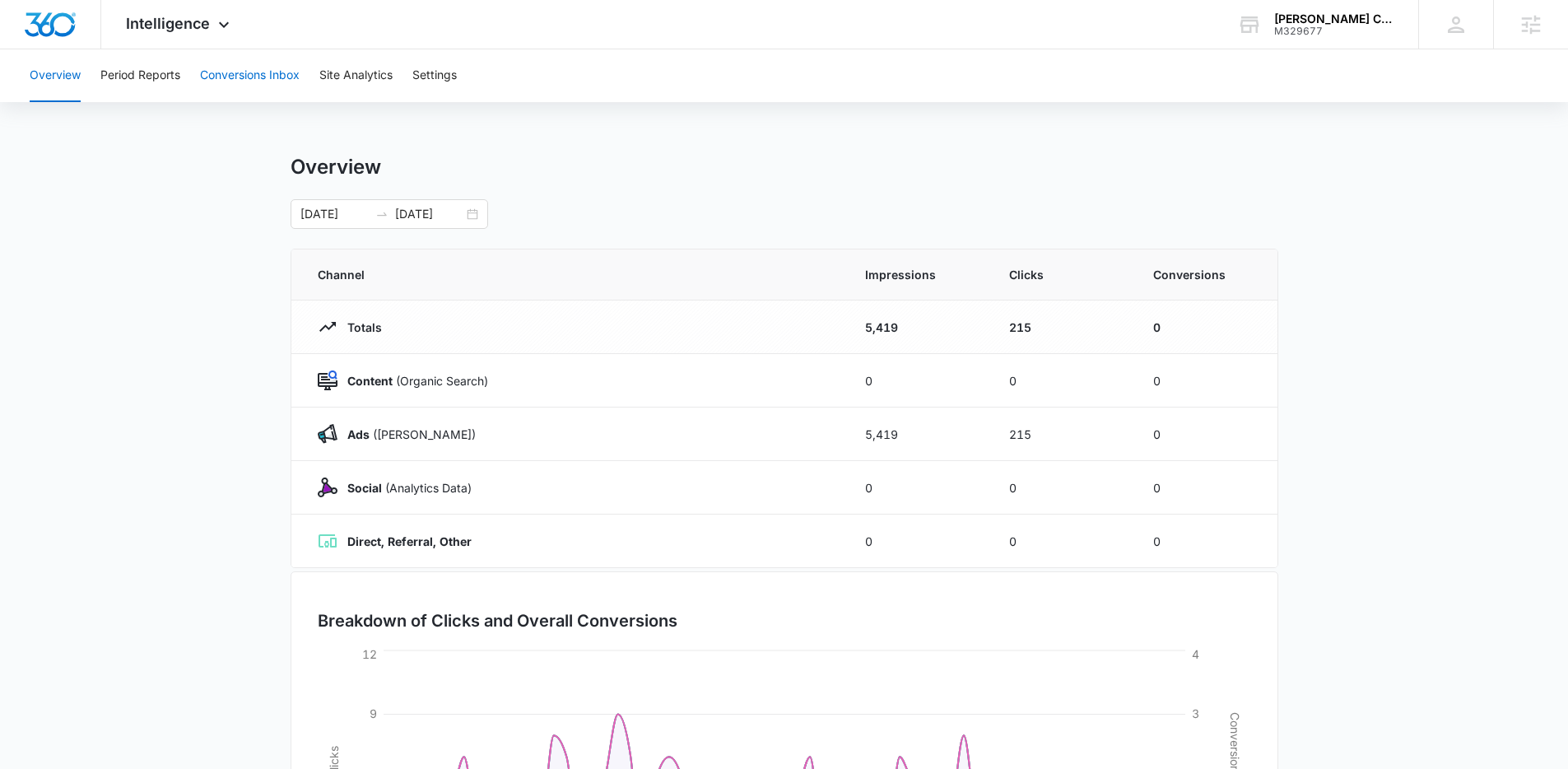
click at [266, 84] on button "Conversions Inbox" at bounding box center [250, 76] width 99 height 53
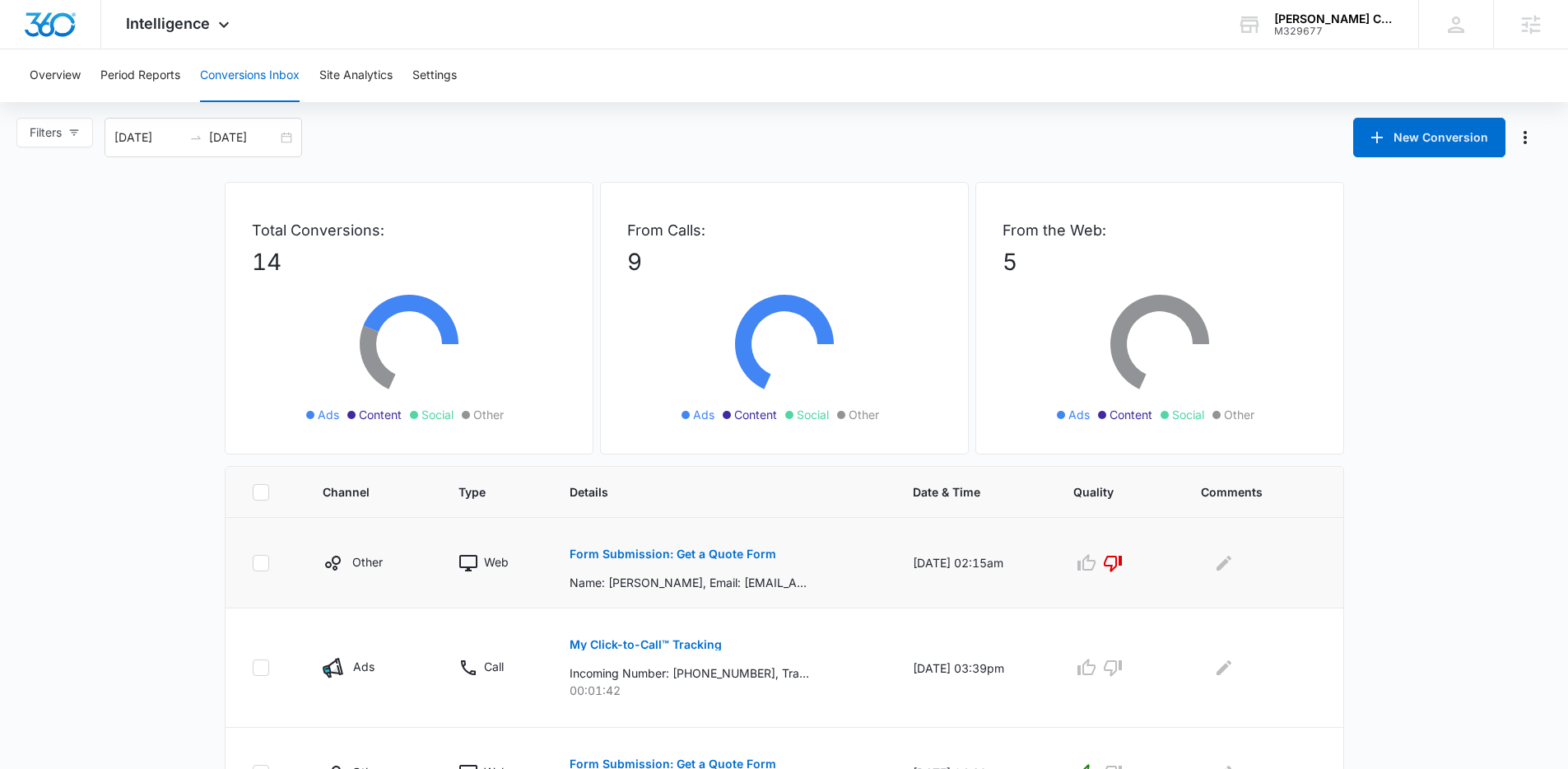
scroll to position [331, 0]
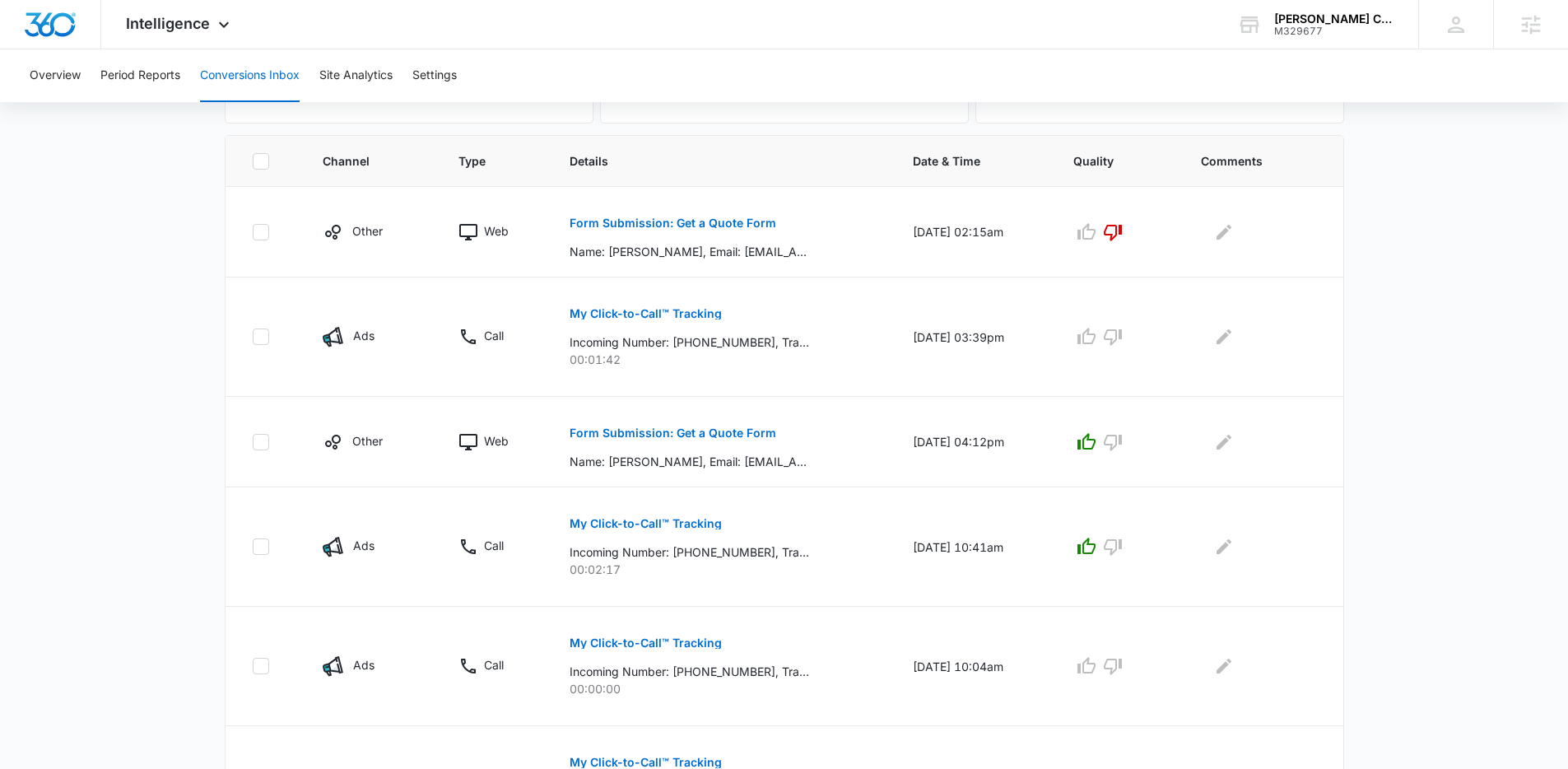
click at [208, 286] on div "Total Conversions: 14 Ads Content Social Other From Calls: 9 Ads Content Social…" at bounding box center [784, 583] width 1152 height 1466
click at [206, 240] on main "Filters 08/12/2025 09/11/2025 New Conversion Total Conversions: 14 Ads Content …" at bounding box center [784, 552] width 1568 height 1530
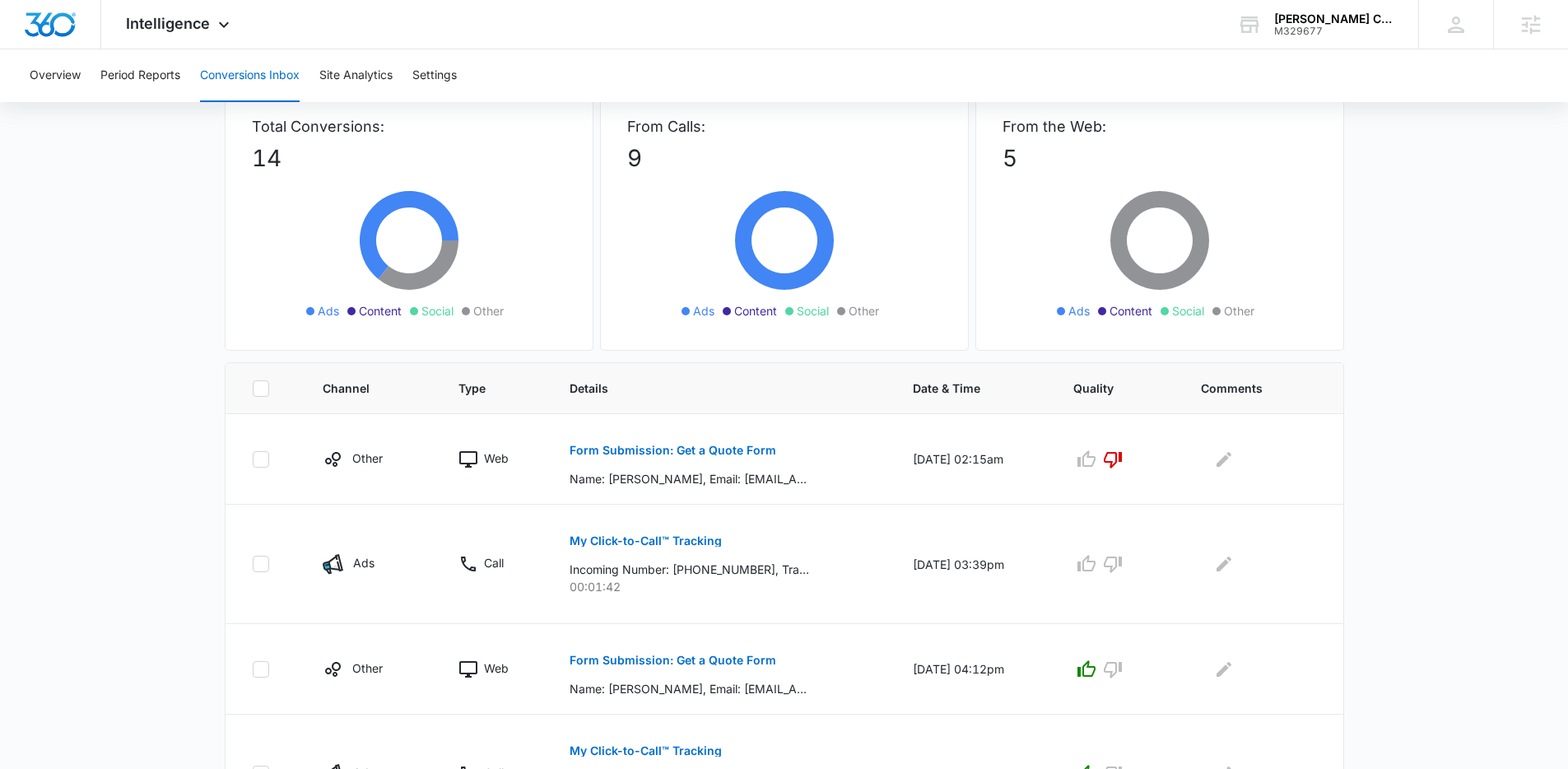
scroll to position [0, 0]
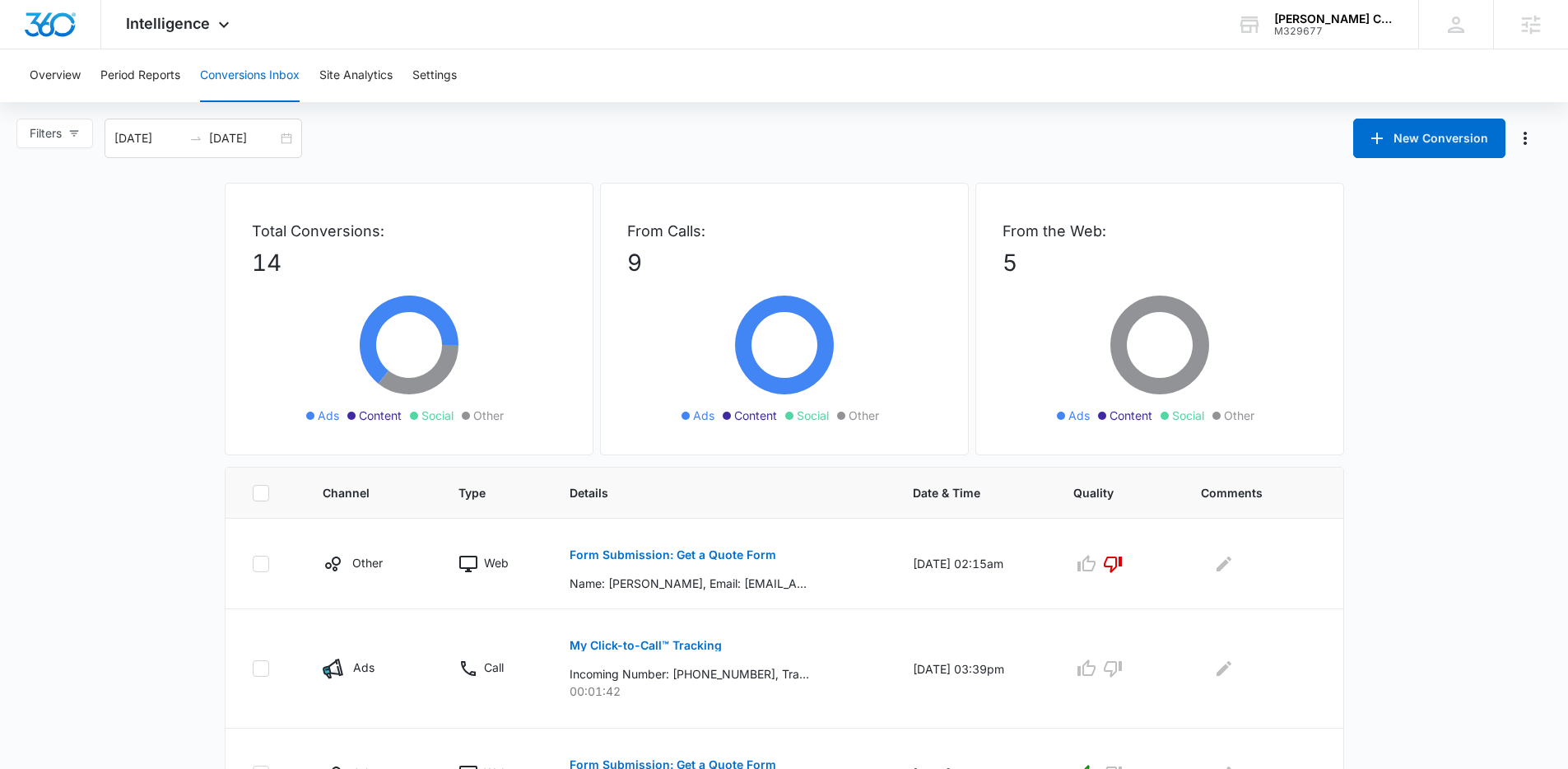
drag, startPoint x: 281, startPoint y: 258, endPoint x: 407, endPoint y: 279, distance: 127.7
click at [406, 280] on div "Total Conversions: 14 Ads Content Social Other" at bounding box center [408, 319] width 369 height 272
click at [403, 268] on p "14" at bounding box center [408, 262] width 314 height 35
click at [972, 153] on div "Filters 08/12/2025 09/11/2025 New Conversion" at bounding box center [784, 138] width 1568 height 39
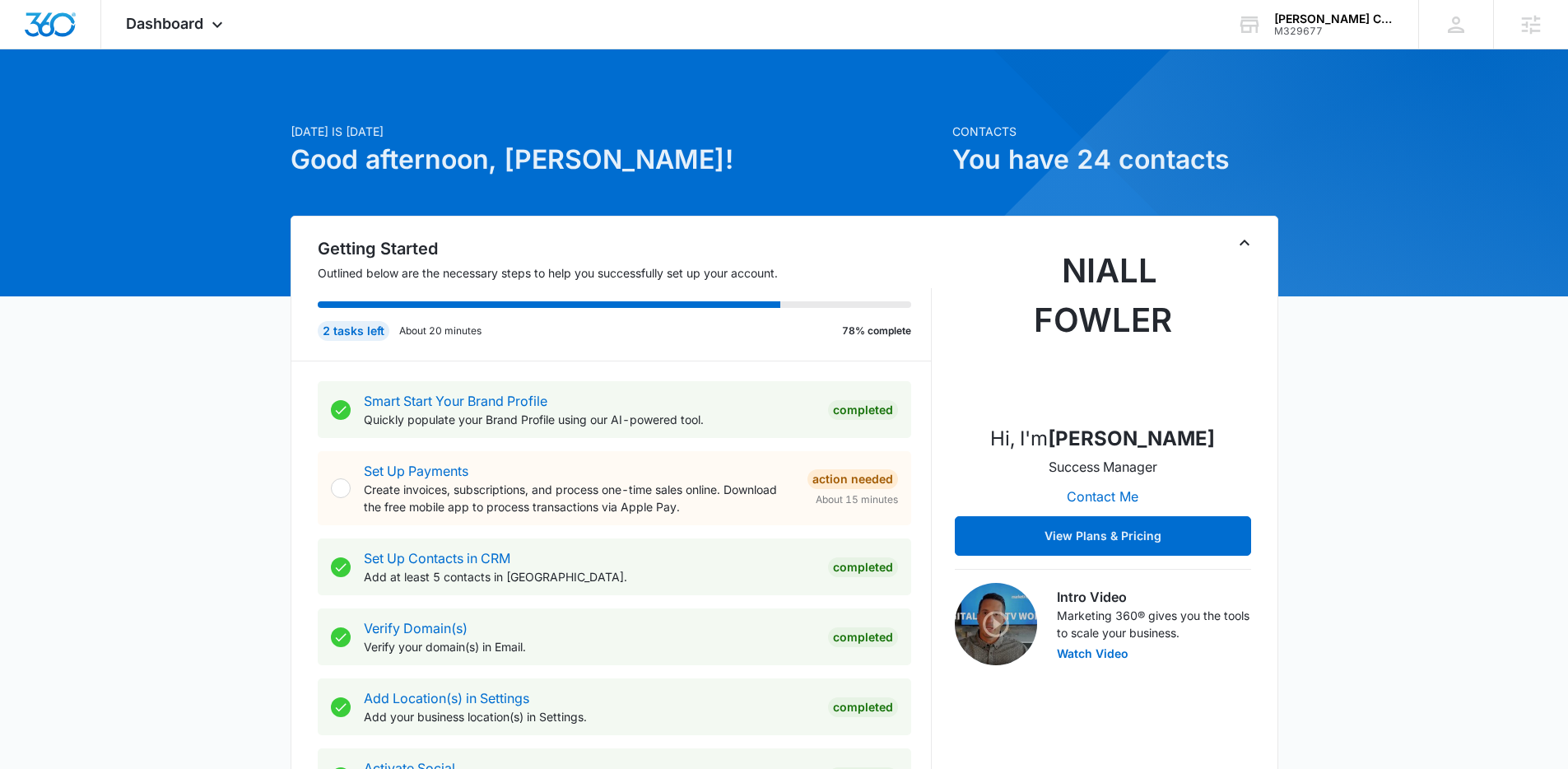
click at [1318, 50] on div at bounding box center [1526, 396] width 1402 height 1403
click at [1321, 25] on div "M329677" at bounding box center [1334, 31] width 120 height 11
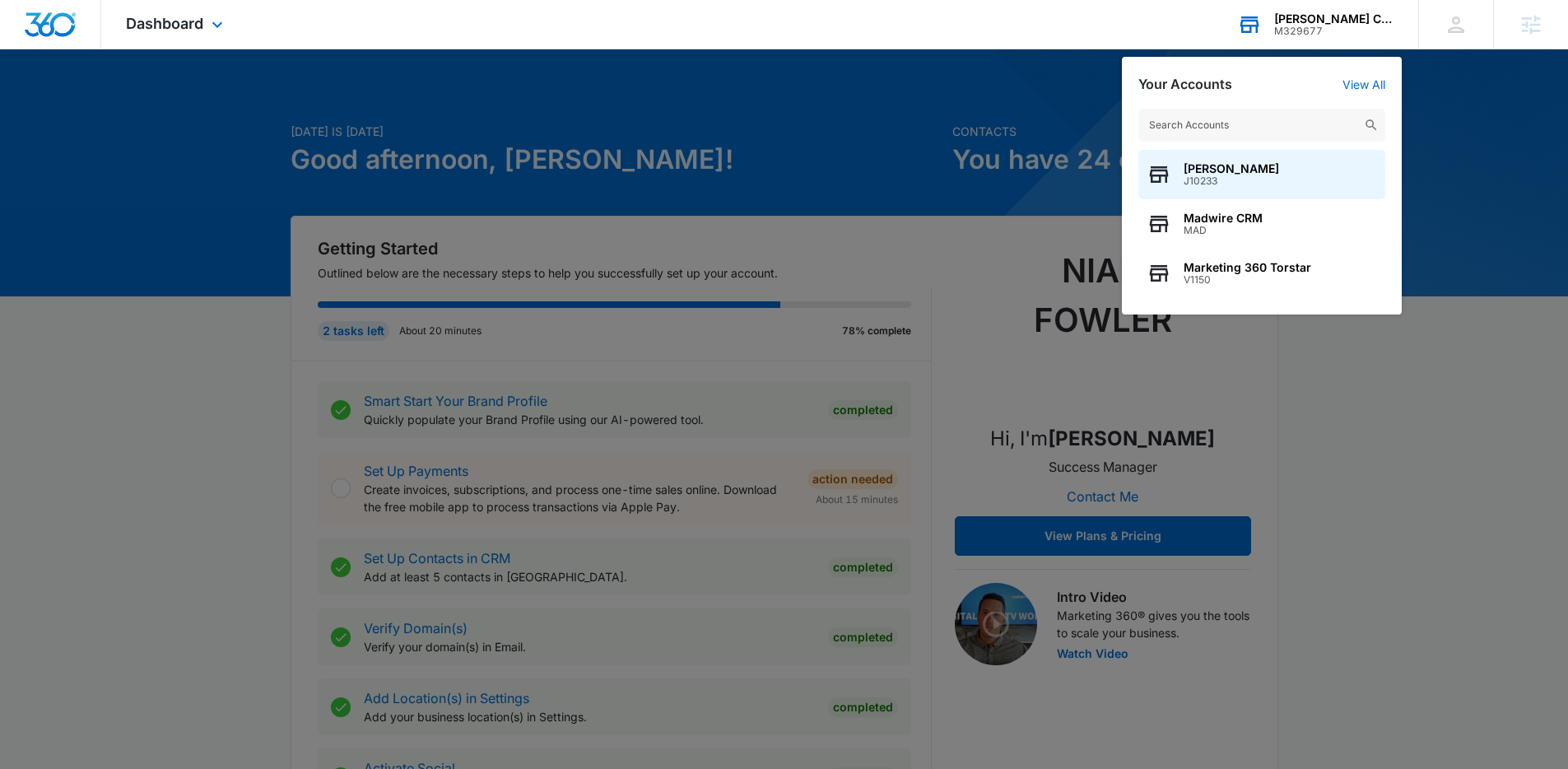
click at [1180, 132] on input "text" at bounding box center [1261, 125] width 247 height 33
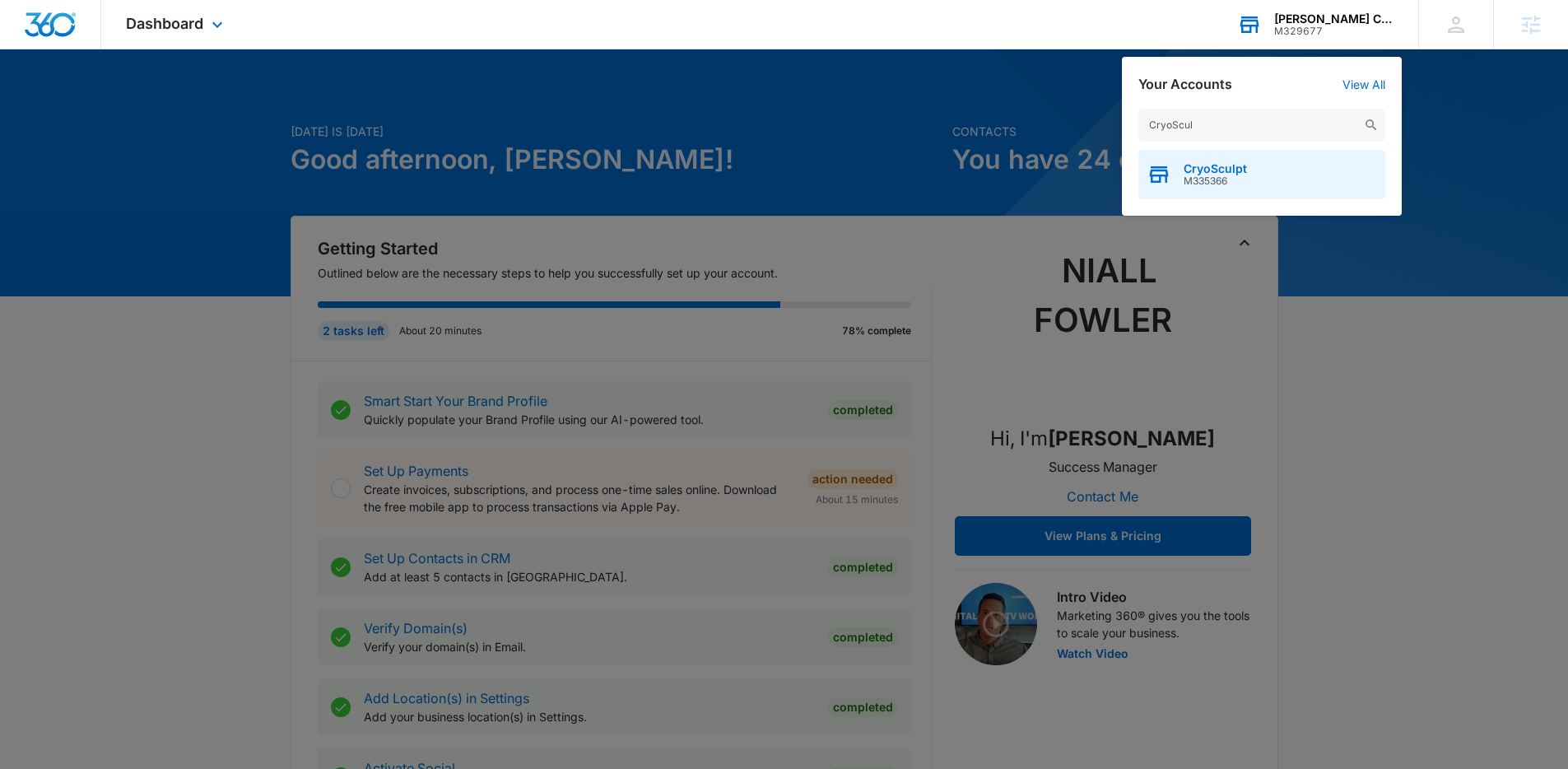
type input "CryoScul"
click at [1236, 163] on span "CryoSculpt" at bounding box center [1215, 169] width 64 height 13
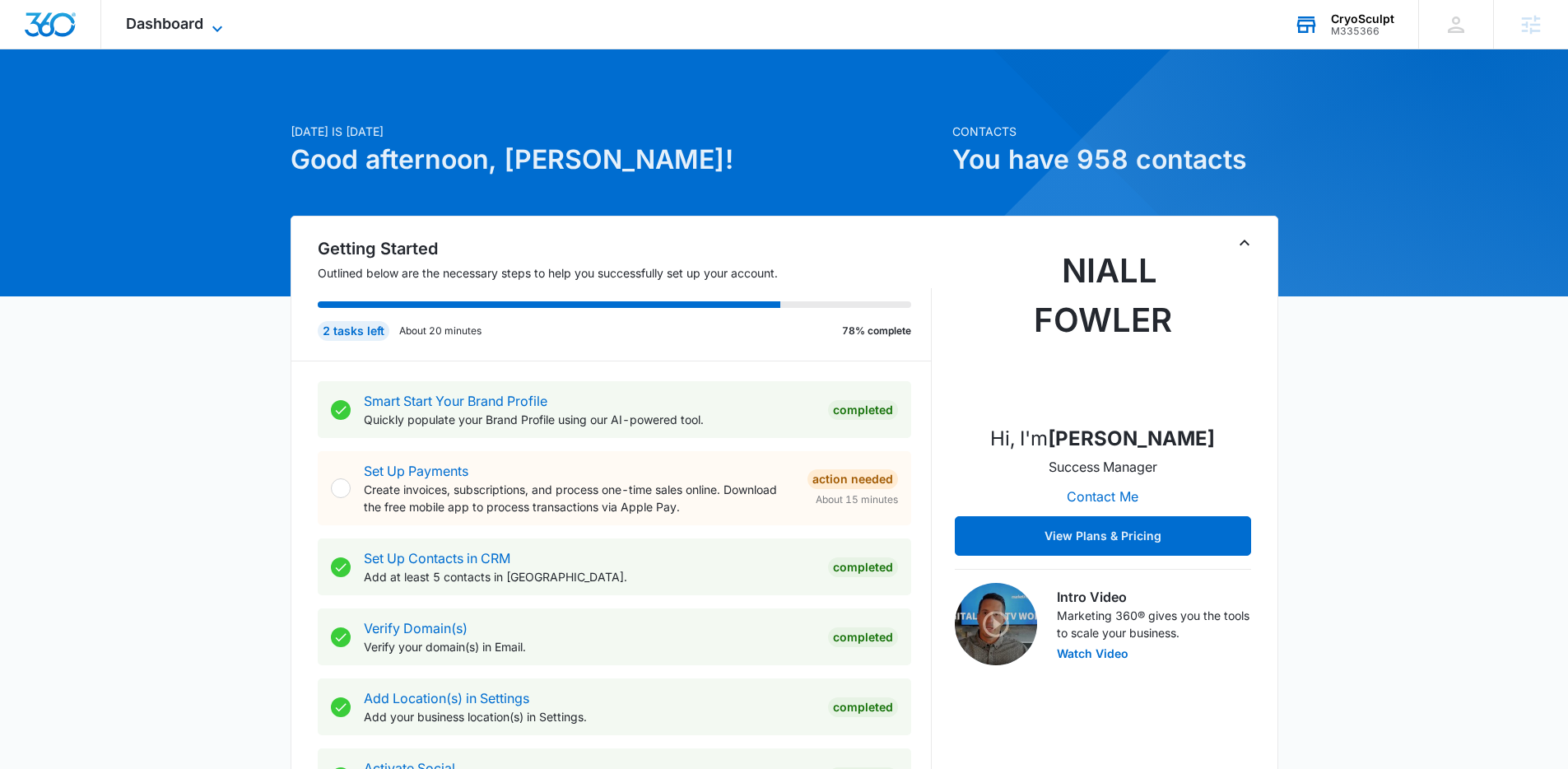
click at [189, 17] on span "Dashboard" at bounding box center [164, 23] width 77 height 17
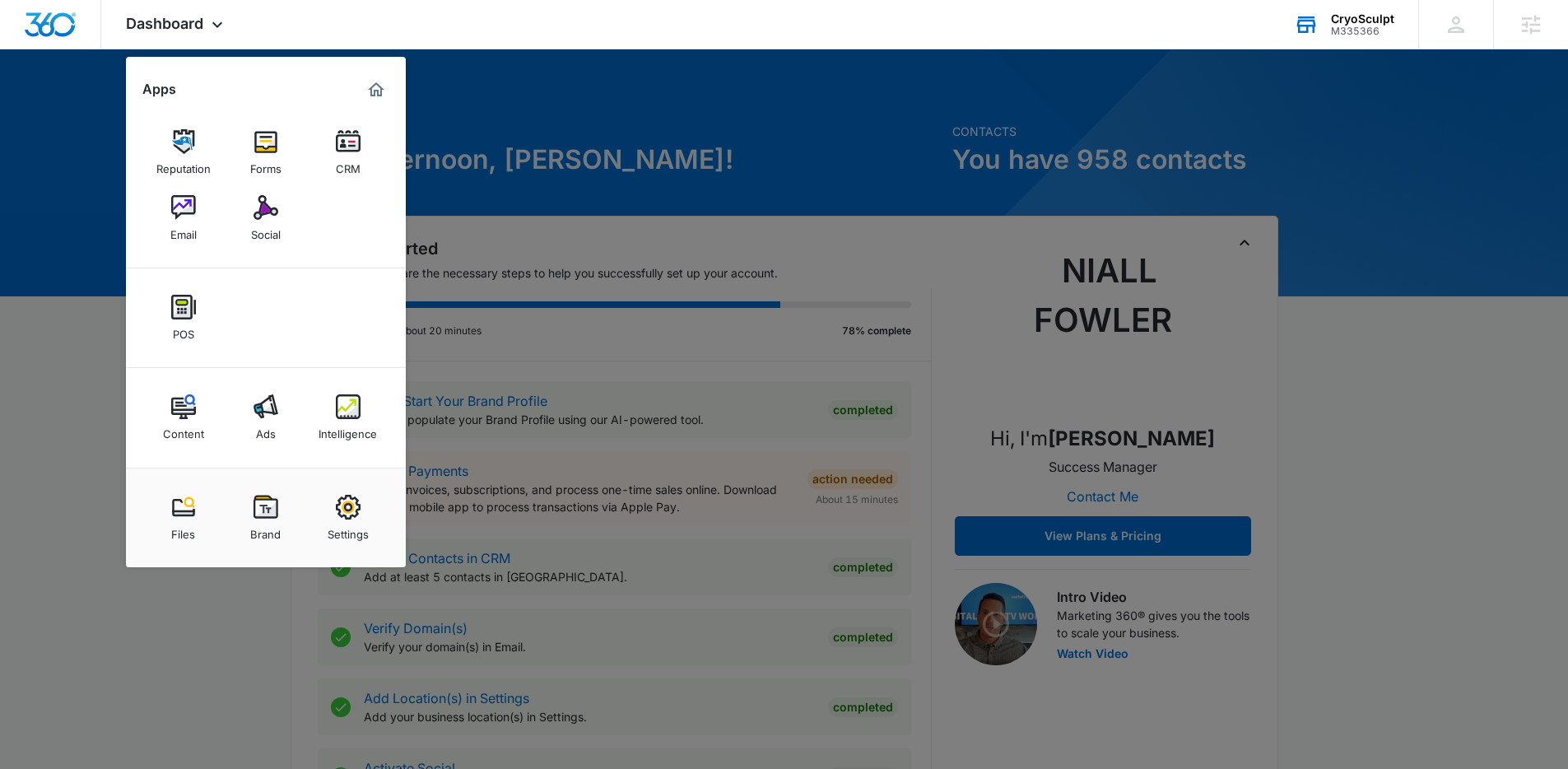
drag, startPoint x: 486, startPoint y: 202, endPoint x: 999, endPoint y: 100, distance: 523.0
click at [486, 202] on div at bounding box center [784, 384] width 1568 height 769
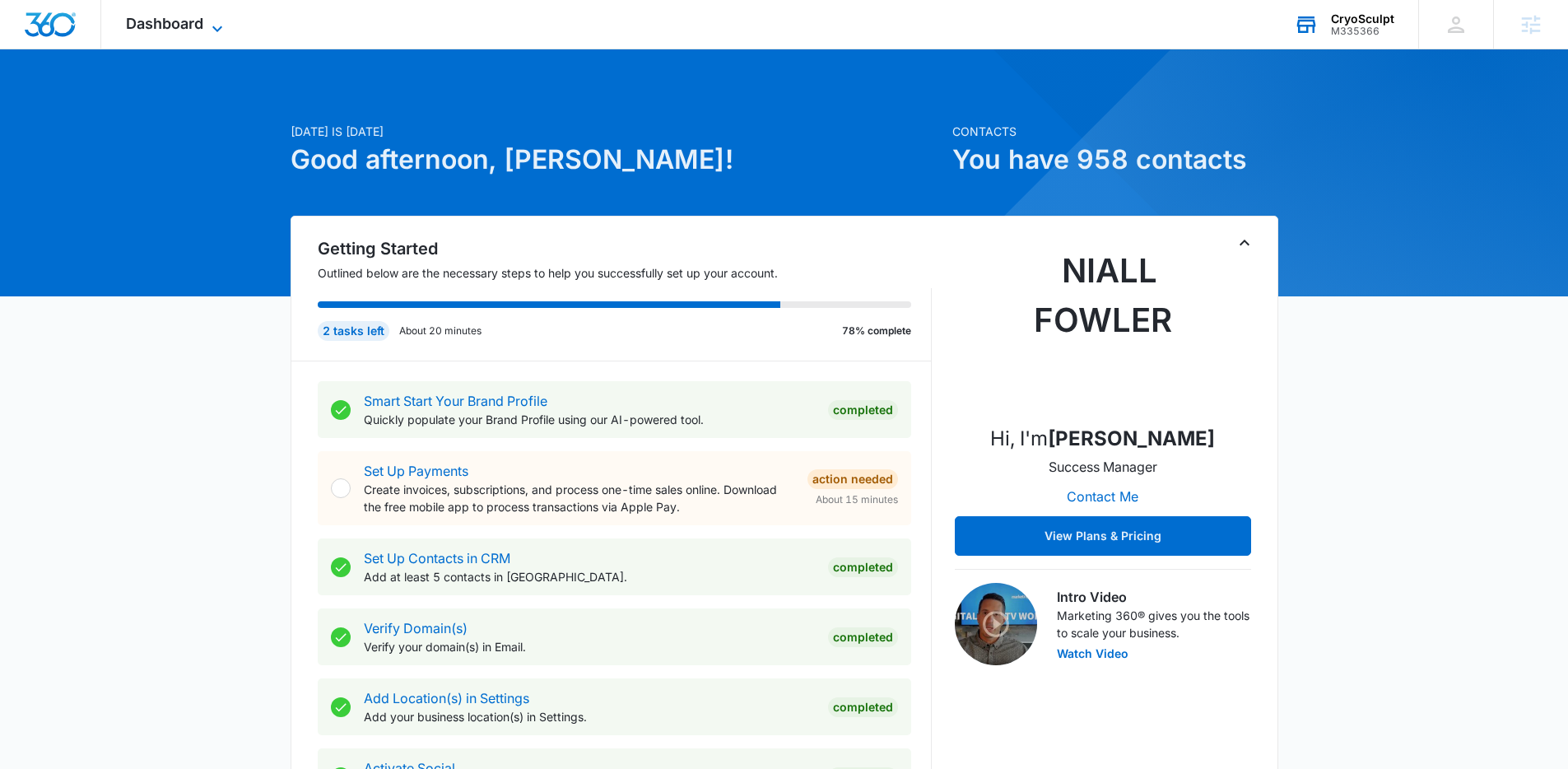
click at [176, 23] on span "Dashboard" at bounding box center [164, 23] width 77 height 17
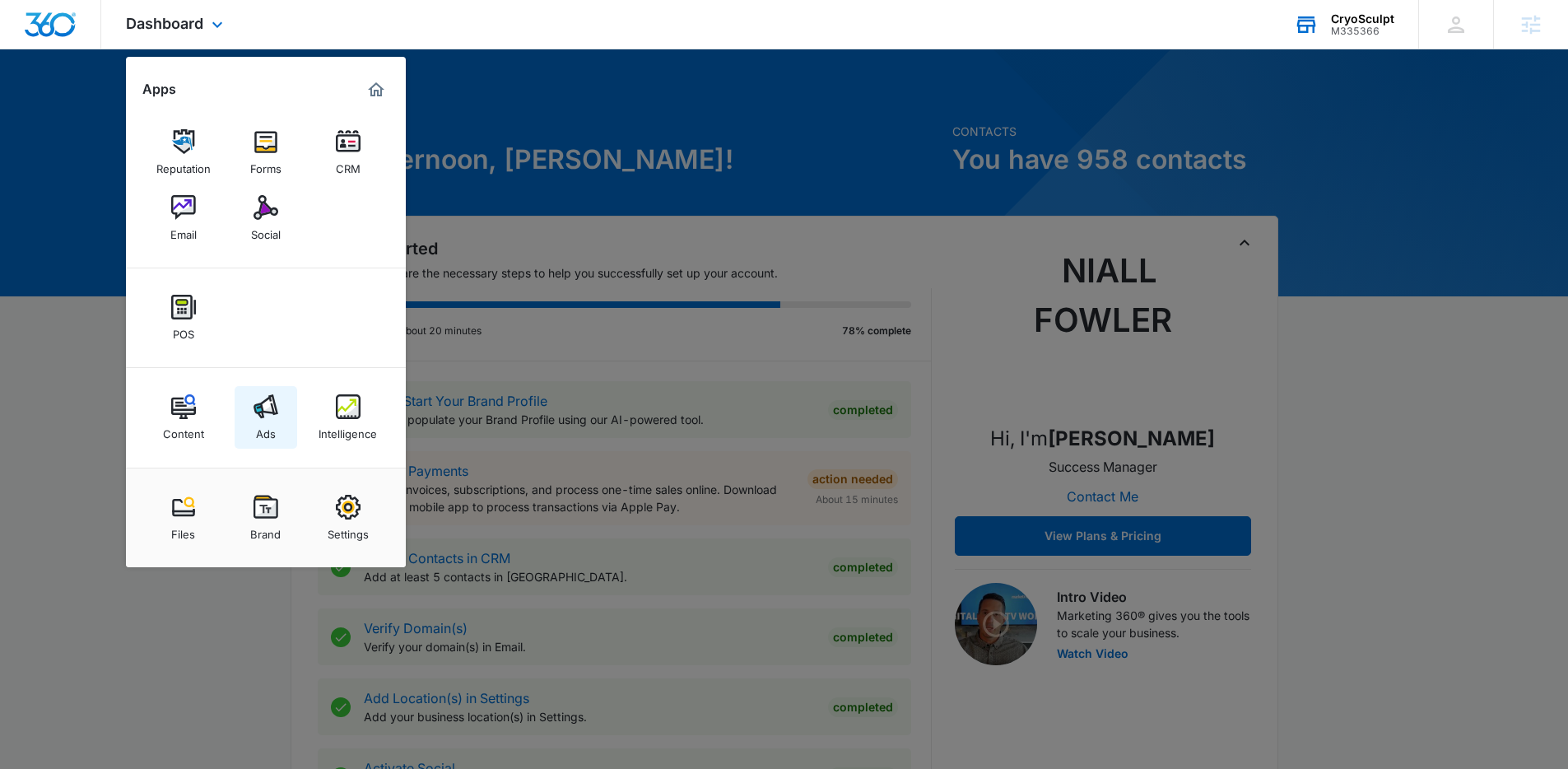
click at [253, 399] on img at bounding box center [266, 407] width 24 height 24
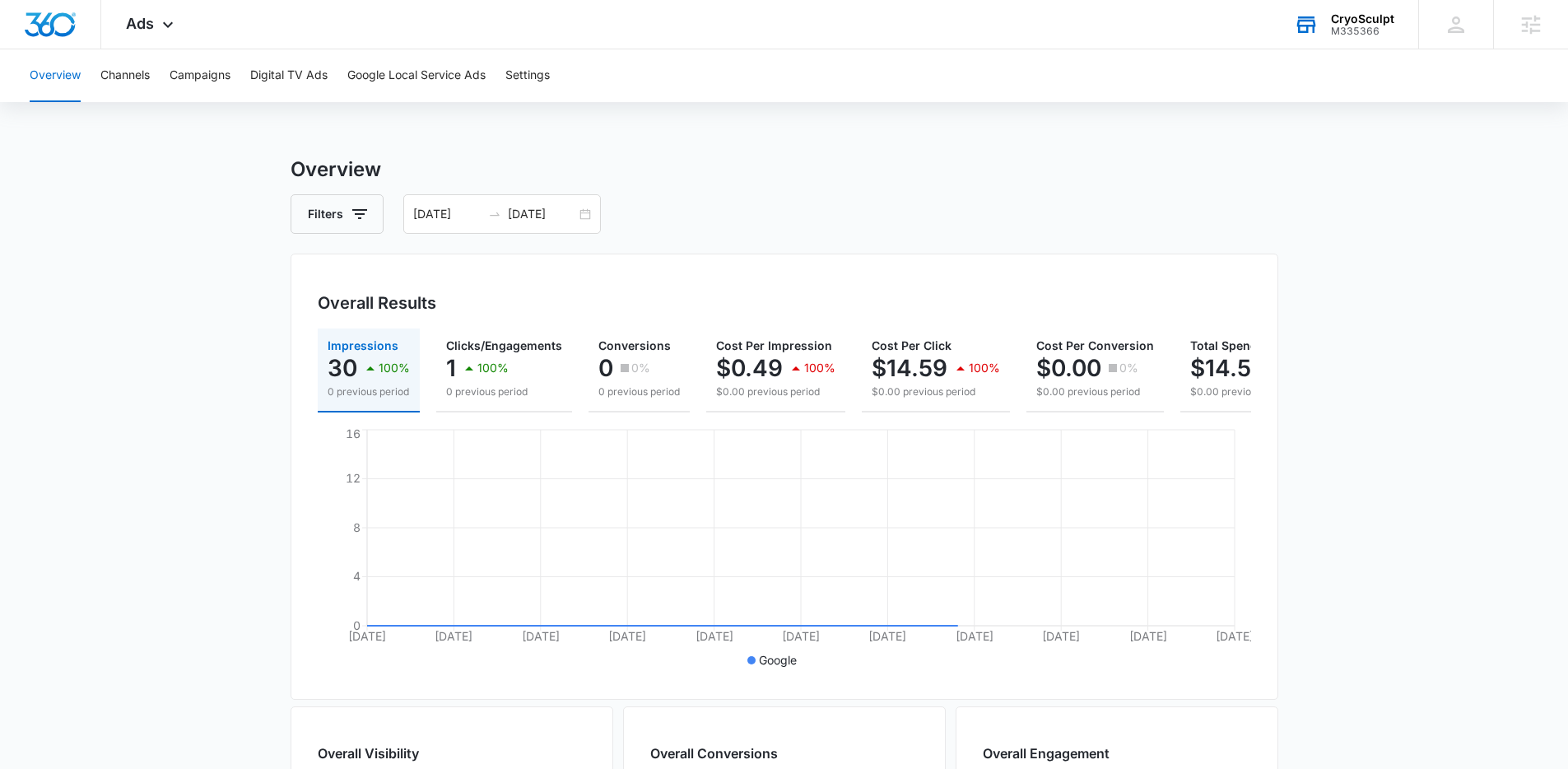
click at [161, 230] on main "Overview Filters 08/07/2025 09/06/2025 Overall Results Impressions 30 100% 0 pr…" at bounding box center [784, 746] width 1568 height 1183
click at [146, 68] on button "Channels" at bounding box center [125, 76] width 50 height 53
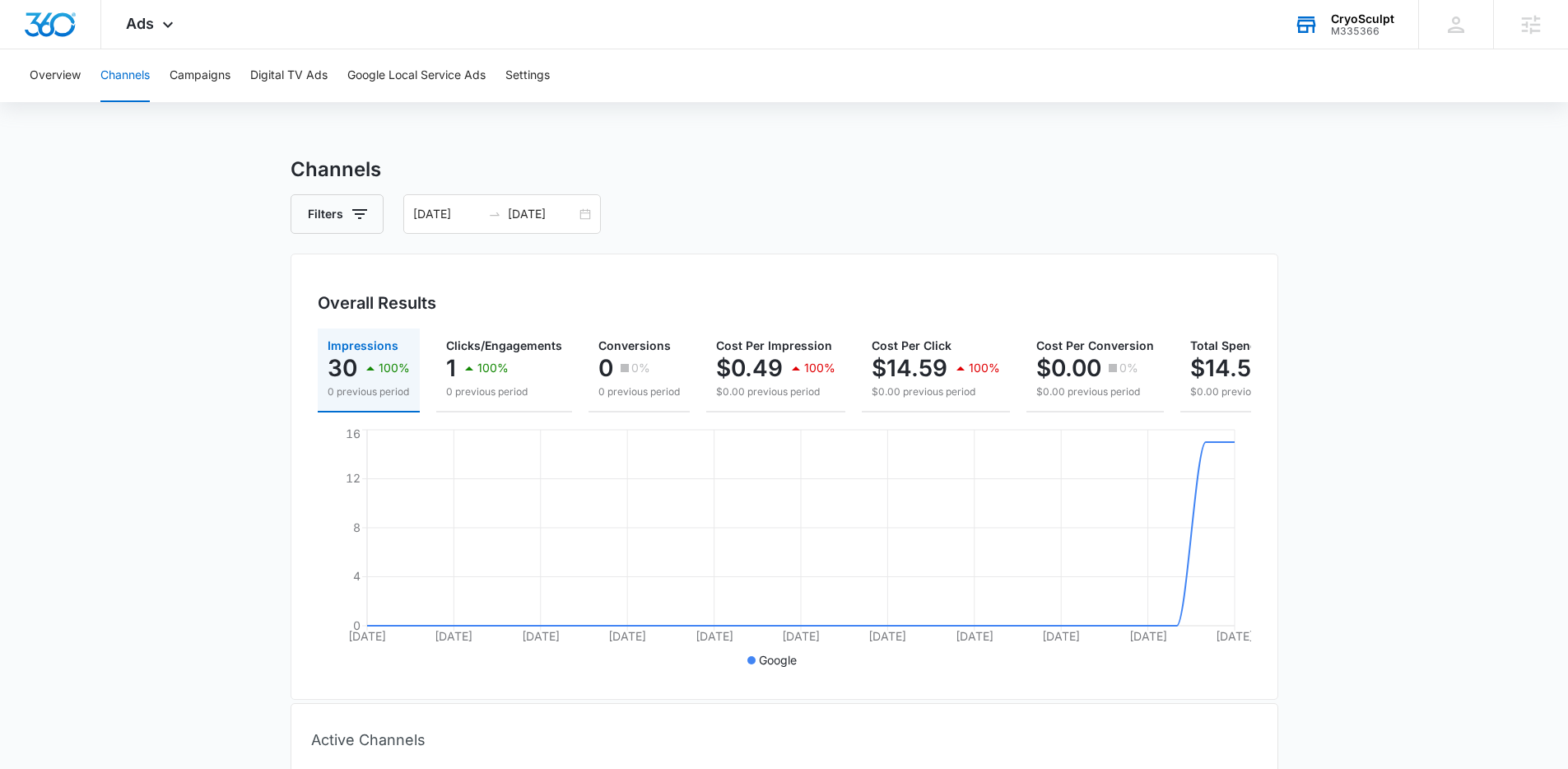
click at [1333, 479] on main "Channels Filters 08/07/2025 09/06/2025 Overall Results Impressions 30 100% 0 pr…" at bounding box center [784, 599] width 1568 height 889
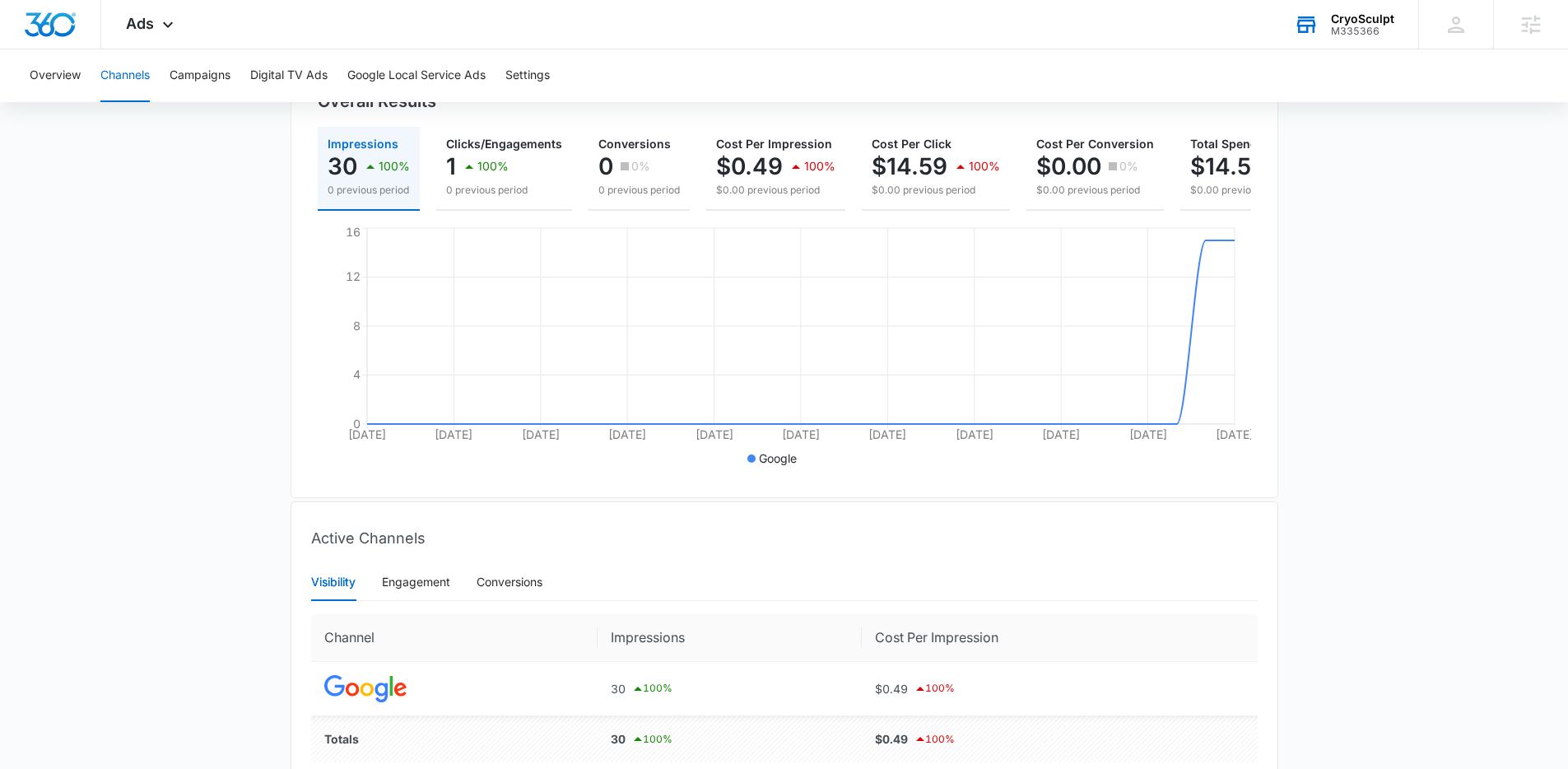
scroll to position [287, 0]
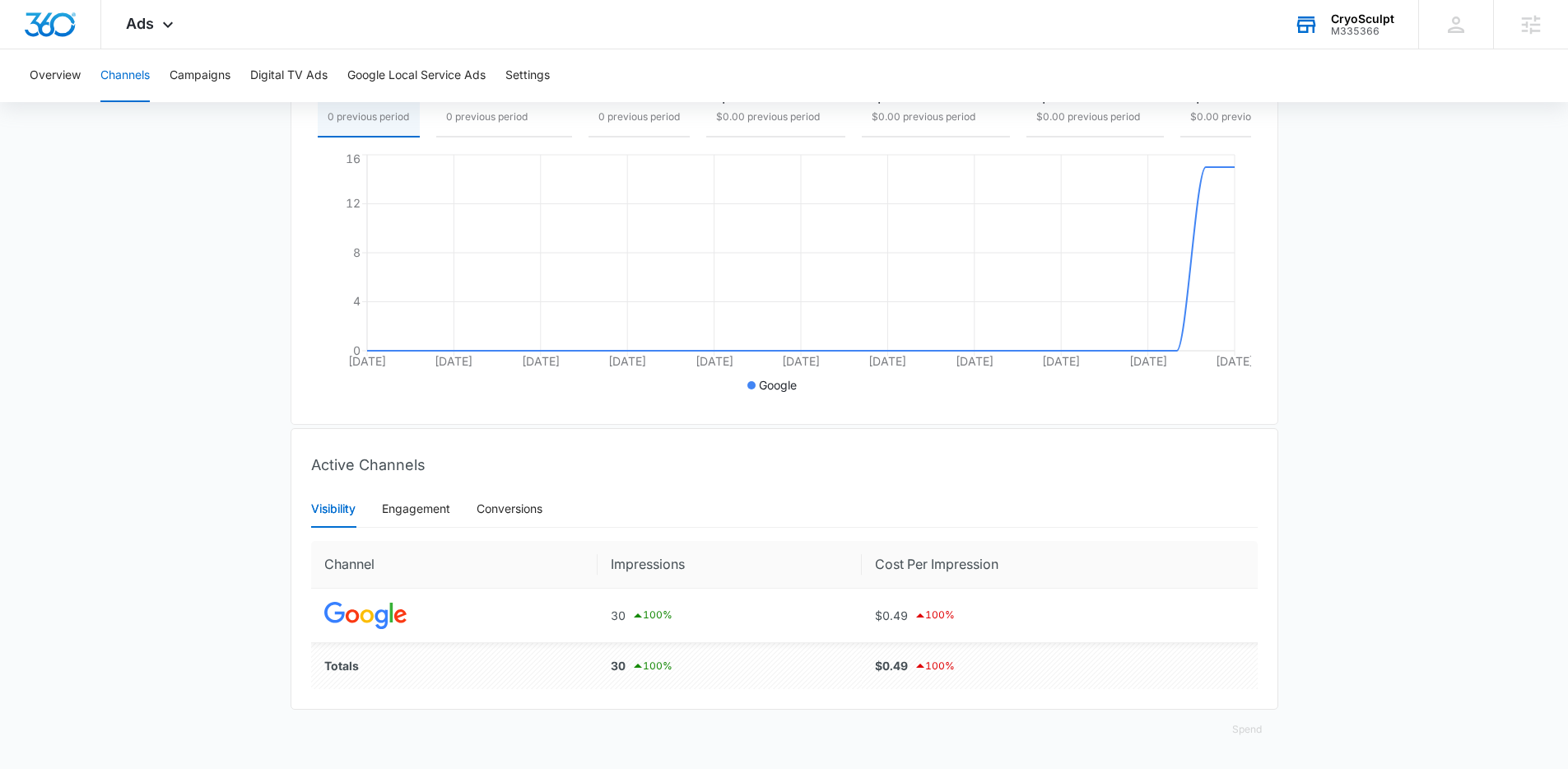
click at [1332, 479] on main "Channels Filters 08/07/2025 09/06/2025 Overall Results Impressions 30 100% 0 pr…" at bounding box center [784, 324] width 1568 height 889
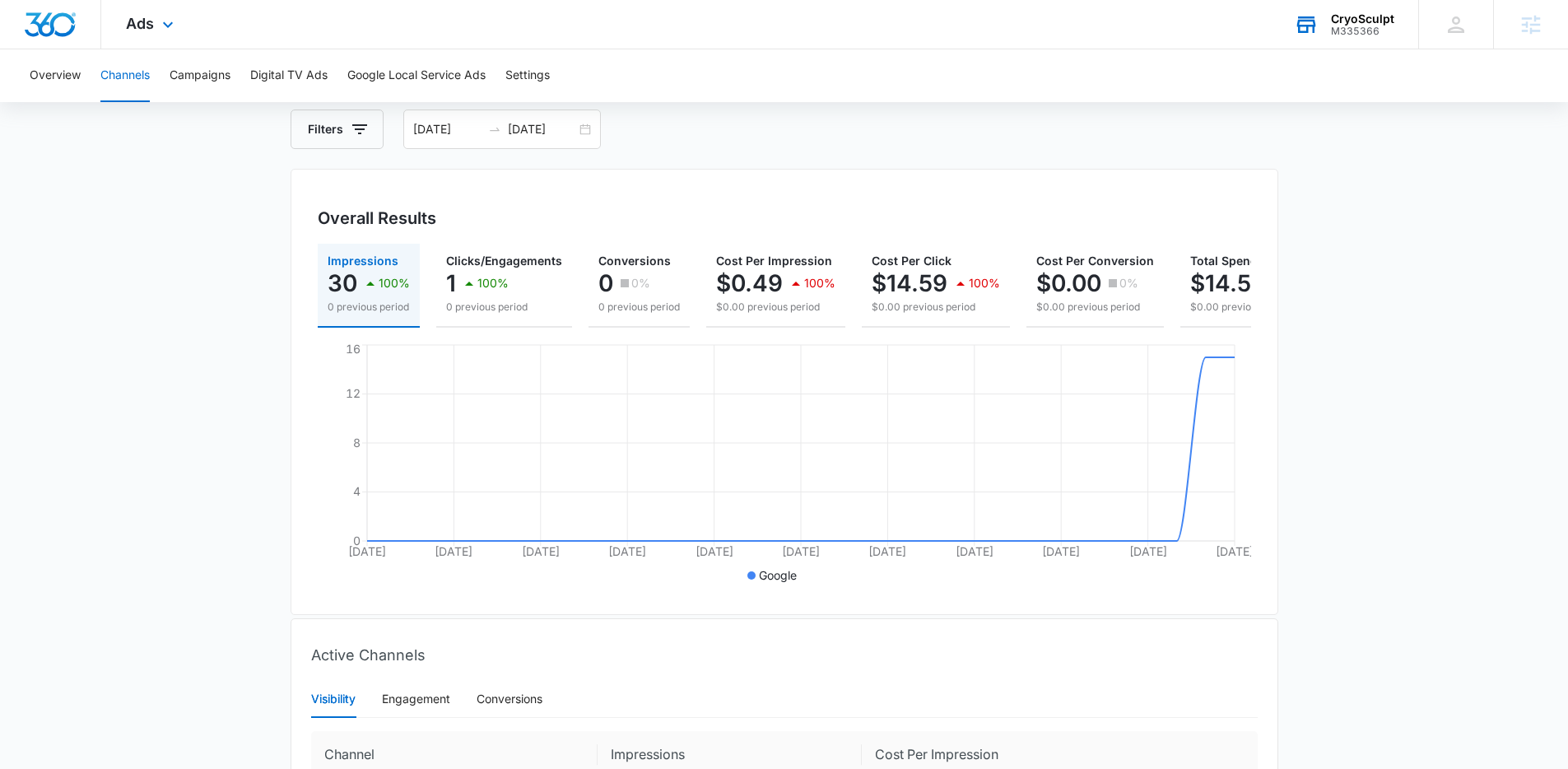
scroll to position [0, 0]
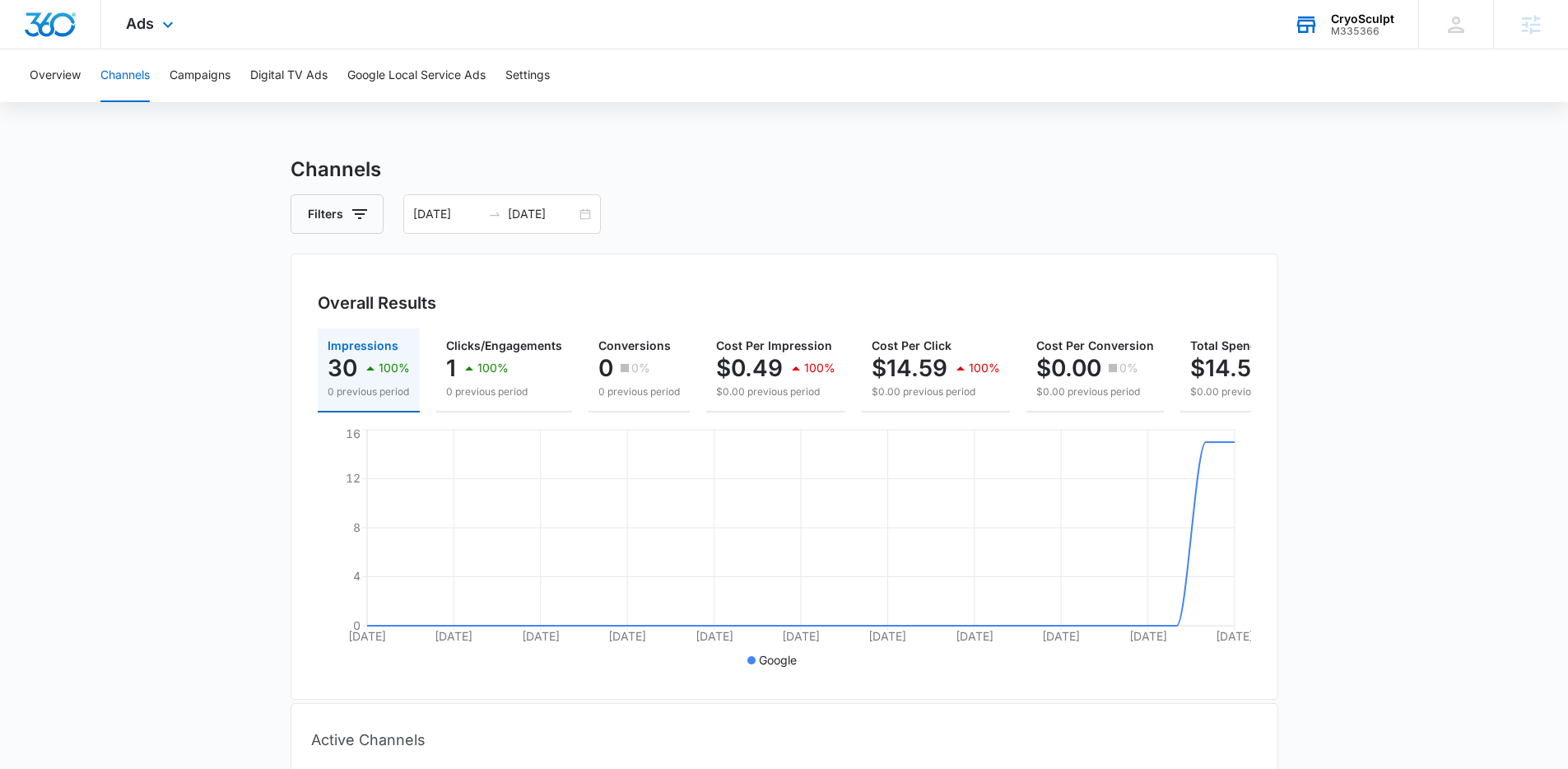
click at [177, 26] on div "Ads Apps Reputation Forms CRM Email Social POS Content Ads Intelligence Files B…" at bounding box center [152, 24] width 101 height 49
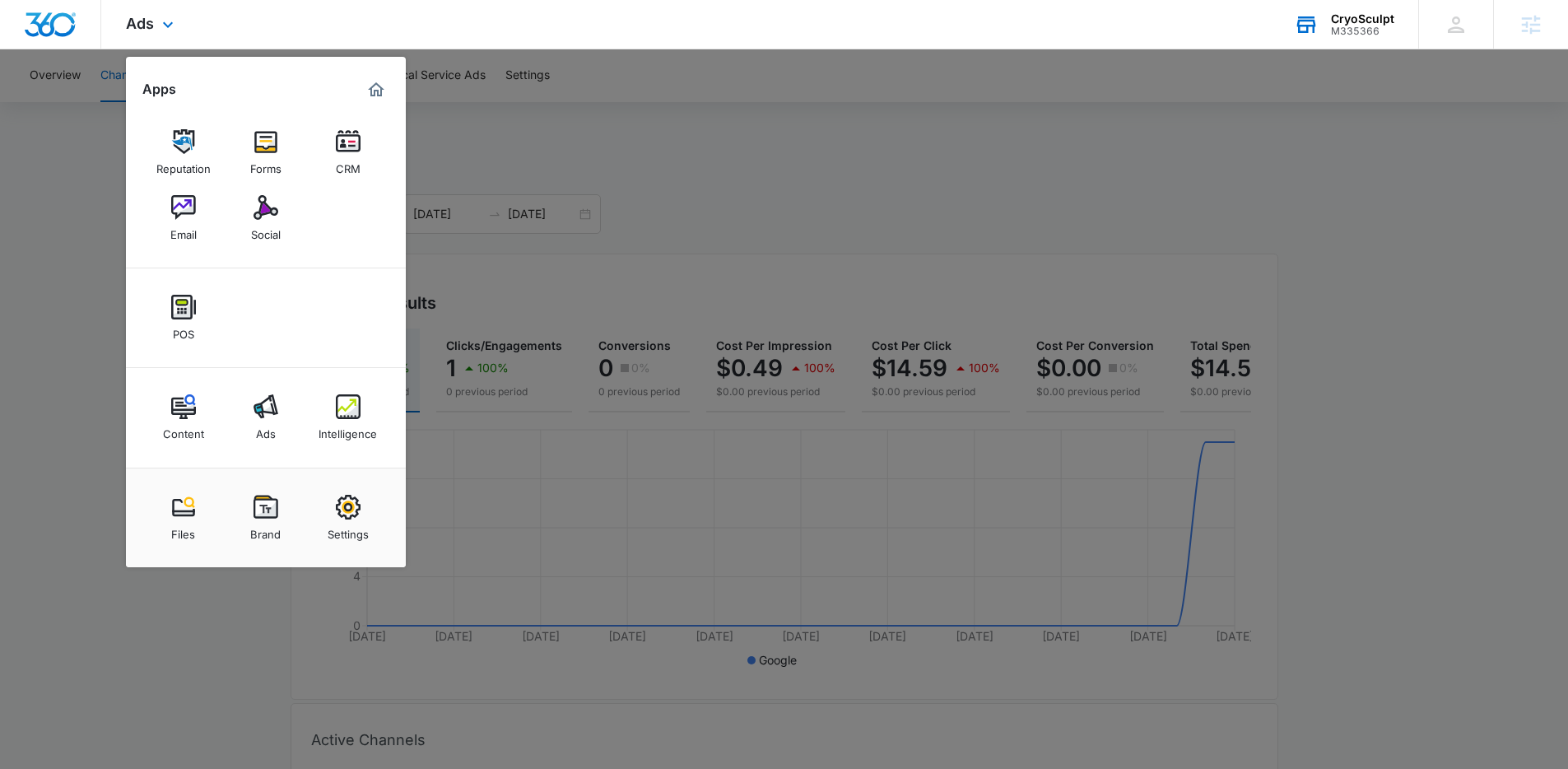
drag, startPoint x: 350, startPoint y: 400, endPoint x: 386, endPoint y: 385, distance: 39.0
click at [983, 163] on div at bounding box center [784, 384] width 1568 height 769
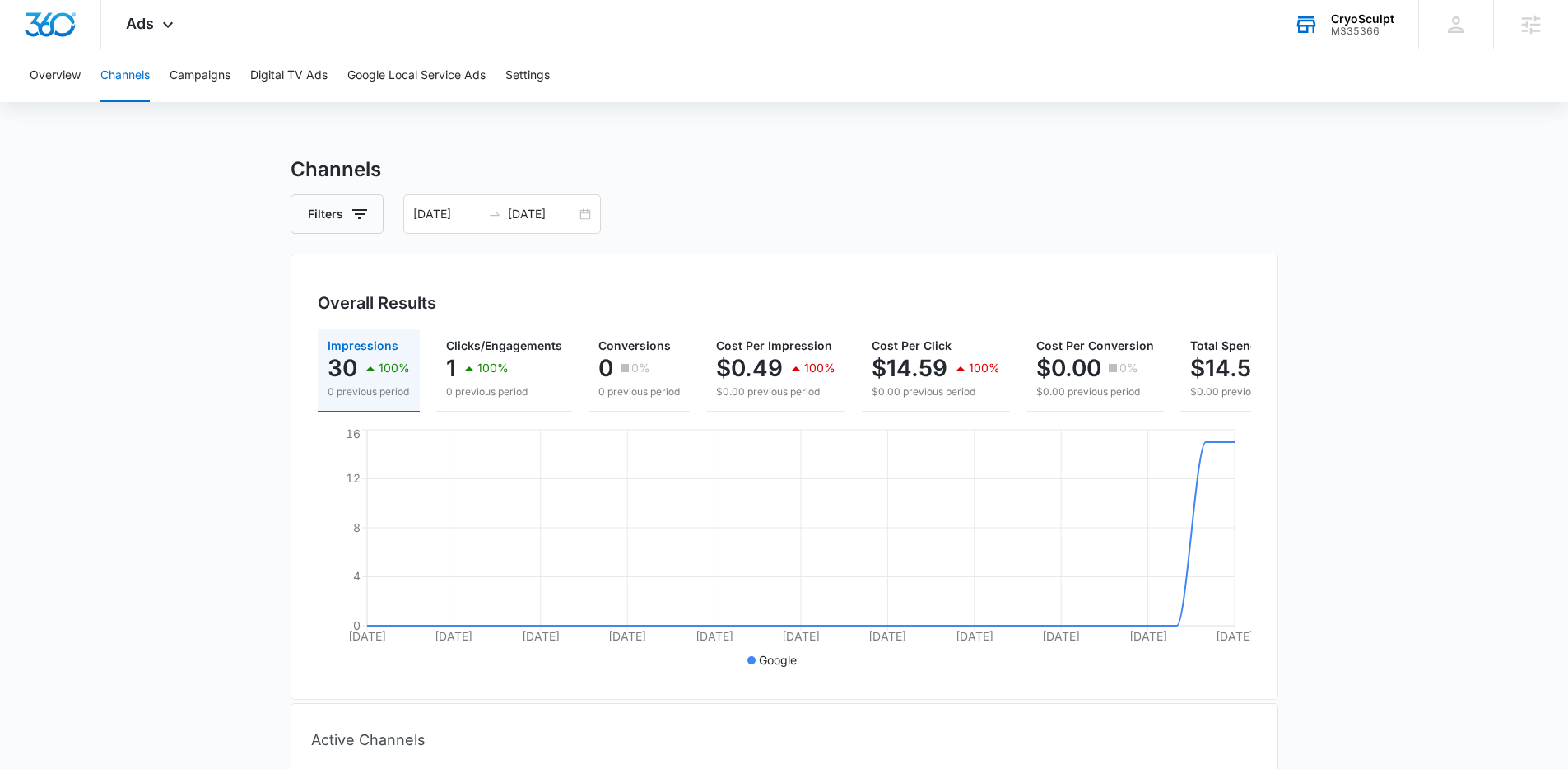
click at [1348, 338] on main "Channels Filters 08/07/2025 09/06/2025 Overall Results Impressions 30 100% 0 pr…" at bounding box center [784, 599] width 1568 height 889
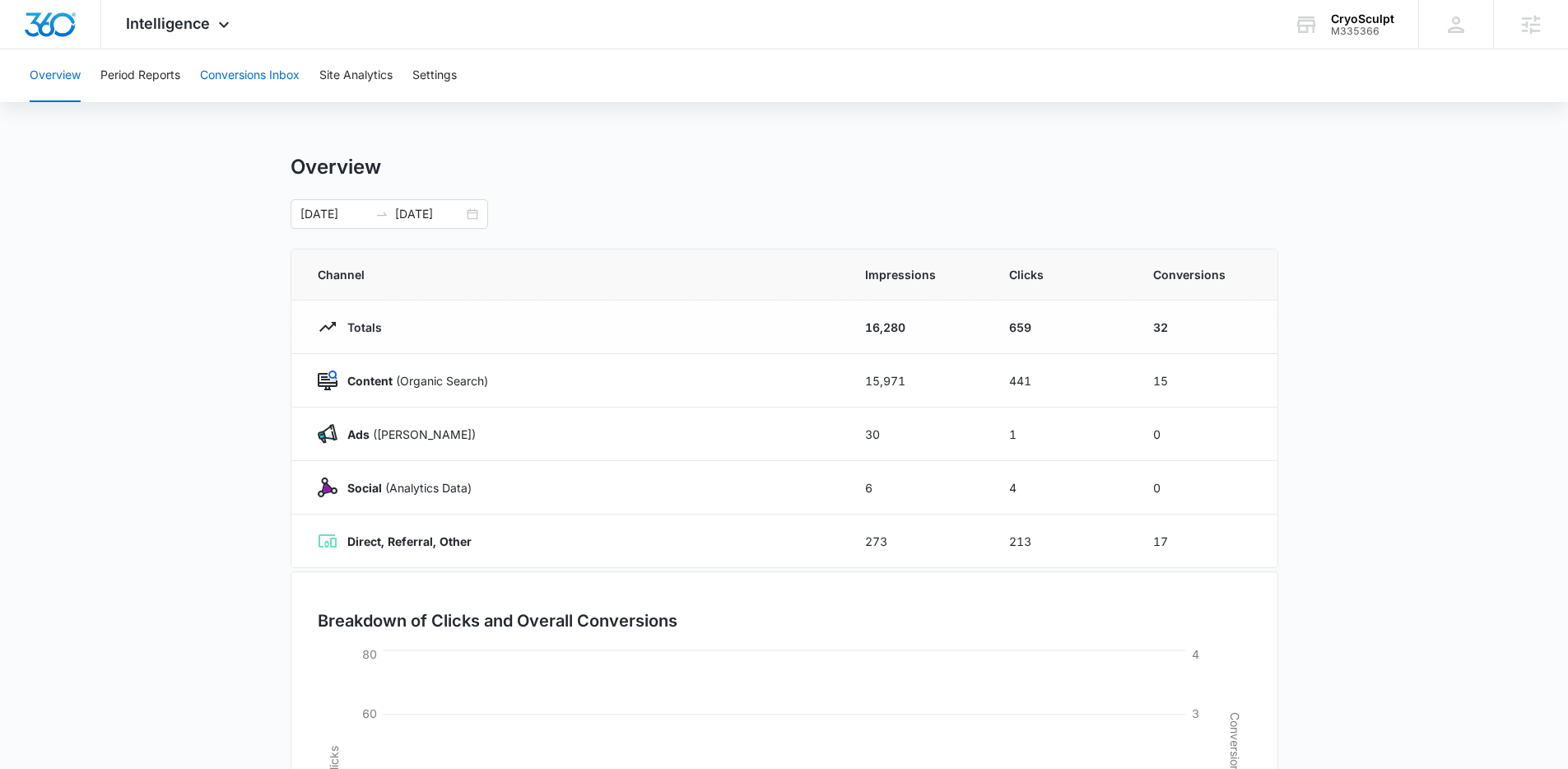
click at [263, 65] on button "Conversions Inbox" at bounding box center [250, 76] width 99 height 53
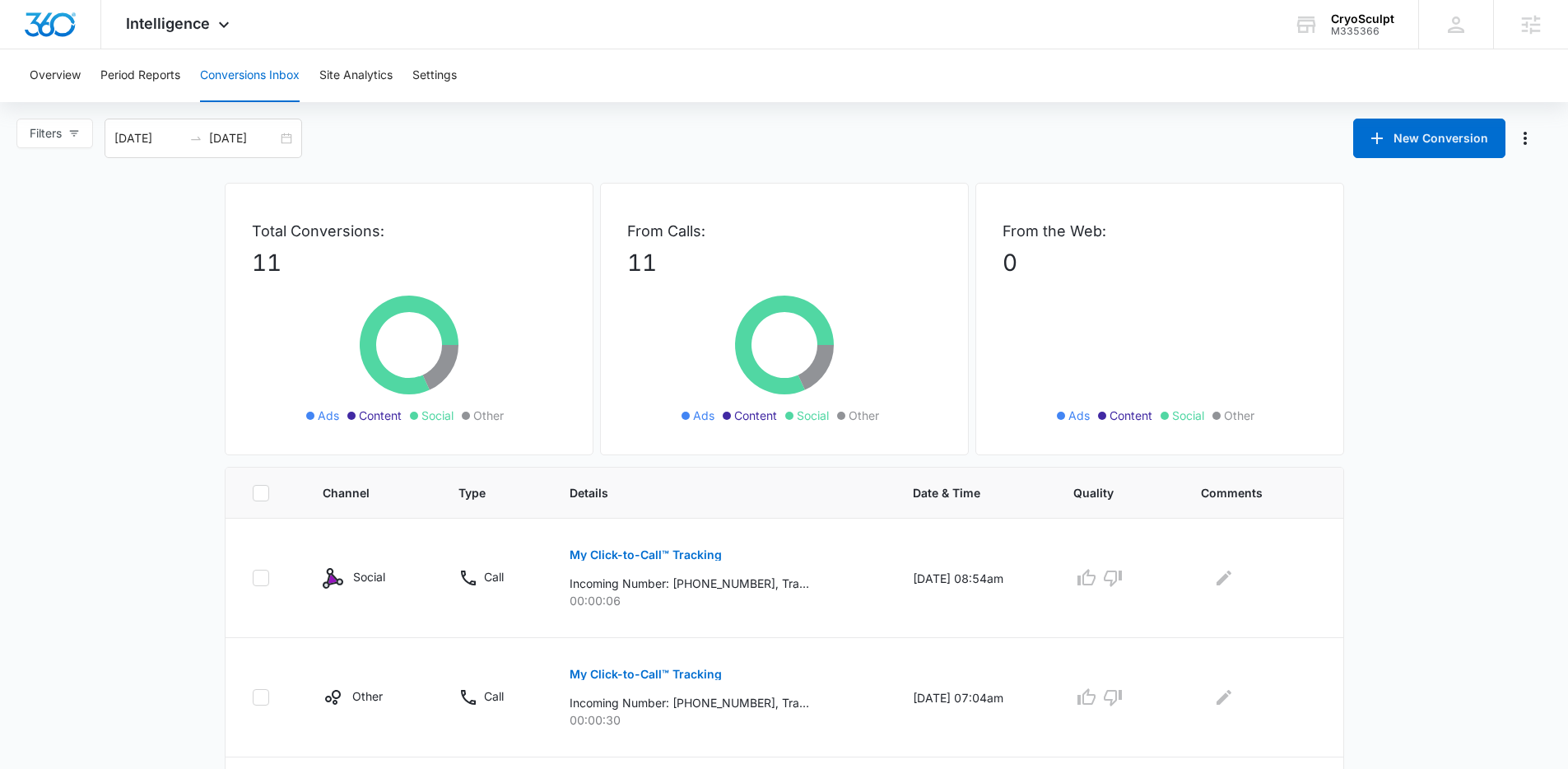
click at [778, 78] on div "Overview Period Reports Conversions Inbox Site Analytics Settings" at bounding box center [784, 76] width 1529 height 53
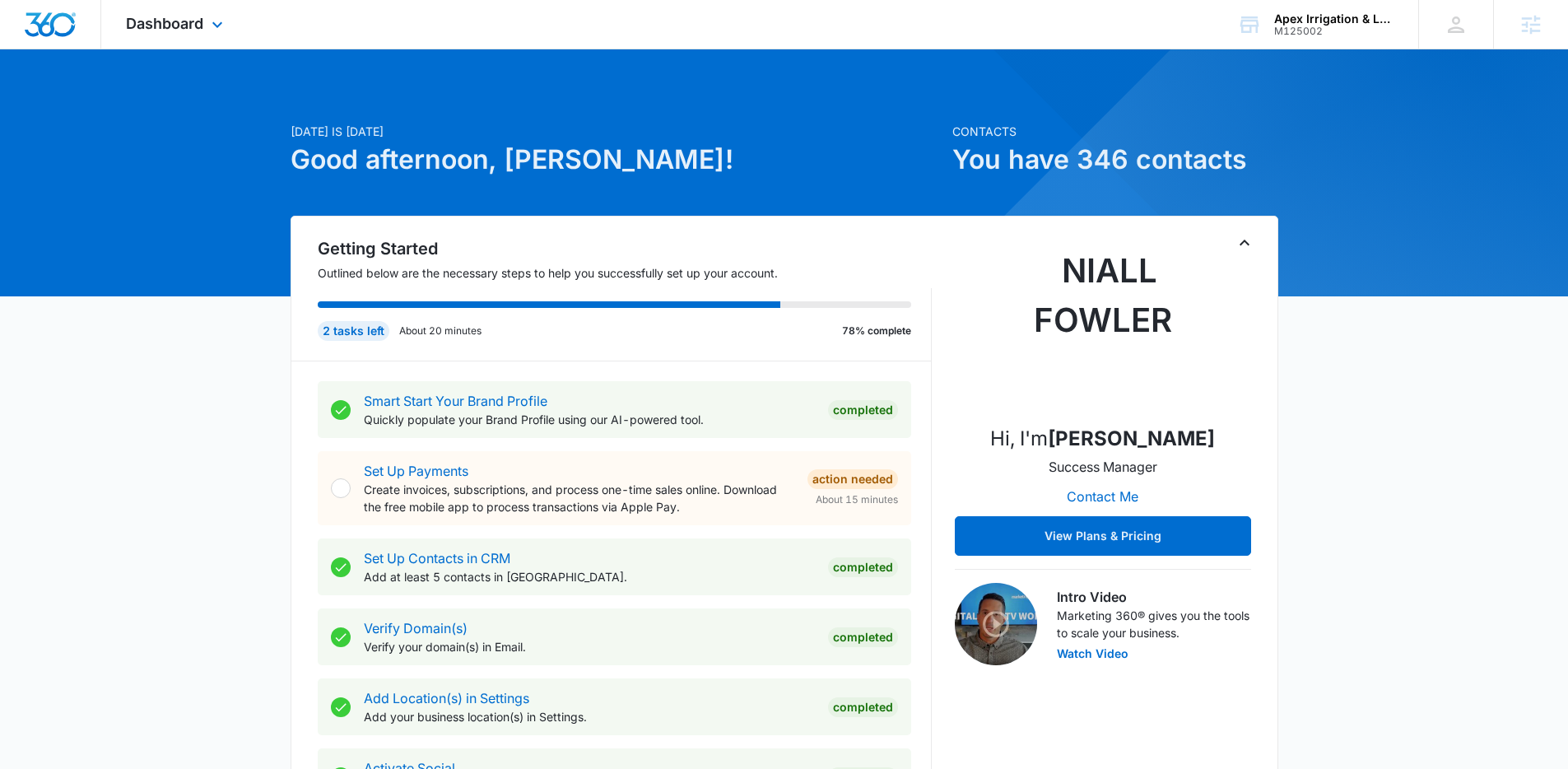
drag, startPoint x: 224, startPoint y: 28, endPoint x: 213, endPoint y: 90, distance: 63.0
click at [224, 28] on icon at bounding box center [217, 24] width 20 height 20
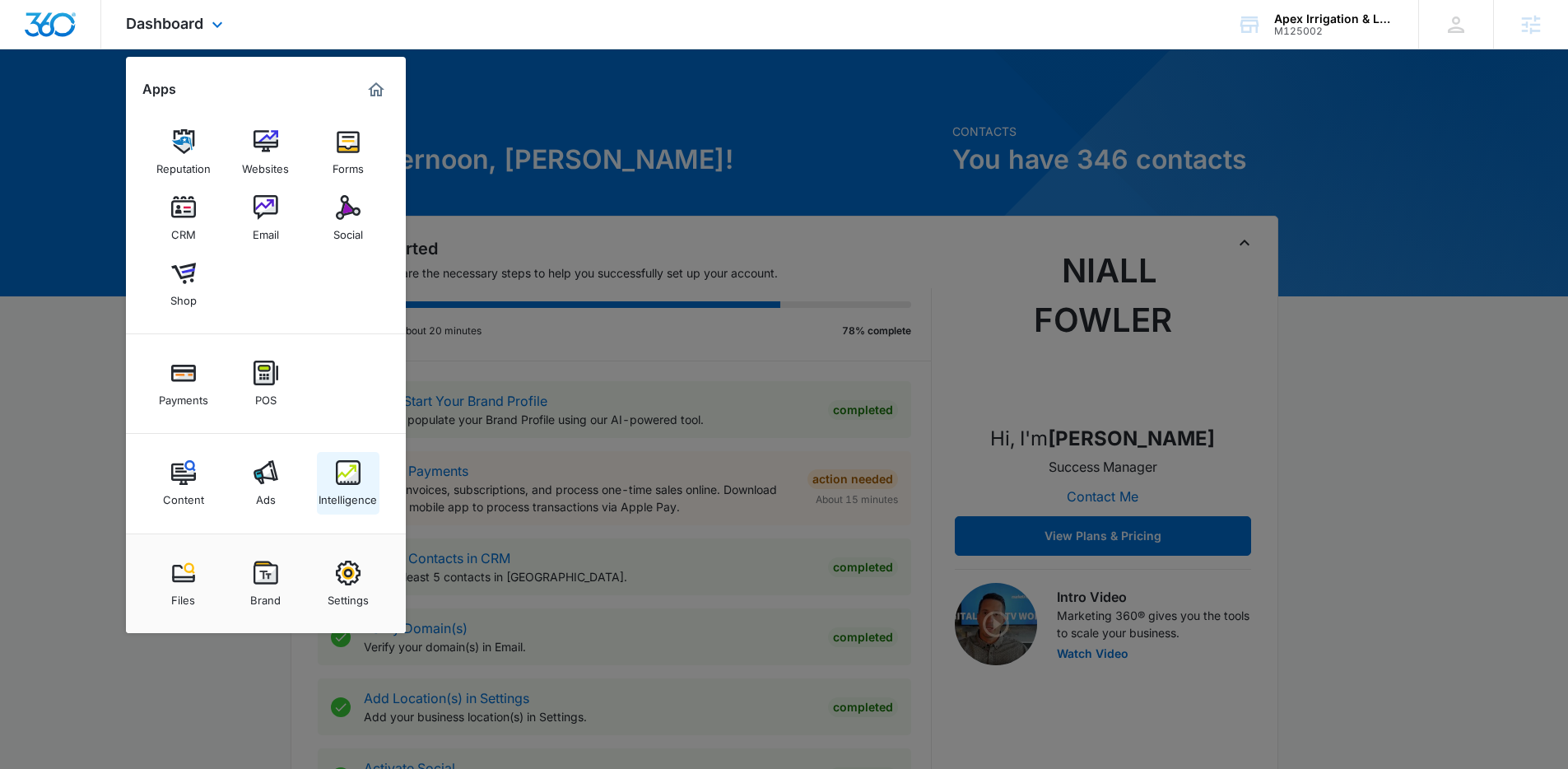
drag, startPoint x: 270, startPoint y: 465, endPoint x: 335, endPoint y: 472, distance: 65.4
drag, startPoint x: 566, startPoint y: 189, endPoint x: 303, endPoint y: 16, distance: 314.8
click at [562, 183] on div at bounding box center [784, 384] width 1568 height 769
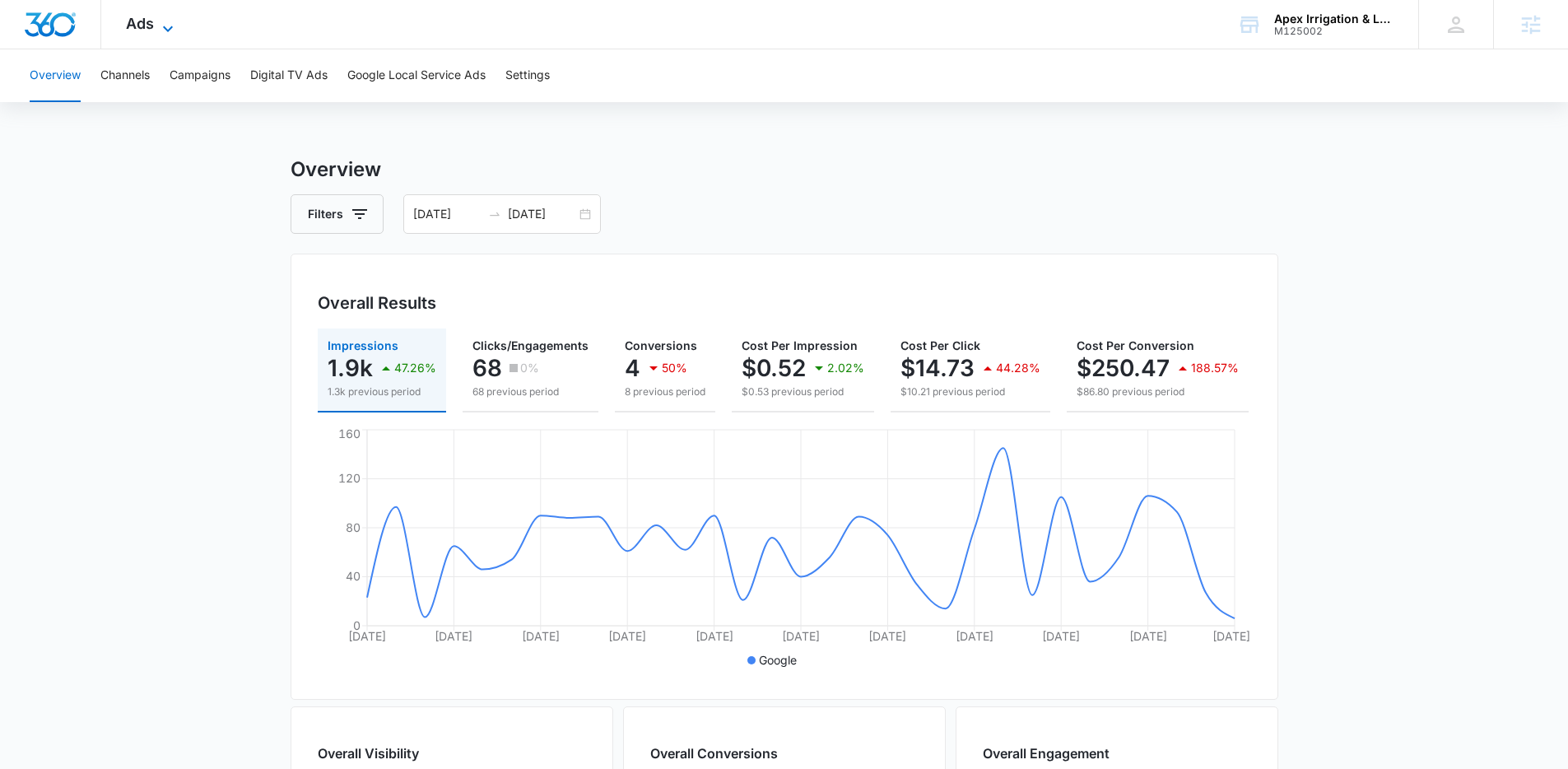
click at [146, 23] on span "Ads" at bounding box center [140, 23] width 28 height 17
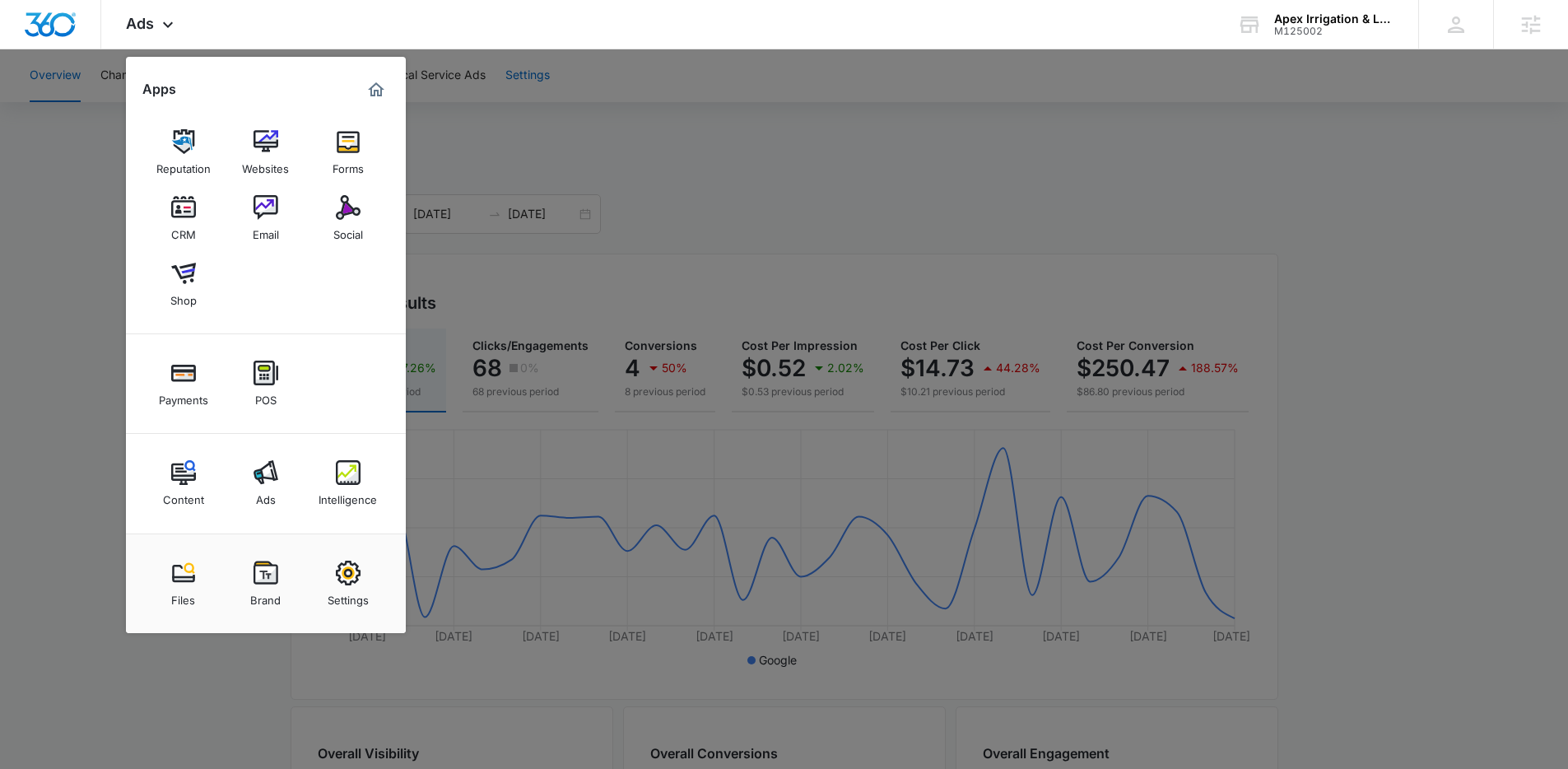
drag, startPoint x: 680, startPoint y: 117, endPoint x: 520, endPoint y: 92, distance: 161.9
click at [680, 117] on div at bounding box center [784, 384] width 1568 height 769
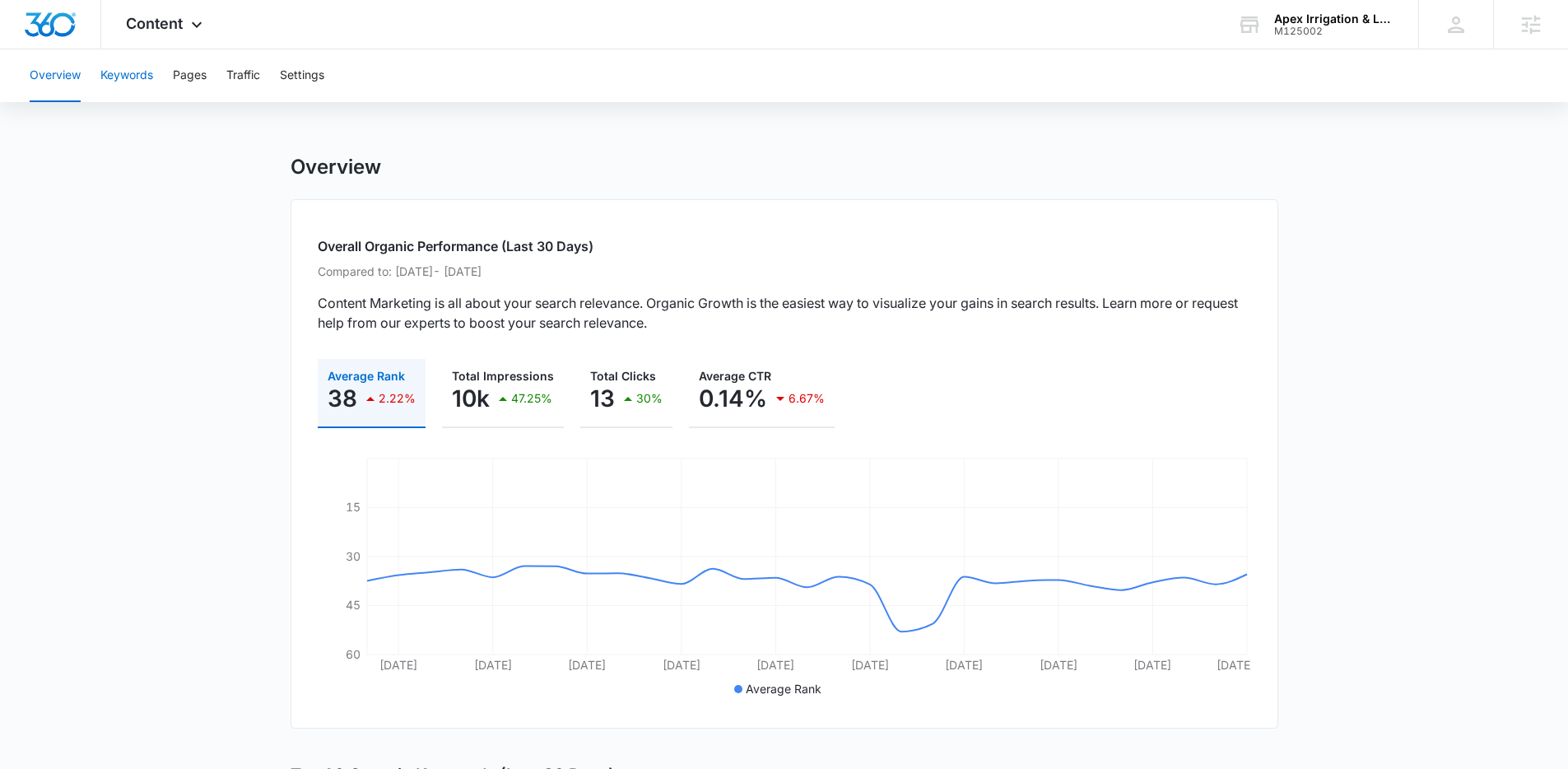
click at [129, 77] on button "Keywords" at bounding box center [127, 76] width 53 height 53
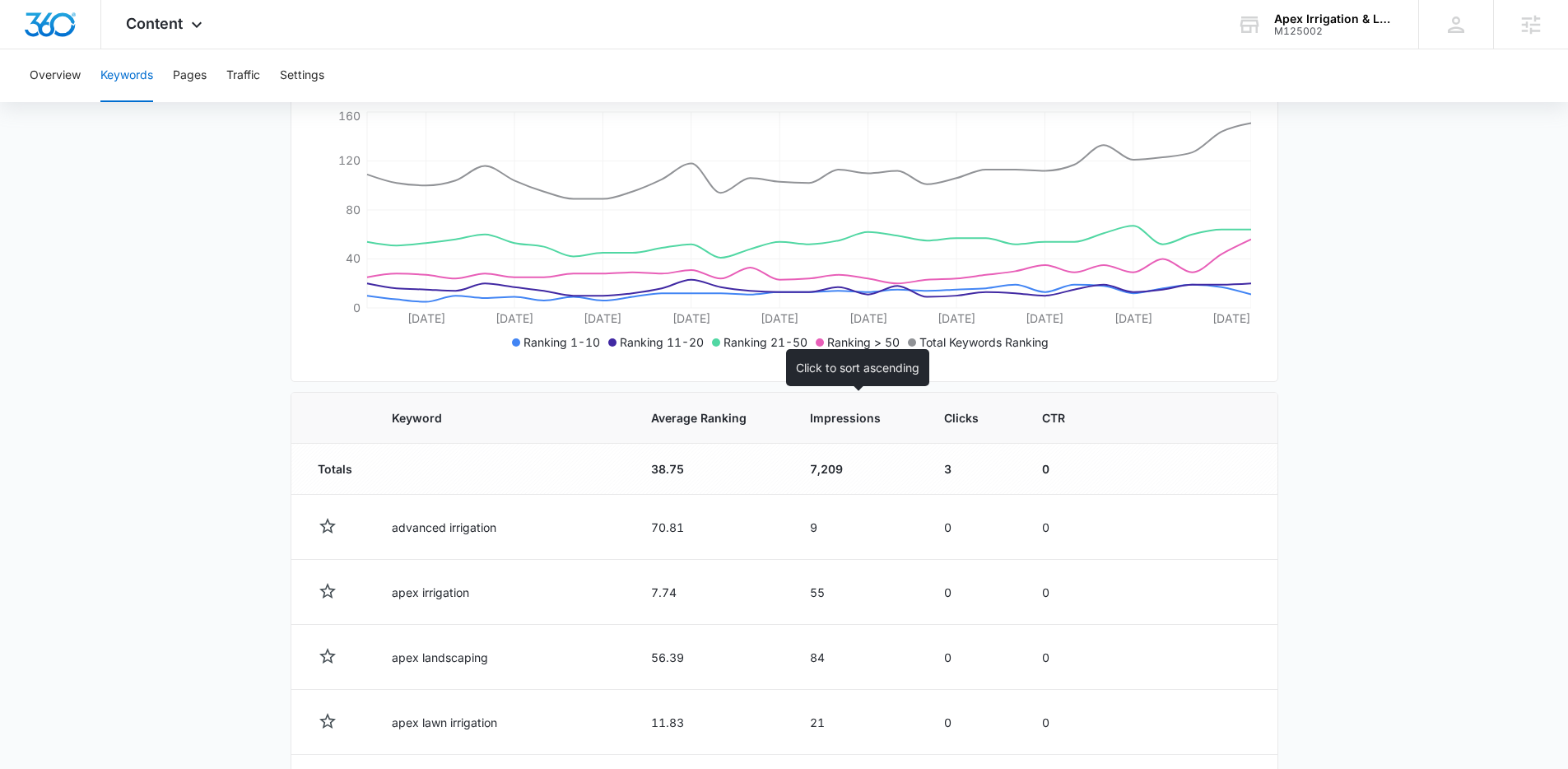
click at [827, 423] on span "Impressions" at bounding box center [845, 418] width 70 height 17
click at [839, 425] on span "Impressions" at bounding box center [845, 418] width 70 height 17
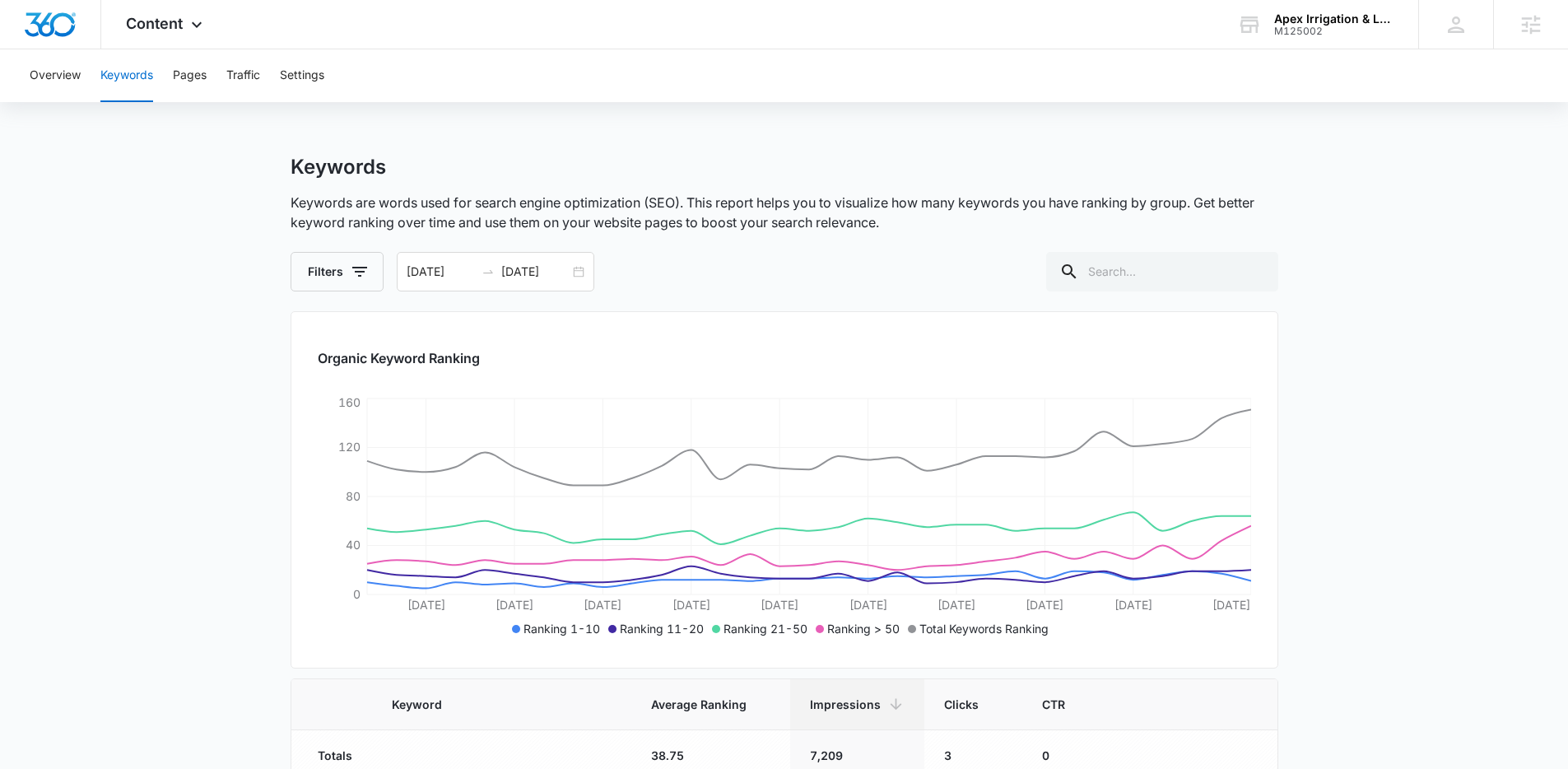
click at [726, 211] on p "Keywords are words used for search engine optimization (SEO). This report helps…" at bounding box center [784, 212] width 988 height 39
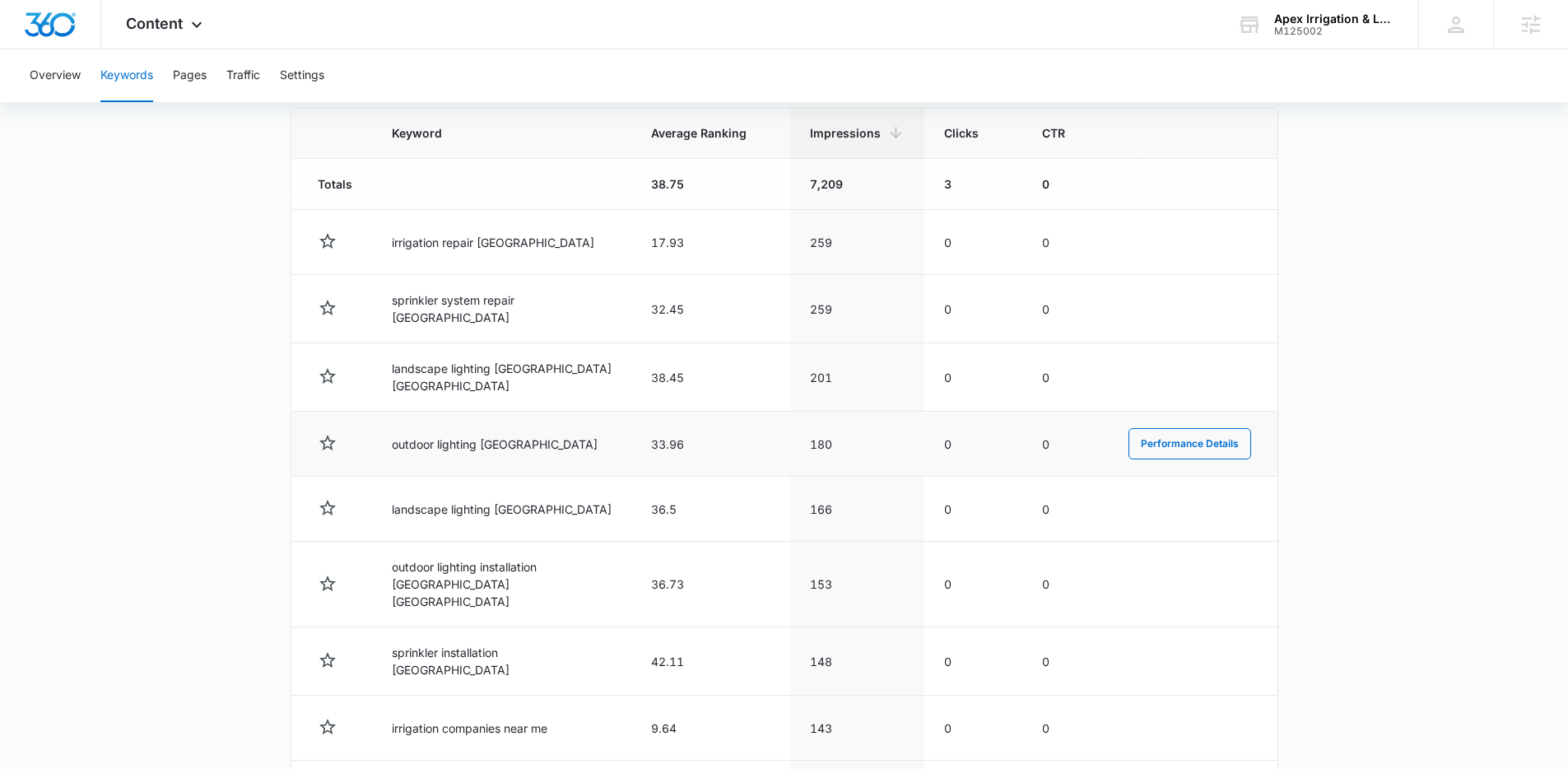
scroll to position [571, 0]
click at [1377, 293] on main "Keywords Keywords are words used for search engine optimization (SEO). This rep…" at bounding box center [784, 286] width 1568 height 1405
click at [693, 64] on div "Overview Keywords Pages Traffic Settings" at bounding box center [784, 76] width 1529 height 53
click at [633, 51] on div "Overview Keywords Pages Traffic Settings" at bounding box center [784, 76] width 1529 height 53
click at [647, 51] on div "Overview Keywords Pages Traffic Settings" at bounding box center [784, 76] width 1529 height 53
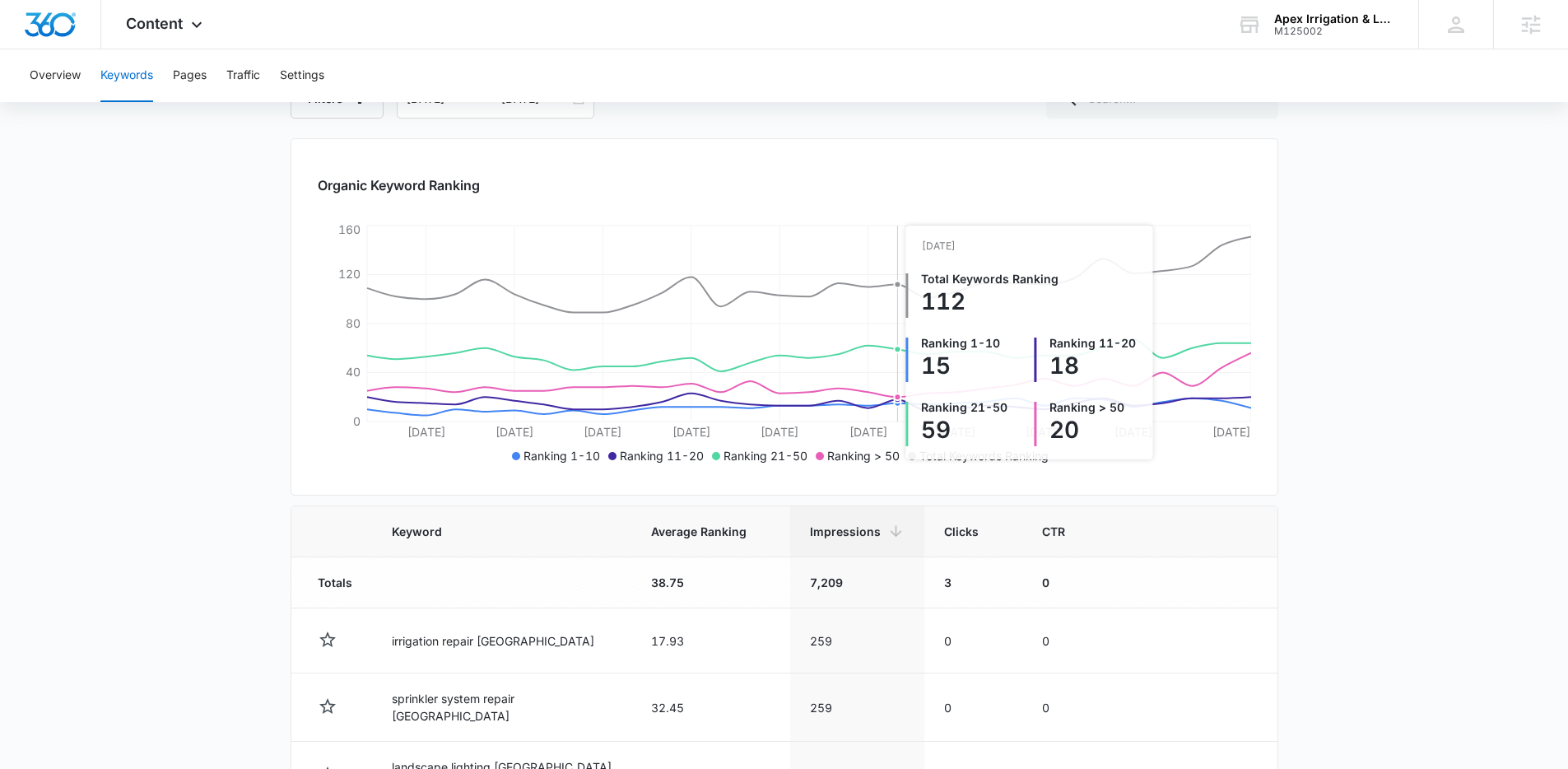
scroll to position [82, 0]
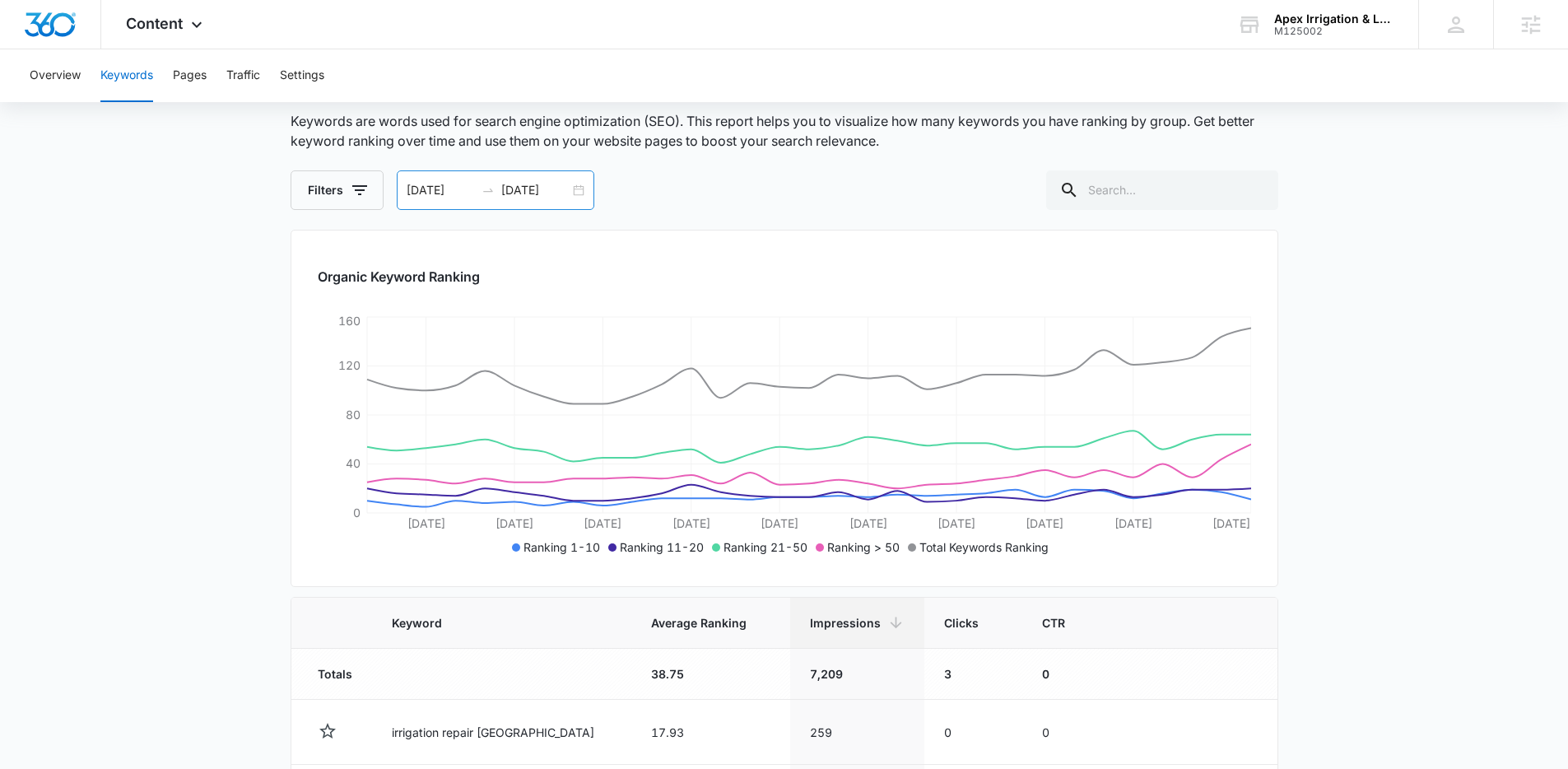
click at [573, 195] on div "07/29/2025 08/28/2025" at bounding box center [495, 191] width 198 height 39
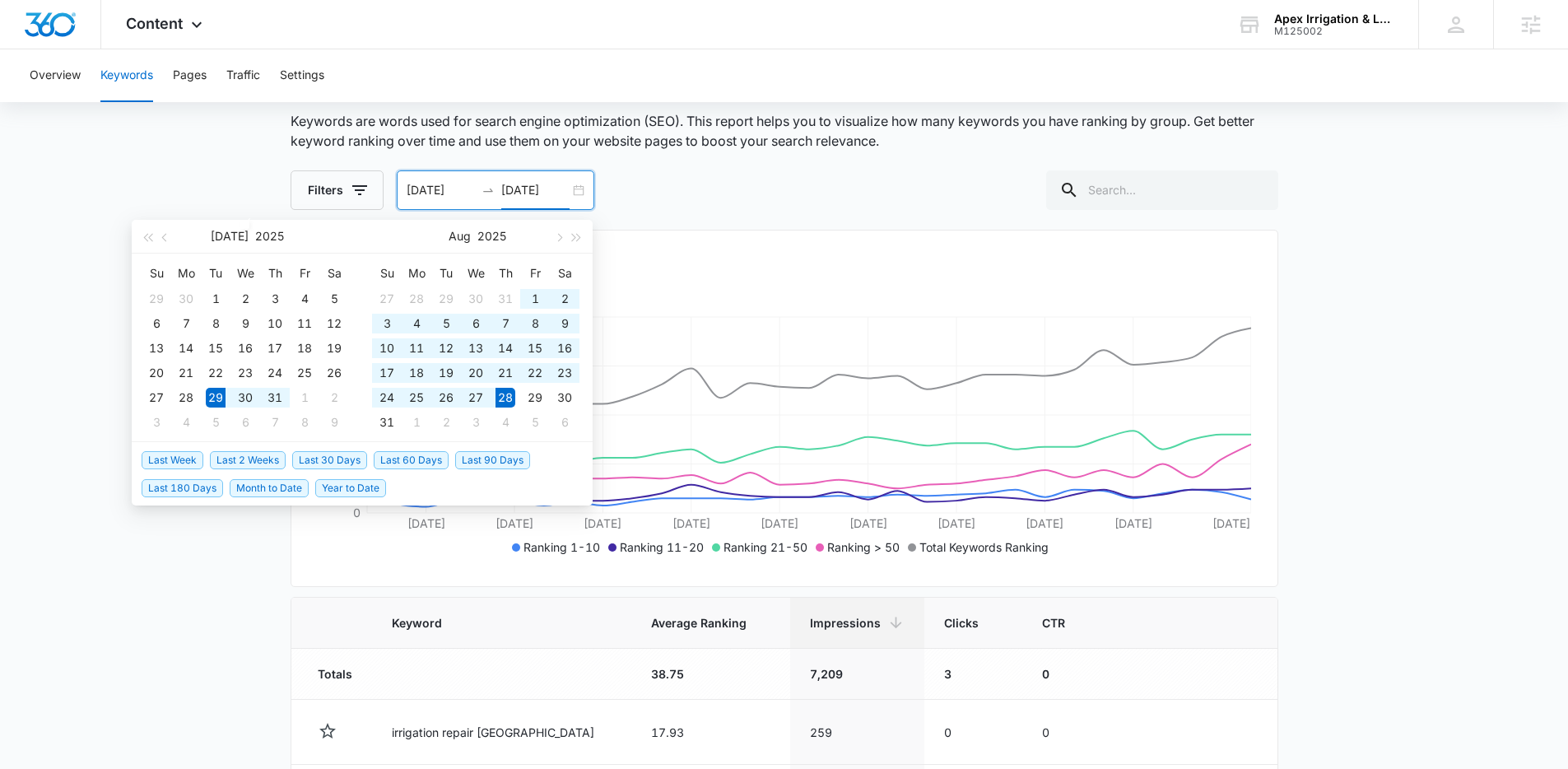
click at [573, 195] on div "07/29/2025 08/28/2025" at bounding box center [495, 191] width 198 height 39
type input "[DATE]"
click at [331, 465] on span "Last 30 Days" at bounding box center [329, 460] width 75 height 18
type input "08/09/2025"
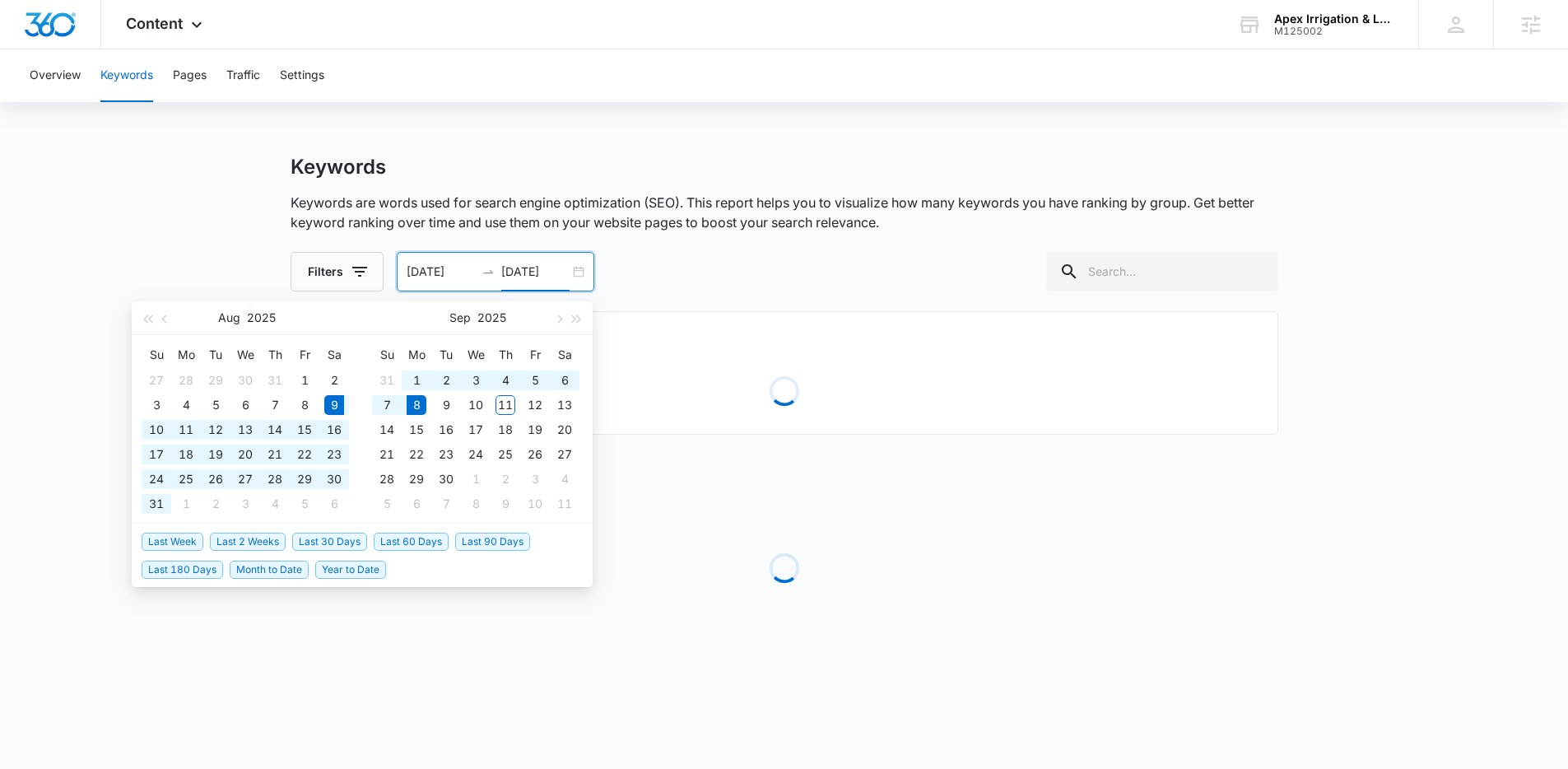
type input "09/08/2025"
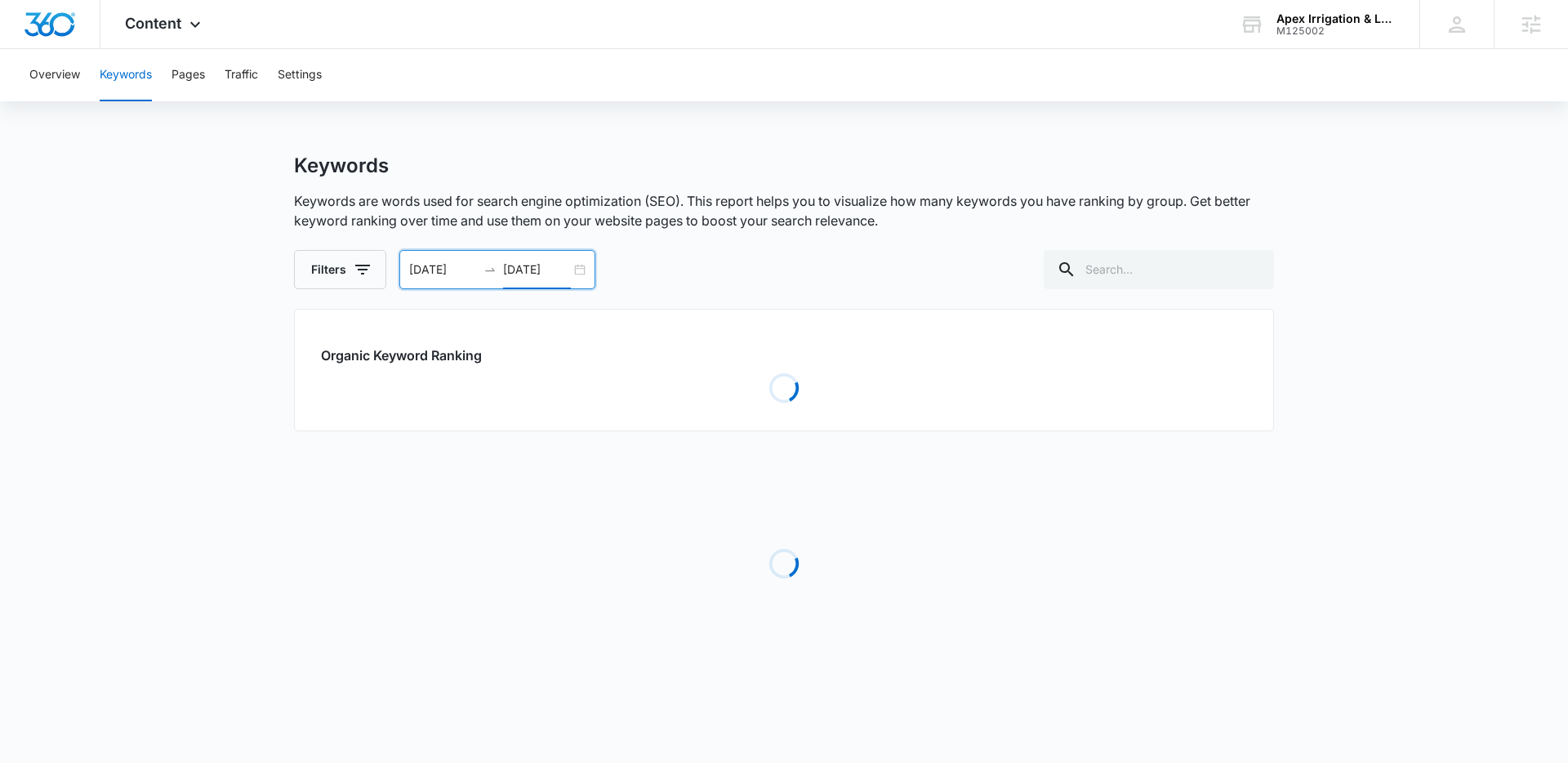
click at [777, 248] on div "Keywords Keywords are words used for search engine optimization (SEO). This rep…" at bounding box center [784, 222] width 980 height 136
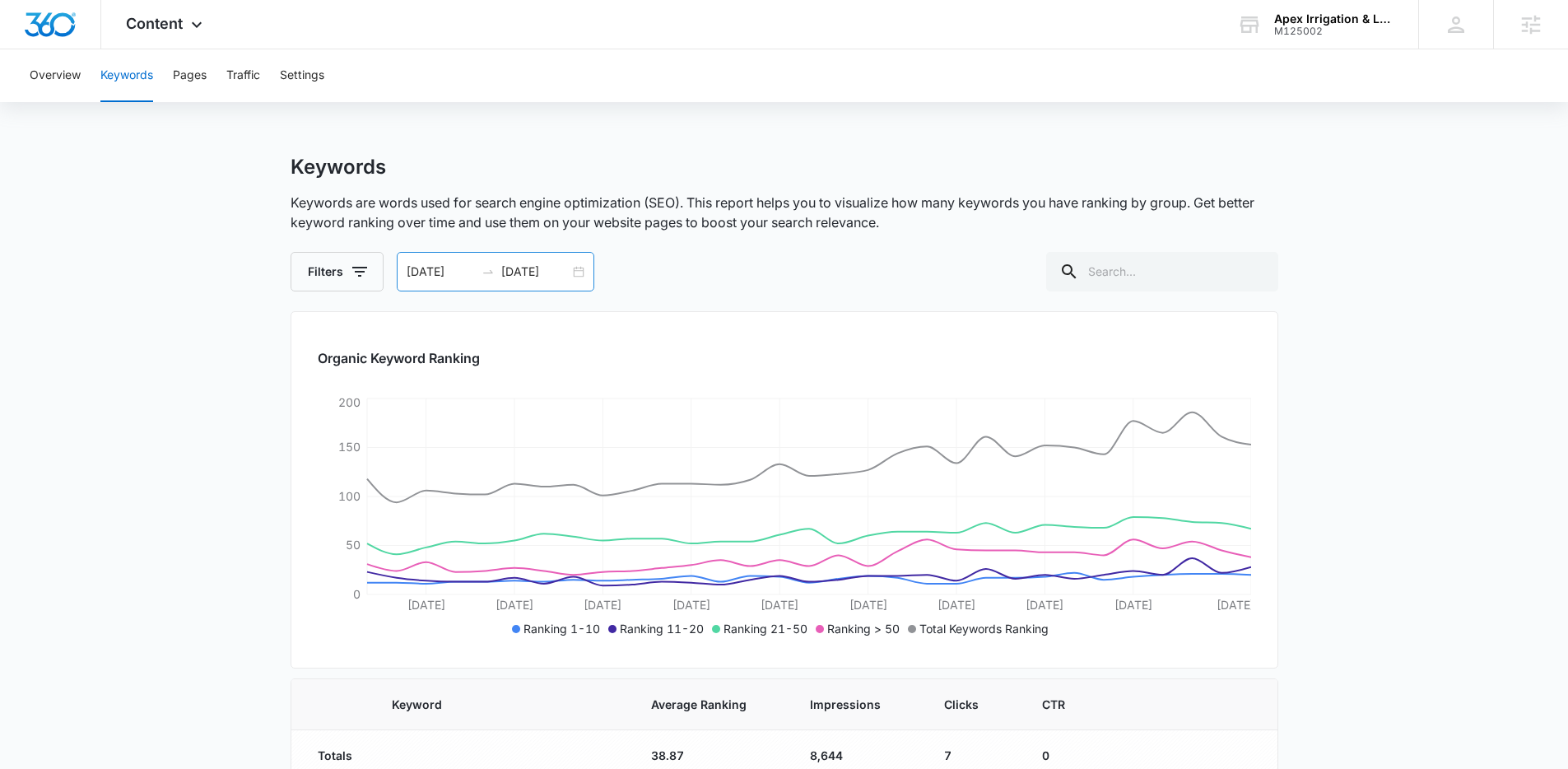
click at [578, 273] on div "08/09/2025 09/08/2025" at bounding box center [495, 271] width 198 height 39
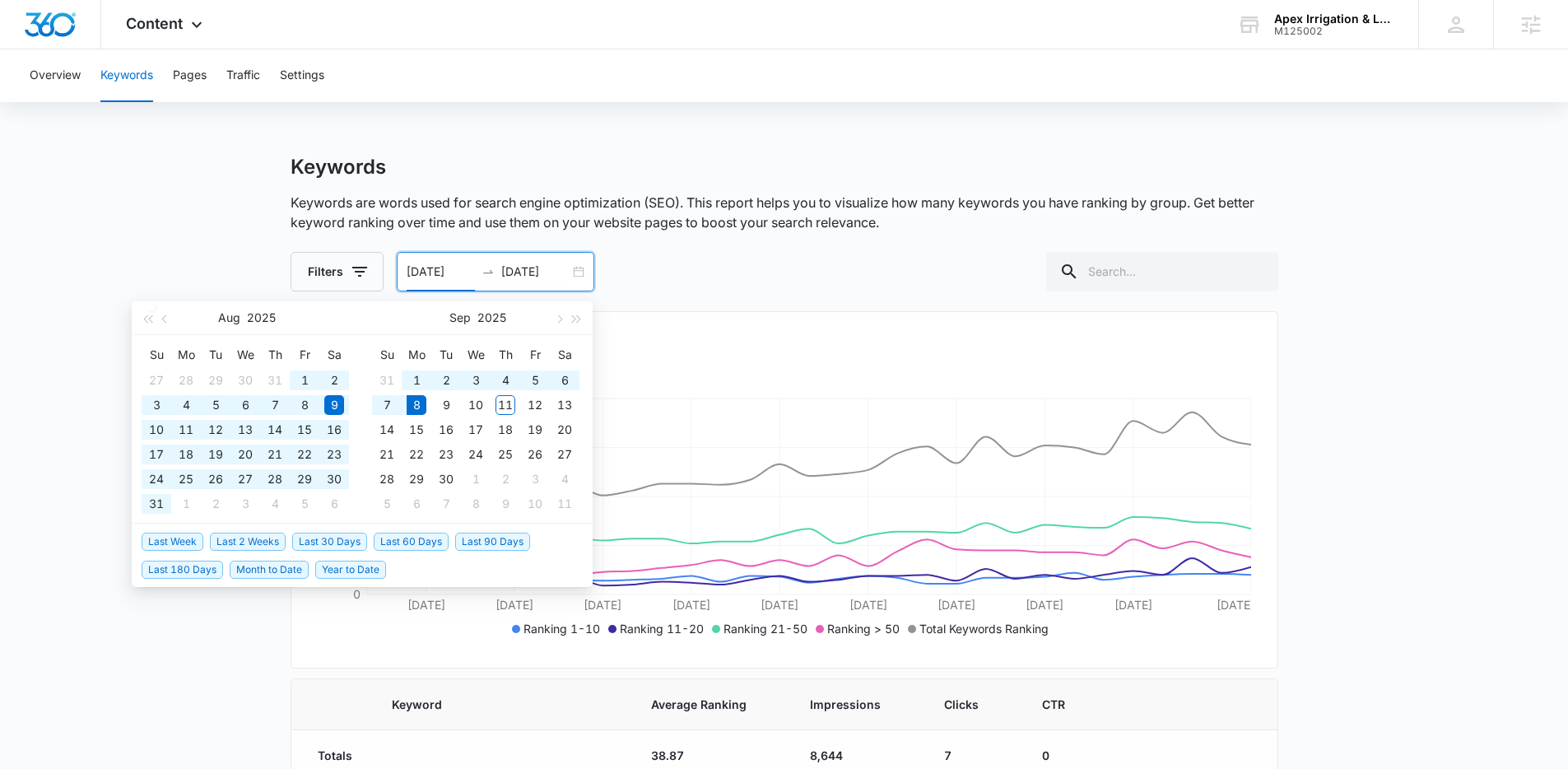
click at [182, 567] on span "Last 180 Days" at bounding box center [182, 569] width 82 height 18
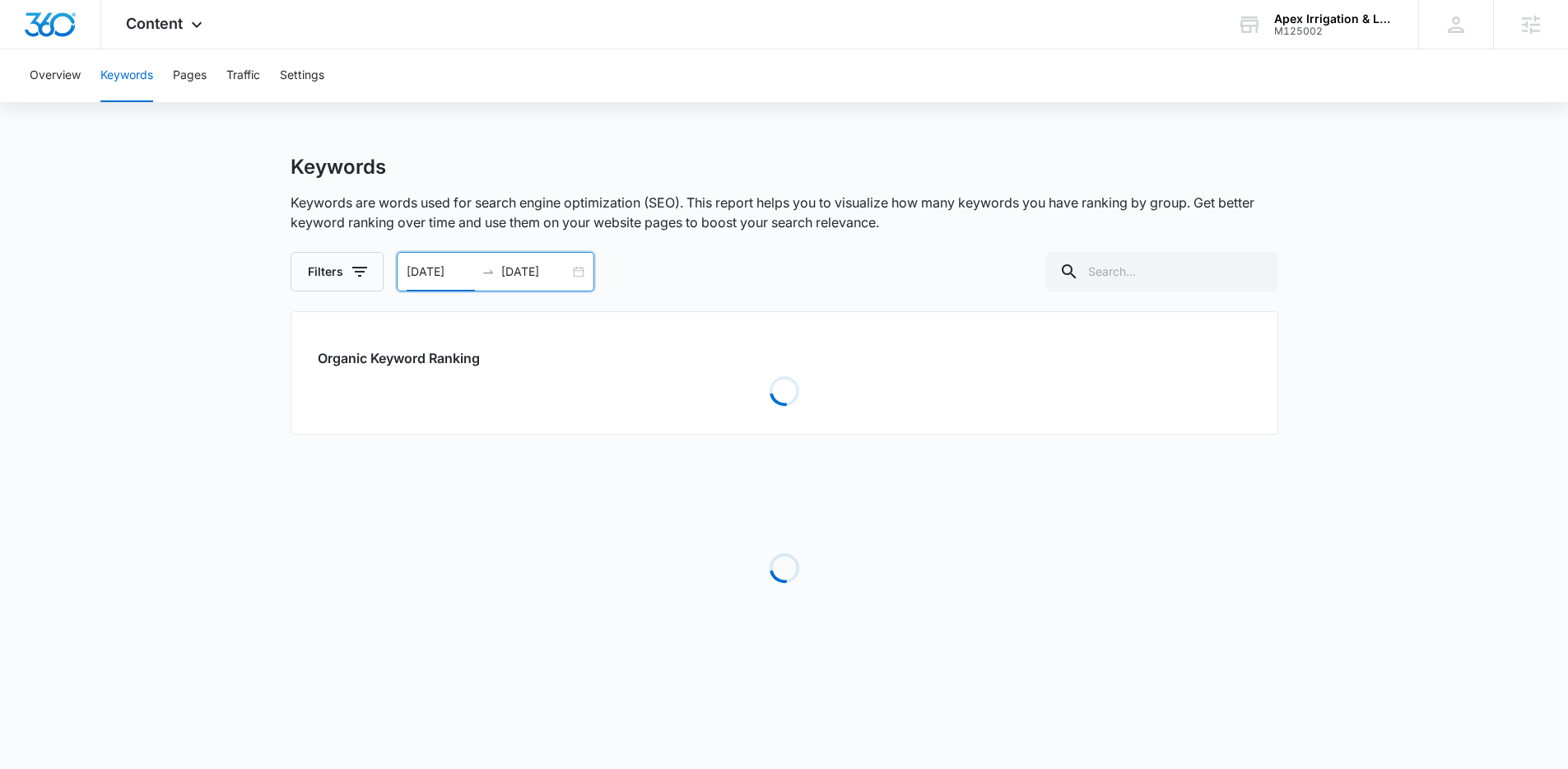
click at [848, 212] on p "Keywords are words used for search engine optimization (SEO). This report helps…" at bounding box center [784, 212] width 988 height 39
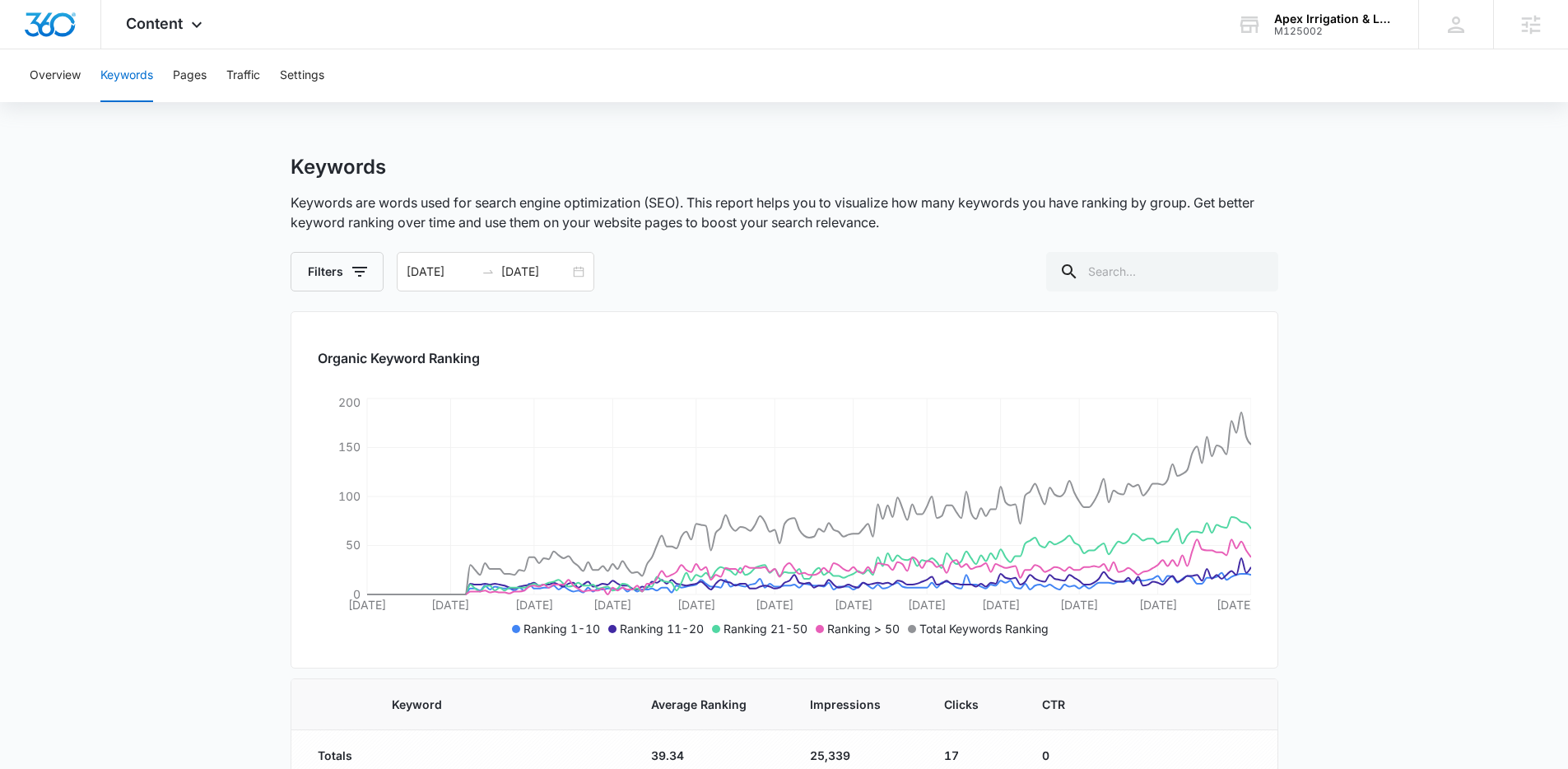
click at [1271, 519] on div "Organic Keyword Ranking Mar 12 Mar 29 Apr 15 May 1 May 18 Jun 3 Jun 19 Jul 4 Ju…" at bounding box center [784, 490] width 988 height 358
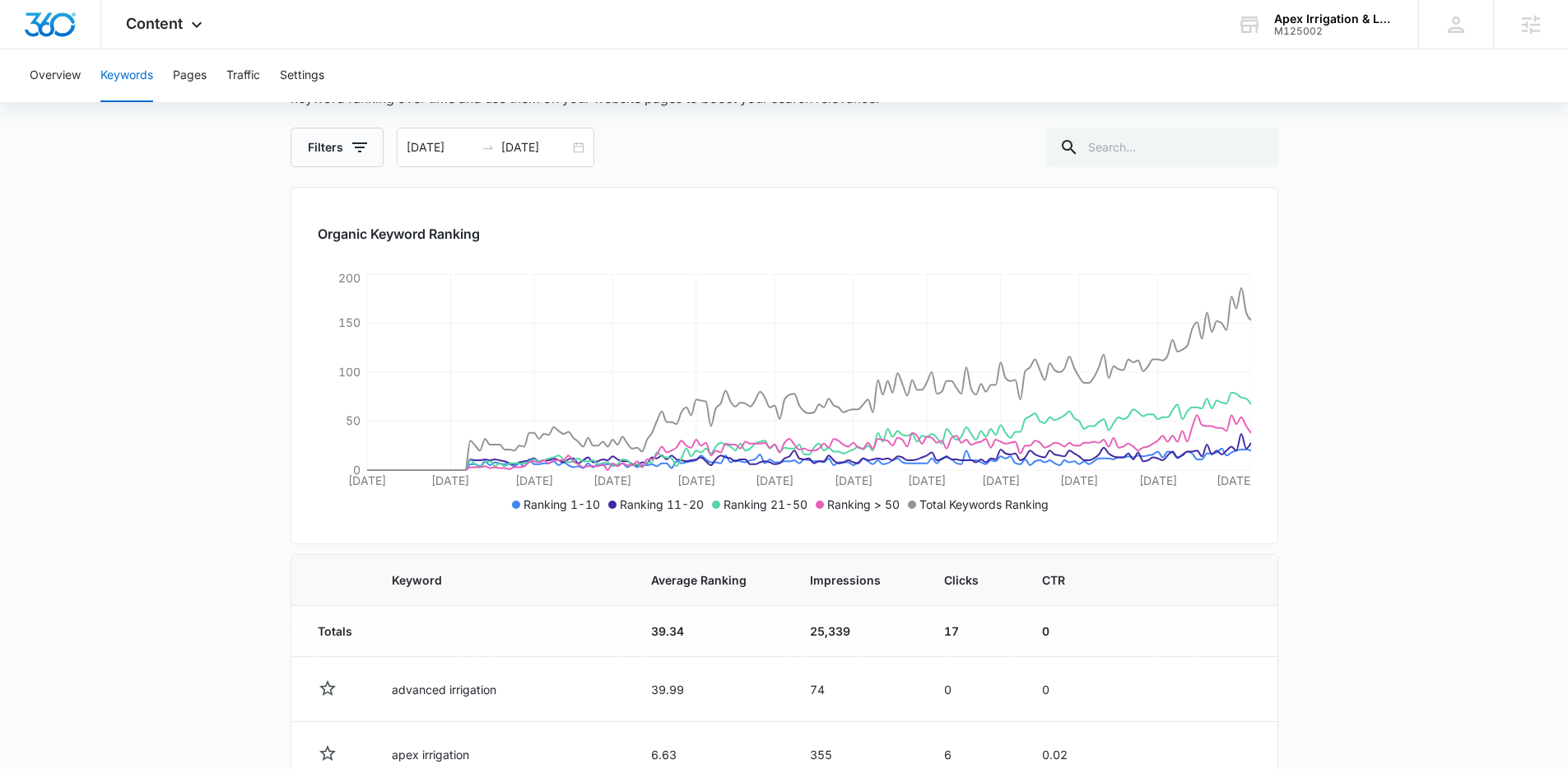
scroll to position [126, 0]
click at [1289, 446] on main "Keywords Keywords are words used for search engine optimization (SEO). This rep…" at bounding box center [784, 715] width 1568 height 1371
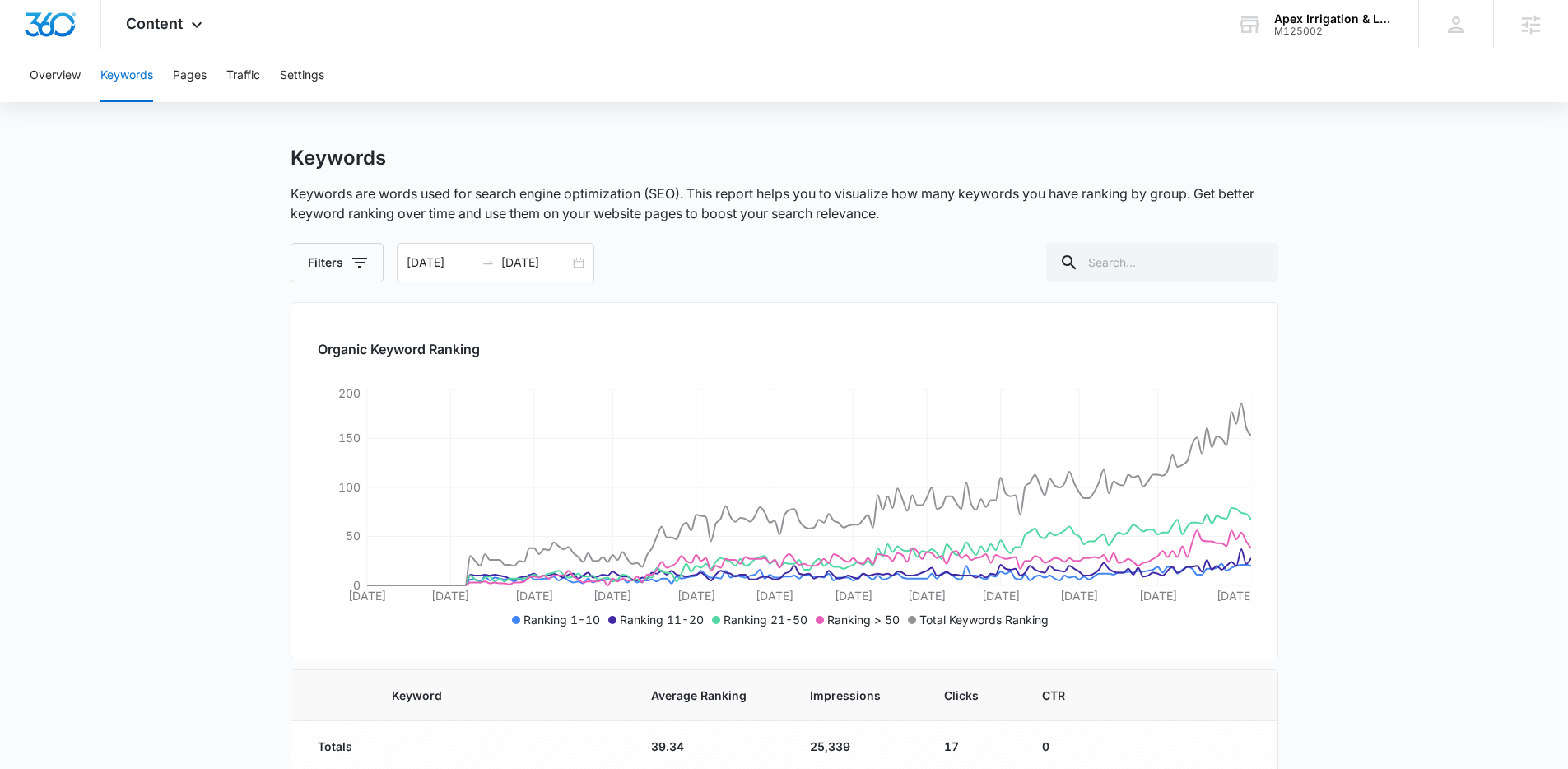
scroll to position [0, 0]
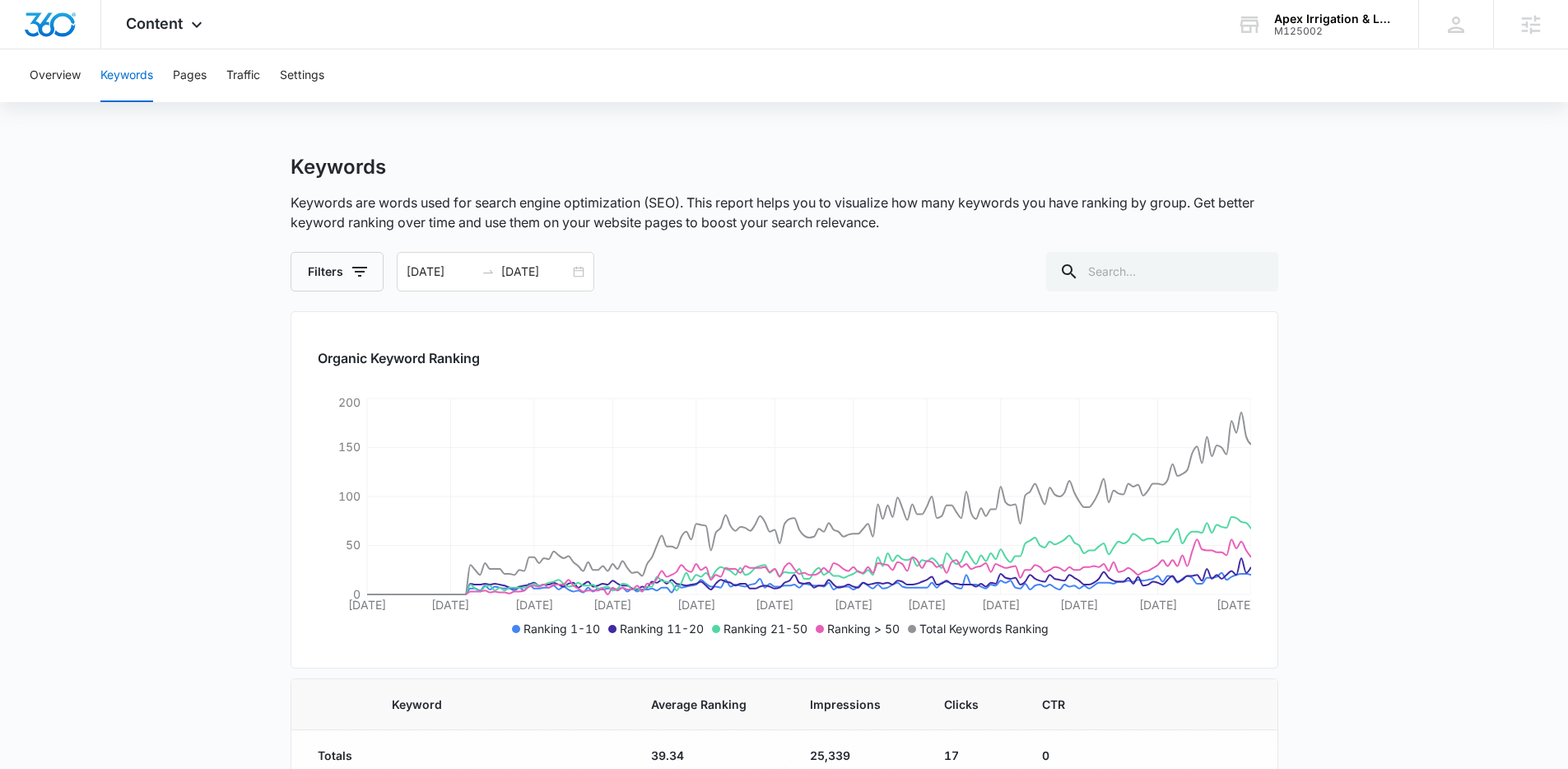
click at [782, 238] on div "Keywords Keywords are words used for search engine optimization (SEO). This rep…" at bounding box center [784, 223] width 988 height 137
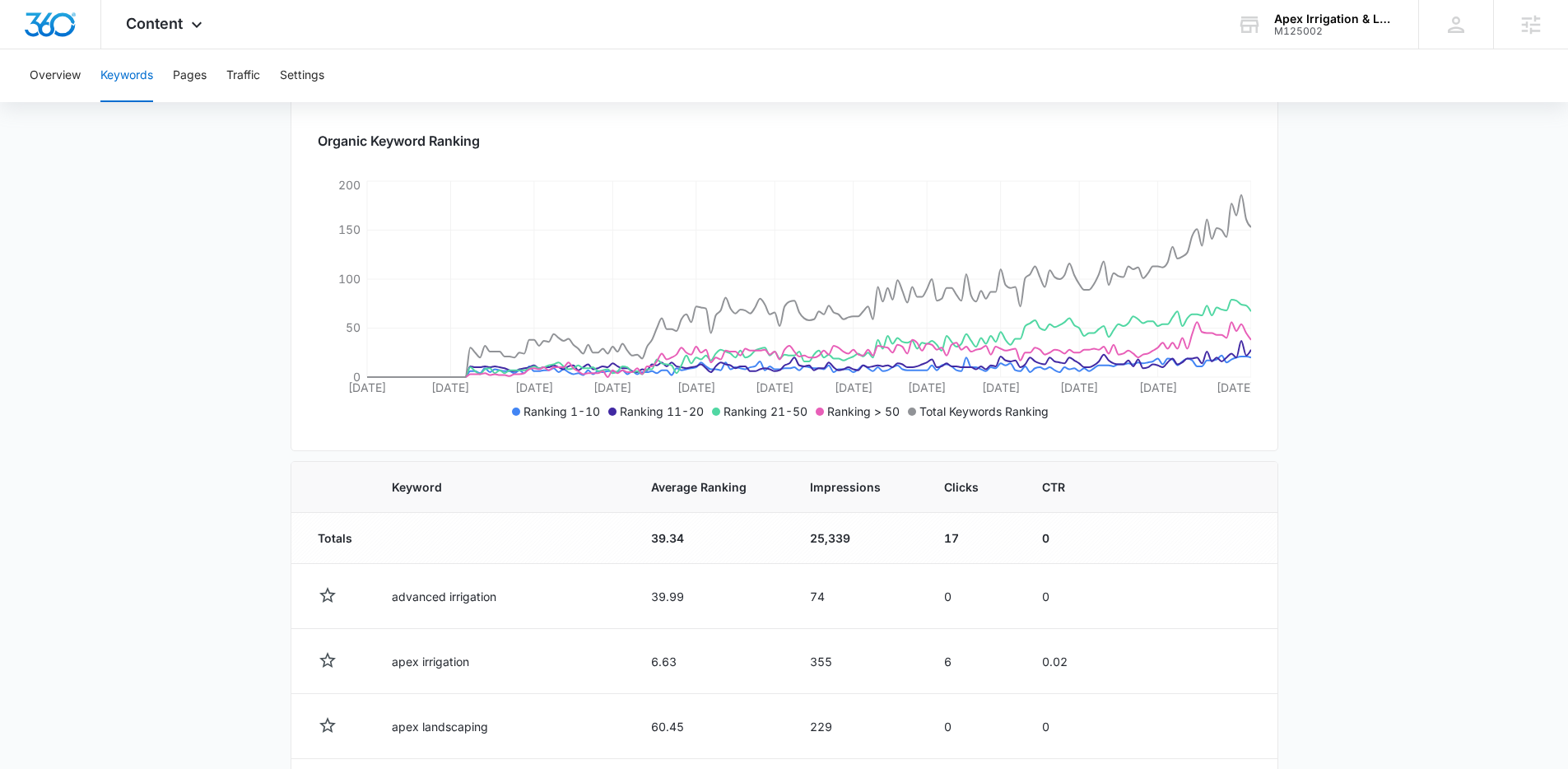
scroll to position [273, 0]
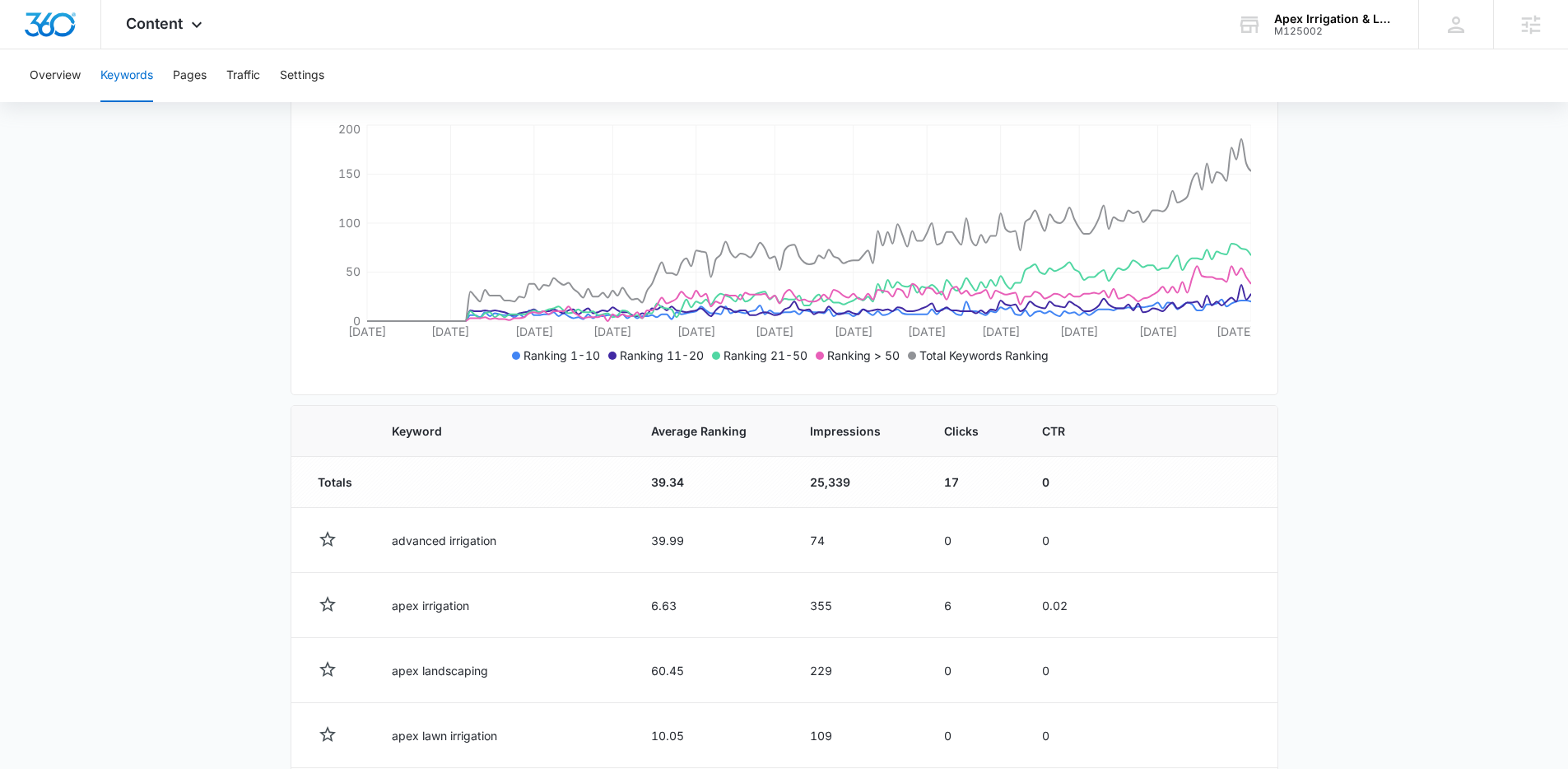
click at [1451, 247] on main "Keywords Keywords are words used for search engine optimization (SEO). This rep…" at bounding box center [784, 567] width 1568 height 1371
click at [1380, 260] on main "Keywords Keywords are words used for search engine optimization (SEO). This rep…" at bounding box center [784, 567] width 1568 height 1371
click at [1382, 258] on main "Keywords Keywords are words used for search engine optimization (SEO). This rep…" at bounding box center [784, 567] width 1568 height 1371
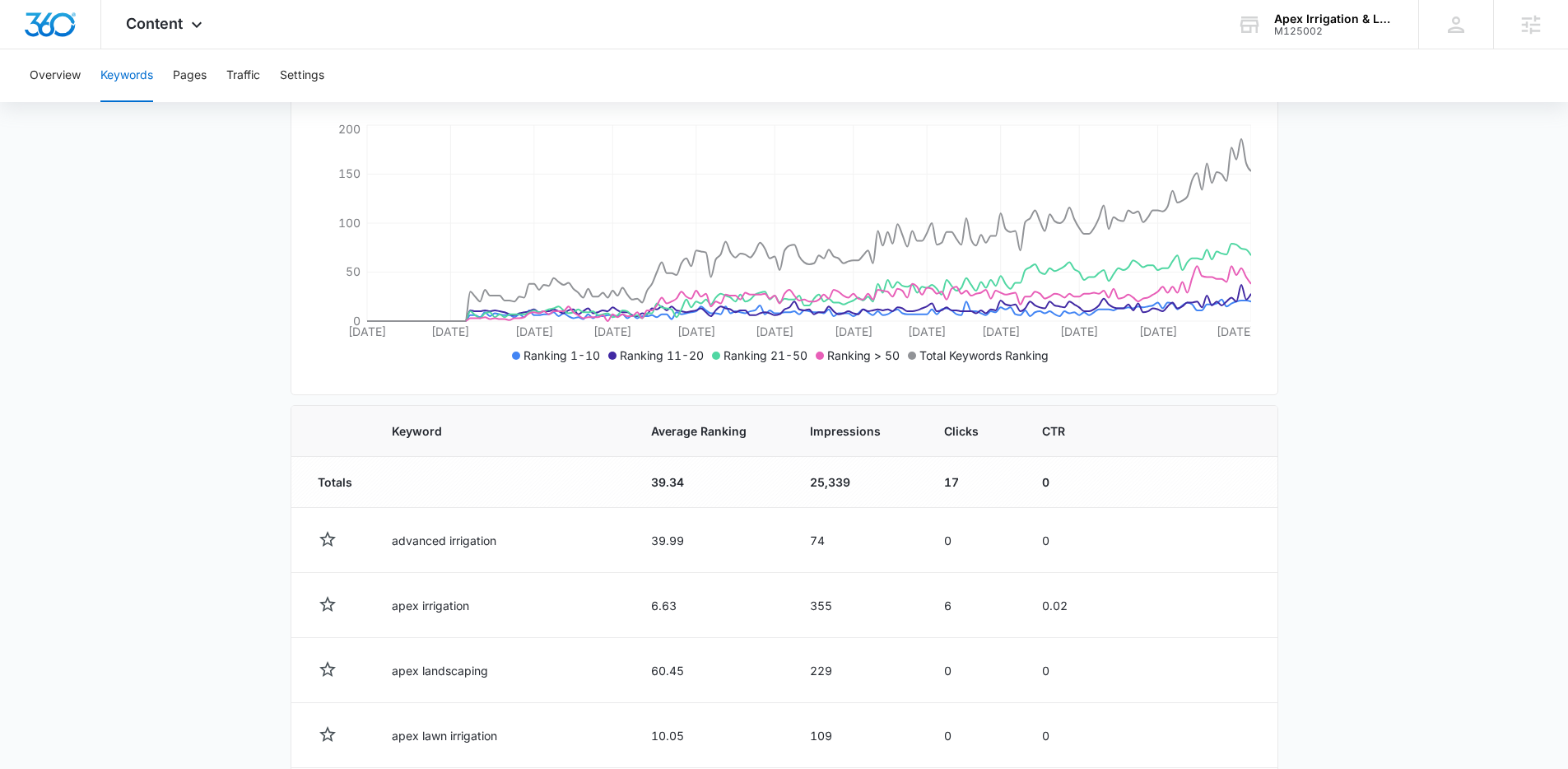
click at [1382, 258] on main "Keywords Keywords are words used for search engine optimization (SEO). This rep…" at bounding box center [784, 567] width 1568 height 1371
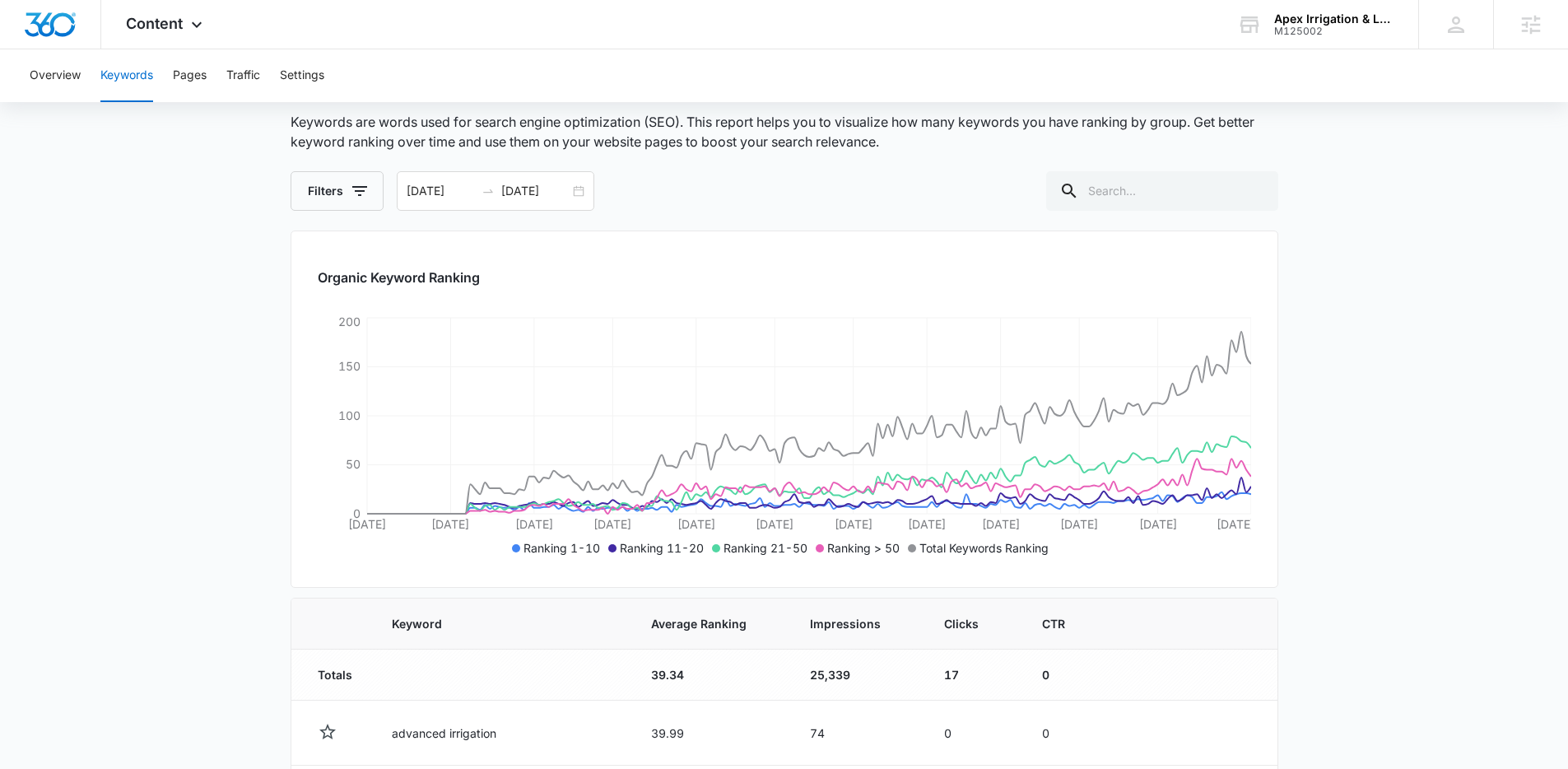
scroll to position [0, 0]
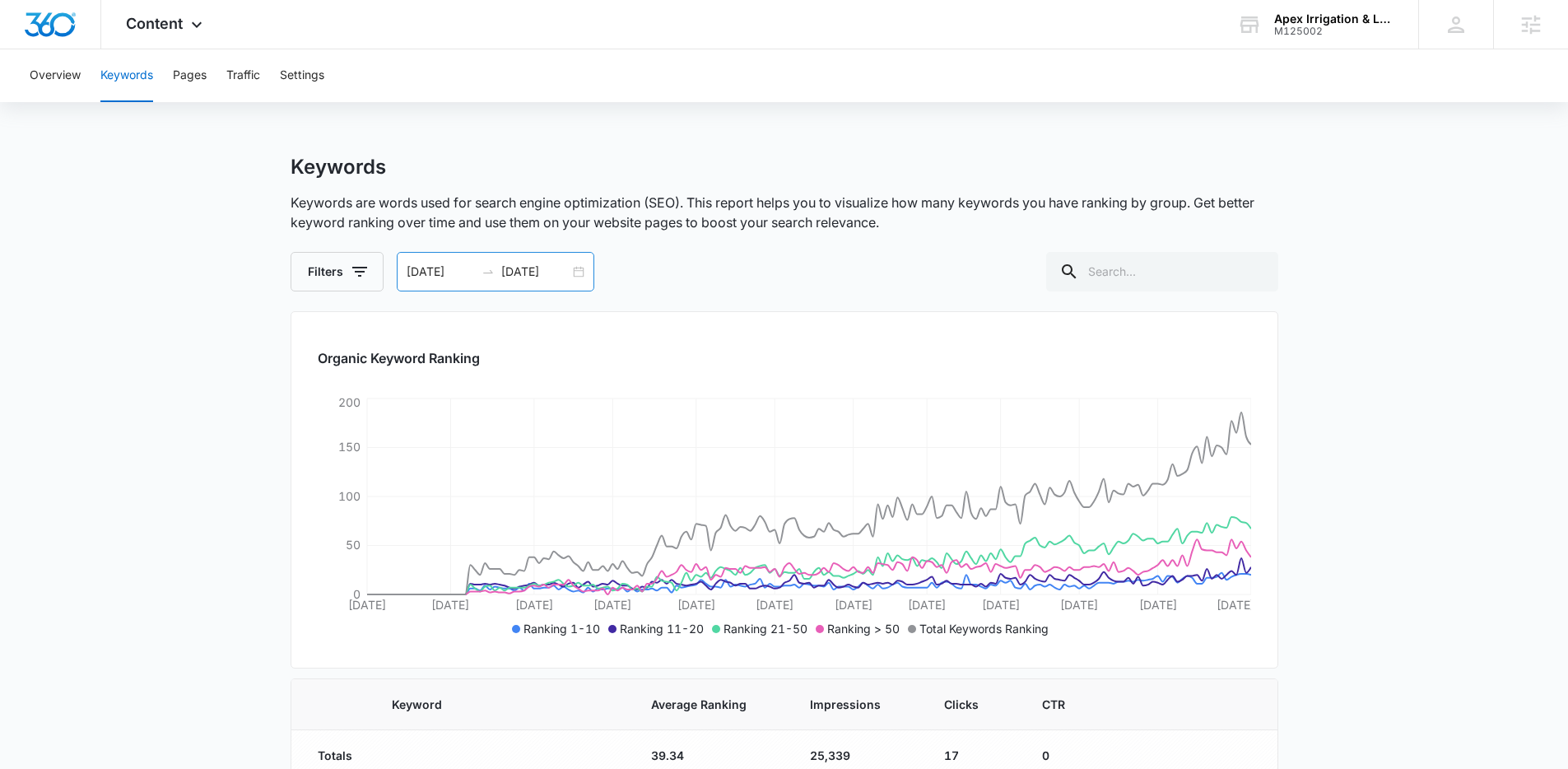
click at [582, 271] on div "03/12/2025 09/08/2025" at bounding box center [495, 271] width 198 height 39
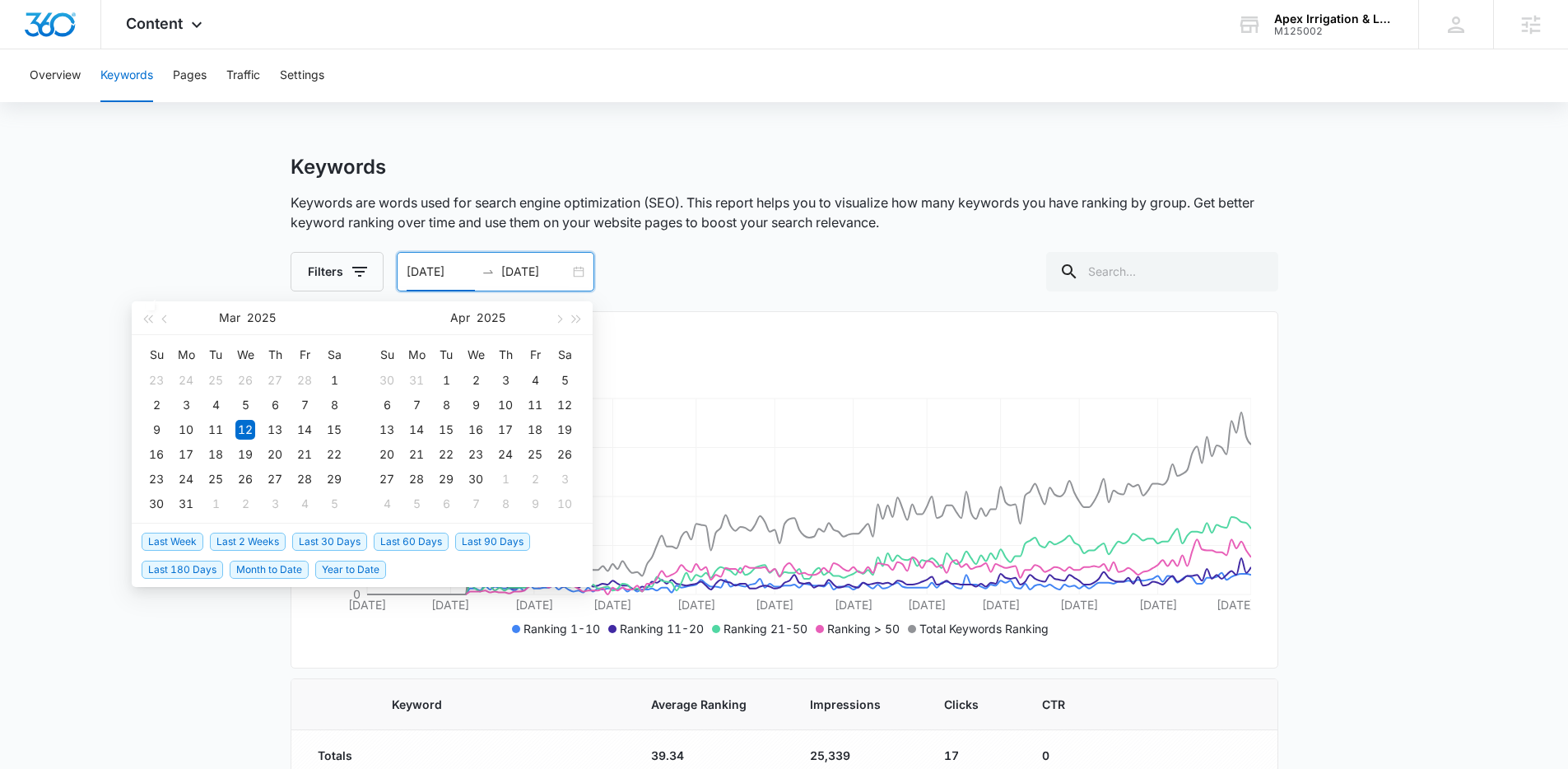
click at [344, 539] on span "Last 30 Days" at bounding box center [329, 542] width 75 height 18
type input "08/09/2025"
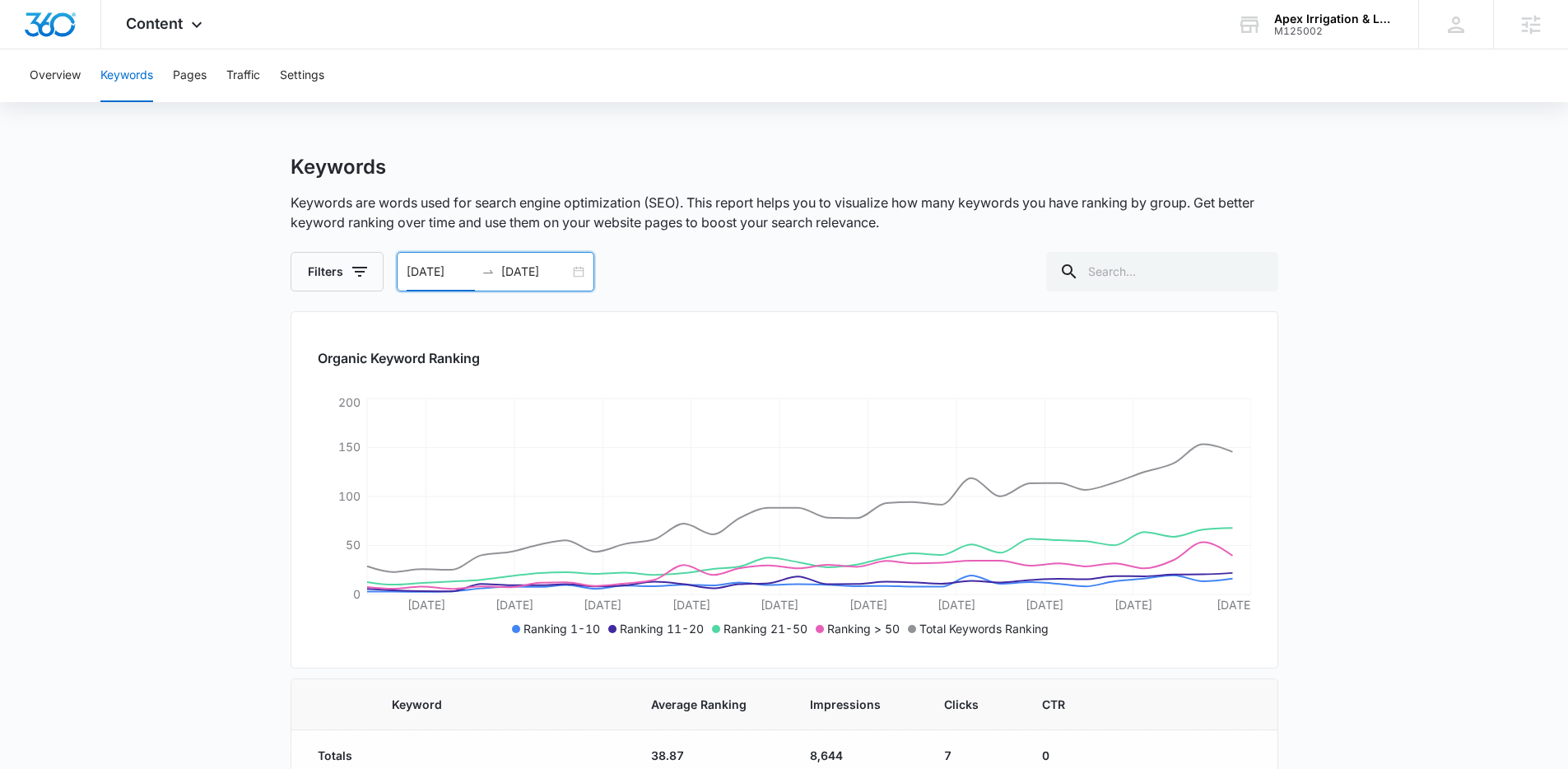
click at [671, 252] on div "Filters 08/09/2025 09/08/2025 Aug 2025 Su Mo Tu We Th Fr Sa 27 28 29 30 31 1 2 …" at bounding box center [784, 271] width 988 height 39
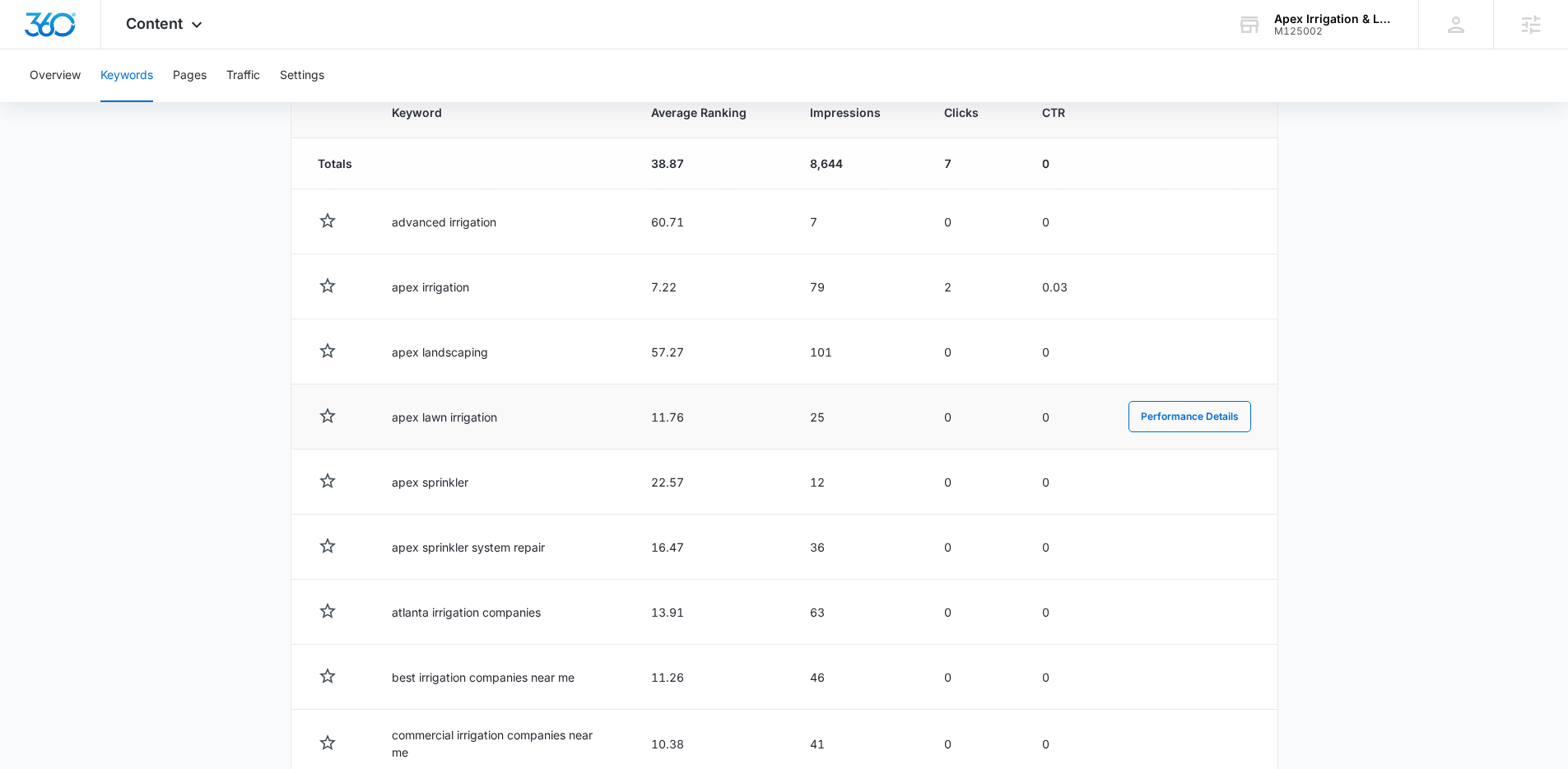
scroll to position [684, 0]
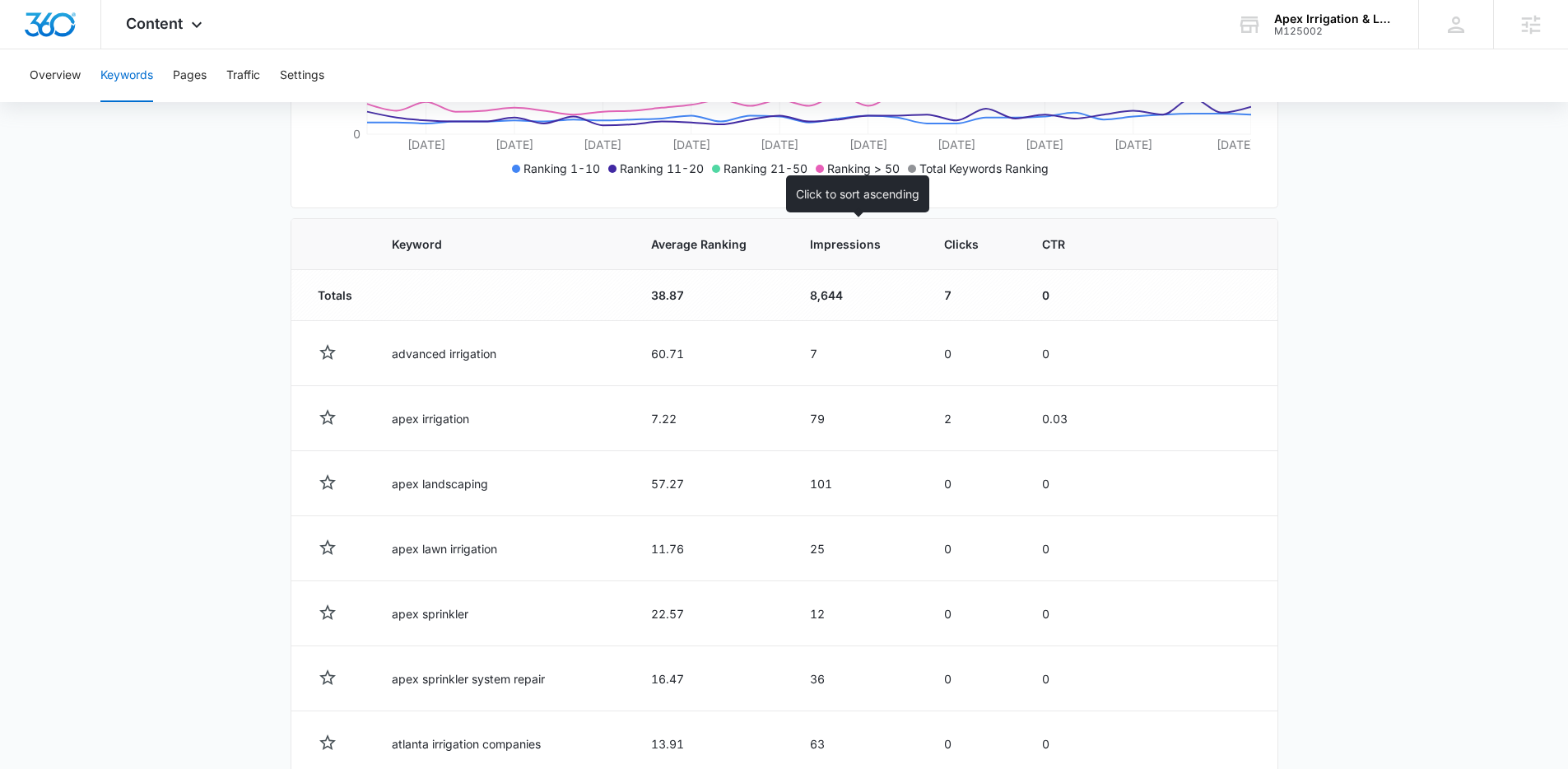
click at [833, 238] on span "Impressions" at bounding box center [845, 244] width 70 height 17
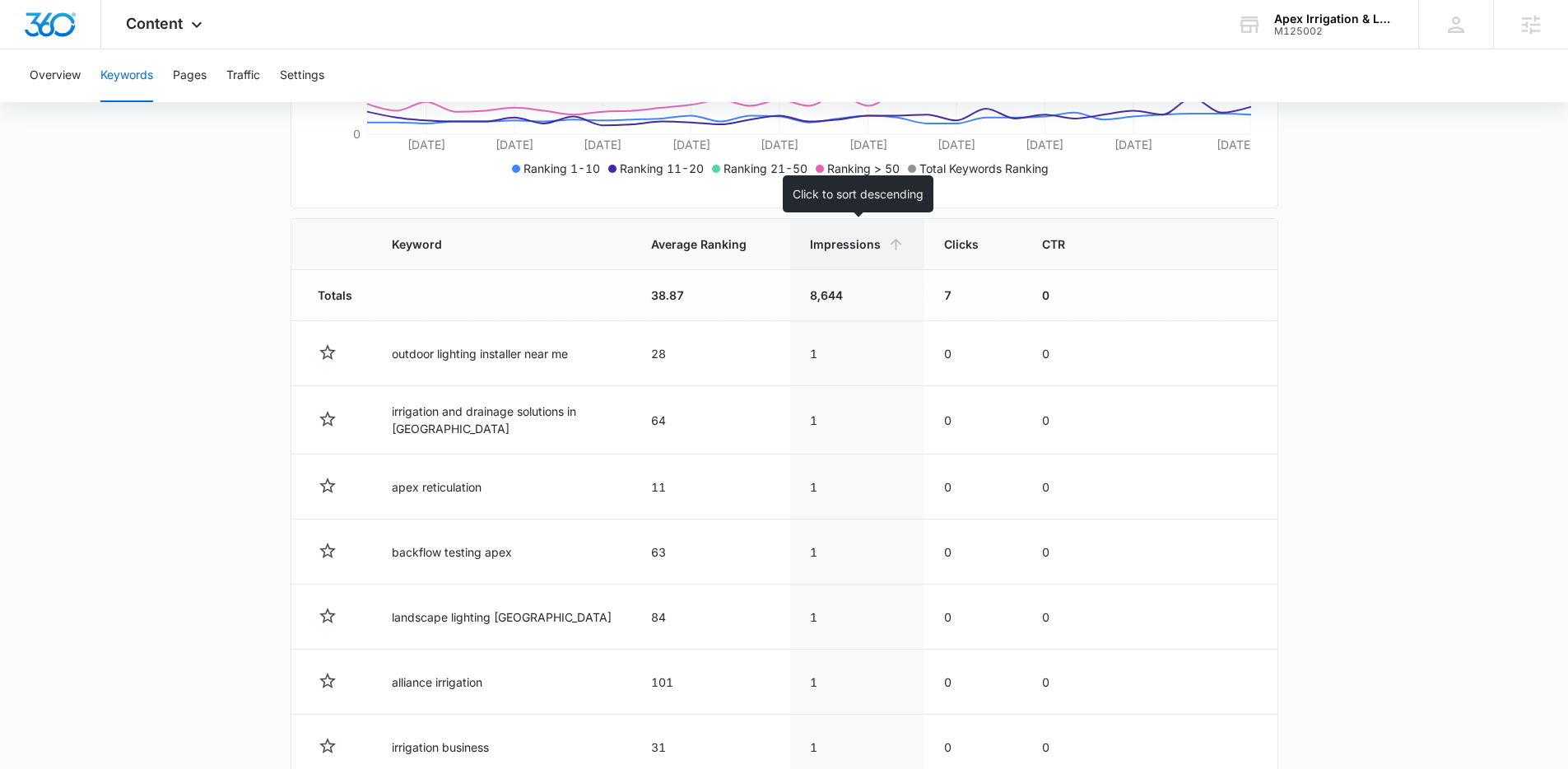
click at [844, 241] on span "Impressions" at bounding box center [845, 244] width 70 height 17
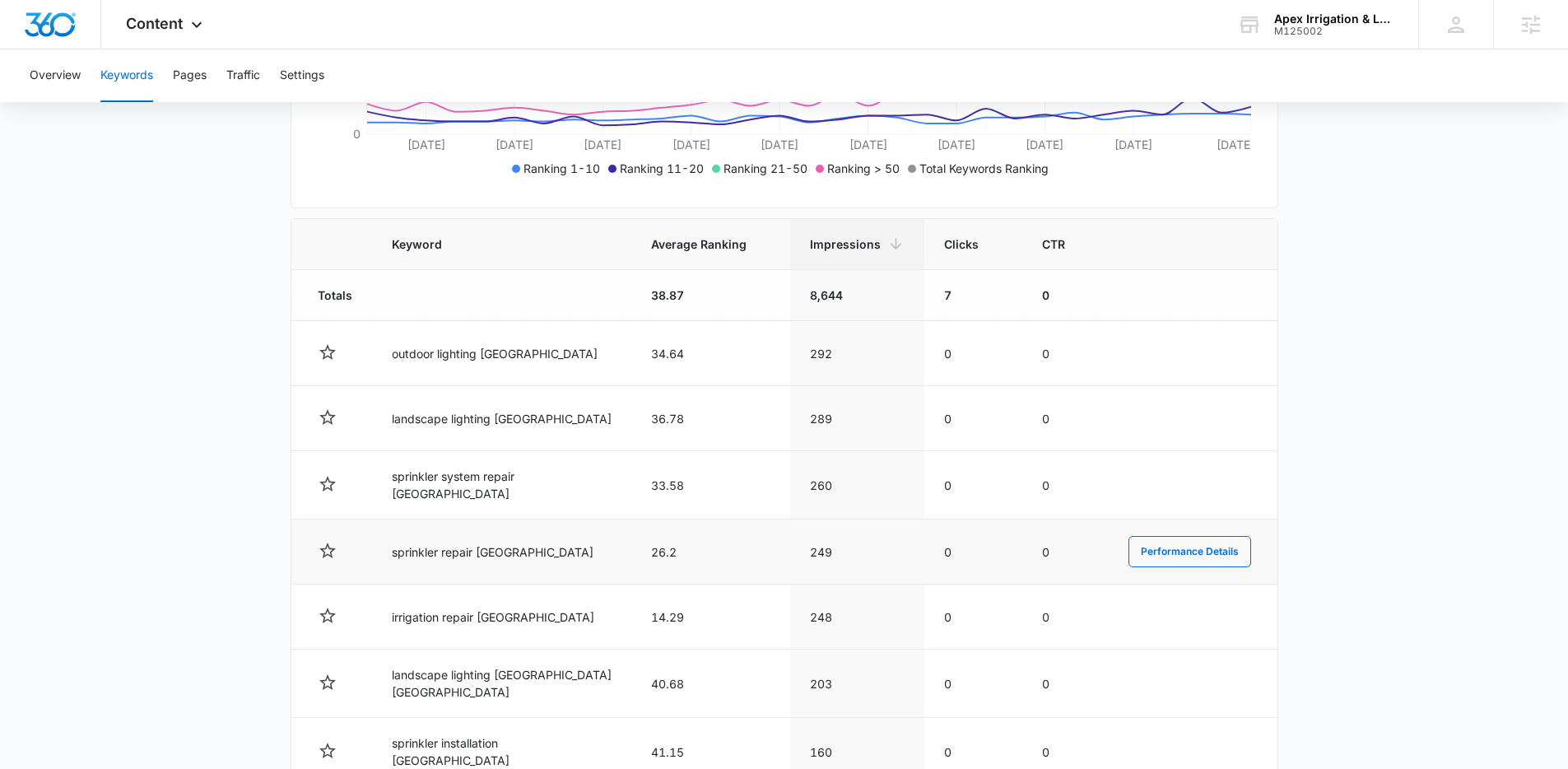
scroll to position [590, 0]
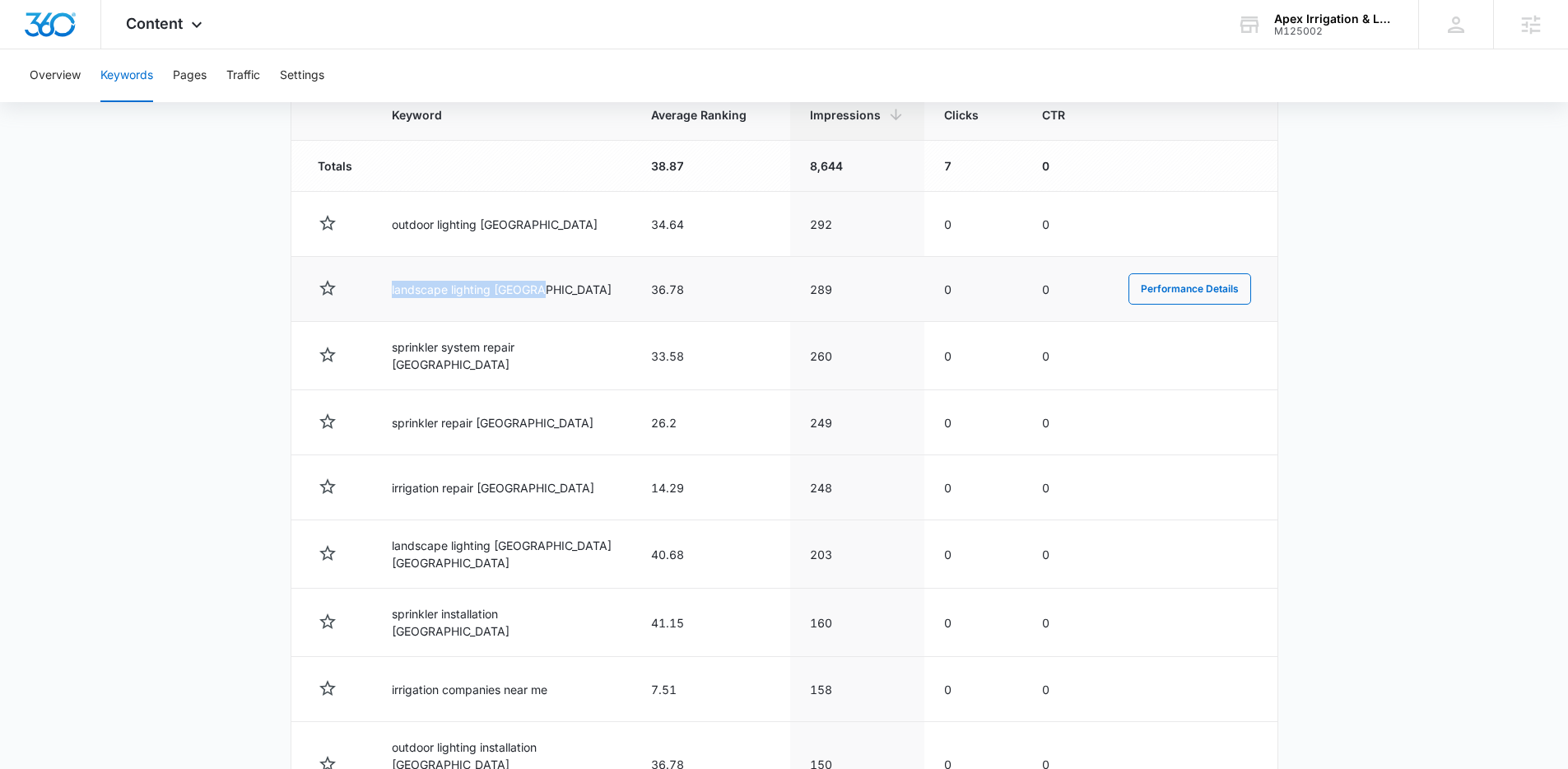
drag, startPoint x: 525, startPoint y: 293, endPoint x: 375, endPoint y: 287, distance: 150.1
click at [375, 287] on td "landscape lighting atlanta" at bounding box center [501, 289] width 259 height 65
drag, startPoint x: 850, startPoint y: 294, endPoint x: 328, endPoint y: 285, distance: 522.1
click at [328, 285] on tr "landscape lighting atlanta 36.78 289 0 0 Performance Details" at bounding box center [784, 289] width 986 height 65
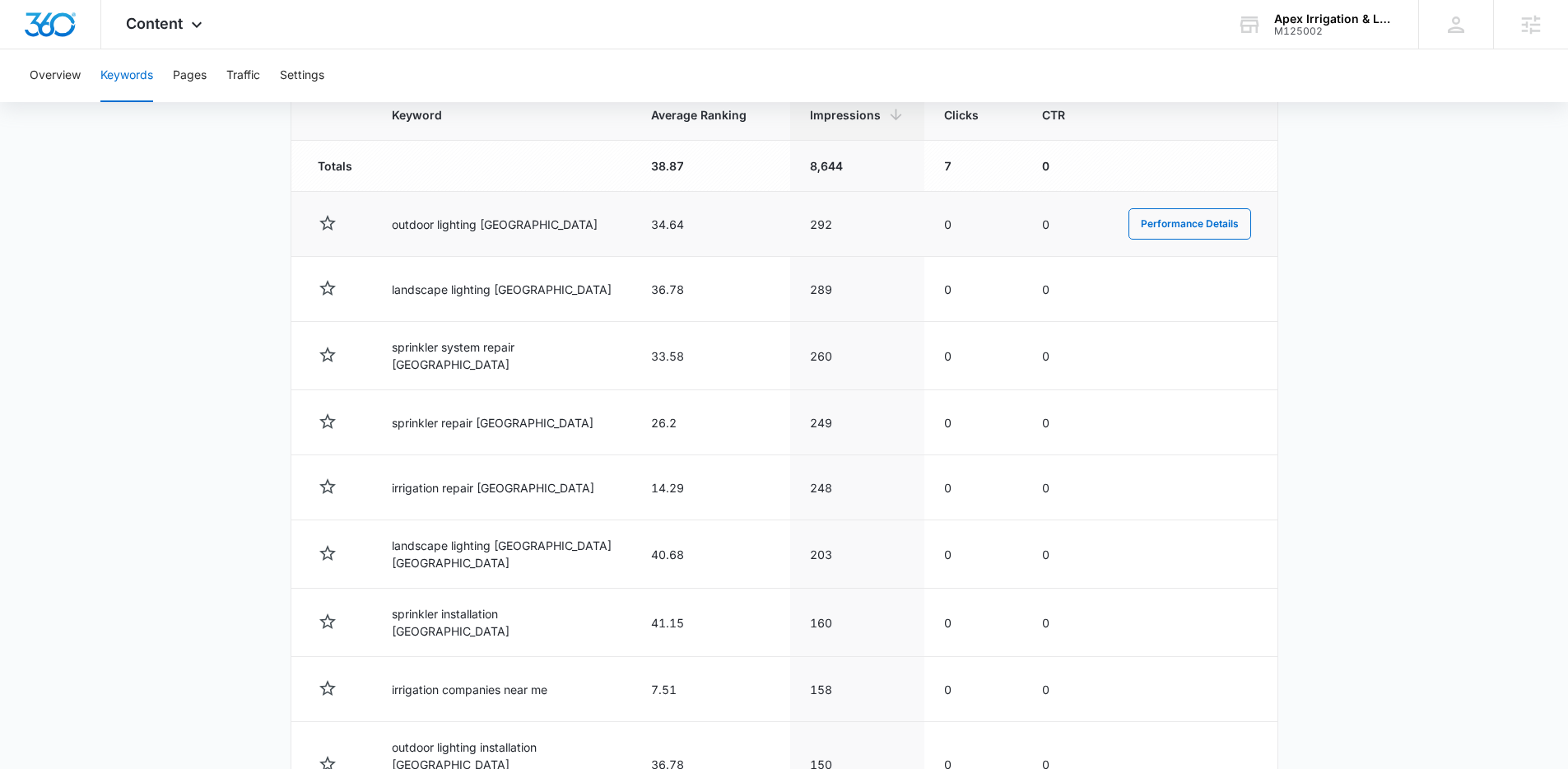
drag, startPoint x: 405, startPoint y: 213, endPoint x: 388, endPoint y: 213, distance: 17.0
click at [403, 213] on td "outdoor lighting atlanta" at bounding box center [501, 223] width 259 height 65
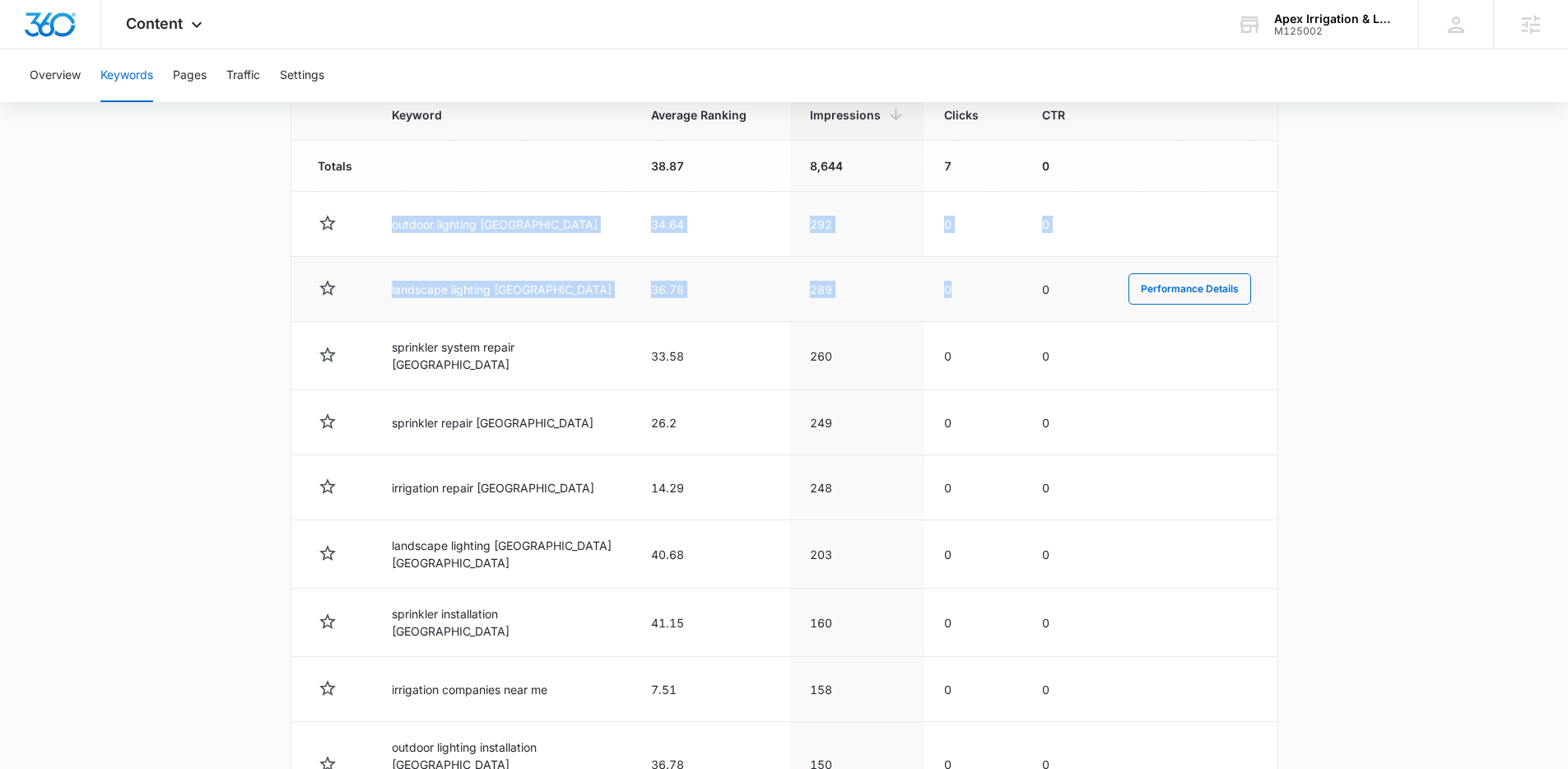
drag, startPoint x: 388, startPoint y: 213, endPoint x: 925, endPoint y: 308, distance: 545.3
click at [925, 308] on tbody "Totals 38.87 8,644 7 0 outdoor lighting atlanta 34.64 292 0 0 Performance Detai…" at bounding box center [784, 508] width 986 height 735
click at [957, 305] on td "0" at bounding box center [973, 289] width 98 height 65
drag, startPoint x: 837, startPoint y: 296, endPoint x: 508, endPoint y: 226, distance: 336.4
click at [508, 226] on tbody "Totals 38.87 8,644 7 0 outdoor lighting atlanta 34.64 292 0 0 Performance Detai…" at bounding box center [784, 508] width 986 height 735
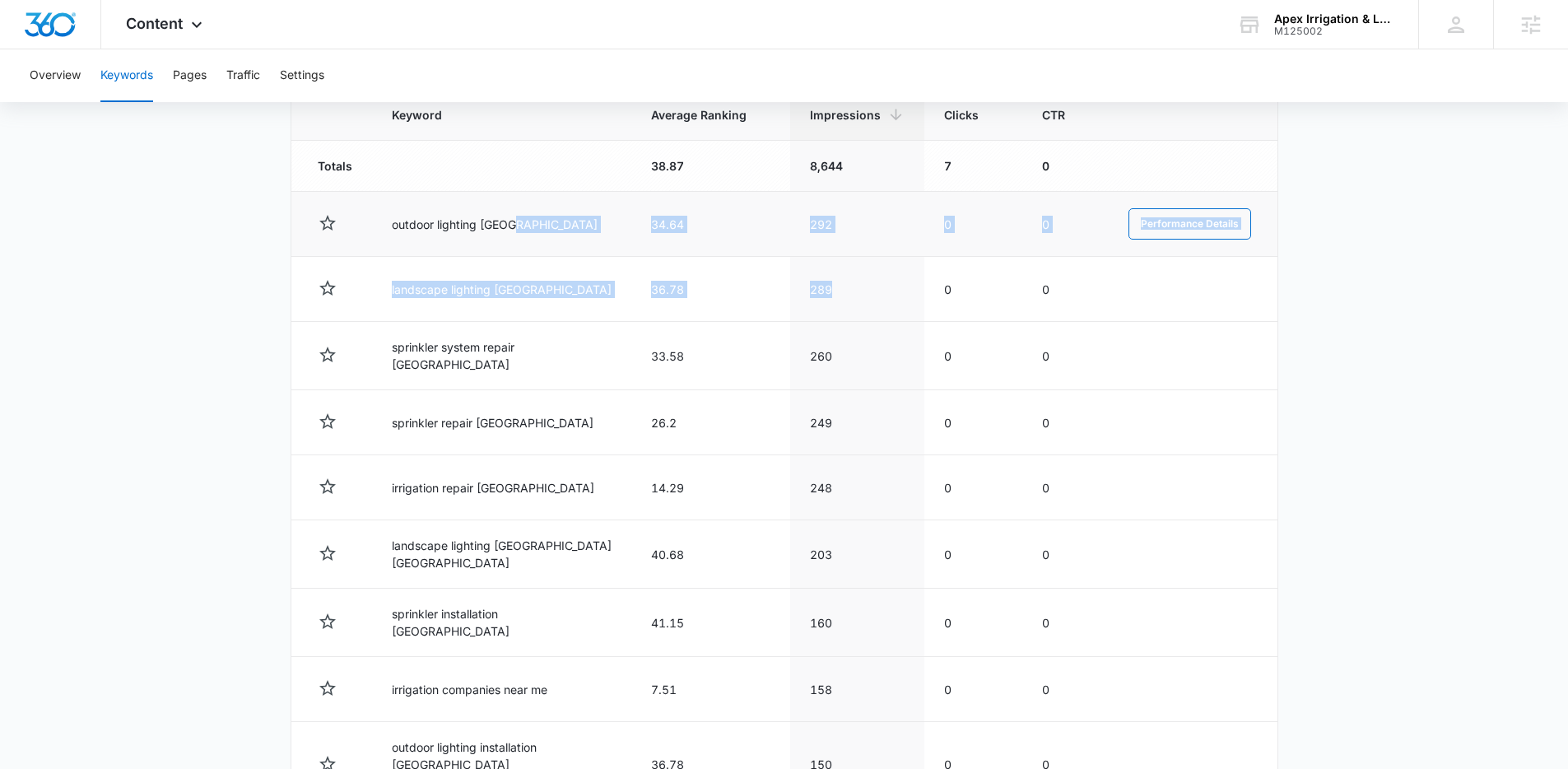
click at [508, 226] on td "outdoor lighting atlanta" at bounding box center [501, 223] width 259 height 65
drag, startPoint x: 643, startPoint y: 227, endPoint x: 711, endPoint y: 234, distance: 68.4
click at [711, 234] on td "34.64" at bounding box center [710, 223] width 159 height 65
drag, startPoint x: 394, startPoint y: 223, endPoint x: 947, endPoint y: 290, distance: 557.0
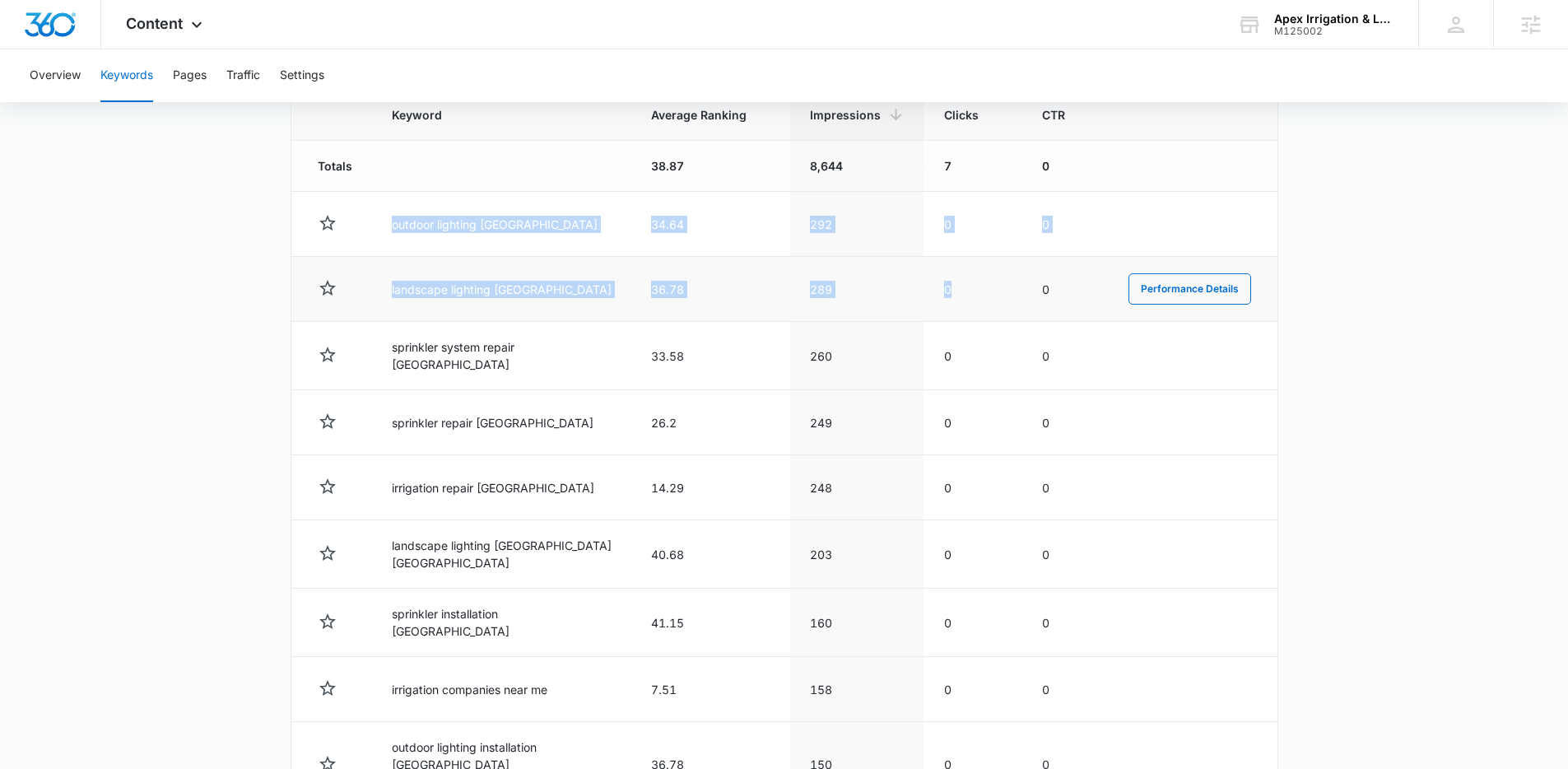
click at [947, 290] on tbody "Totals 38.87 8,644 7 0 outdoor lighting atlanta 34.64 292 0 0 Performance Detai…" at bounding box center [784, 508] width 986 height 735
click at [844, 293] on td "289" at bounding box center [857, 289] width 134 height 65
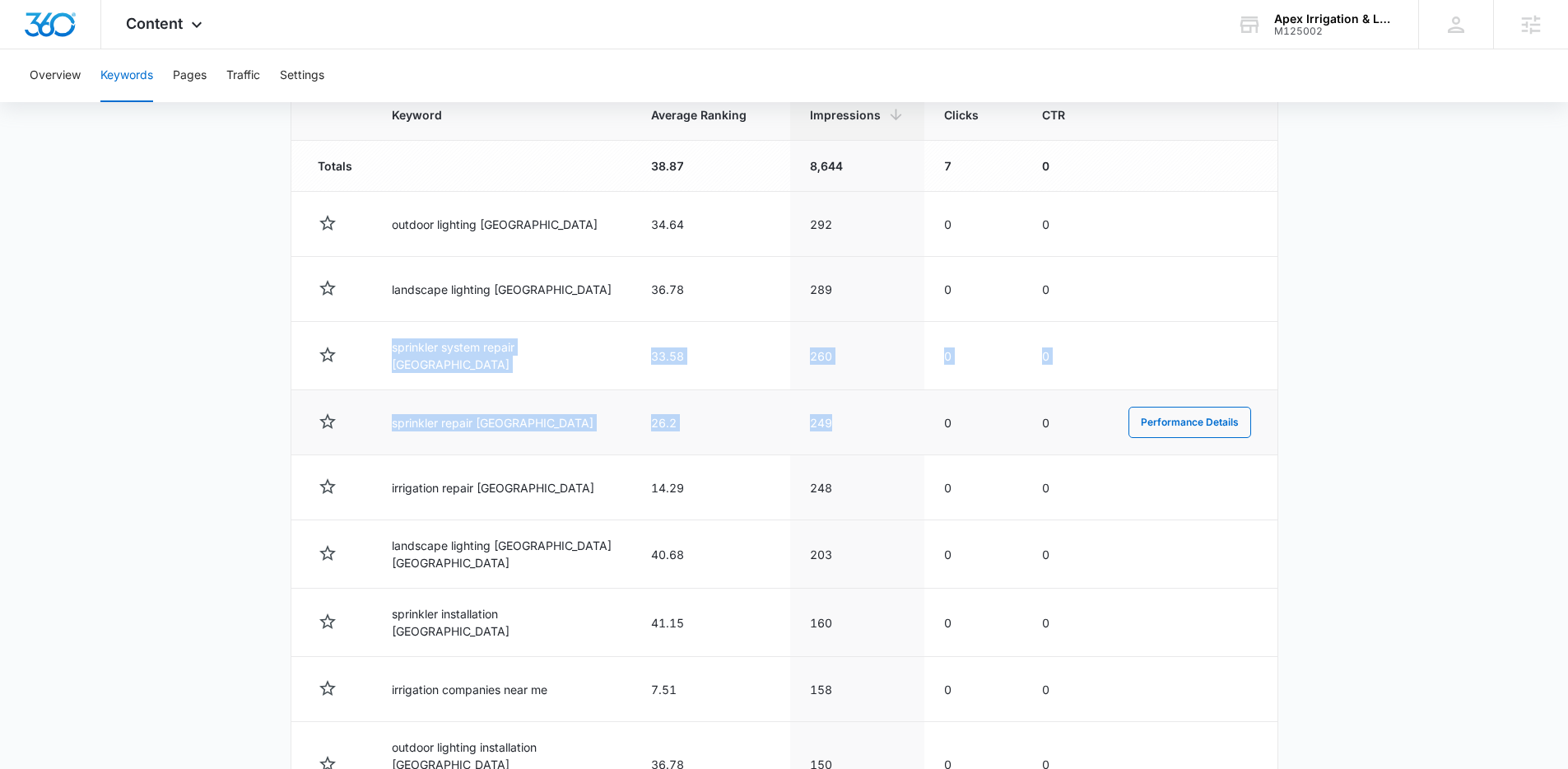
drag, startPoint x: 371, startPoint y: 344, endPoint x: 868, endPoint y: 429, distance: 504.2
click at [868, 429] on tbody "Totals 38.87 8,644 7 0 outdoor lighting atlanta 34.64 292 0 0 Performance Detai…" at bounding box center [784, 508] width 986 height 735
click at [868, 429] on td "249" at bounding box center [857, 423] width 134 height 65
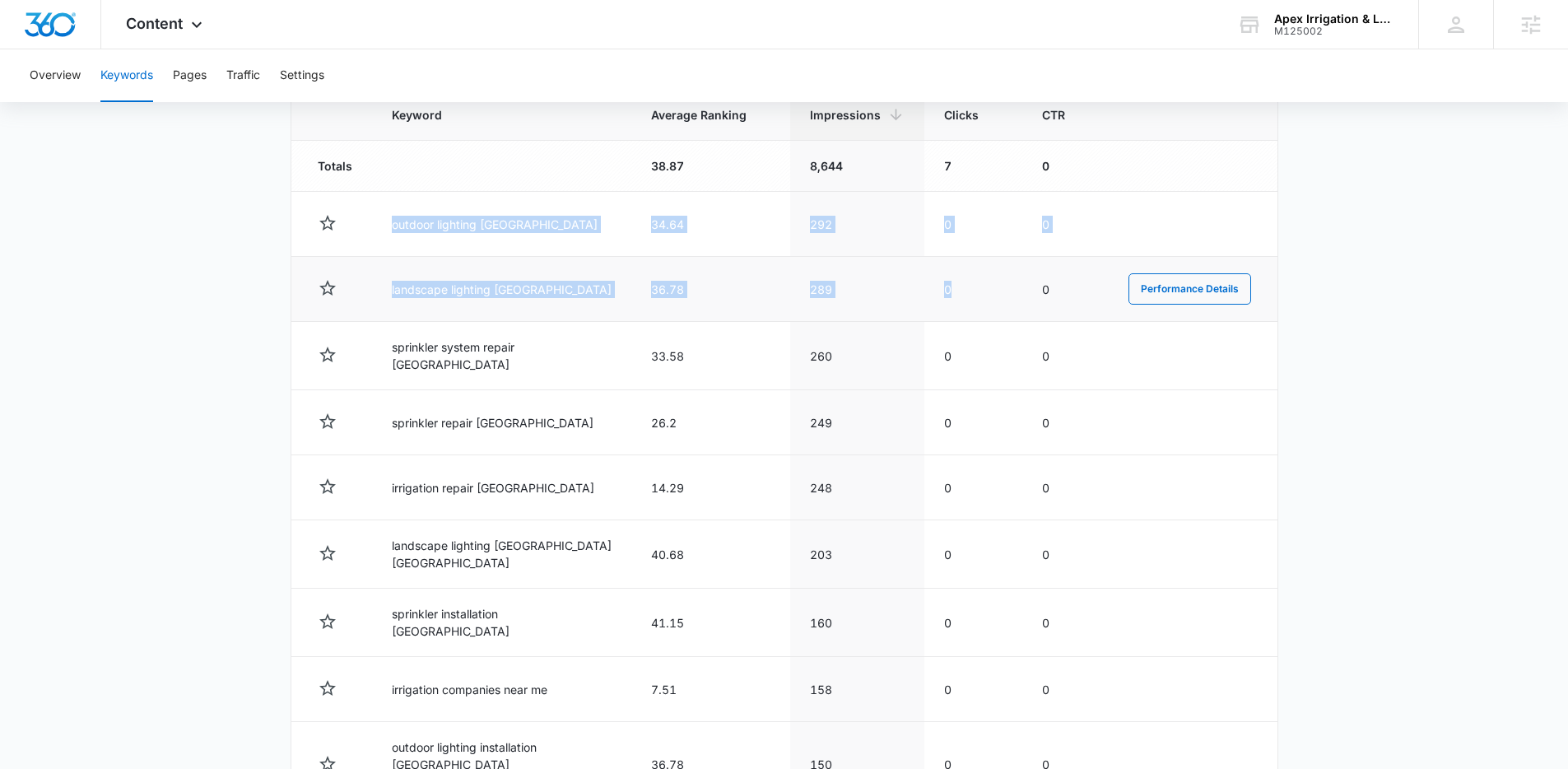
drag, startPoint x: 367, startPoint y: 221, endPoint x: 1009, endPoint y: 300, distance: 646.8
click at [1009, 300] on tbody "Totals 38.87 8,644 7 0 outdoor lighting atlanta 34.64 292 0 0 Performance Detai…" at bounding box center [784, 508] width 986 height 735
click at [1009, 300] on td "0" at bounding box center [973, 289] width 98 height 65
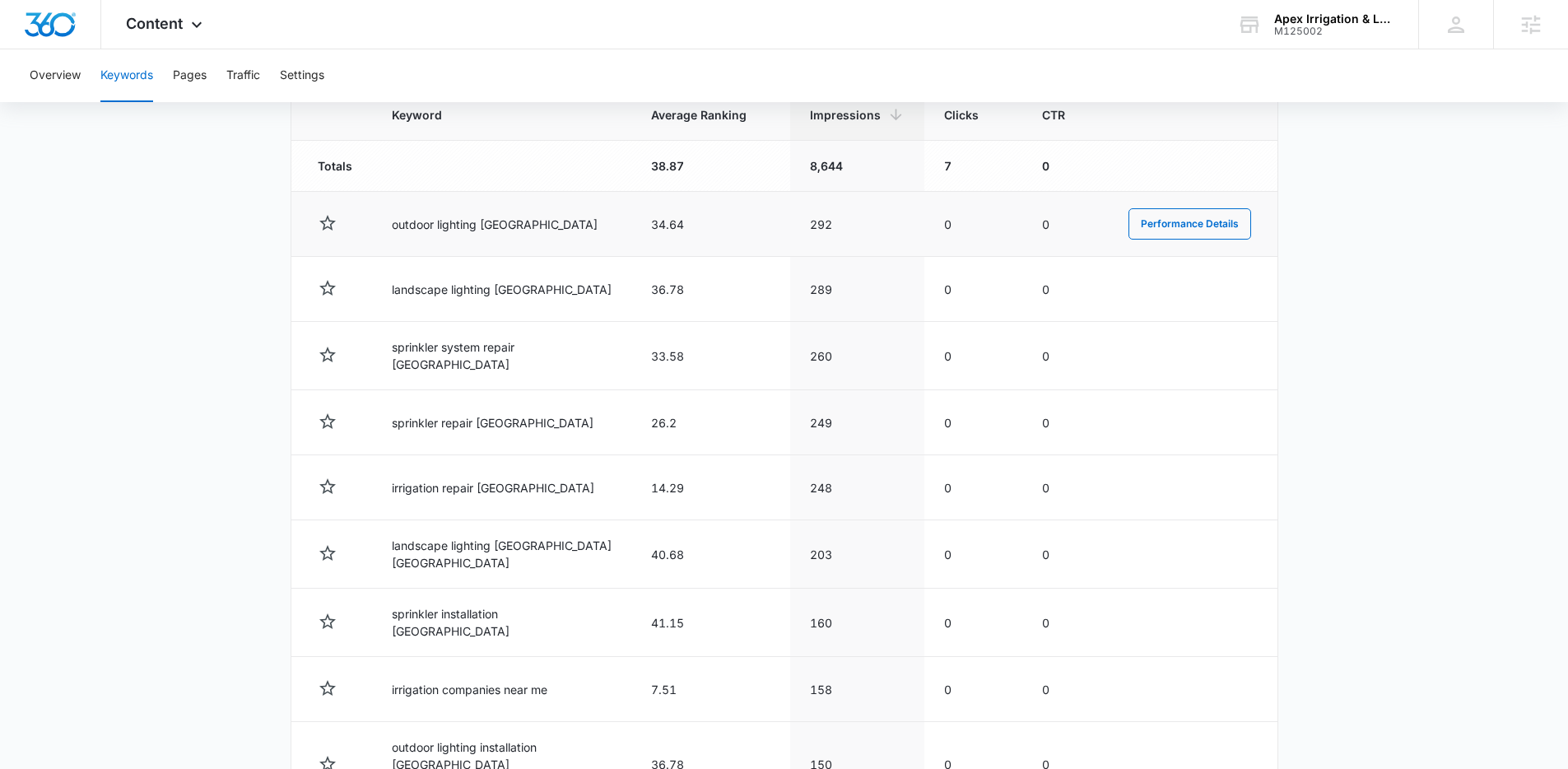
click at [760, 246] on td "34.64" at bounding box center [710, 223] width 159 height 65
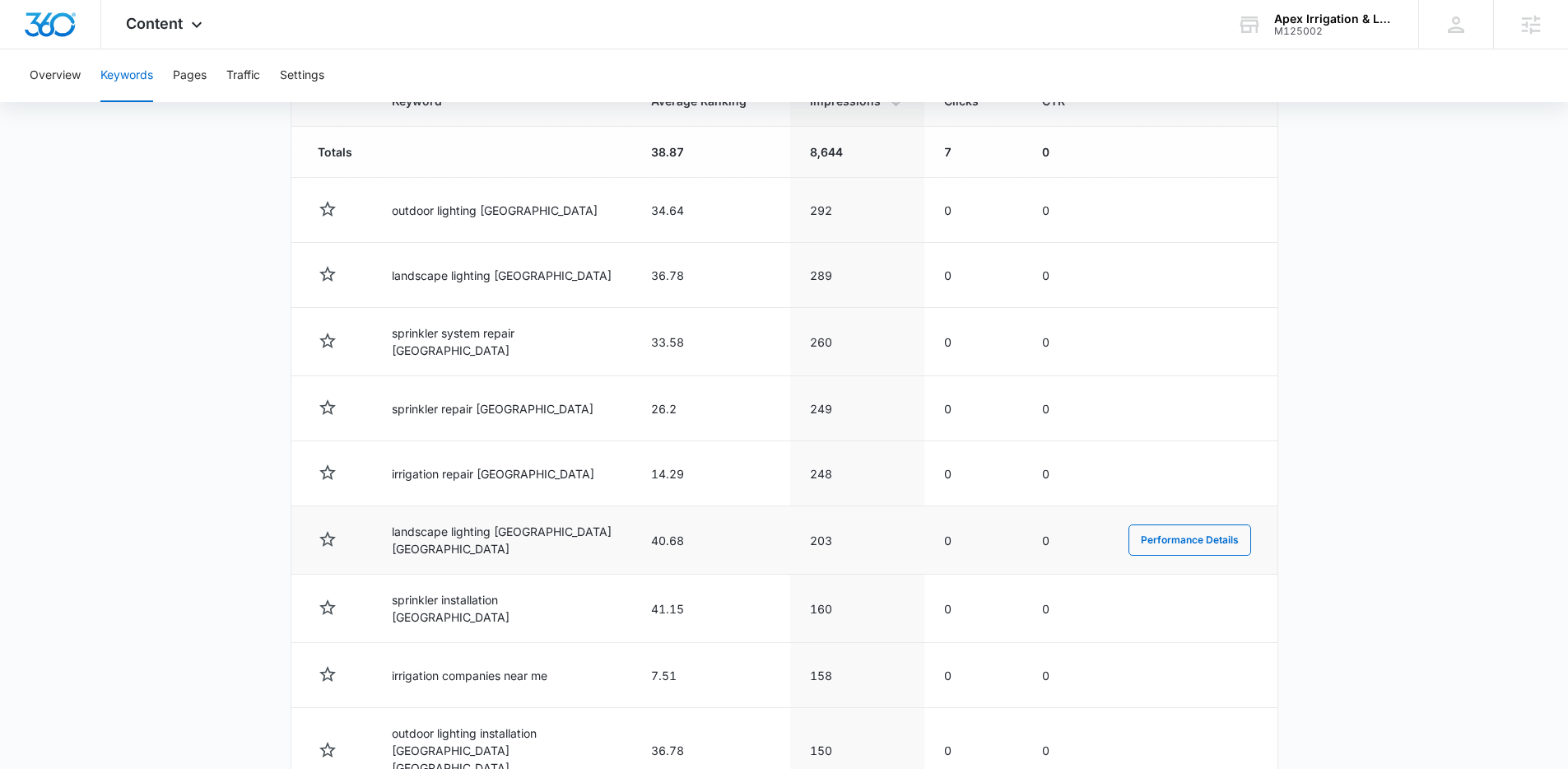
scroll to position [605, 0]
drag, startPoint x: 379, startPoint y: 544, endPoint x: 553, endPoint y: 543, distance: 174.0
click at [553, 543] on td "landscape lighting atlanta ga" at bounding box center [501, 540] width 259 height 69
drag, startPoint x: 553, startPoint y: 543, endPoint x: 392, endPoint y: 529, distance: 161.6
click at [392, 529] on td "landscape lighting atlanta ga" at bounding box center [501, 540] width 259 height 69
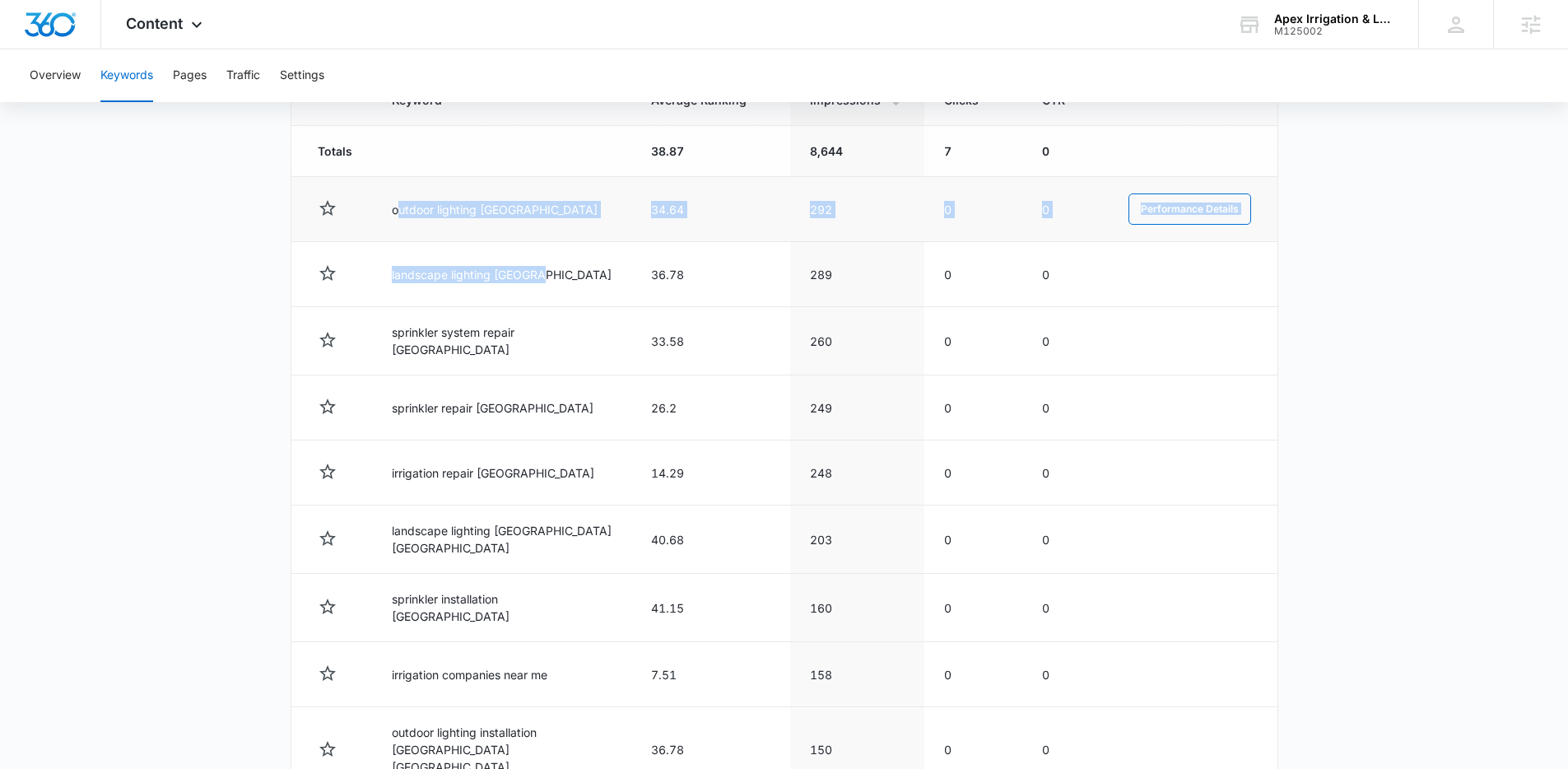
drag, startPoint x: 538, startPoint y: 278, endPoint x: 399, endPoint y: 205, distance: 157.0
click at [399, 205] on tbody "Totals 38.87 8,644 7 0 outdoor lighting atlanta 34.64 292 0 0 Performance Detai…" at bounding box center [784, 493] width 986 height 735
drag, startPoint x: 399, startPoint y: 205, endPoint x: 615, endPoint y: 226, distance: 217.0
click at [403, 205] on td "outdoor lighting atlanta" at bounding box center [501, 209] width 259 height 65
click at [733, 218] on td "34.64" at bounding box center [710, 209] width 159 height 65
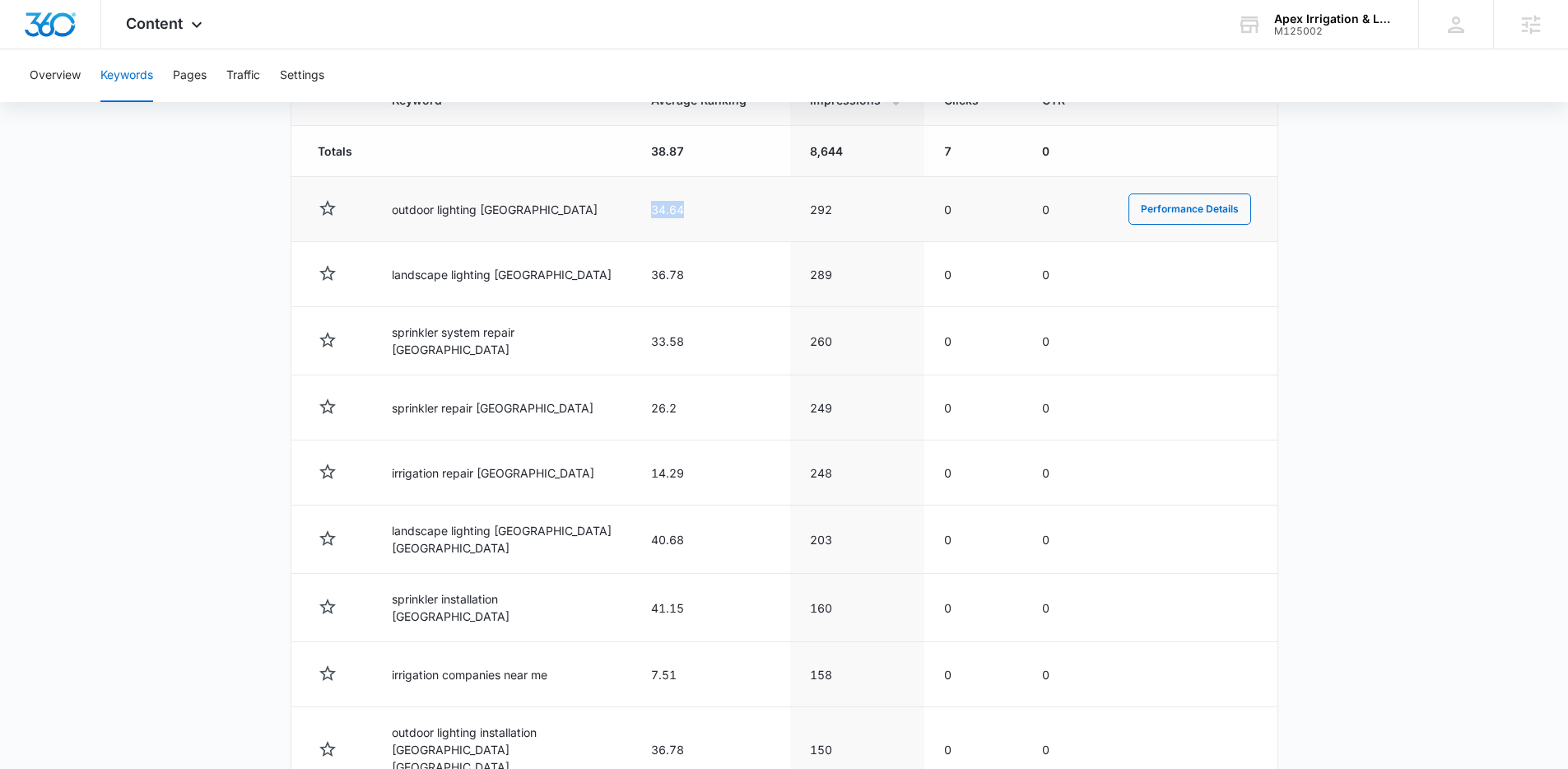
drag, startPoint x: 676, startPoint y: 216, endPoint x: 636, endPoint y: 211, distance: 40.3
click at [636, 211] on td "34.64" at bounding box center [710, 209] width 159 height 65
click at [647, 206] on td "34.64" at bounding box center [710, 209] width 159 height 65
drag, startPoint x: 641, startPoint y: 206, endPoint x: 693, endPoint y: 212, distance: 52.3
click at [693, 212] on td "34.64" at bounding box center [710, 209] width 159 height 65
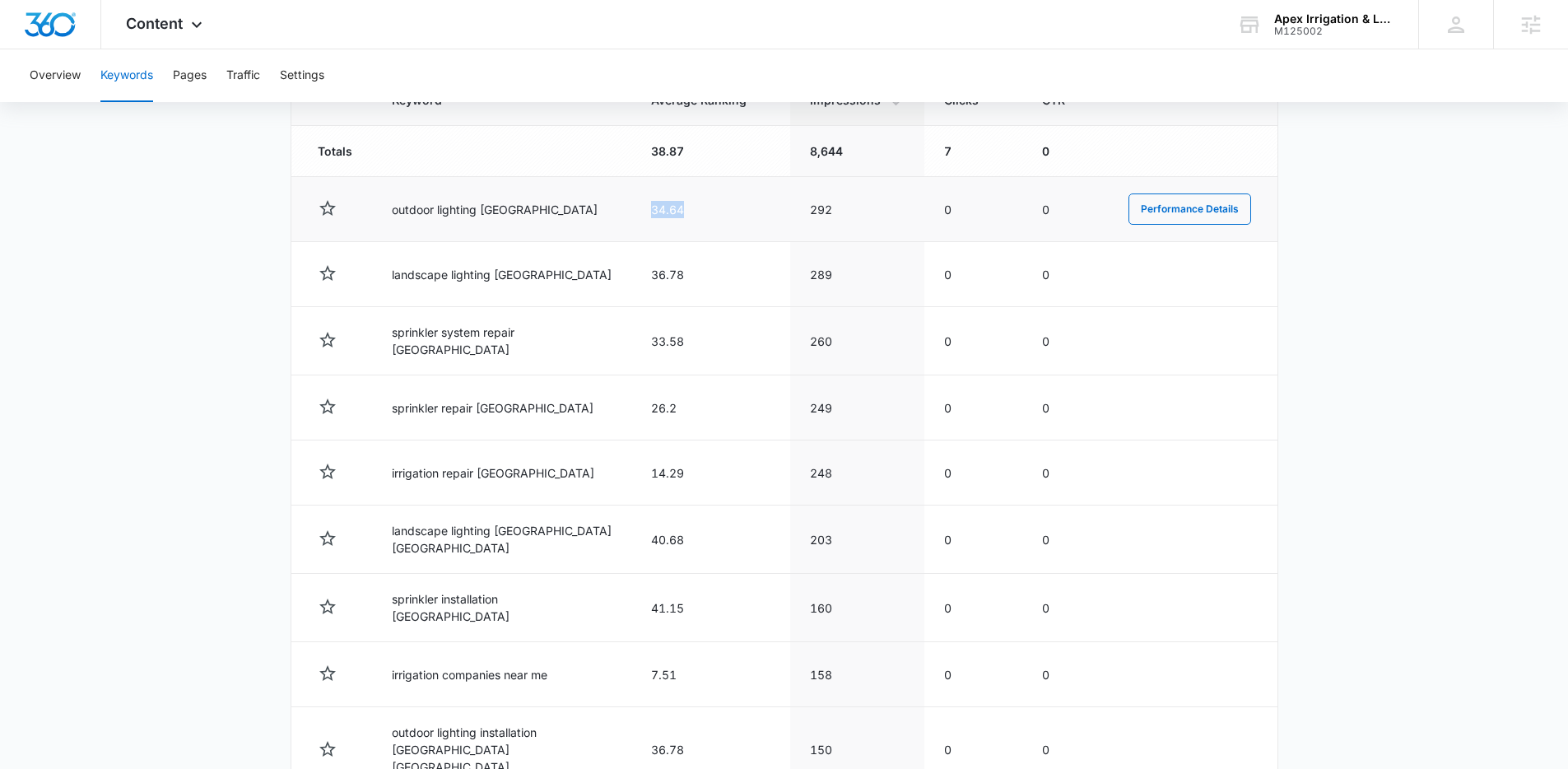
click at [693, 212] on td "34.64" at bounding box center [710, 209] width 159 height 65
drag, startPoint x: 394, startPoint y: 199, endPoint x: 860, endPoint y: 215, distance: 466.3
click at [860, 215] on tr "outdoor lighting atlanta 34.64 292 0 0 Performance Details" at bounding box center [784, 209] width 986 height 65
drag, startPoint x: 860, startPoint y: 215, endPoint x: 511, endPoint y: 226, distance: 349.2
click at [850, 217] on td "292" at bounding box center [857, 209] width 134 height 65
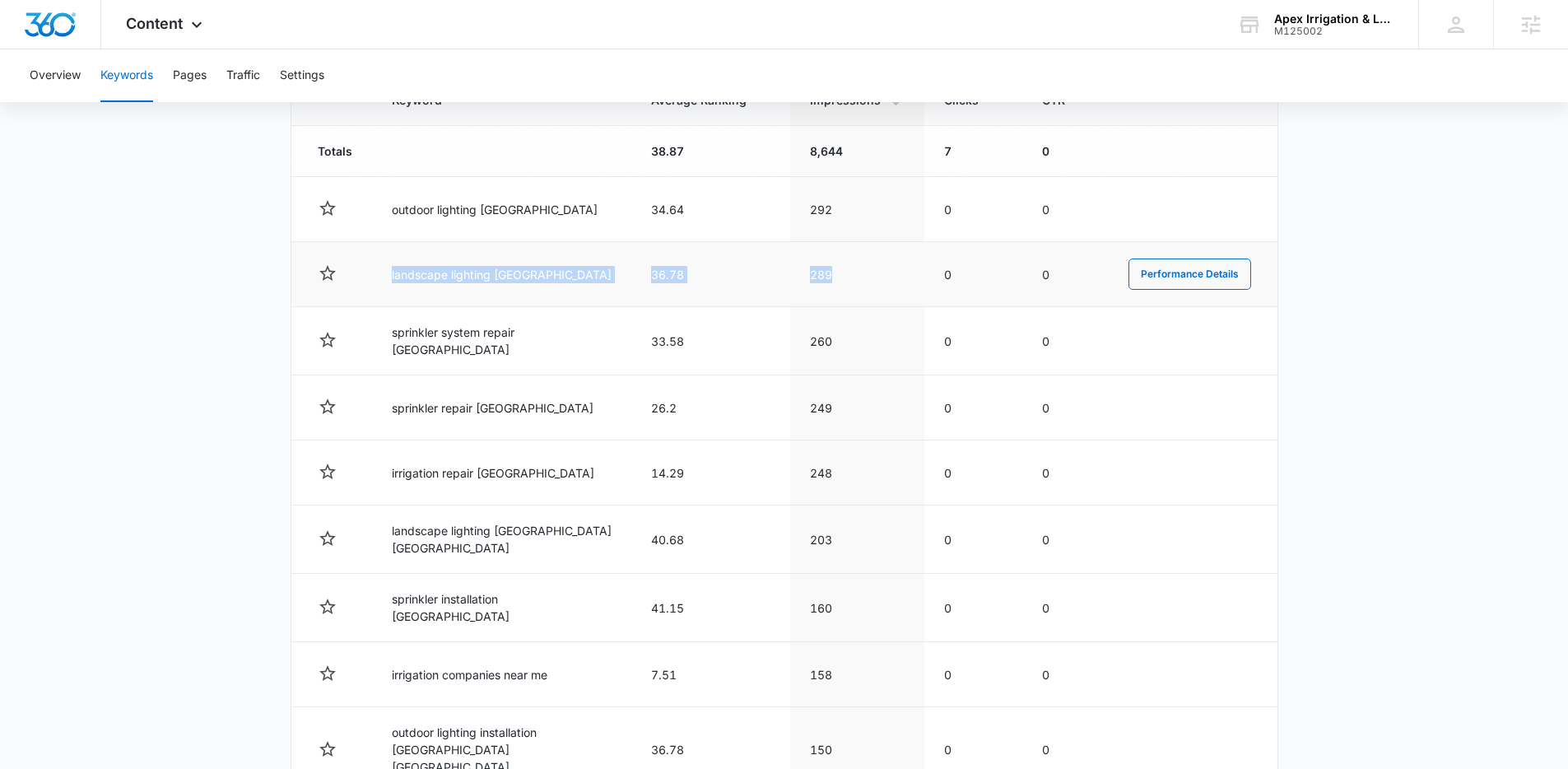
drag, startPoint x: 394, startPoint y: 264, endPoint x: 863, endPoint y: 294, distance: 470.0
click at [863, 294] on tr "landscape lighting atlanta 36.78 289 0 0 Performance Details" at bounding box center [784, 274] width 986 height 65
click at [863, 294] on td "289" at bounding box center [857, 274] width 134 height 65
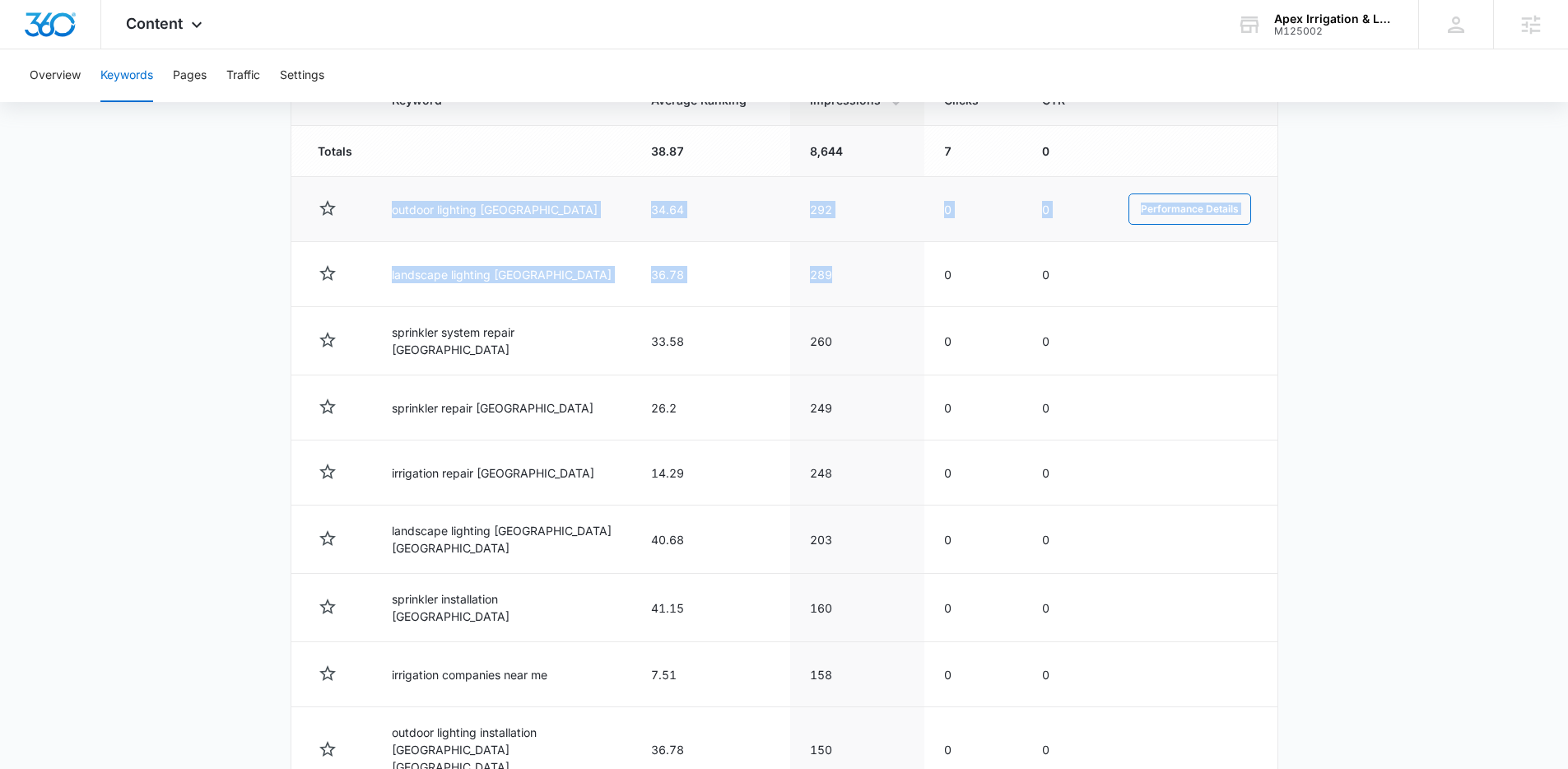
drag, startPoint x: 863, startPoint y: 294, endPoint x: 377, endPoint y: 205, distance: 494.1
click at [377, 205] on tbody "Totals 38.87 8,644 7 0 outdoor lighting atlanta 34.64 292 0 0 Performance Detai…" at bounding box center [784, 493] width 986 height 735
click at [377, 205] on td "outdoor lighting atlanta" at bounding box center [501, 209] width 259 height 65
drag, startPoint x: 377, startPoint y: 205, endPoint x: 1058, endPoint y: 289, distance: 686.2
click at [1058, 289] on tbody "Totals 38.87 8,644 7 0 outdoor lighting atlanta 34.64 292 0 0 Performance Detai…" at bounding box center [784, 493] width 986 height 735
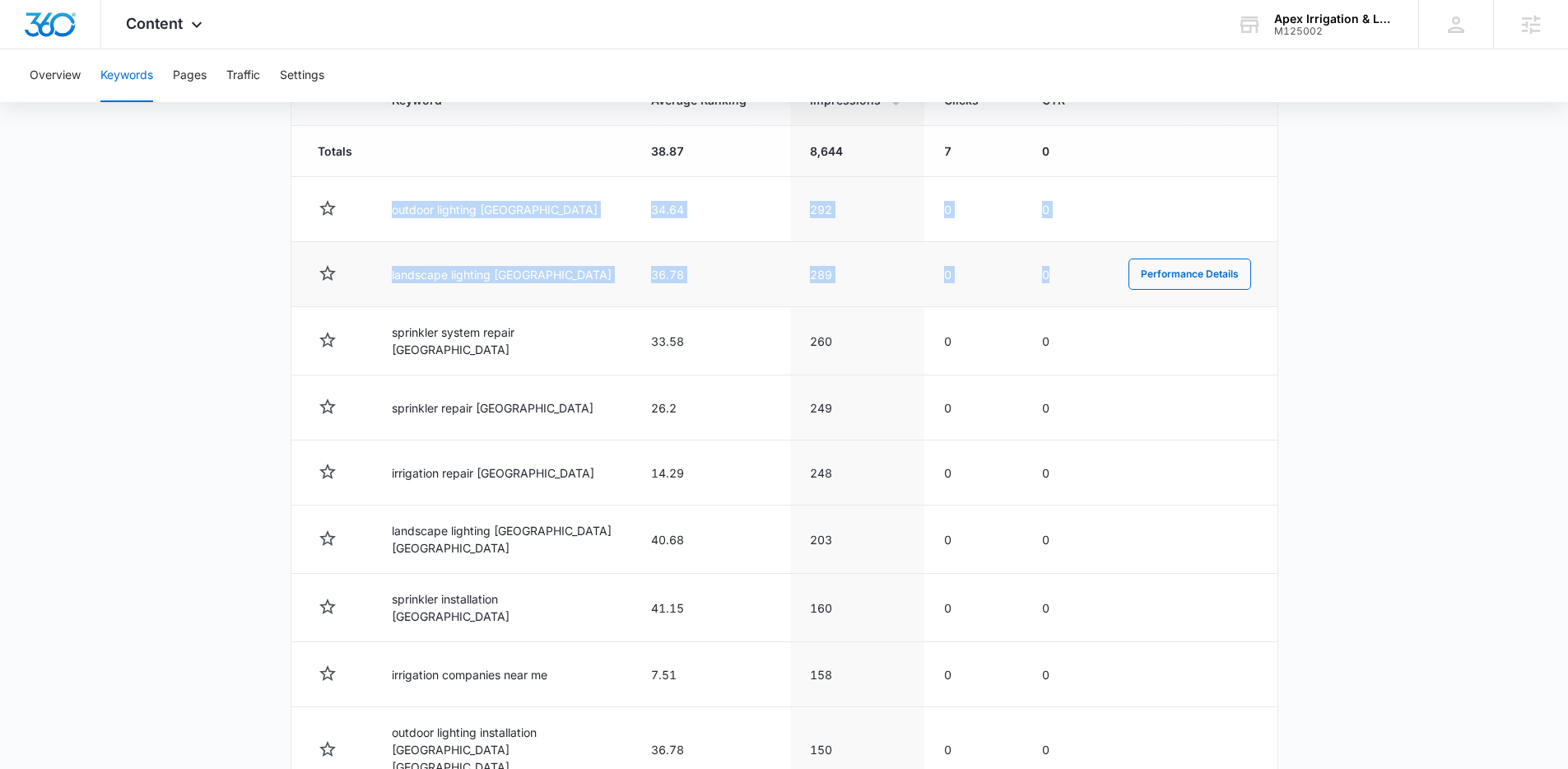
click at [1058, 289] on td "0" at bounding box center [1065, 274] width 86 height 65
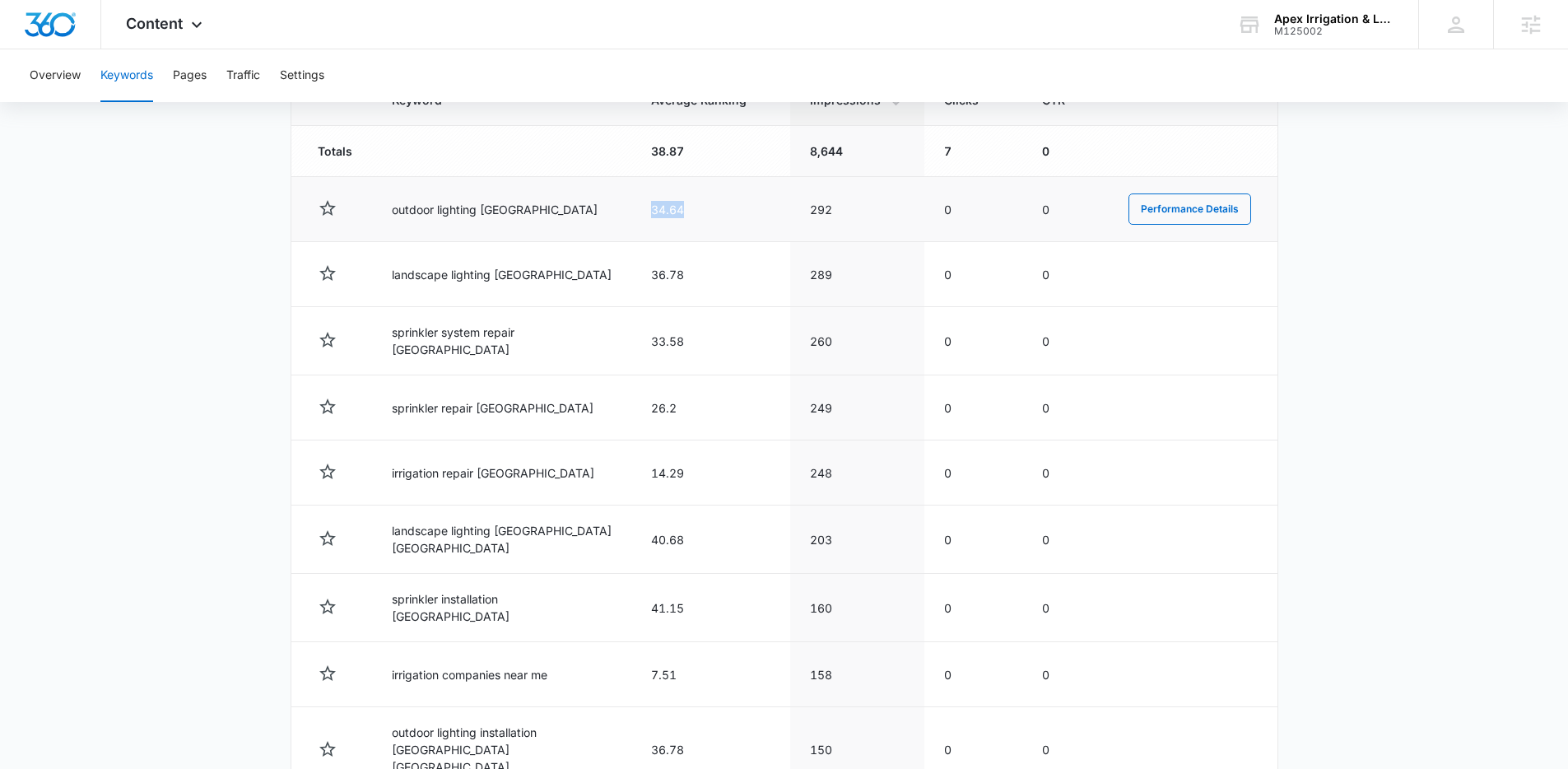
drag, startPoint x: 623, startPoint y: 213, endPoint x: 687, endPoint y: 210, distance: 64.1
click at [687, 210] on td "34.64" at bounding box center [710, 209] width 159 height 65
click at [686, 212] on td "34.64" at bounding box center [710, 209] width 159 height 65
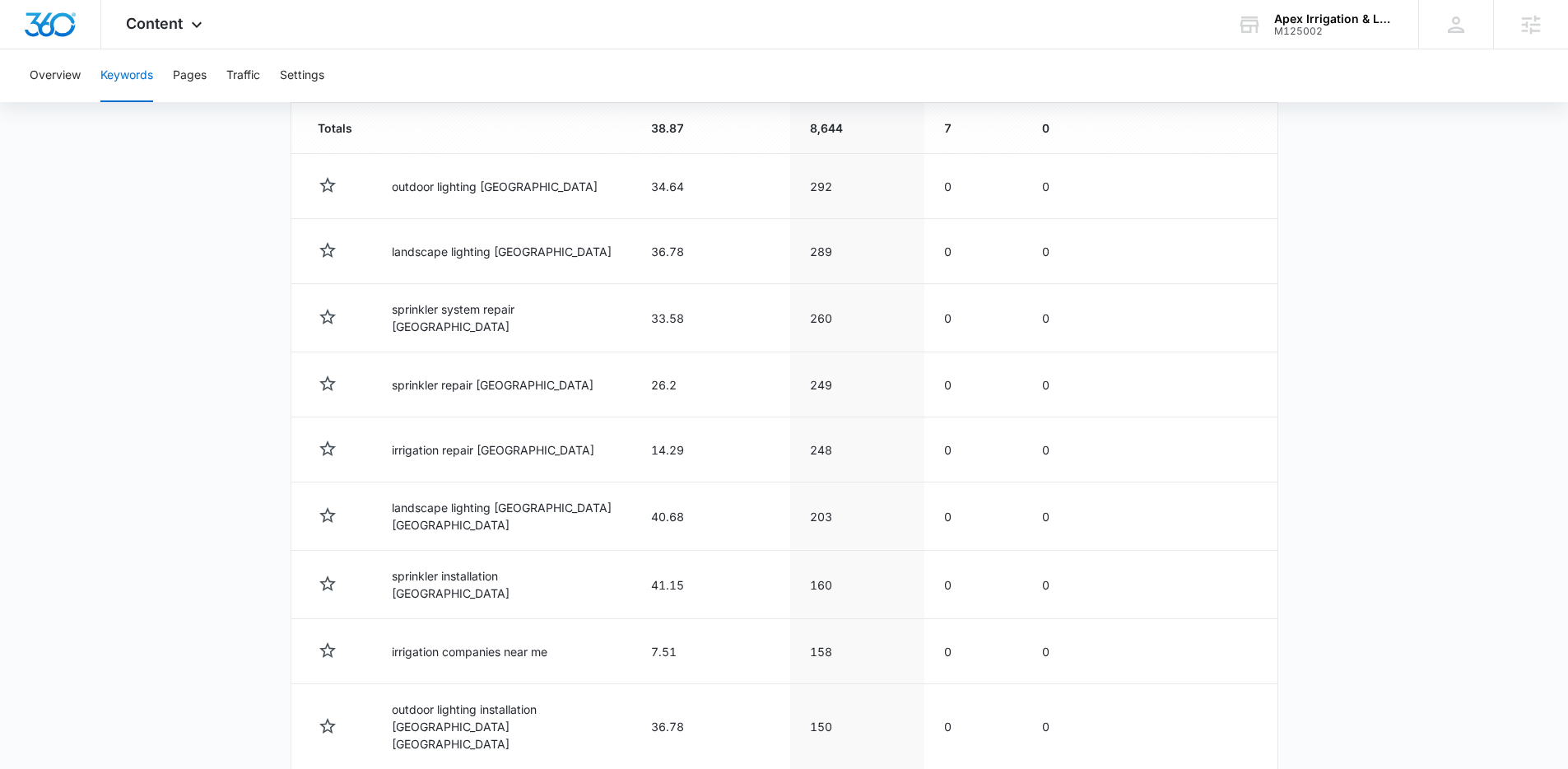
scroll to position [0, 0]
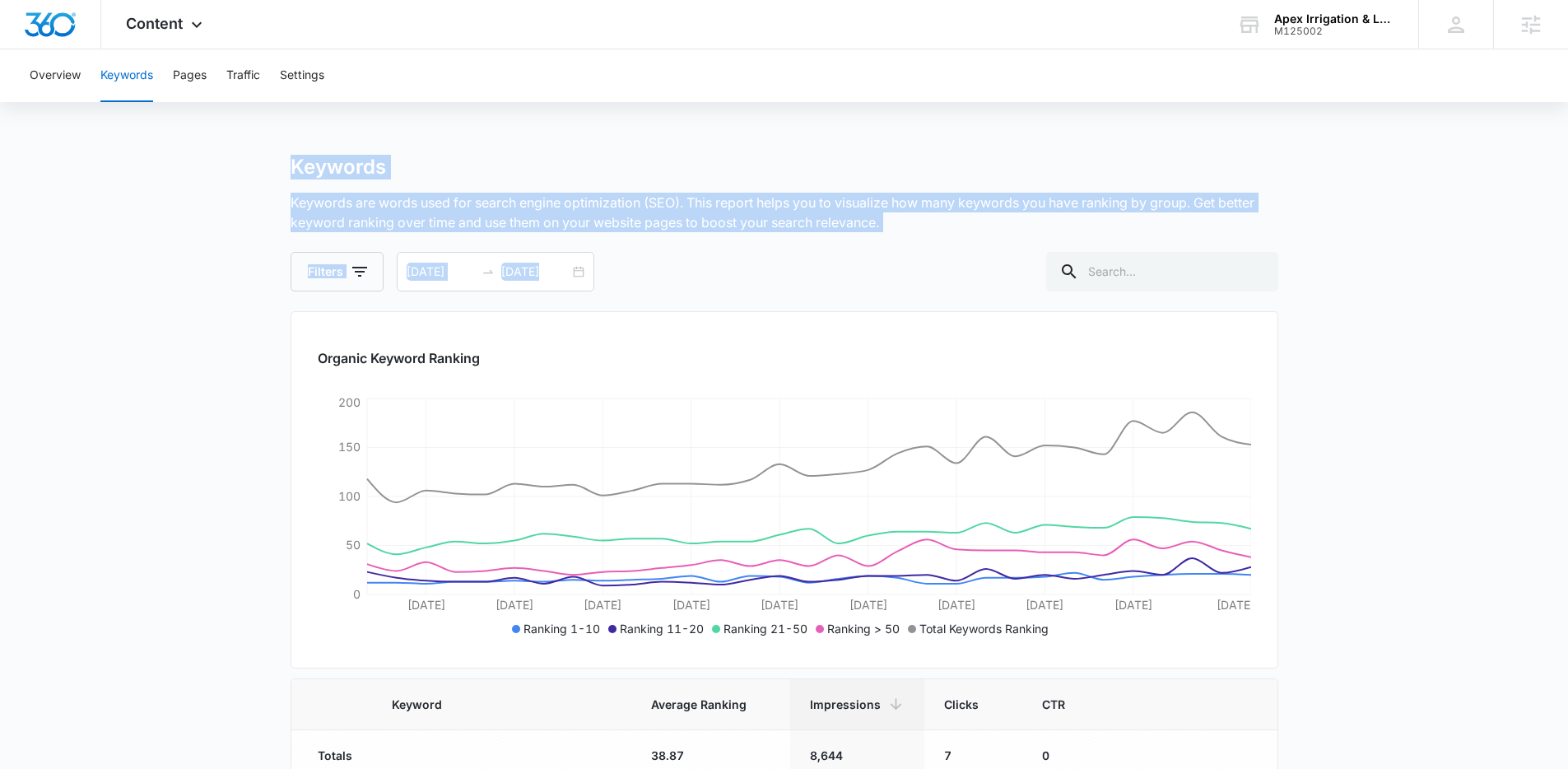
drag, startPoint x: 295, startPoint y: 167, endPoint x: 906, endPoint y: 237, distance: 615.0
click at [906, 237] on div "Keywords Keywords are words used for search engine optimization (SEO). This rep…" at bounding box center [784, 223] width 988 height 137
drag, startPoint x: 735, startPoint y: 285, endPoint x: 148, endPoint y: 124, distance: 608.7
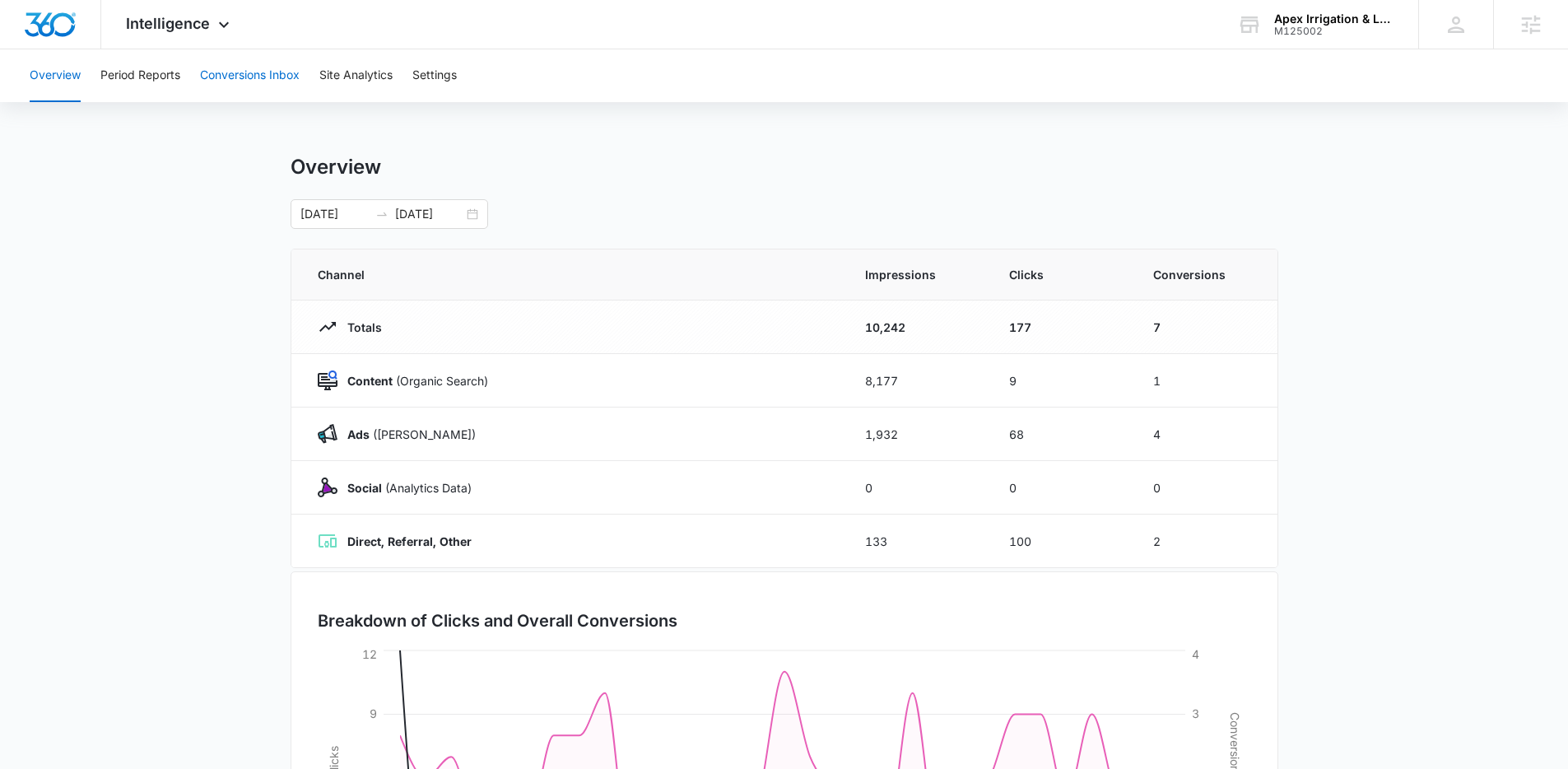
click at [237, 67] on button "Conversions Inbox" at bounding box center [250, 76] width 99 height 53
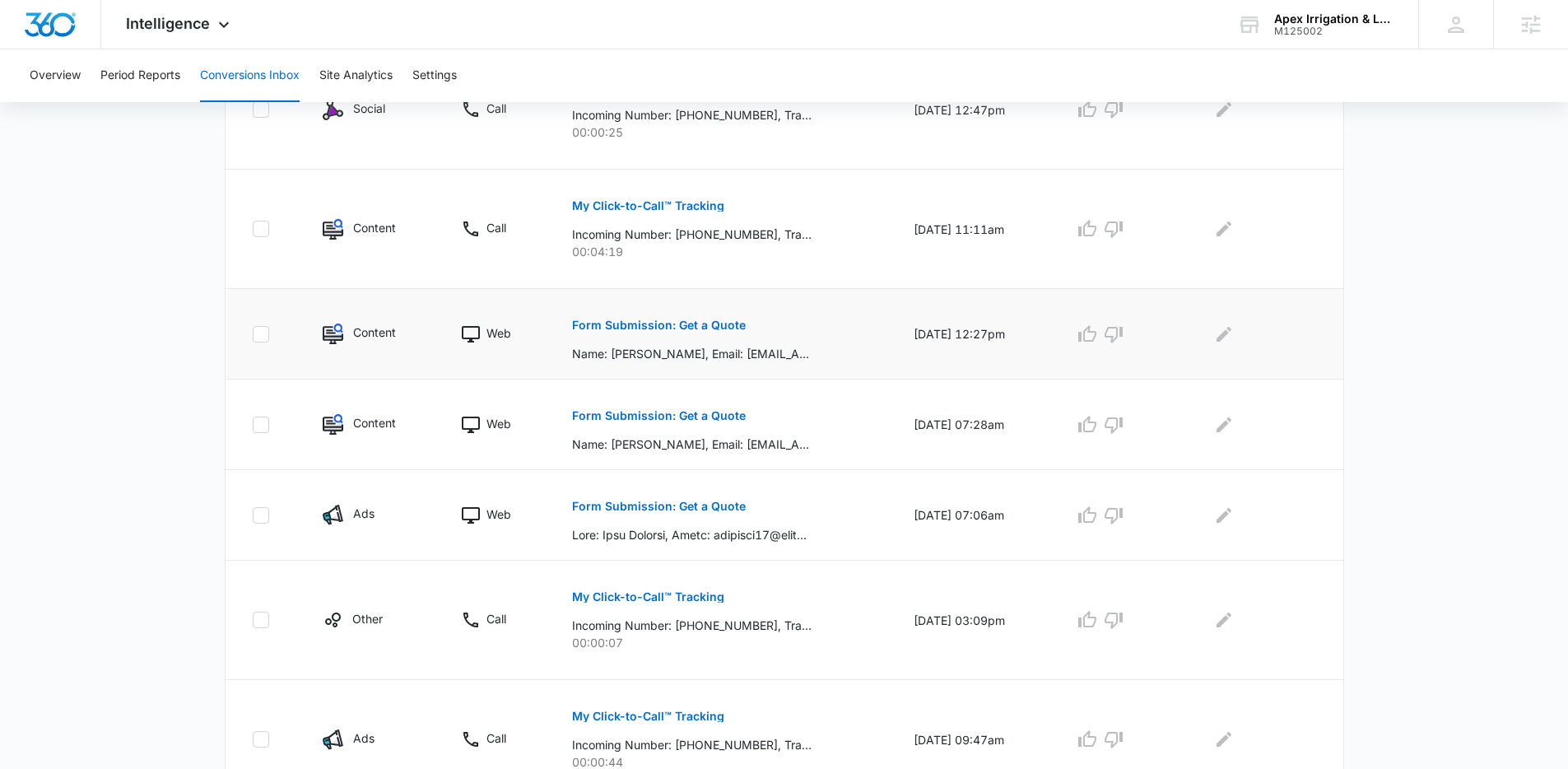
scroll to position [471, 0]
click at [662, 332] on button "Form Submission: Get a Quote" at bounding box center [659, 323] width 174 height 39
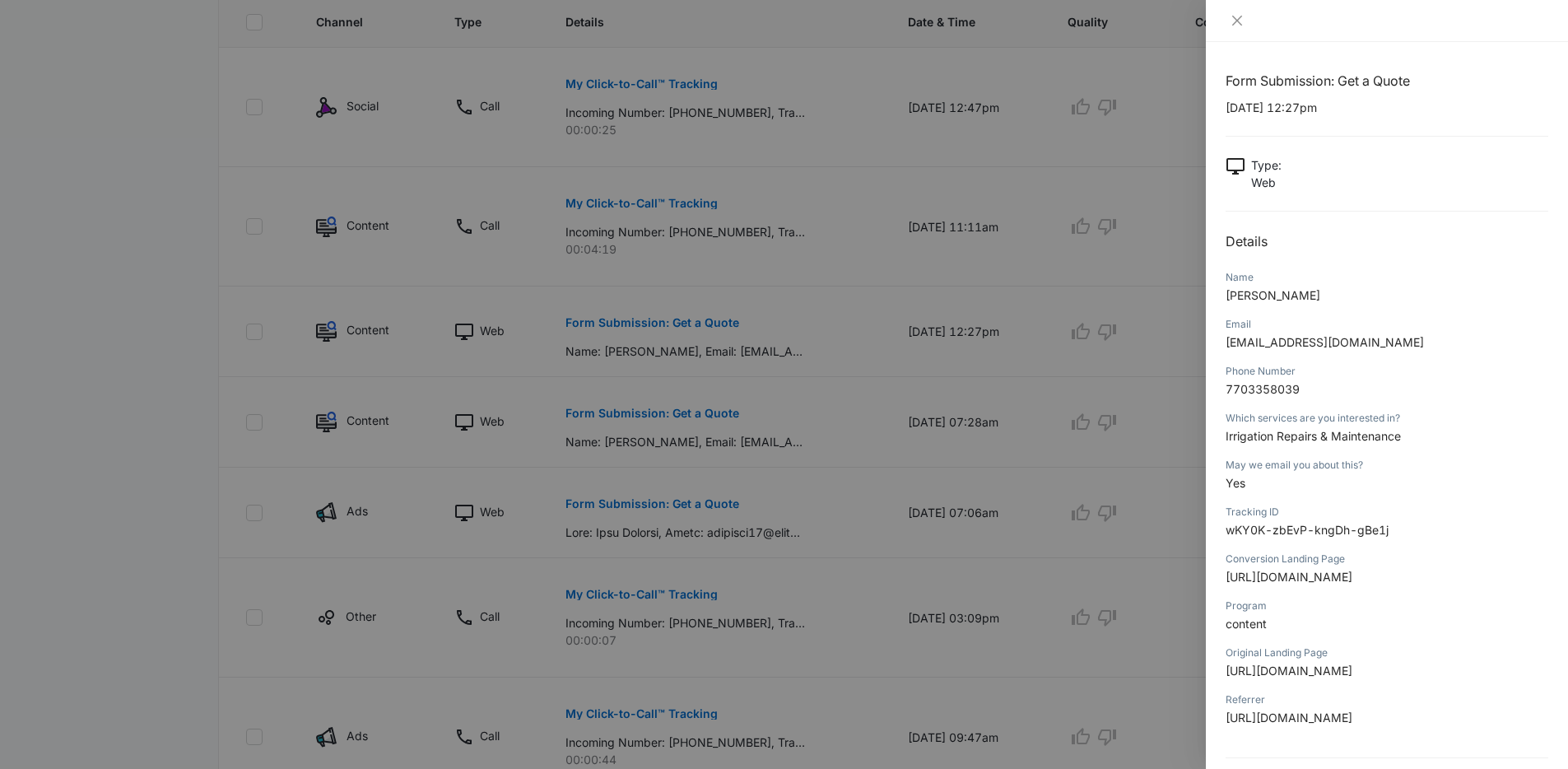
click at [817, 325] on div at bounding box center [784, 384] width 1568 height 769
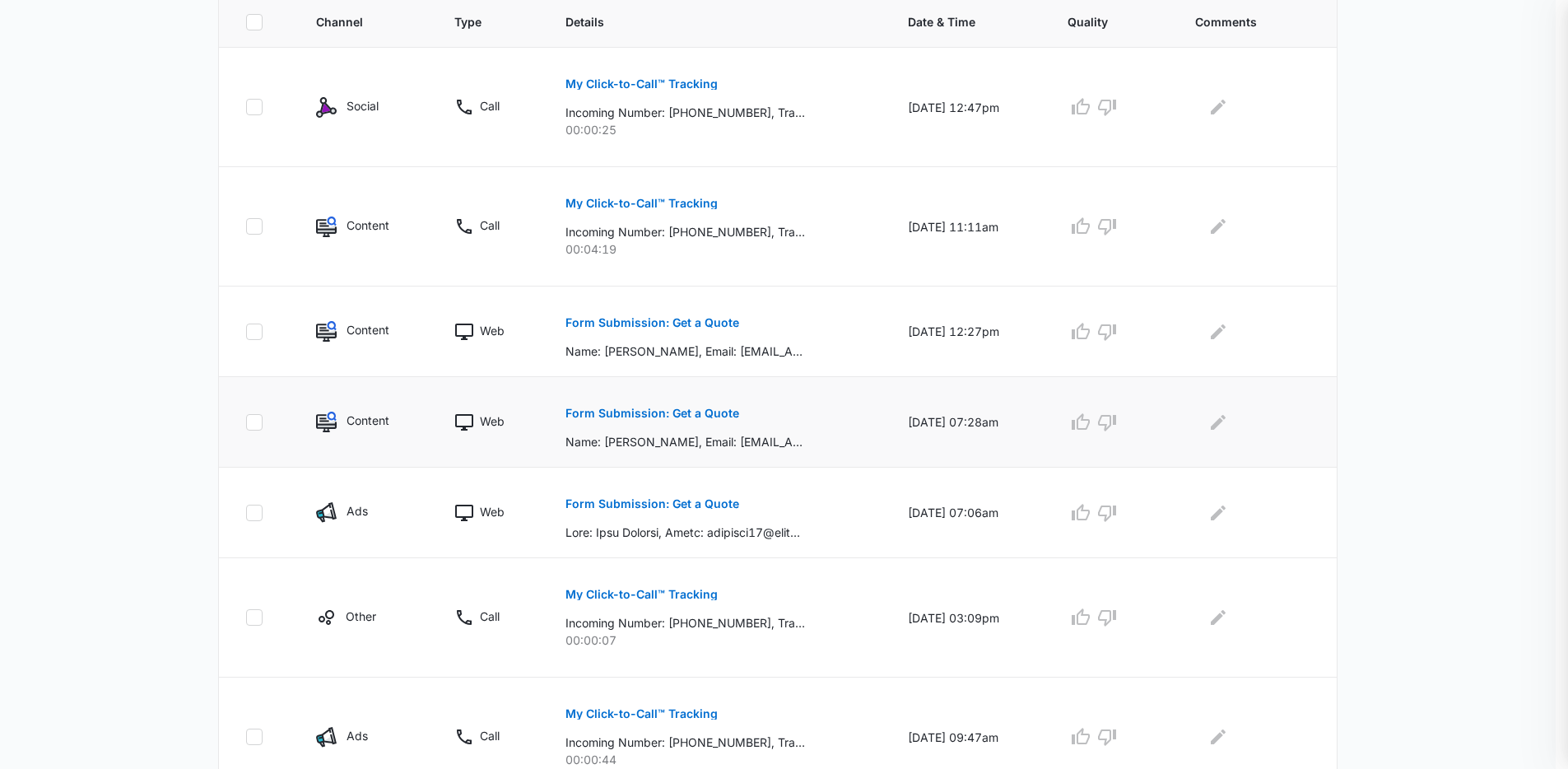
click at [662, 415] on p "Form Submission: Get a Quote" at bounding box center [652, 413] width 174 height 11
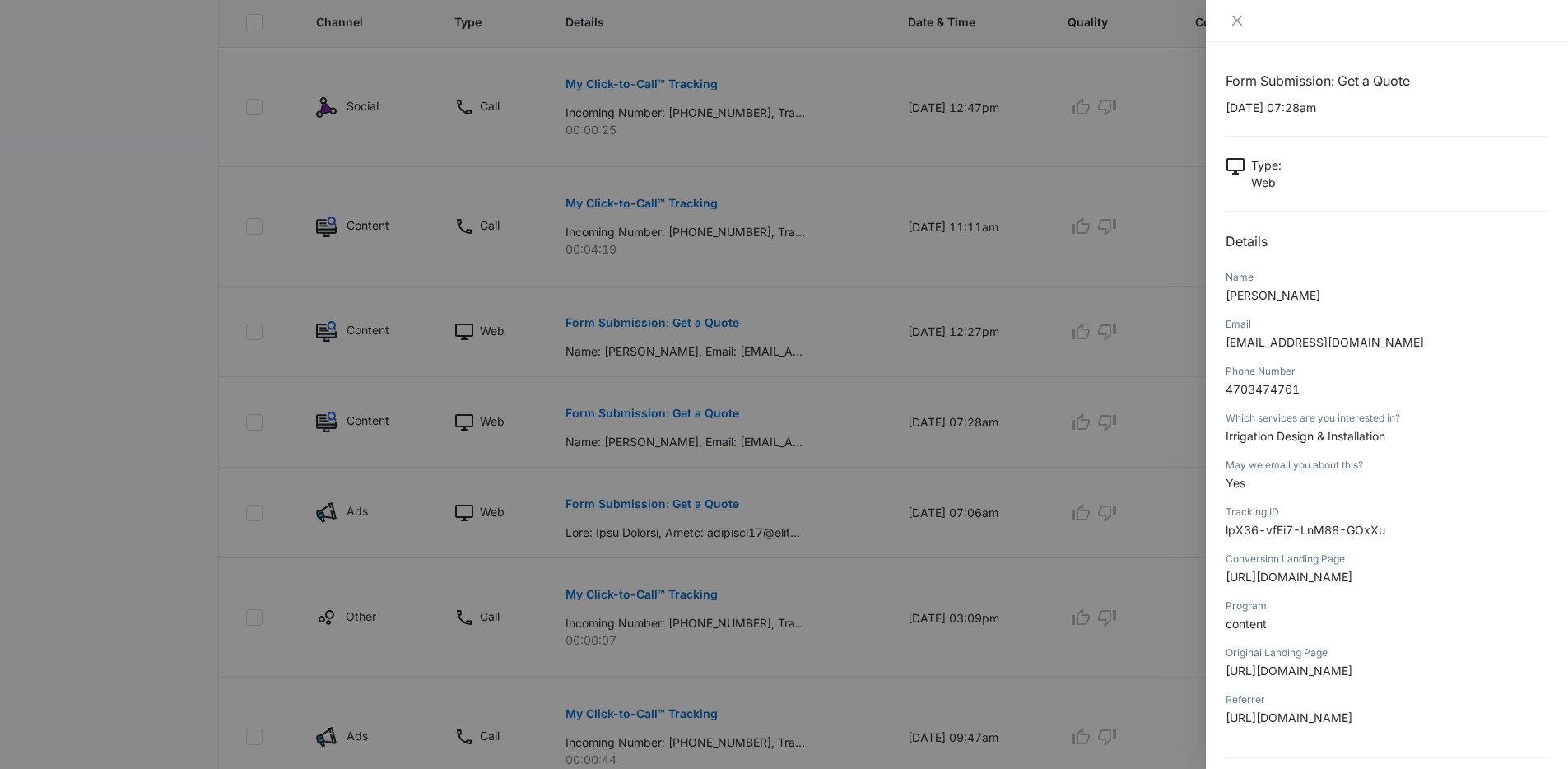
click at [806, 391] on div at bounding box center [784, 384] width 1568 height 769
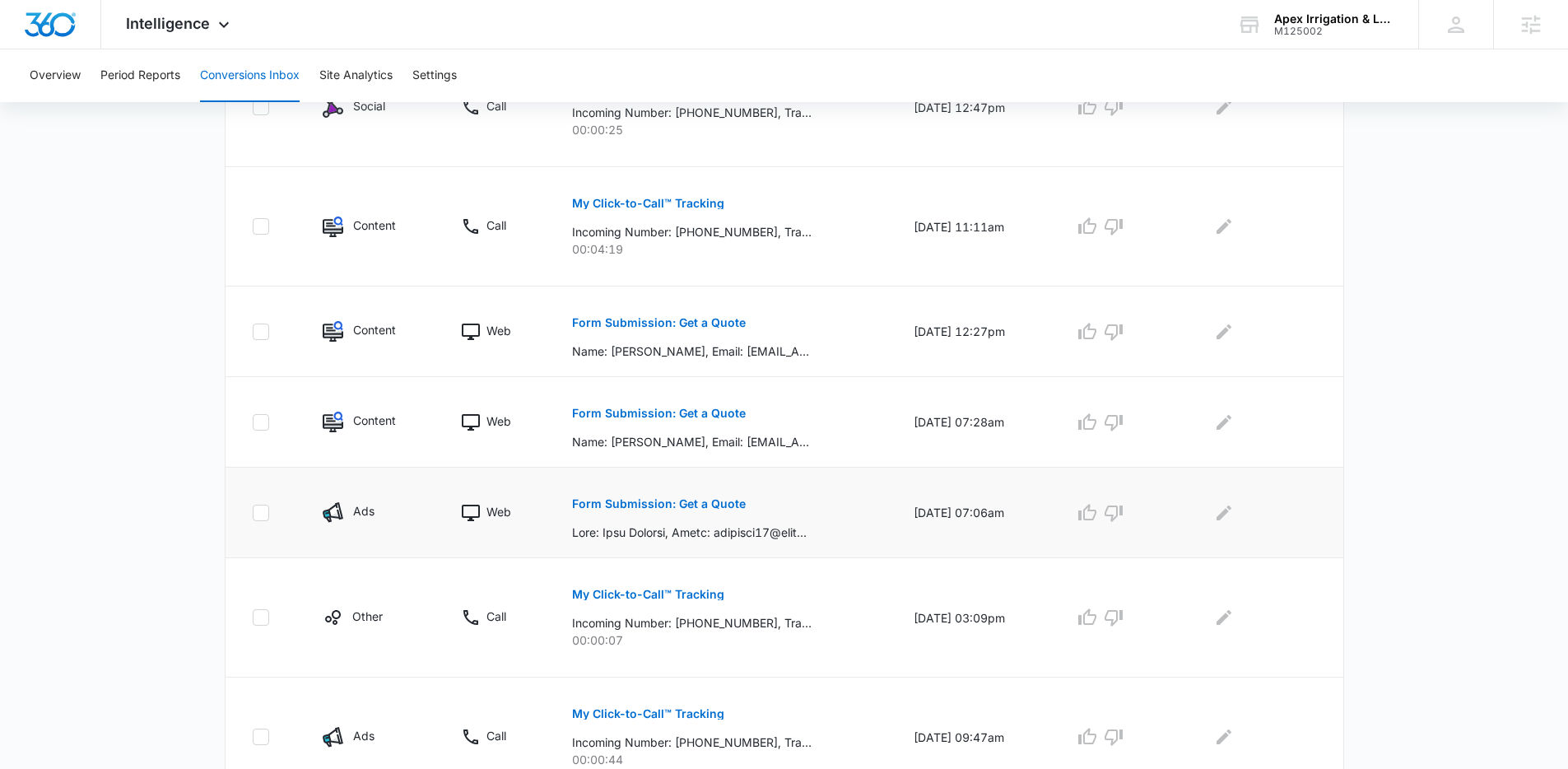
click at [649, 501] on p "Form Submission: Get a Quote" at bounding box center [659, 504] width 174 height 11
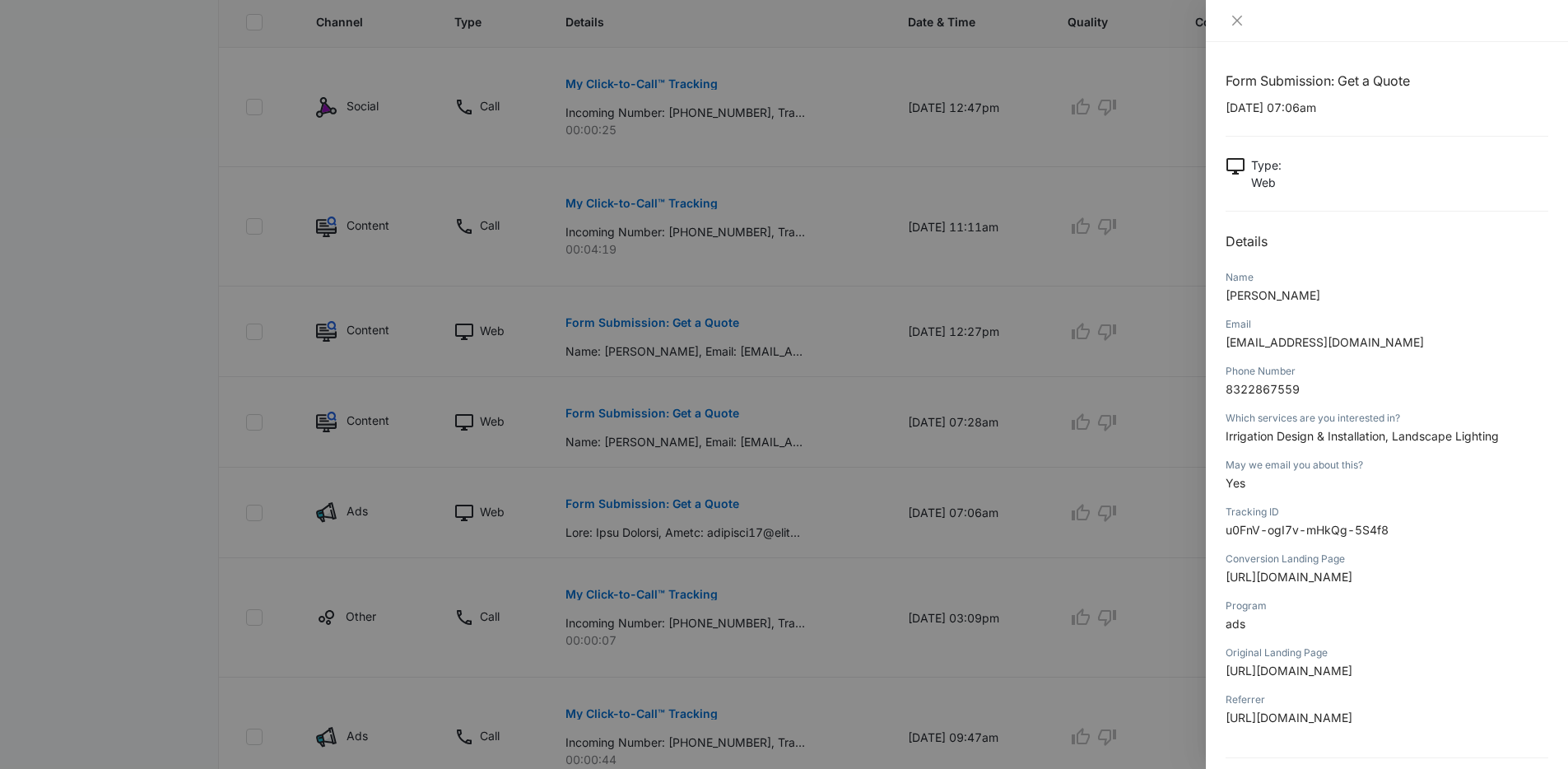
click at [889, 386] on div at bounding box center [784, 384] width 1568 height 769
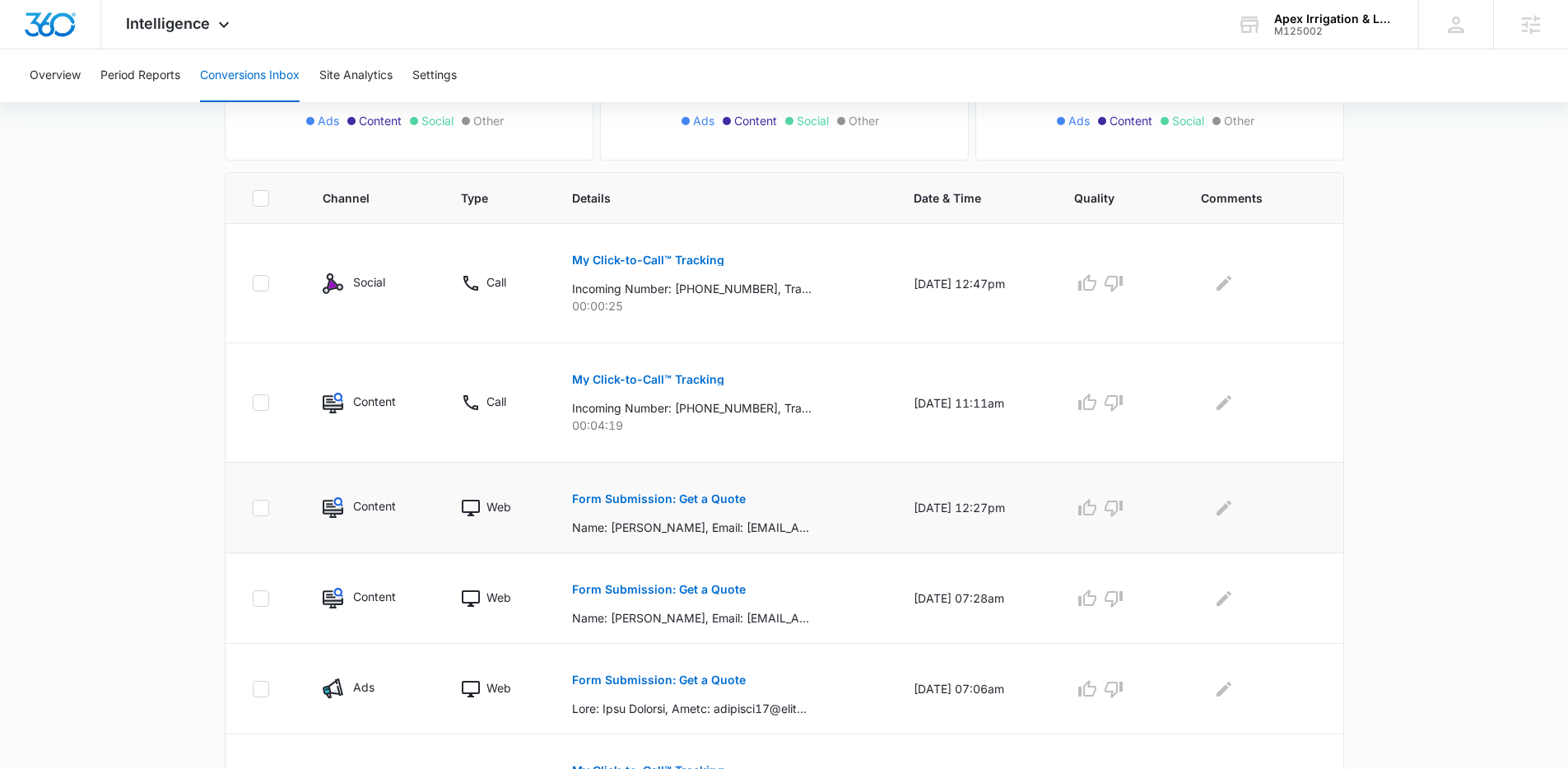
scroll to position [0, 0]
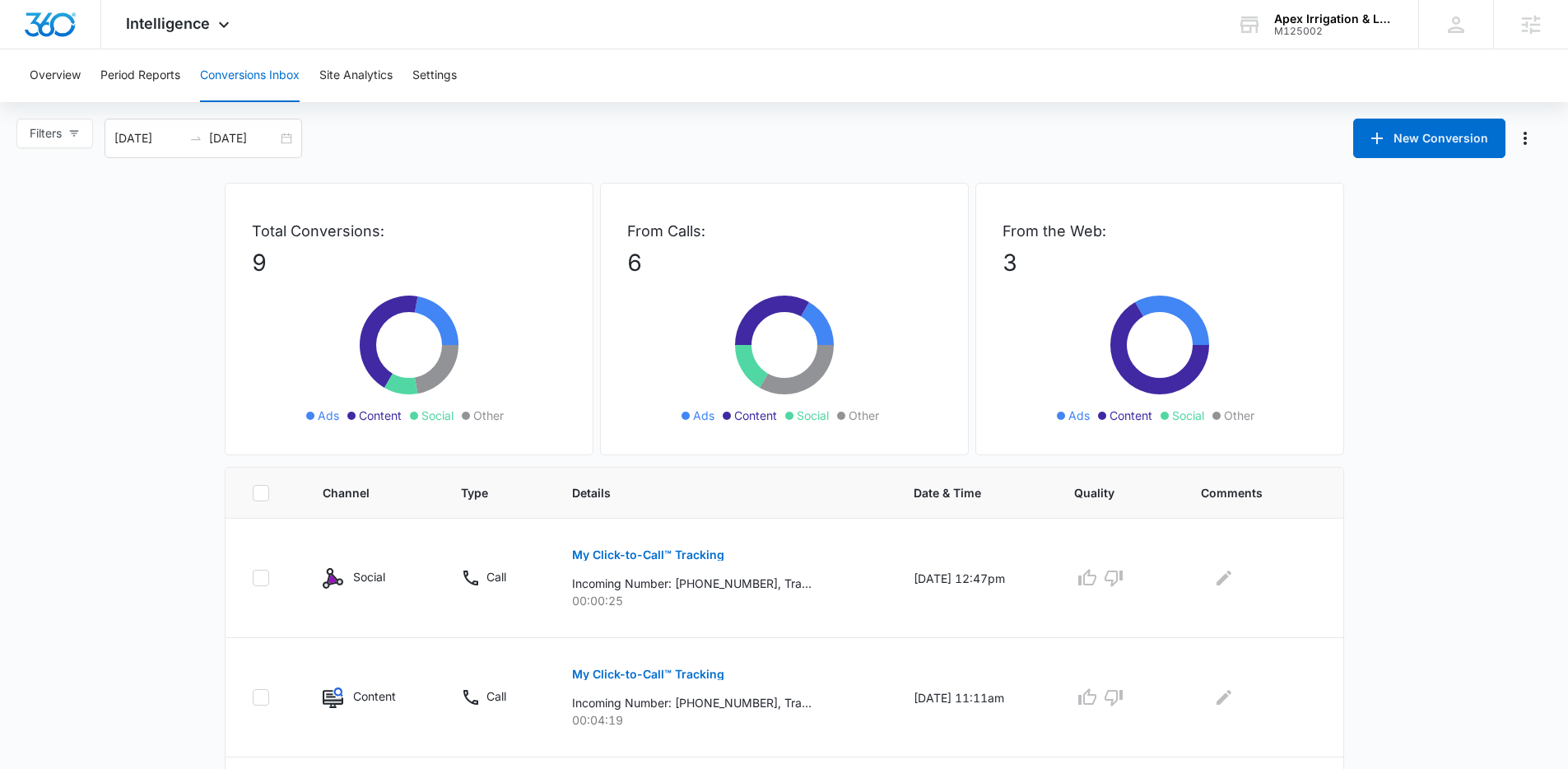
click at [814, 460] on div "Total Conversions: 9 Ads Content Social Other From Calls: 6 Ads Content Social …" at bounding box center [784, 325] width 1119 height 285
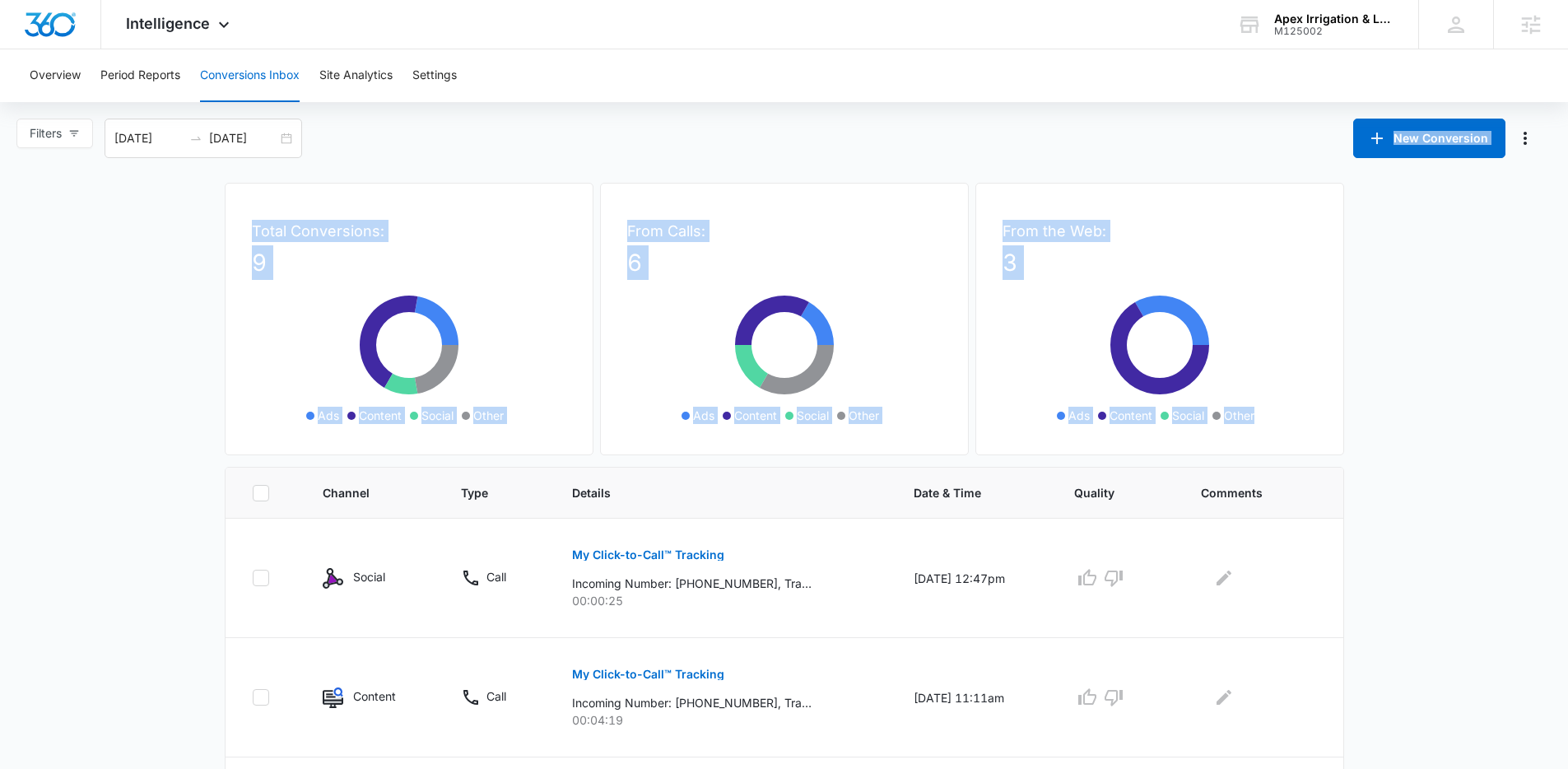
drag, startPoint x: 566, startPoint y: 153, endPoint x: 1260, endPoint y: 413, distance: 741.1
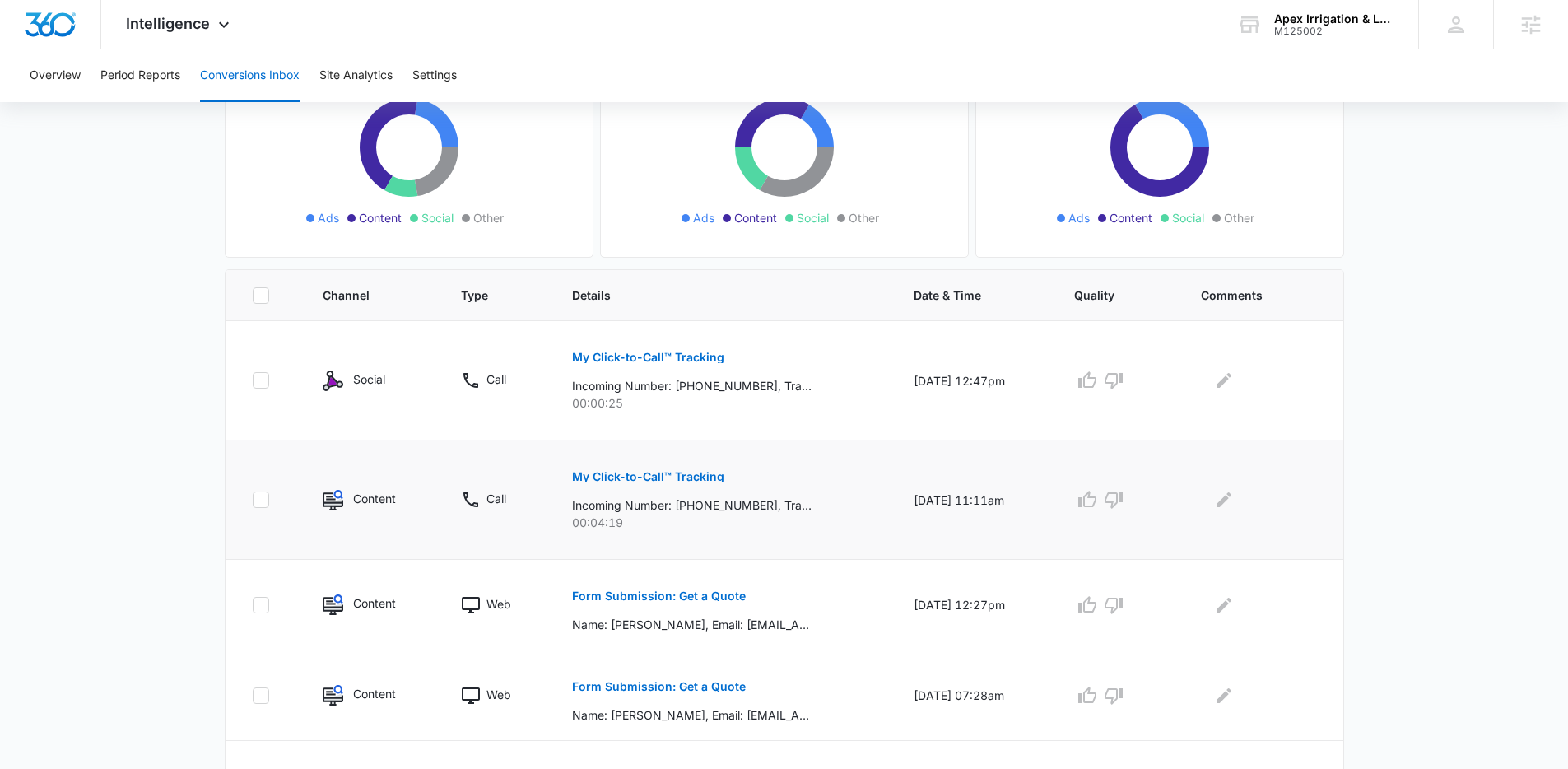
scroll to position [173, 0]
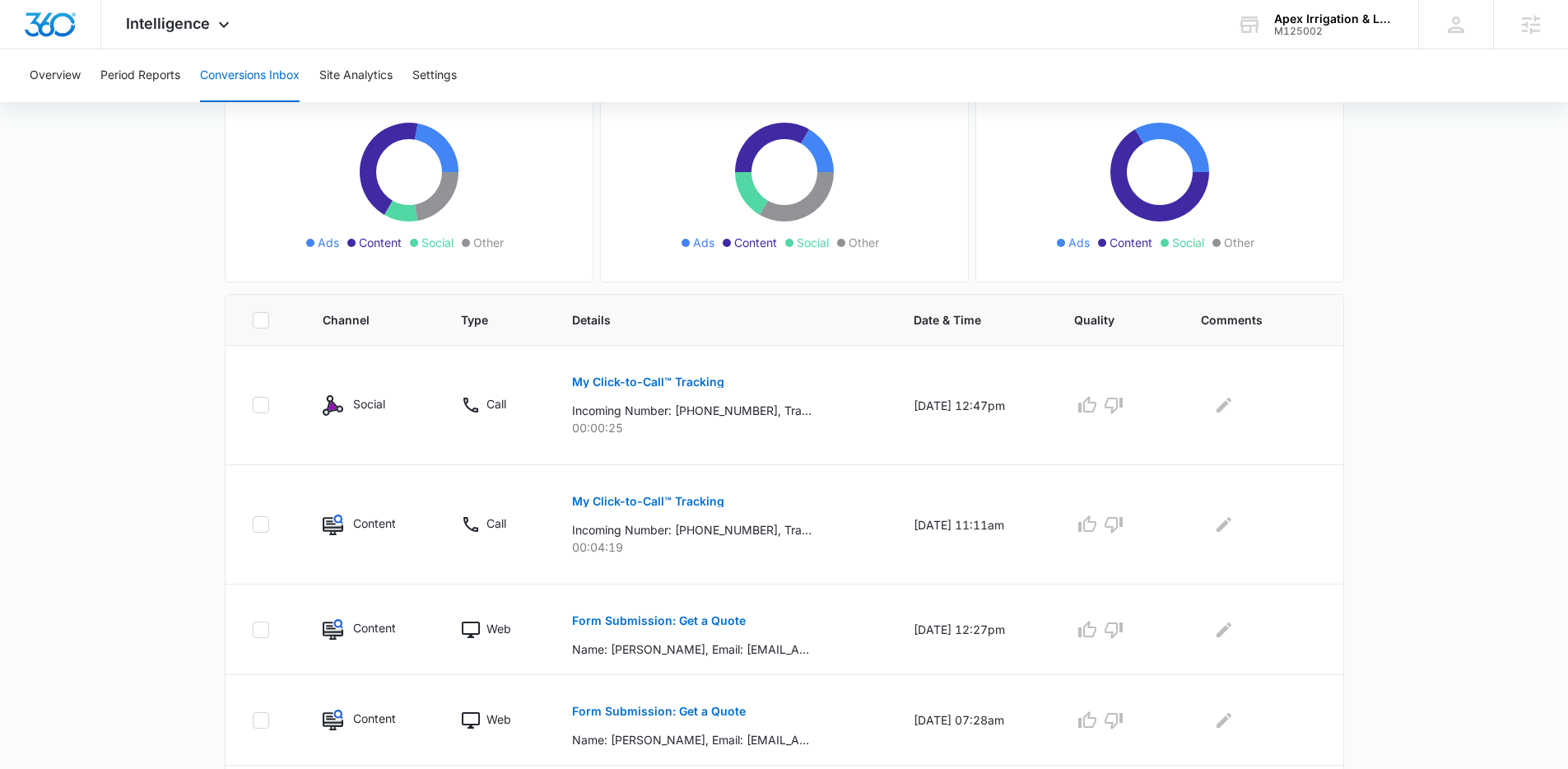
click at [184, 337] on main "Filters 08/12/2025 09/11/2025 New Conversion Total Conversions: 9 Ads Content S…" at bounding box center [784, 658] width 1568 height 1425
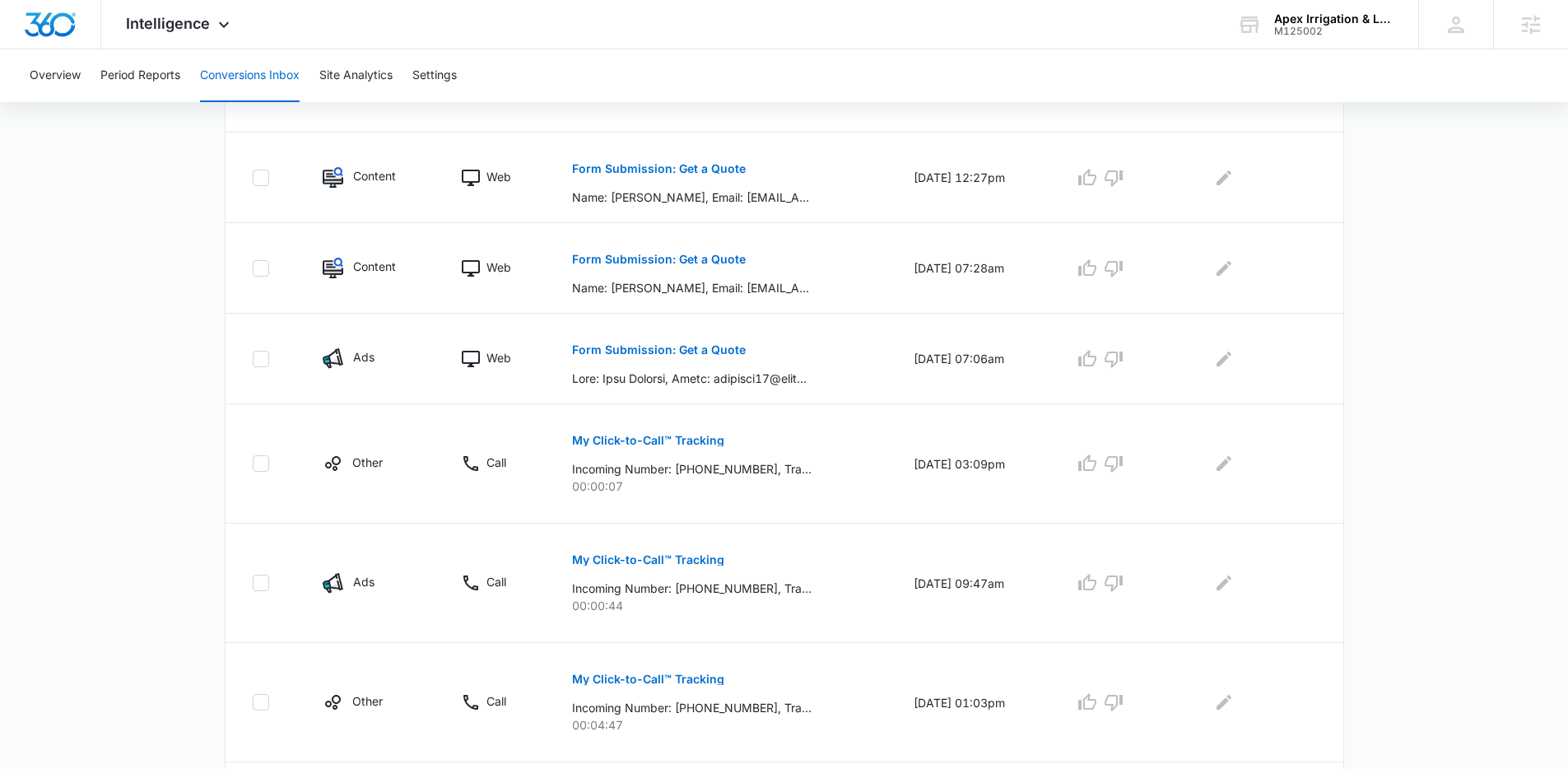
scroll to position [614, 0]
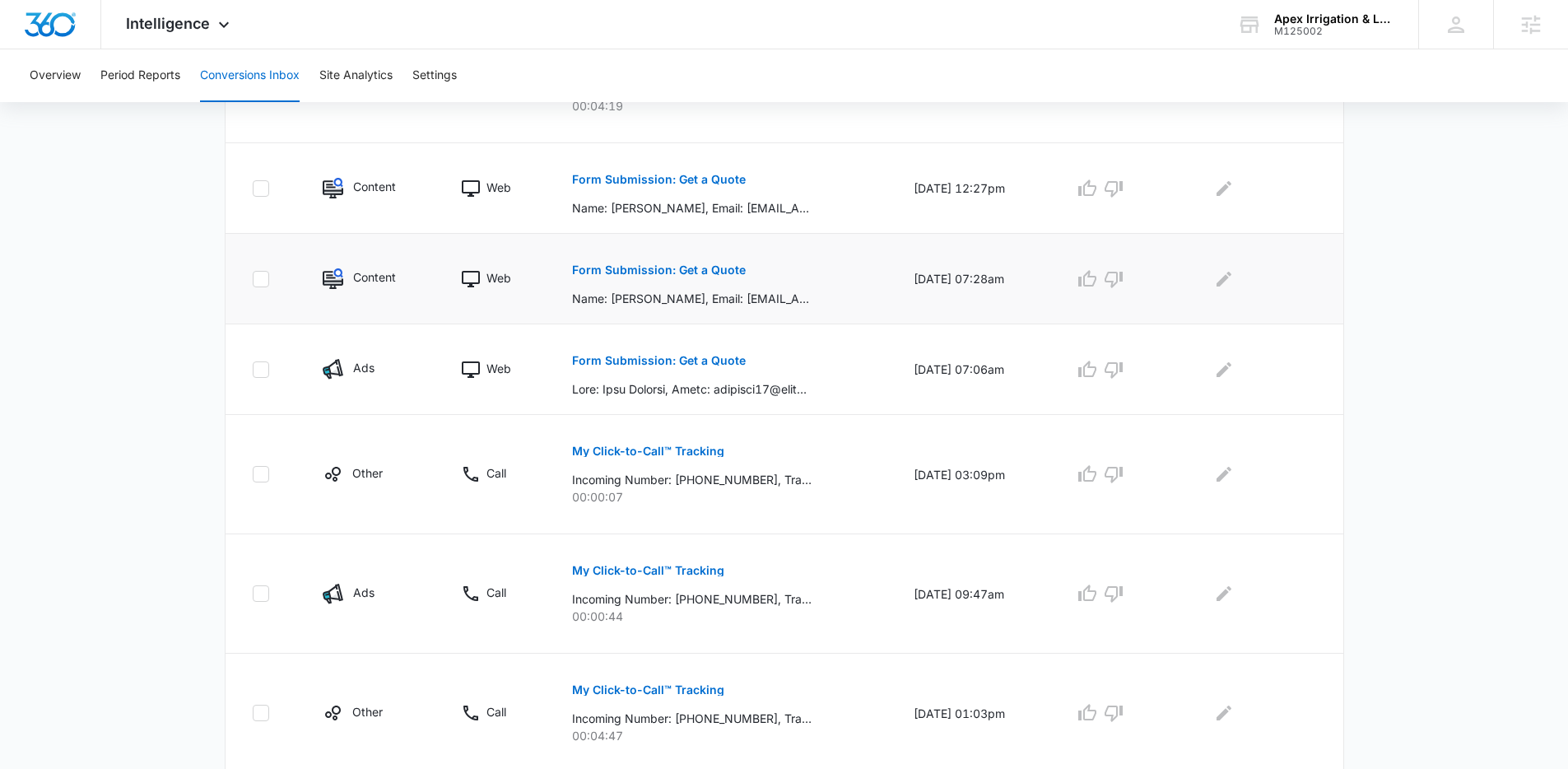
click at [441, 295] on td "Web" at bounding box center [496, 279] width 111 height 90
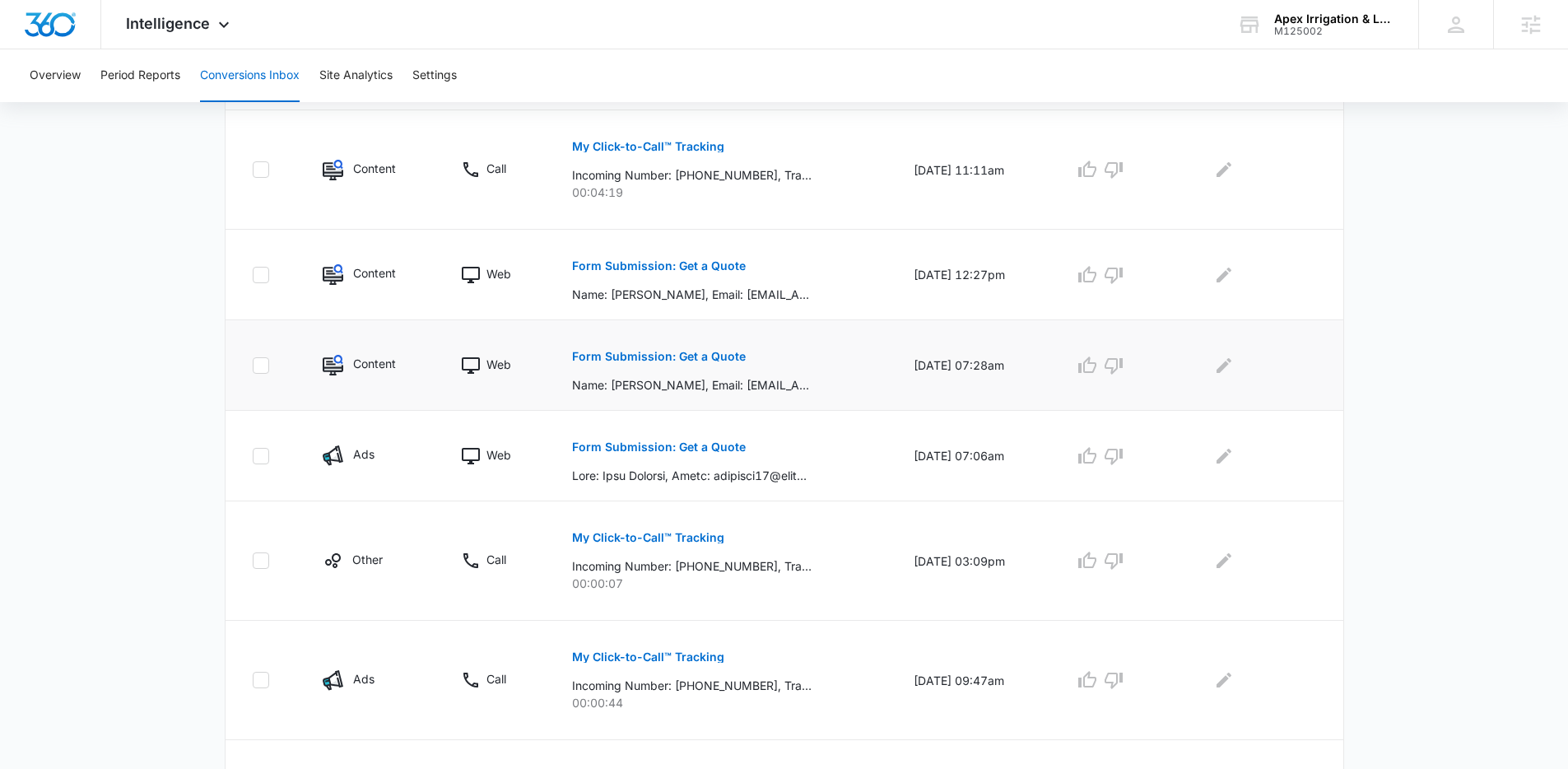
scroll to position [531, 0]
click at [441, 346] on td "Web" at bounding box center [496, 363] width 111 height 90
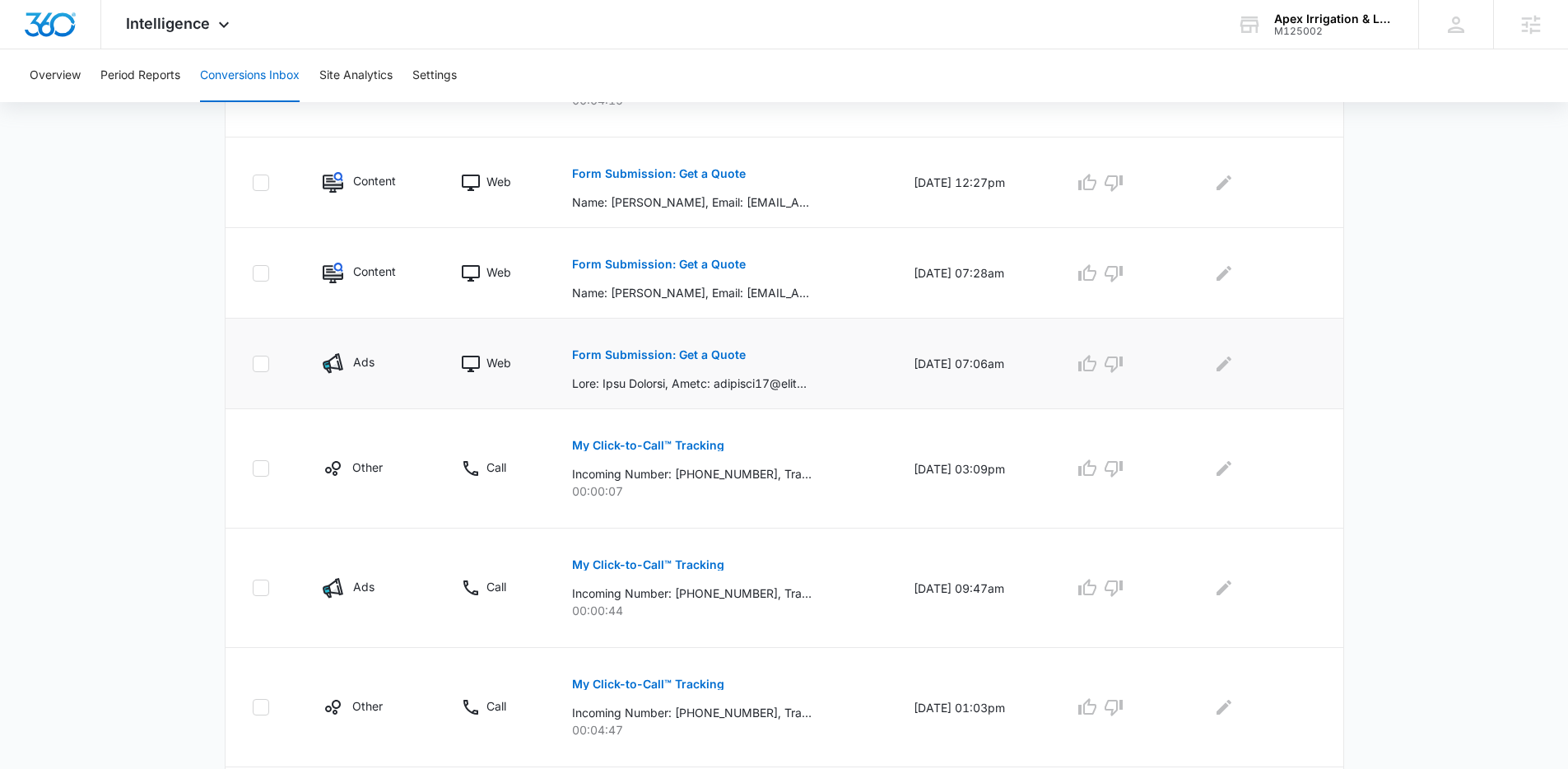
scroll to position [639, 0]
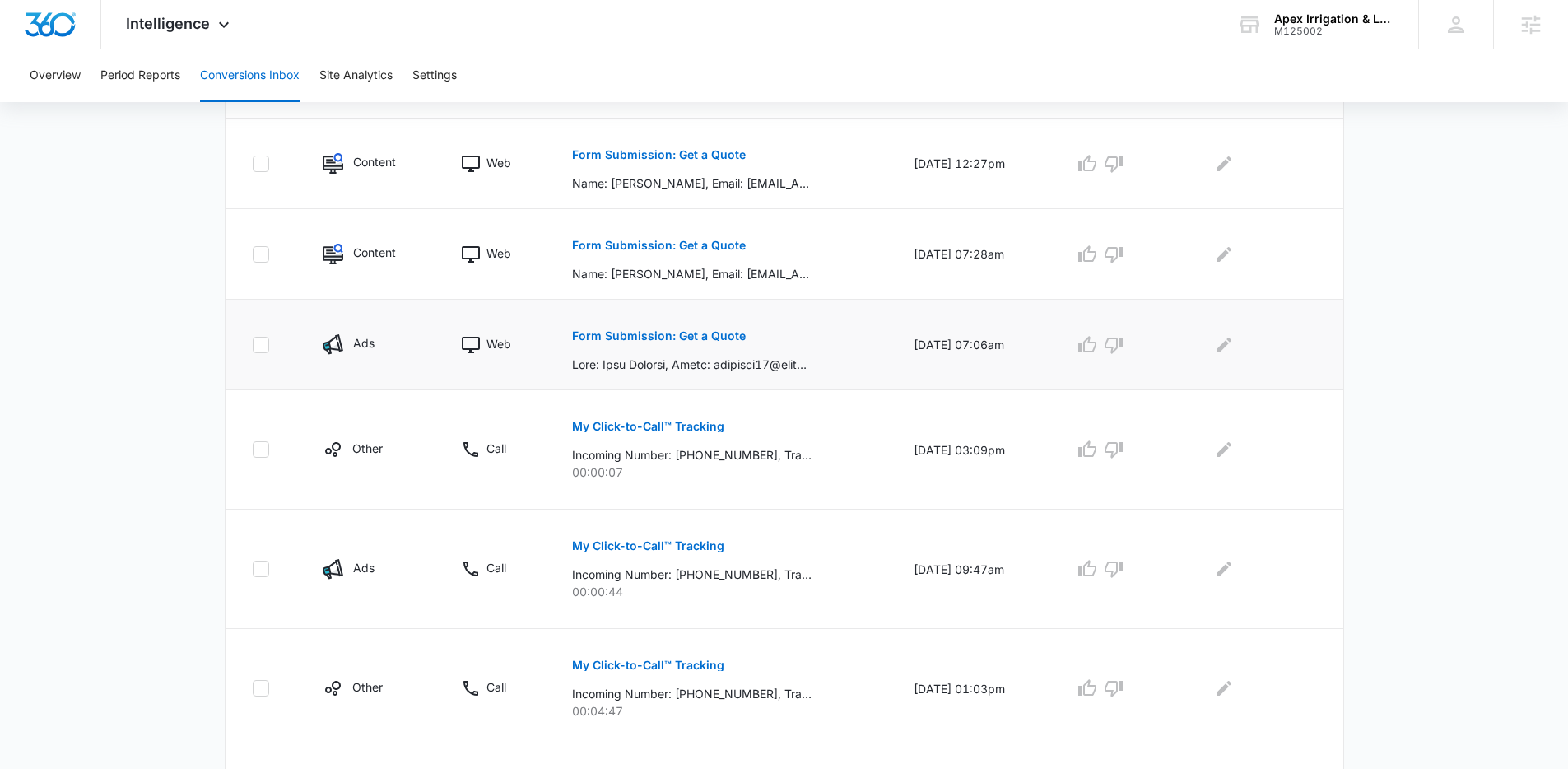
click at [553, 347] on td "Form Submission: Get a Quote" at bounding box center [723, 345] width 342 height 90
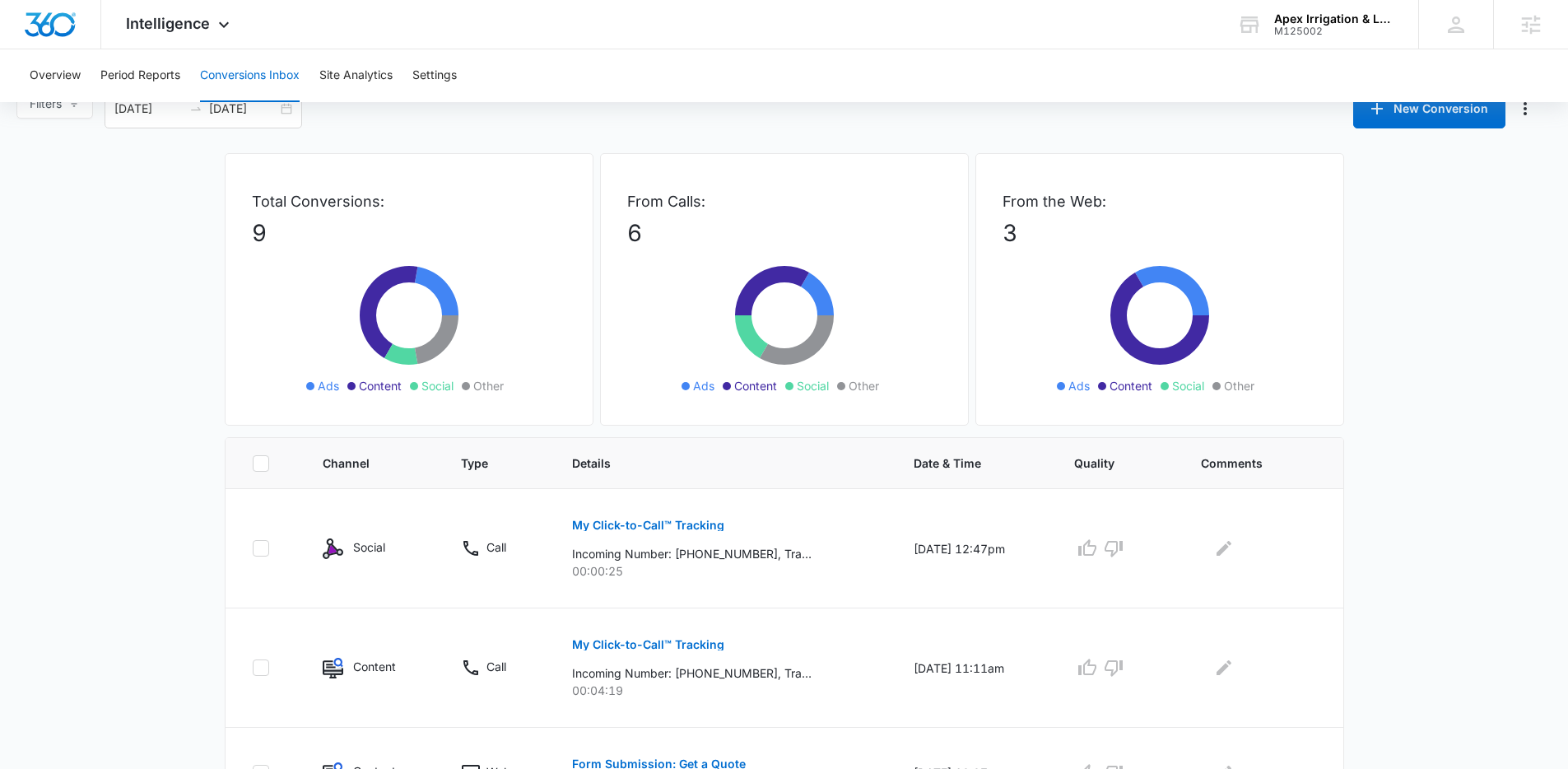
scroll to position [0, 0]
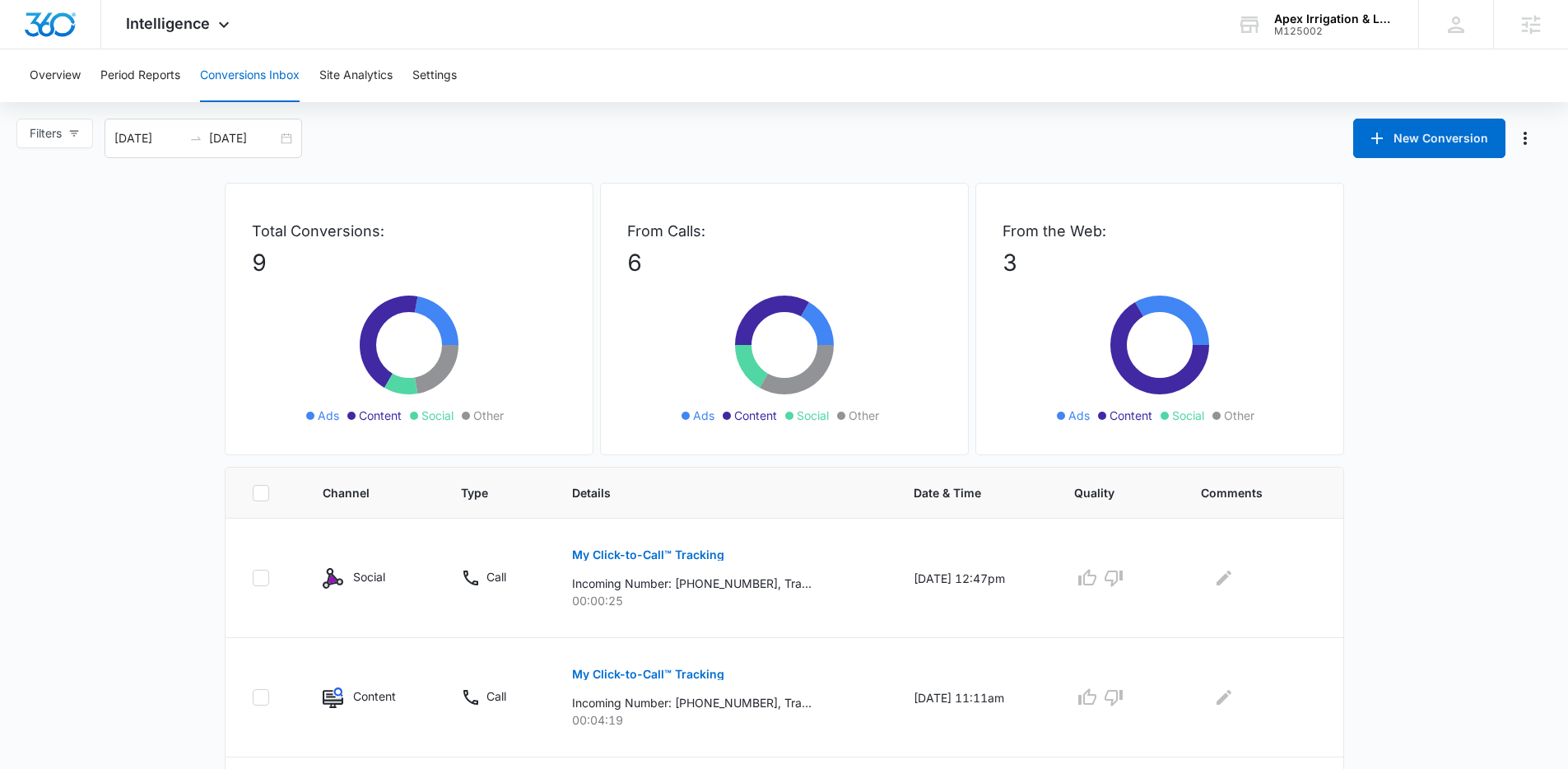
click at [596, 360] on div "Total Conversions: 9 Ads Content Social Other From Calls: 6 Ads Content Social …" at bounding box center [784, 325] width 1119 height 285
click at [596, 359] on div "Total Conversions: 9 Ads Content Social Other From Calls: 6 Ads Content Social …" at bounding box center [784, 325] width 1119 height 285
click at [612, 92] on div "Overview Period Reports Conversions Inbox Site Analytics Settings" at bounding box center [784, 76] width 1529 height 53
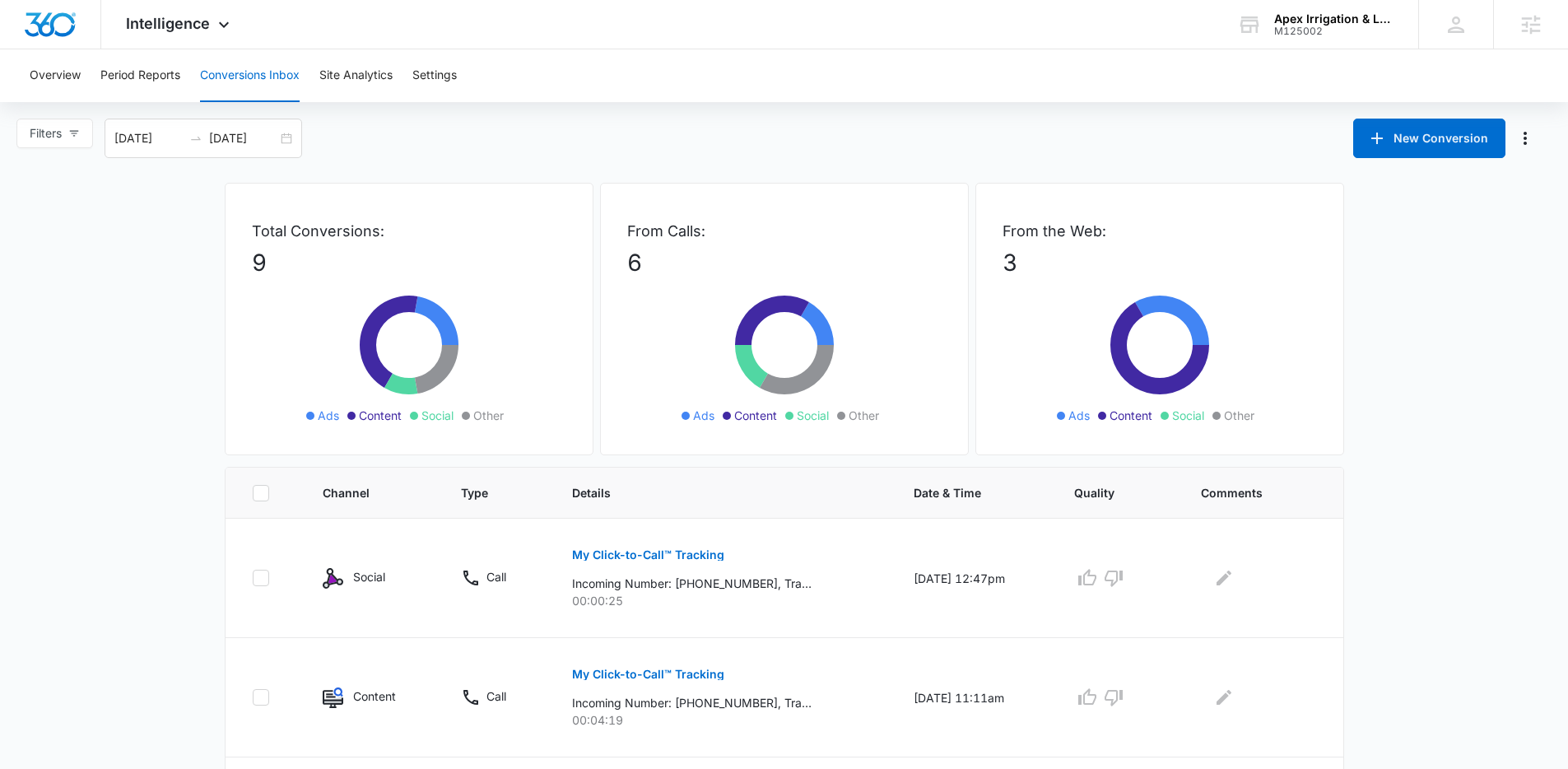
click at [793, 100] on div "Overview Period Reports Conversions Inbox Site Analytics Settings" at bounding box center [784, 76] width 1529 height 53
click at [787, 98] on div "Overview Period Reports Conversions Inbox Site Analytics Settings" at bounding box center [784, 76] width 1529 height 53
click at [573, 146] on div "Filters 08/12/2025 09/11/2025 New Conversion" at bounding box center [784, 138] width 1568 height 39
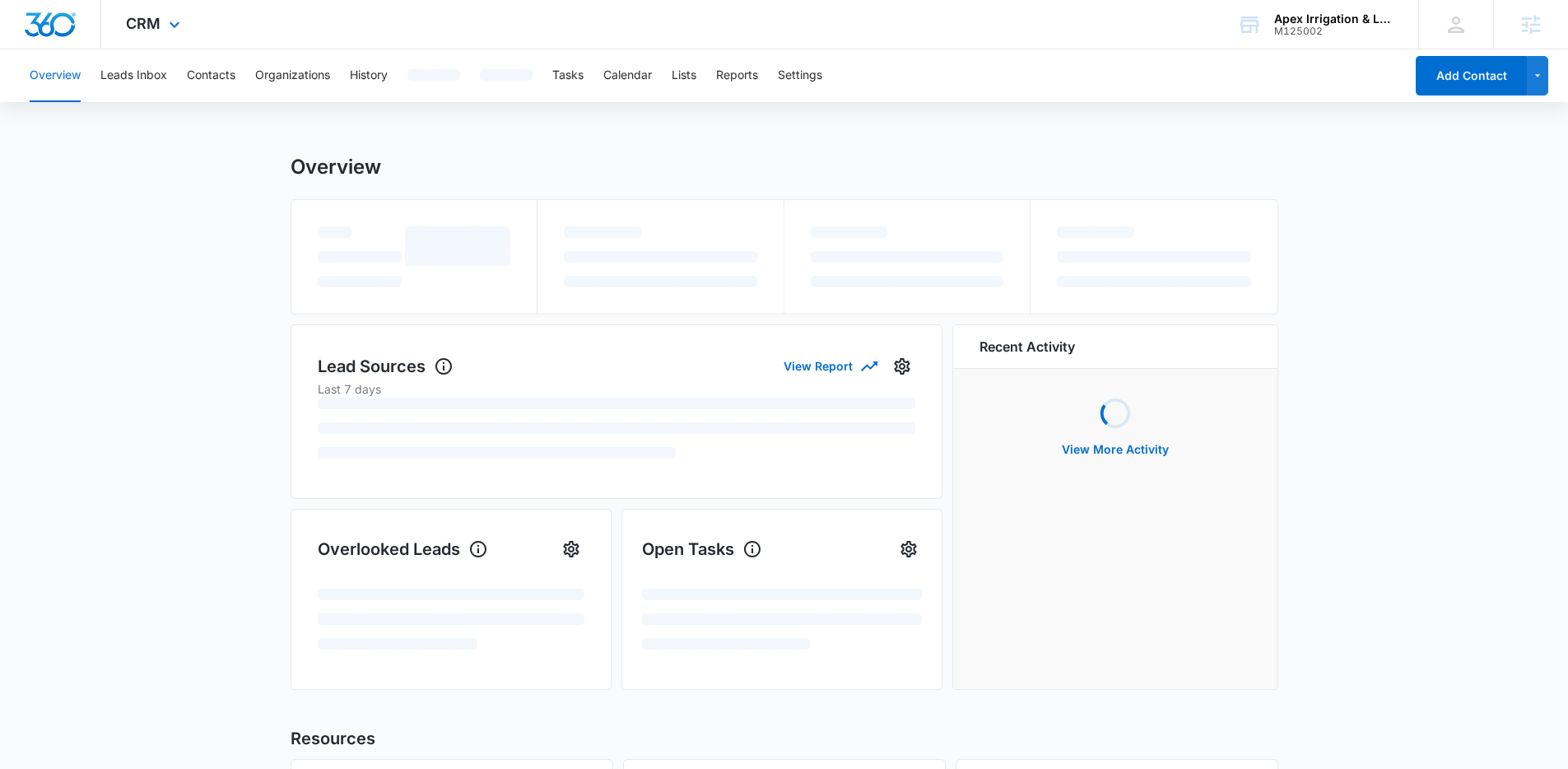
click at [452, 27] on div "CRM Apps Reputation Websites Forms CRM Email Social Shop Payments POS Content A…" at bounding box center [784, 24] width 1568 height 50
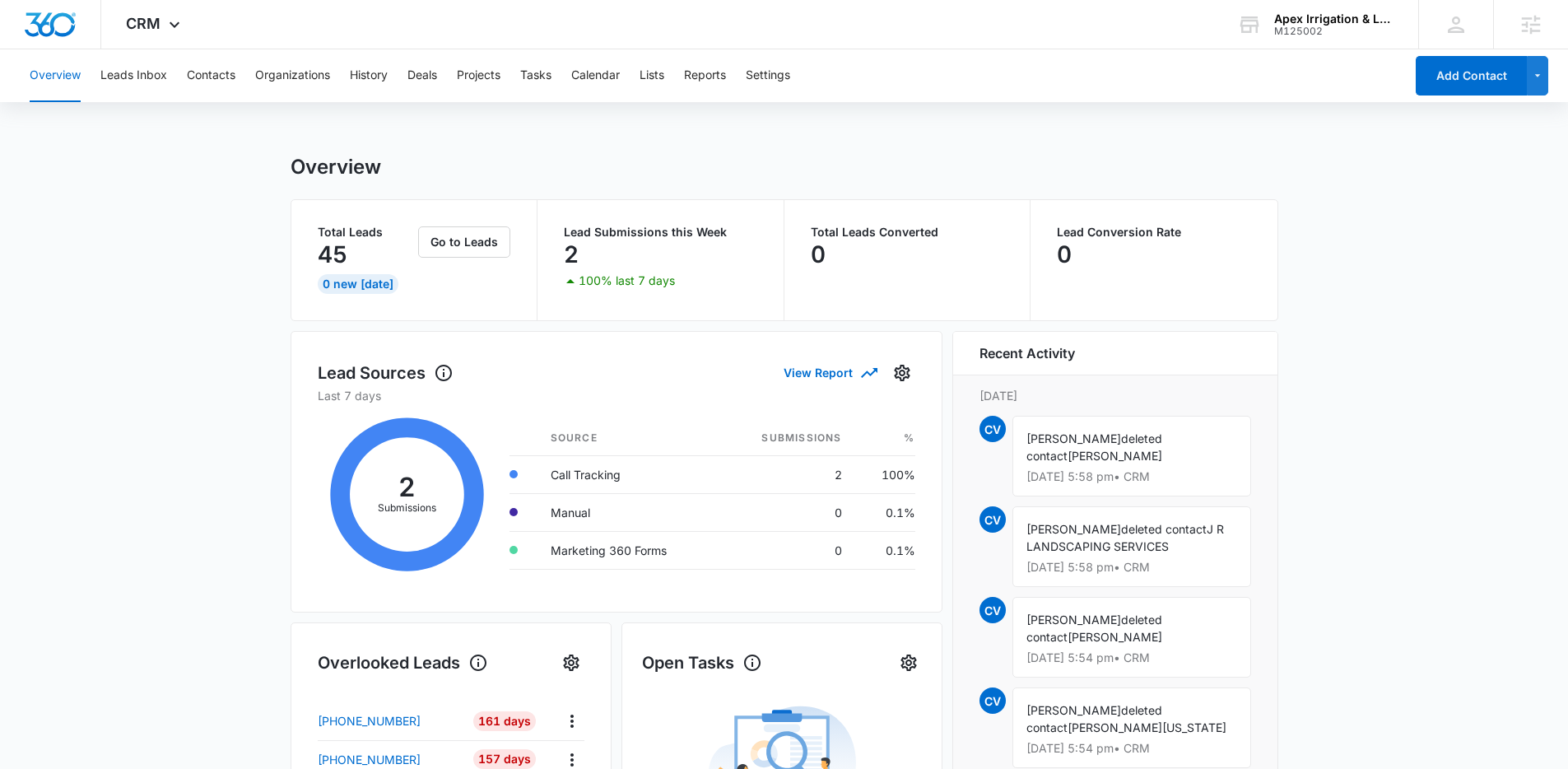
click at [418, 155] on div "Overview" at bounding box center [784, 167] width 988 height 24
click at [231, 82] on button "Contacts" at bounding box center [211, 76] width 49 height 53
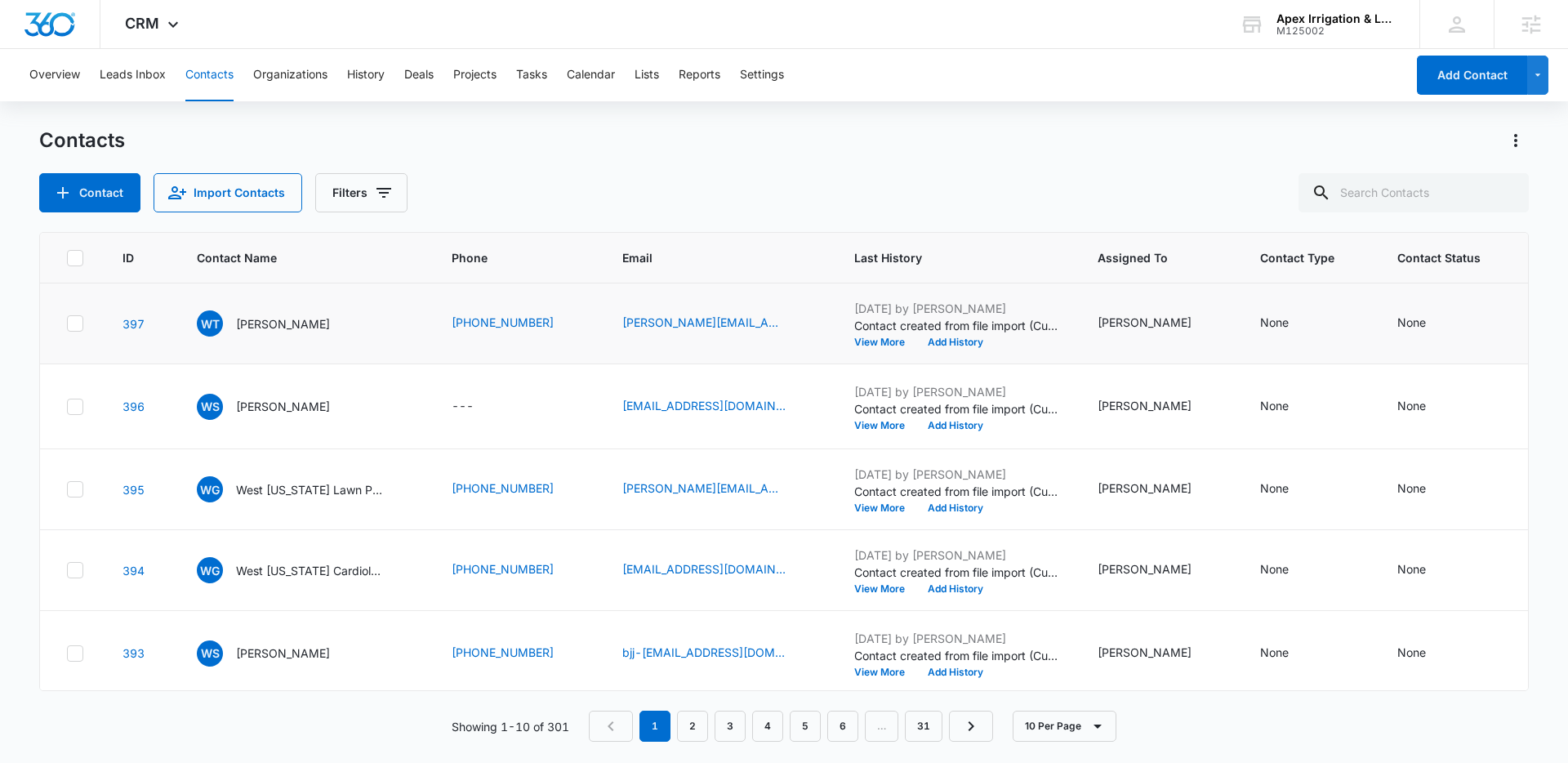
click at [377, 364] on td "WT [PERSON_NAME]" at bounding box center [304, 323] width 255 height 81
click at [523, 173] on div "Contact Import Contacts Filters" at bounding box center [784, 193] width 1490 height 39
click at [616, 115] on div "Overview Leads Inbox Contacts Organizations History Deals Projects Tasks Calend…" at bounding box center [784, 405] width 1568 height 713
click at [764, 126] on div "Overview Leads Inbox Contacts Organizations History Deals Projects Tasks Calend…" at bounding box center [784, 405] width 1568 height 713
click at [157, 28] on span "CRM" at bounding box center [142, 23] width 34 height 17
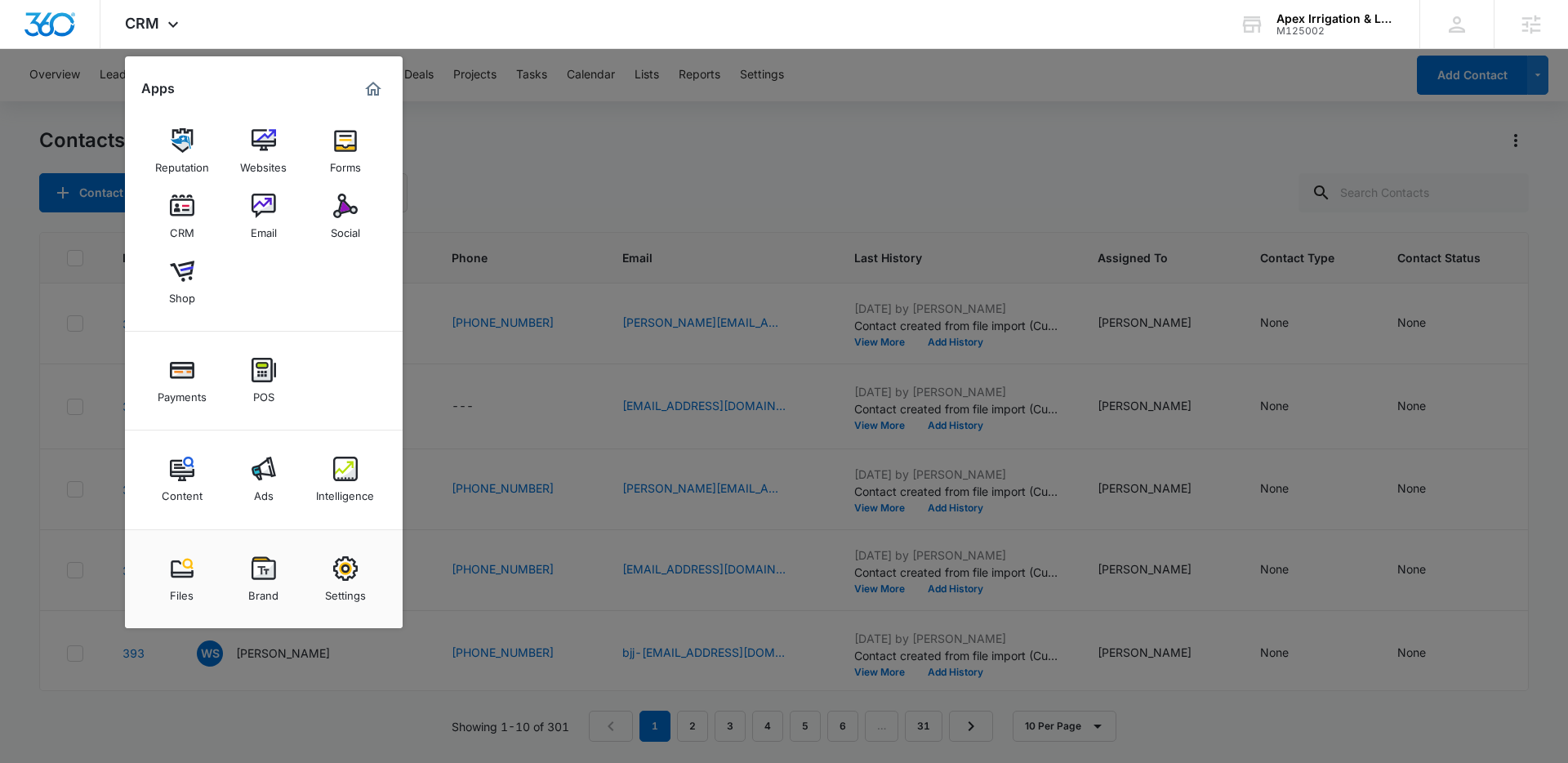
click at [250, 210] on link "Email" at bounding box center [264, 216] width 62 height 62
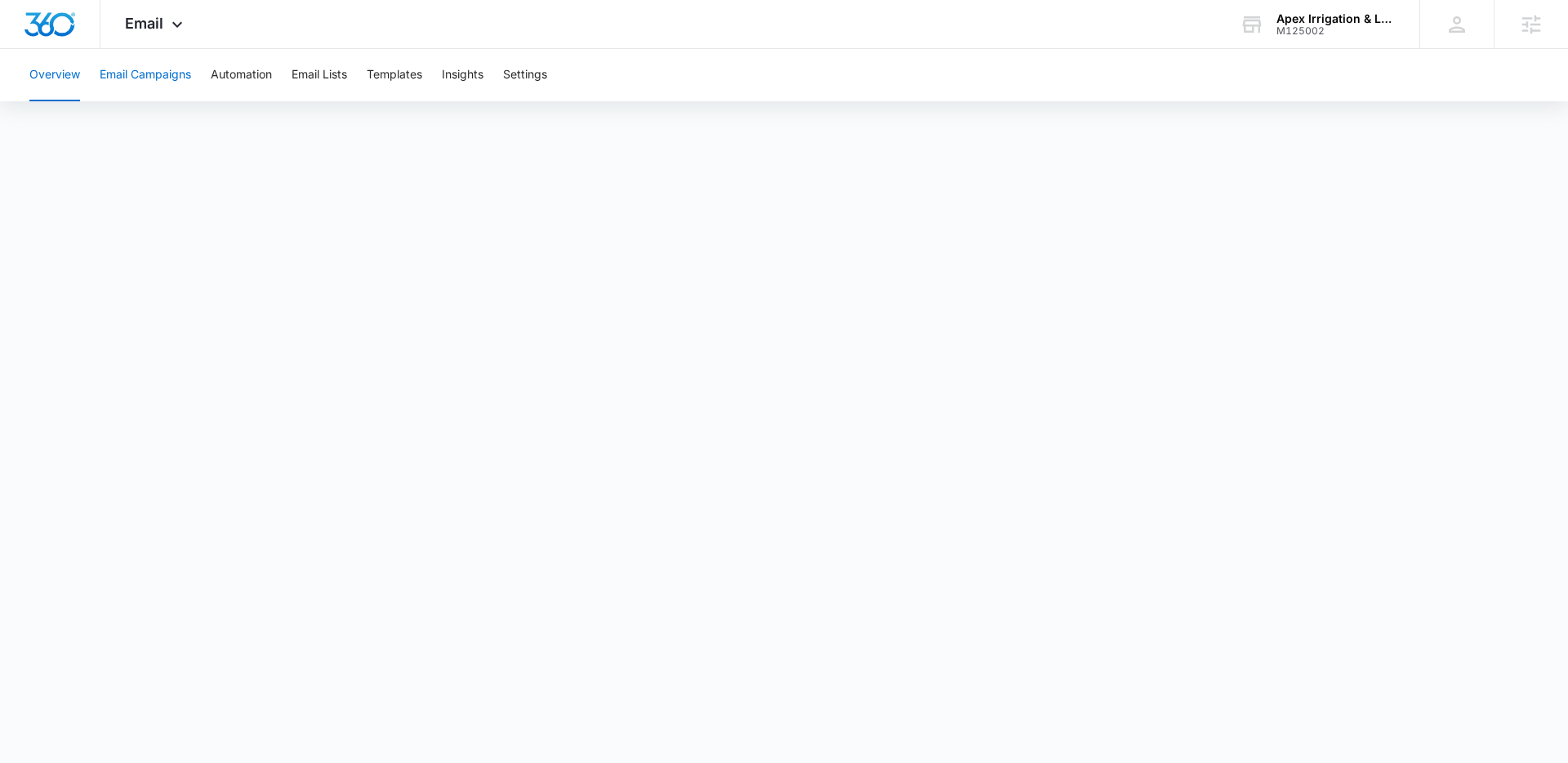
click at [175, 71] on button "Email Campaigns" at bounding box center [145, 75] width 91 height 52
click at [414, 76] on button "Templates" at bounding box center [395, 75] width 56 height 52
click at [859, 89] on div "Overview Email Campaigns Automation Email Lists Templates Insights Settings" at bounding box center [784, 75] width 1529 height 52
